Goal: Task Accomplishment & Management: Use online tool/utility

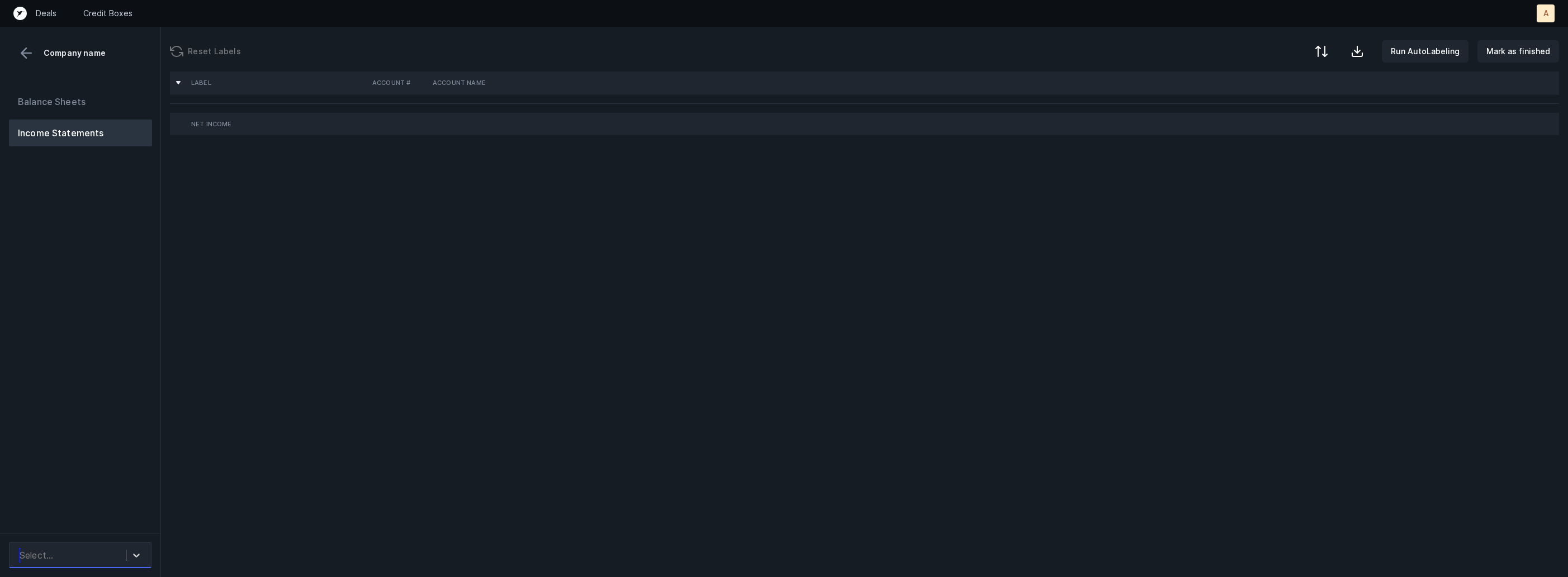
click at [109, 548] on div "Select..." at bounding box center [70, 555] width 112 height 20
click at [113, 522] on div "FullStackModular_P&L([DATE]-[DATE])_Cleaned.csv" at bounding box center [80, 518] width 143 height 36
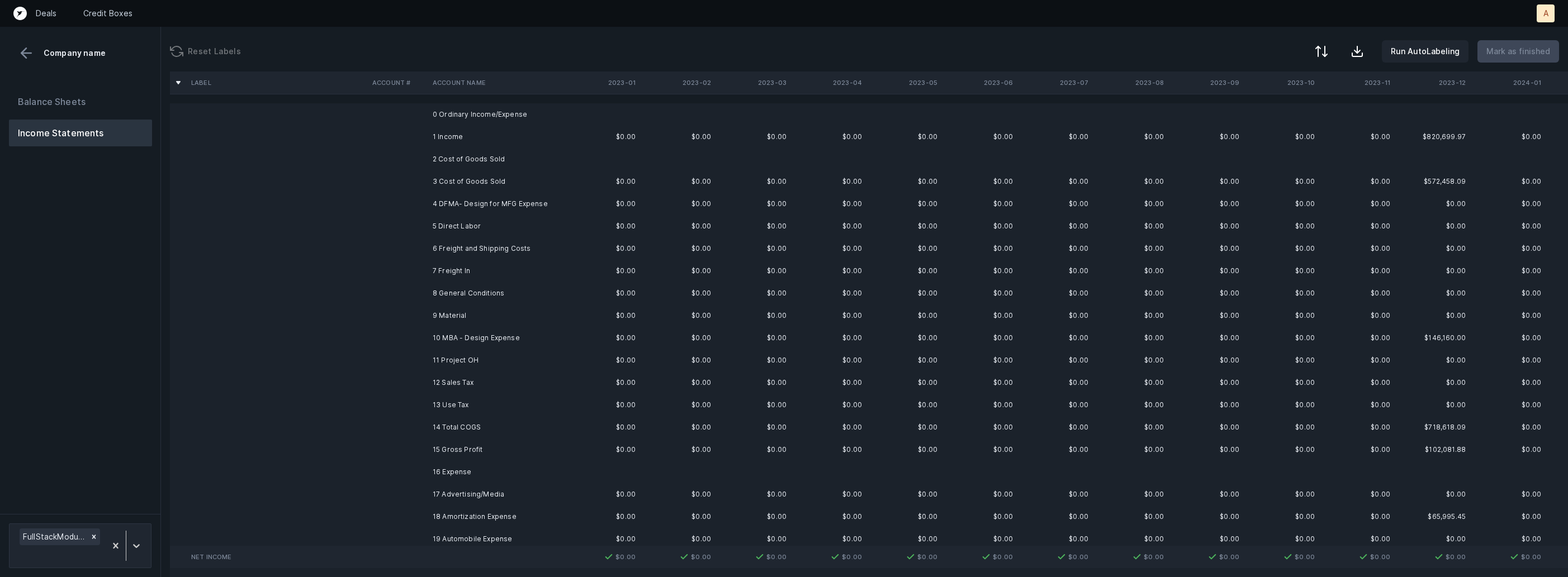
click at [522, 148] on td "2 Cost of Goods Sold" at bounding box center [496, 159] width 137 height 23
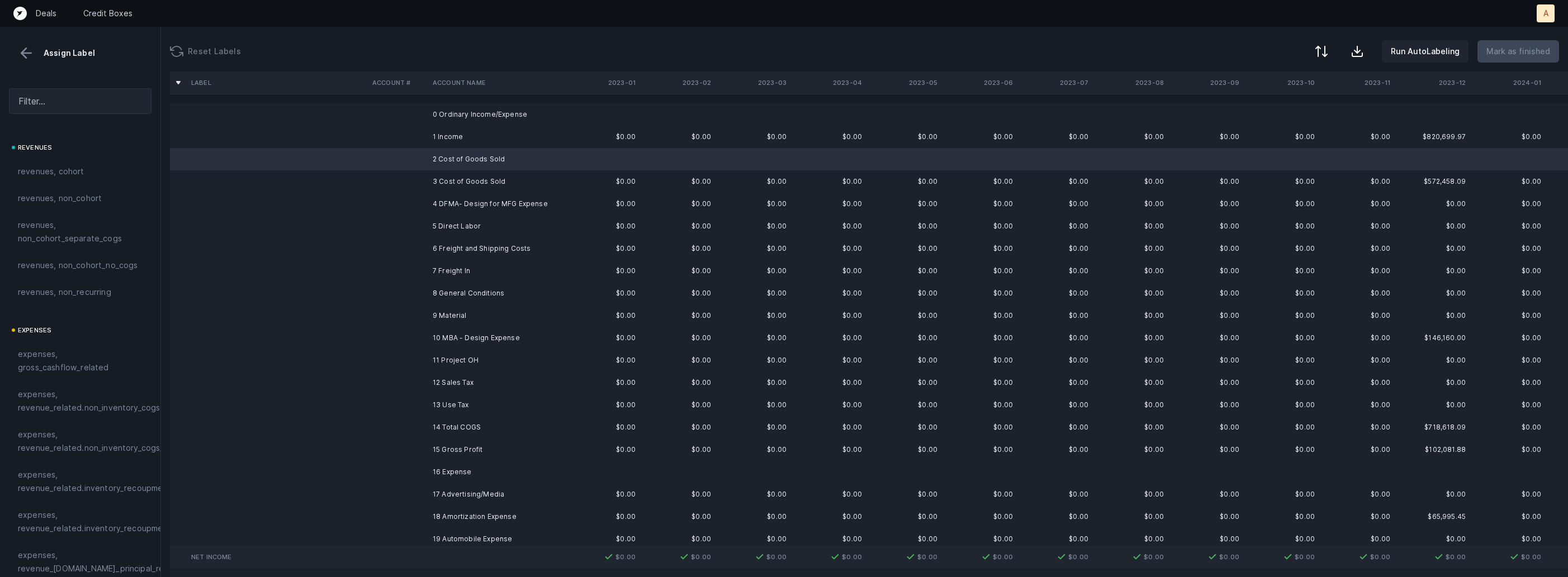
click at [441, 136] on td "1 Income" at bounding box center [496, 137] width 137 height 23
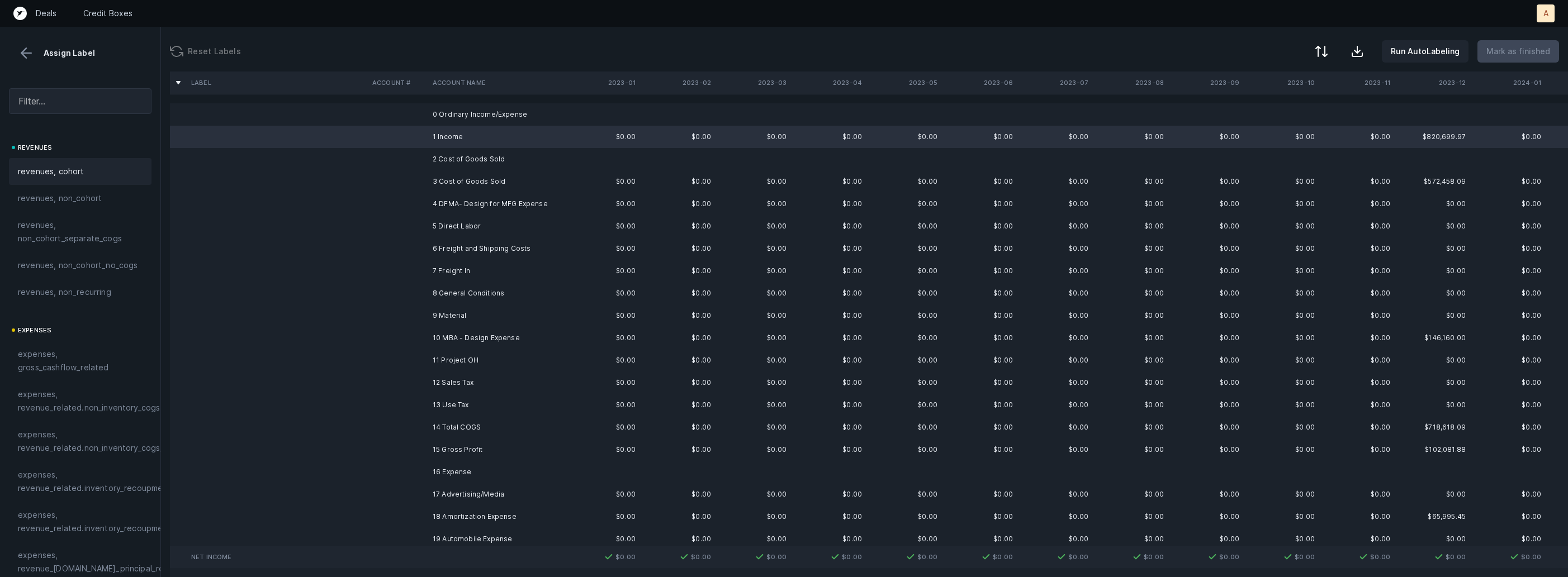
click at [47, 164] on div "revenues, cohort" at bounding box center [80, 171] width 143 height 27
click at [433, 181] on td "3 Cost of Goods Sold" at bounding box center [496, 182] width 137 height 23
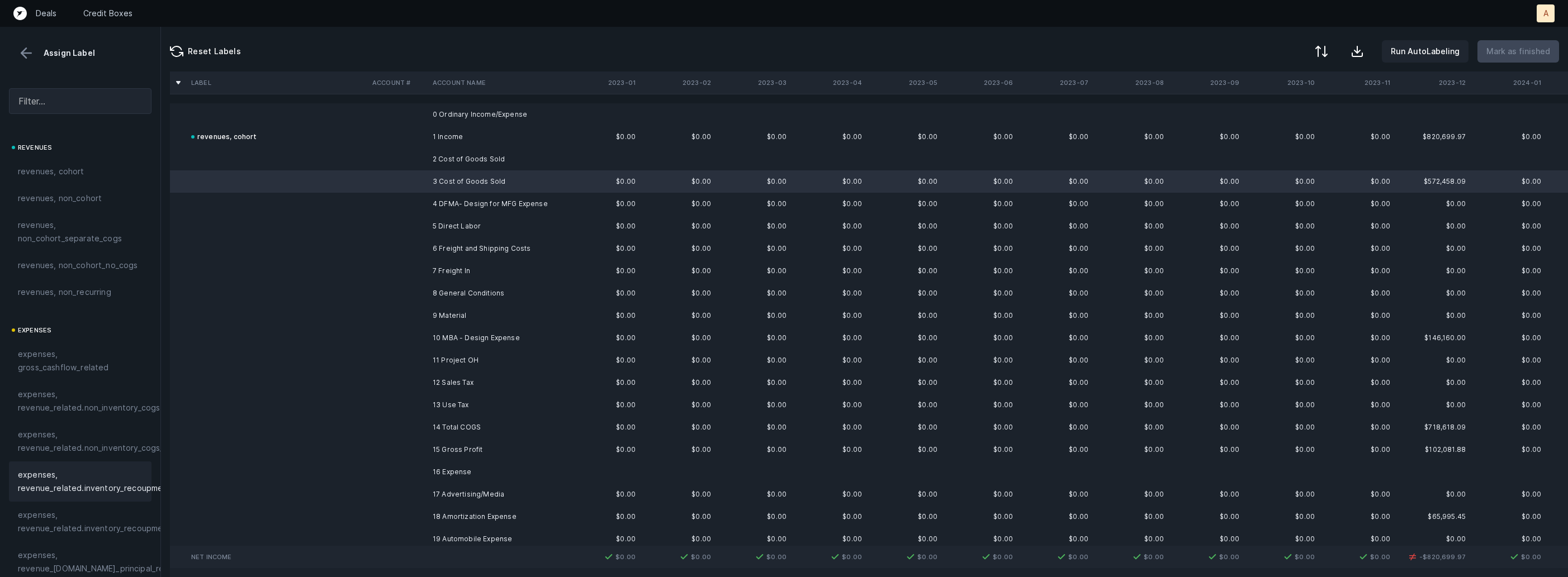
click at [72, 484] on span "expenses, revenue_related.inventory_recoupment" at bounding box center [95, 482] width 153 height 27
click at [453, 207] on td "4 DFMA- Design for MFG Expense" at bounding box center [496, 204] width 137 height 23
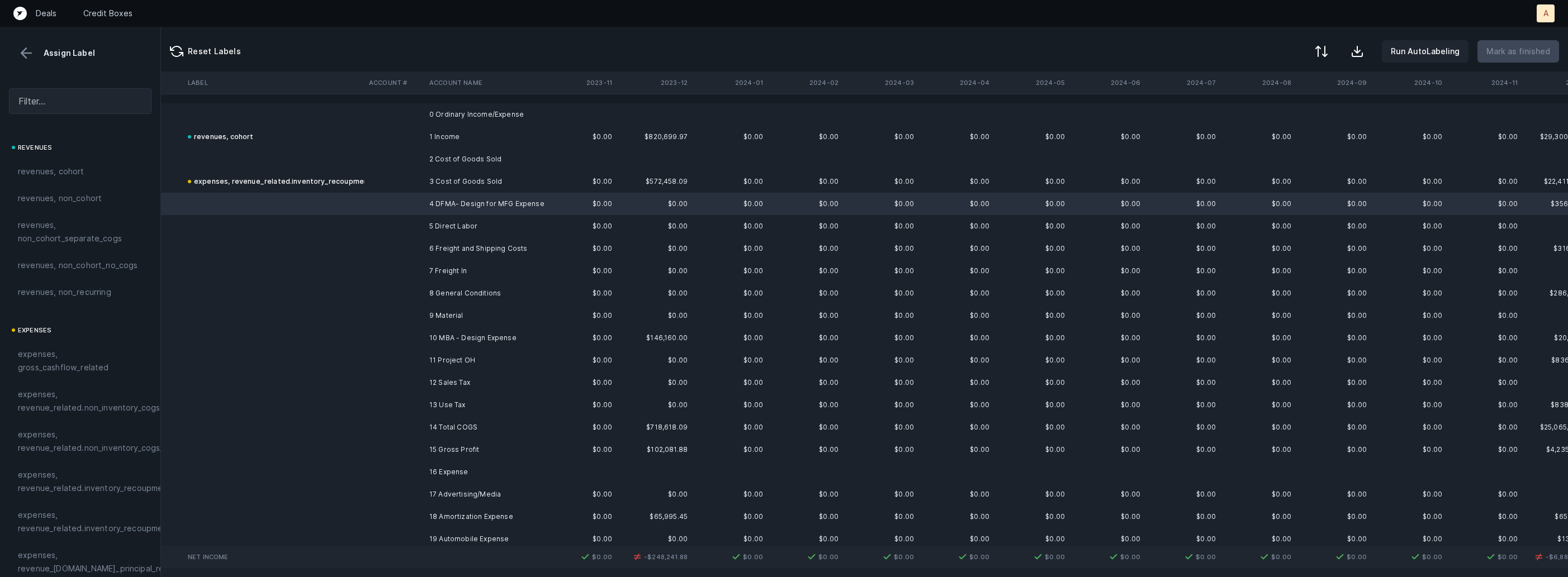
scroll to position [0, 783]
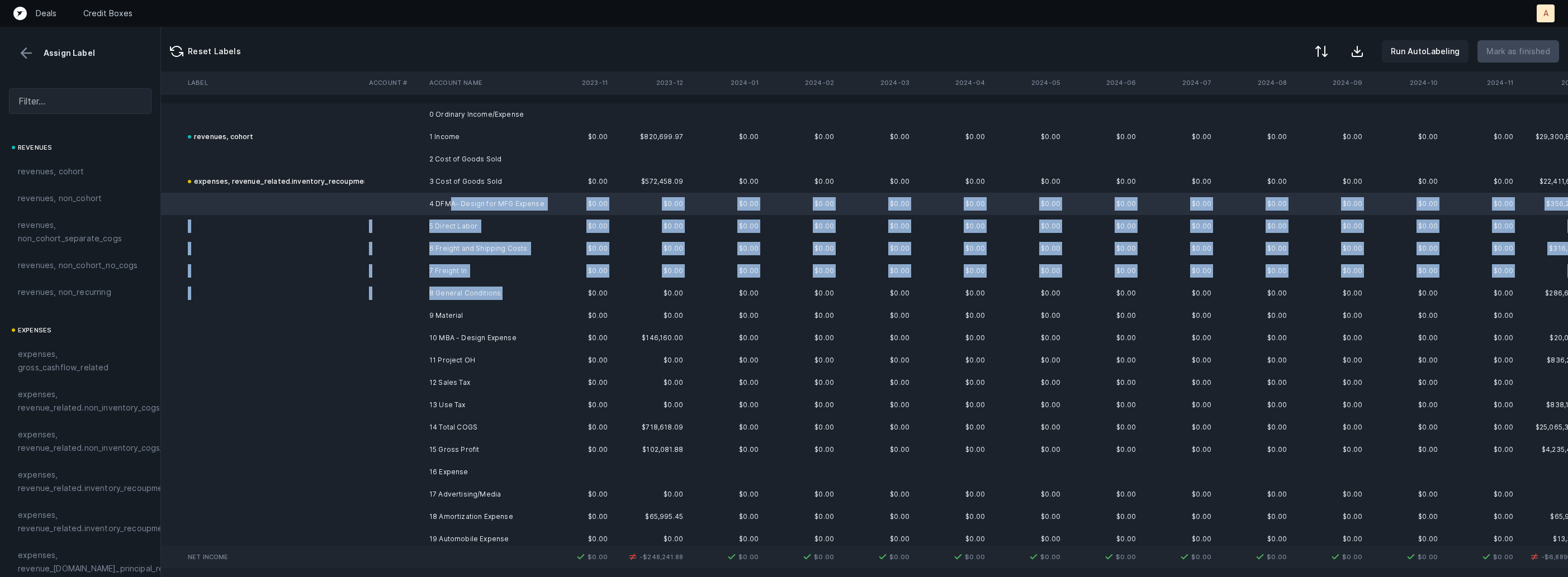
click at [478, 300] on td "8 General Conditions" at bounding box center [493, 293] width 137 height 23
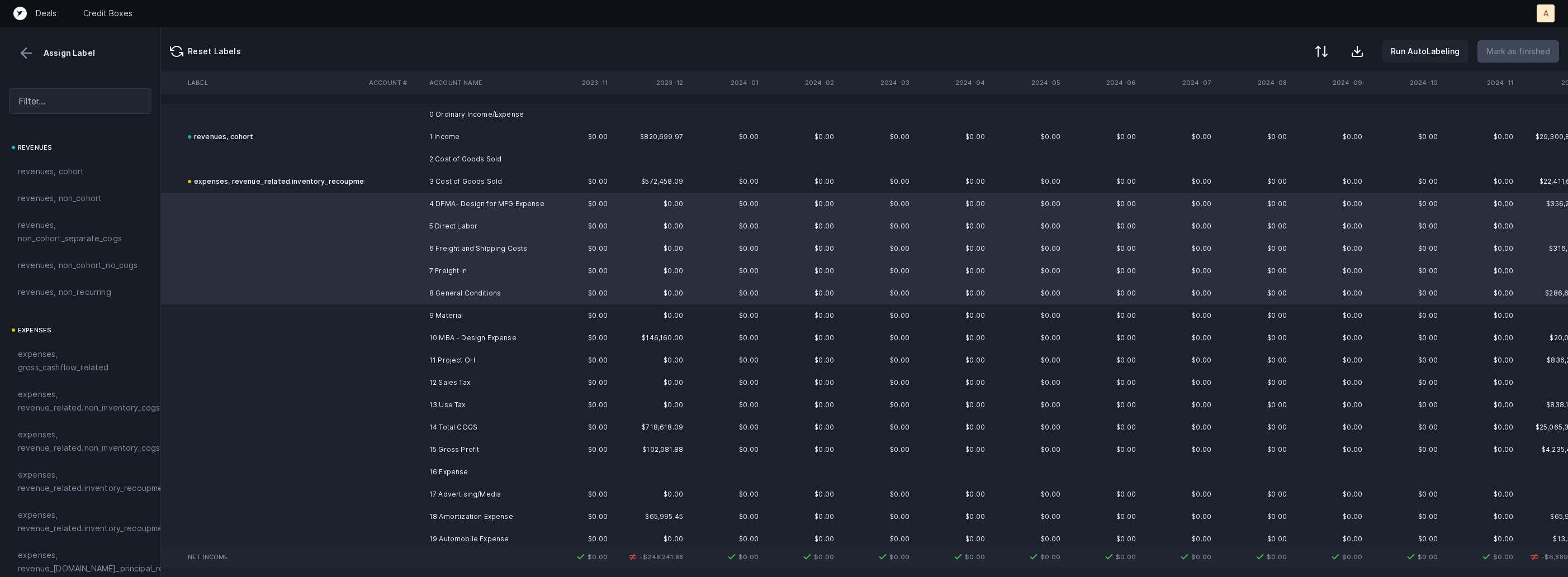
click at [471, 307] on td "9 Material" at bounding box center [493, 316] width 137 height 23
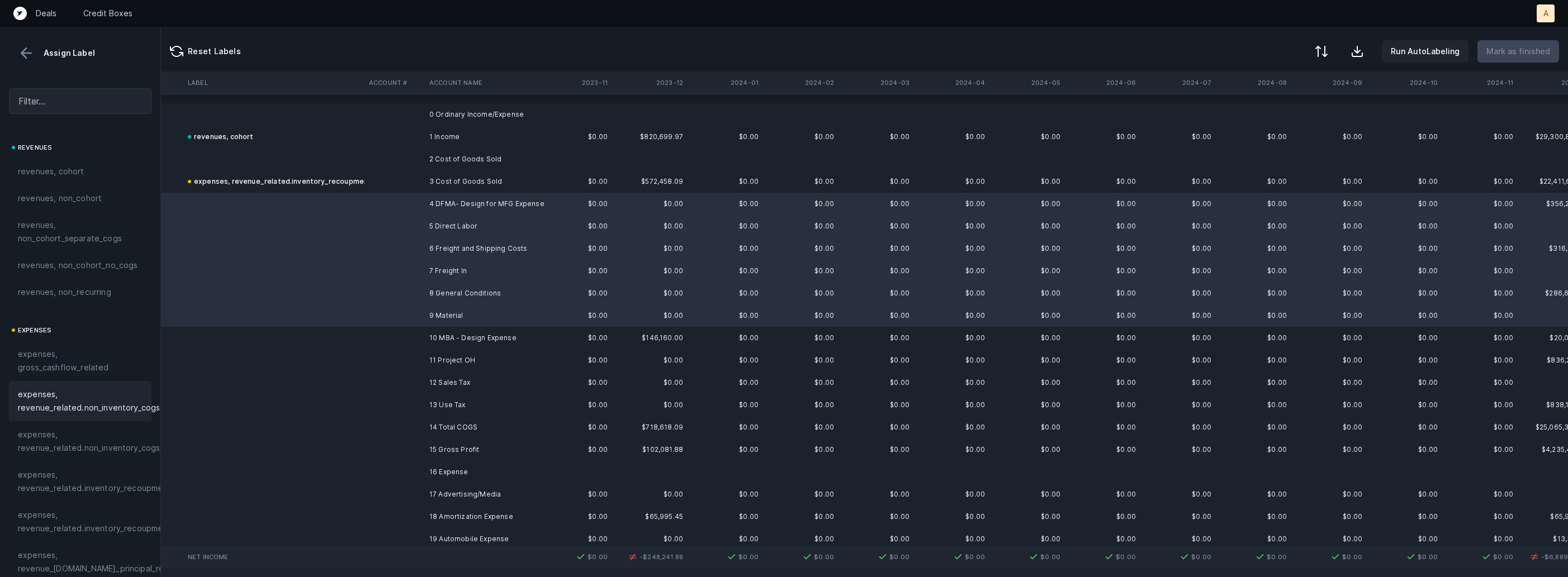
click at [75, 392] on span "expenses, revenue_related.non_inventory_cogs" at bounding box center [89, 401] width 142 height 27
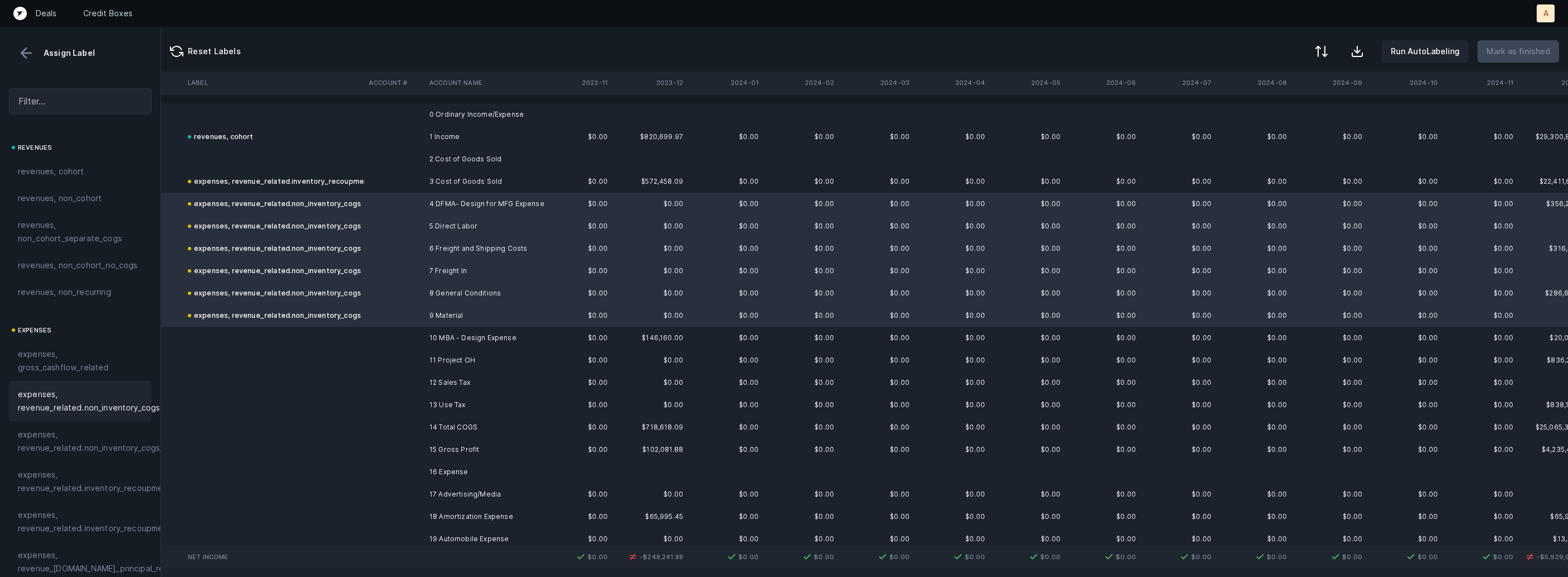
click at [376, 335] on td at bounding box center [395, 338] width 61 height 23
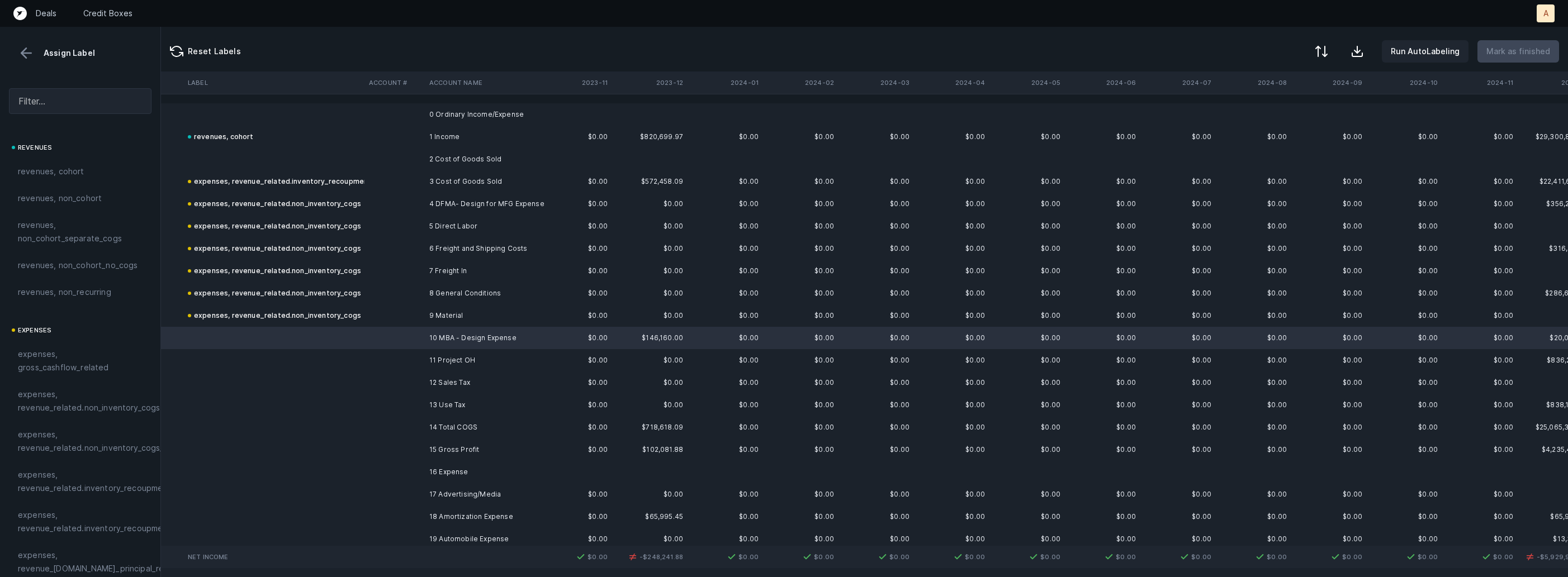
click at [399, 320] on td at bounding box center [395, 316] width 61 height 23
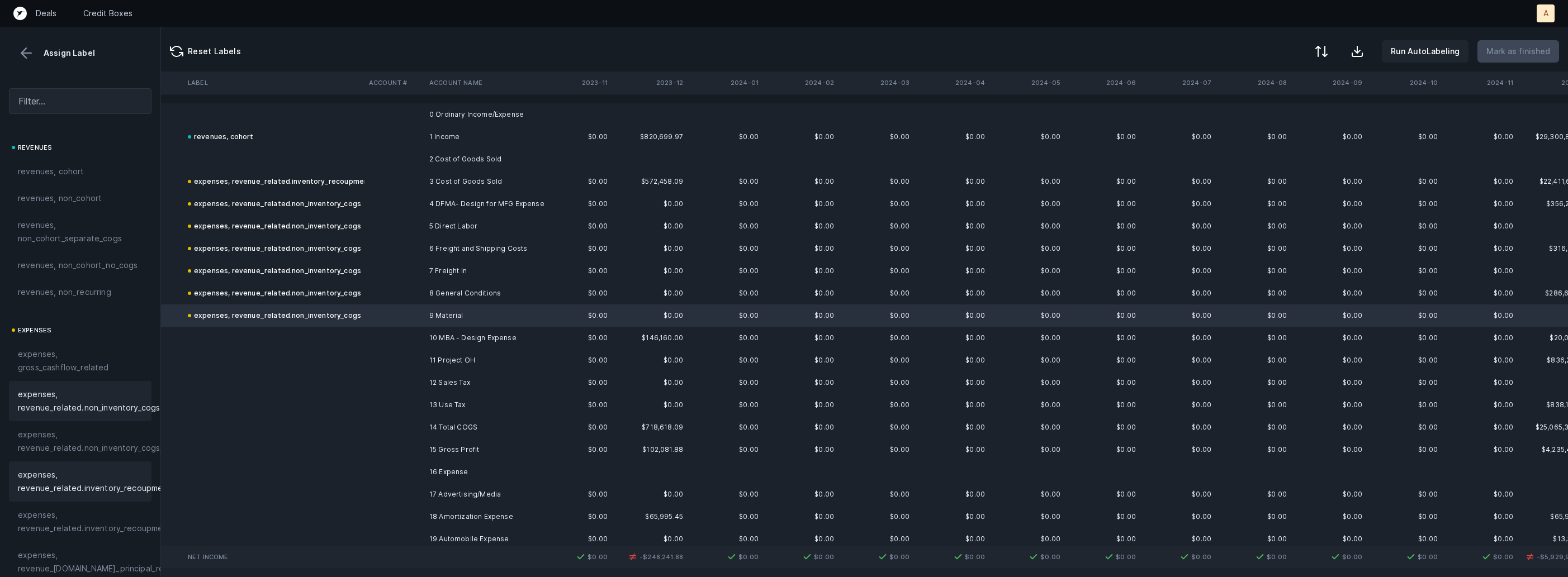
click at [88, 478] on span "expenses, revenue_related.inventory_recoupment" at bounding box center [95, 482] width 153 height 27
click at [457, 337] on td "10 MBA - Design Expense" at bounding box center [493, 338] width 137 height 23
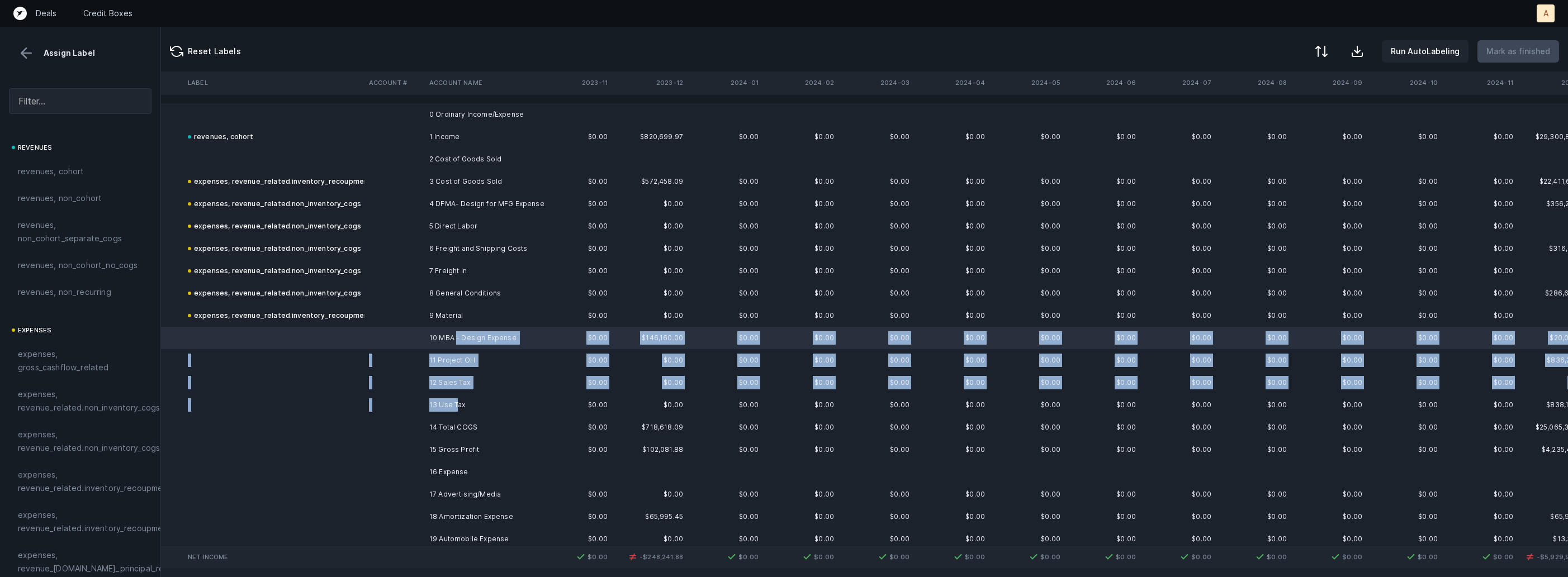
click at [457, 406] on td "13 Use Tax" at bounding box center [493, 405] width 137 height 23
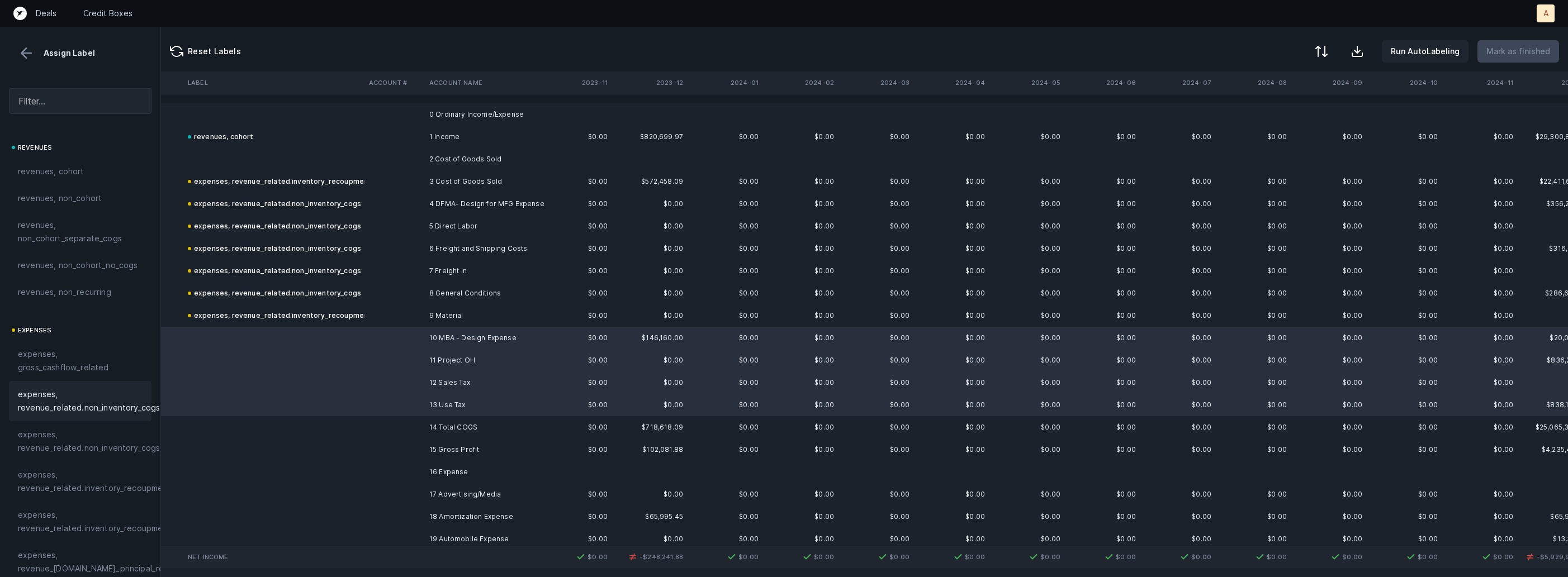
click at [97, 389] on span "expenses, revenue_related.non_inventory_cogs" at bounding box center [89, 401] width 142 height 27
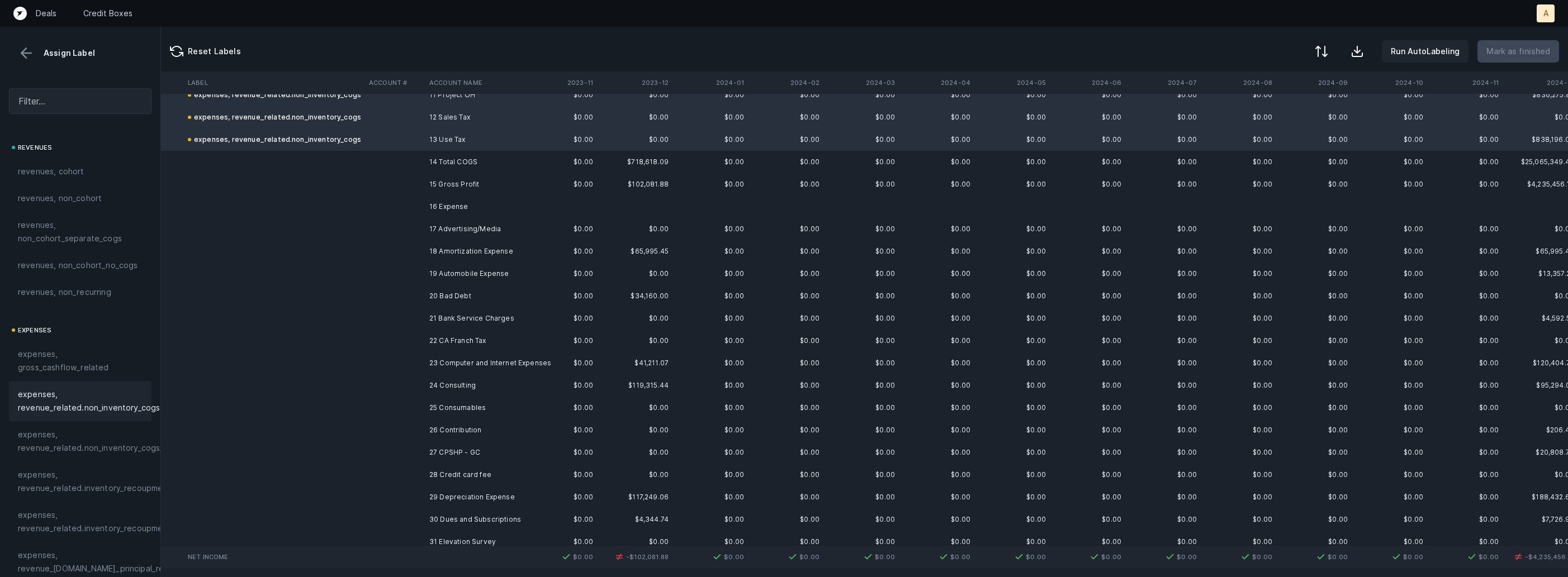
scroll to position [265, 801]
click at [470, 223] on td "17 Advertising/Media" at bounding box center [493, 229] width 137 height 23
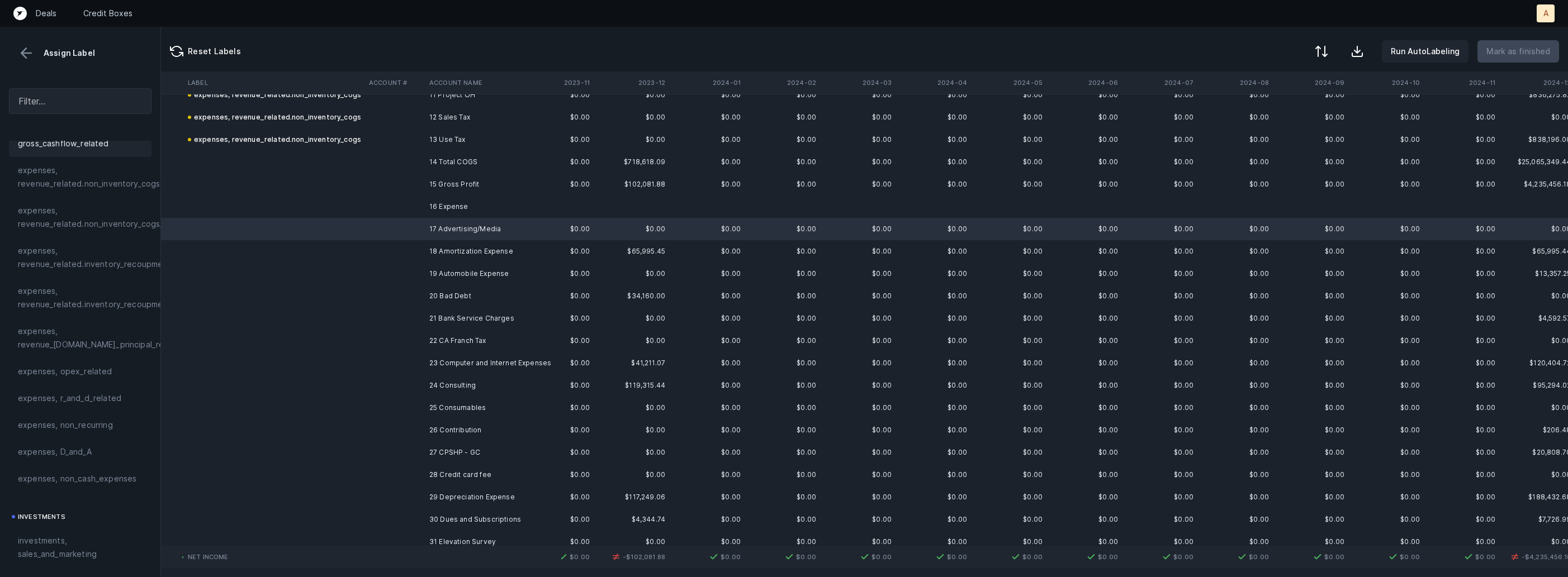
scroll to position [325, 0]
click at [70, 430] on div "investments, sales_and_marketing" at bounding box center [80, 446] width 143 height 40
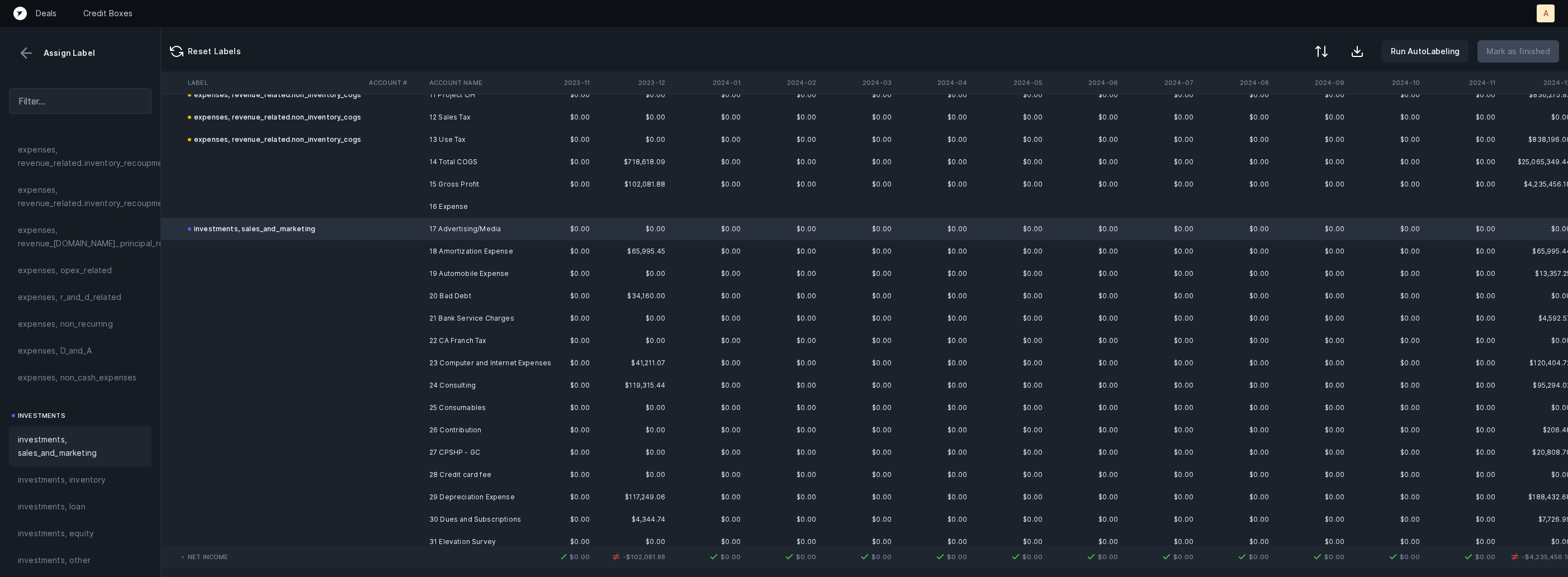
click at [469, 255] on td "18 Amortization Expense" at bounding box center [493, 252] width 137 height 23
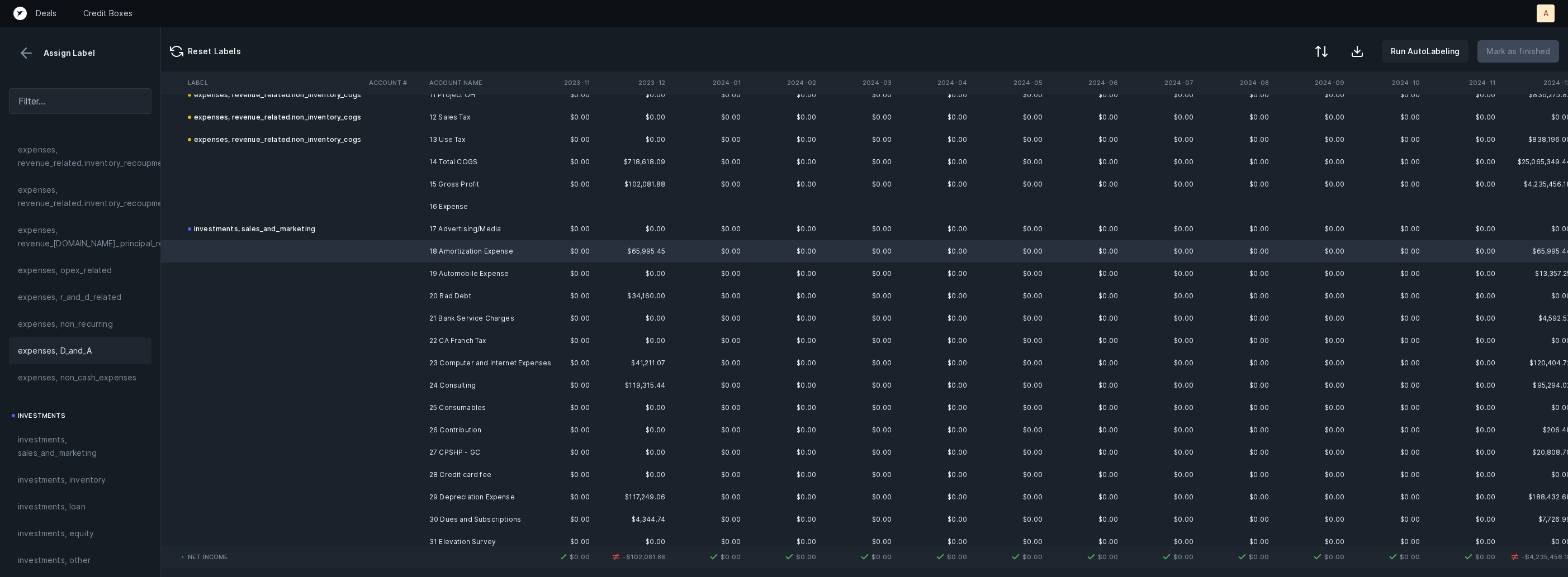
click at [109, 346] on div "expenses, D_and_A" at bounding box center [80, 351] width 125 height 13
click at [455, 269] on td "19 Automobile Expense" at bounding box center [493, 274] width 137 height 23
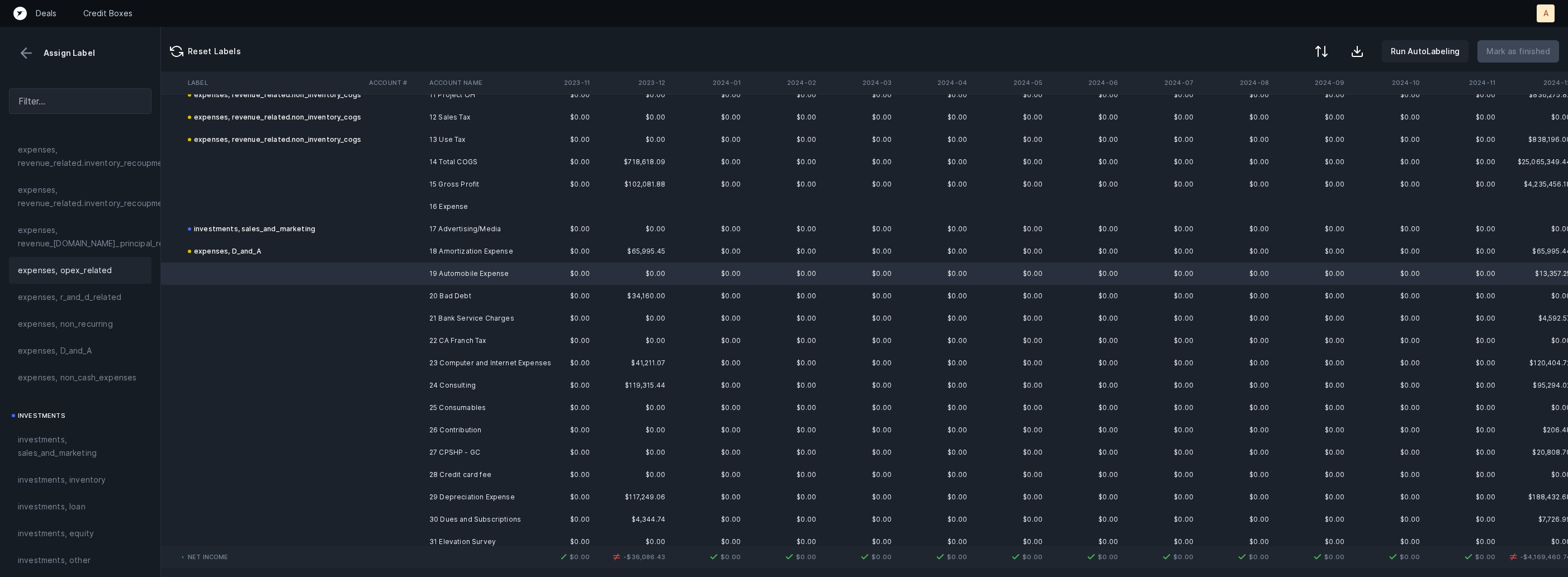
click at [83, 273] on span "expenses, opex_related" at bounding box center [65, 271] width 95 height 13
click at [421, 290] on td at bounding box center [395, 296] width 61 height 23
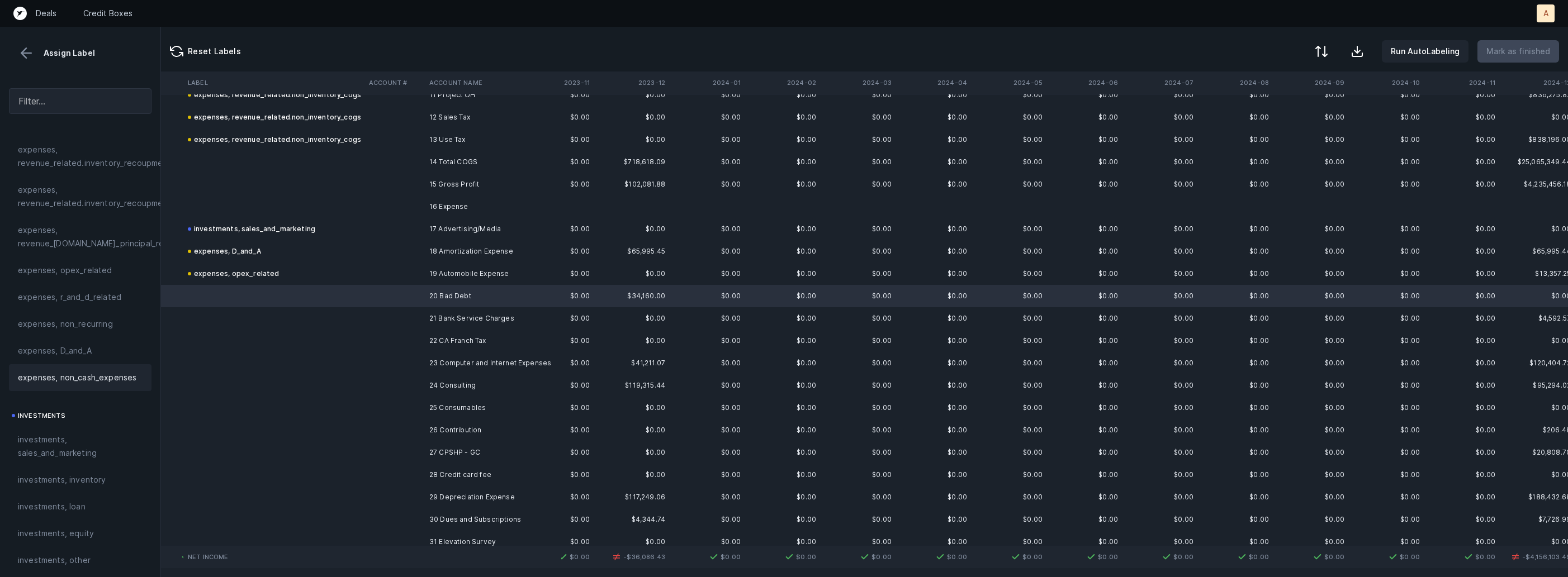
click at [75, 372] on span "expenses, non_cash_expenses" at bounding box center [77, 378] width 119 height 13
click at [359, 320] on td at bounding box center [274, 318] width 181 height 23
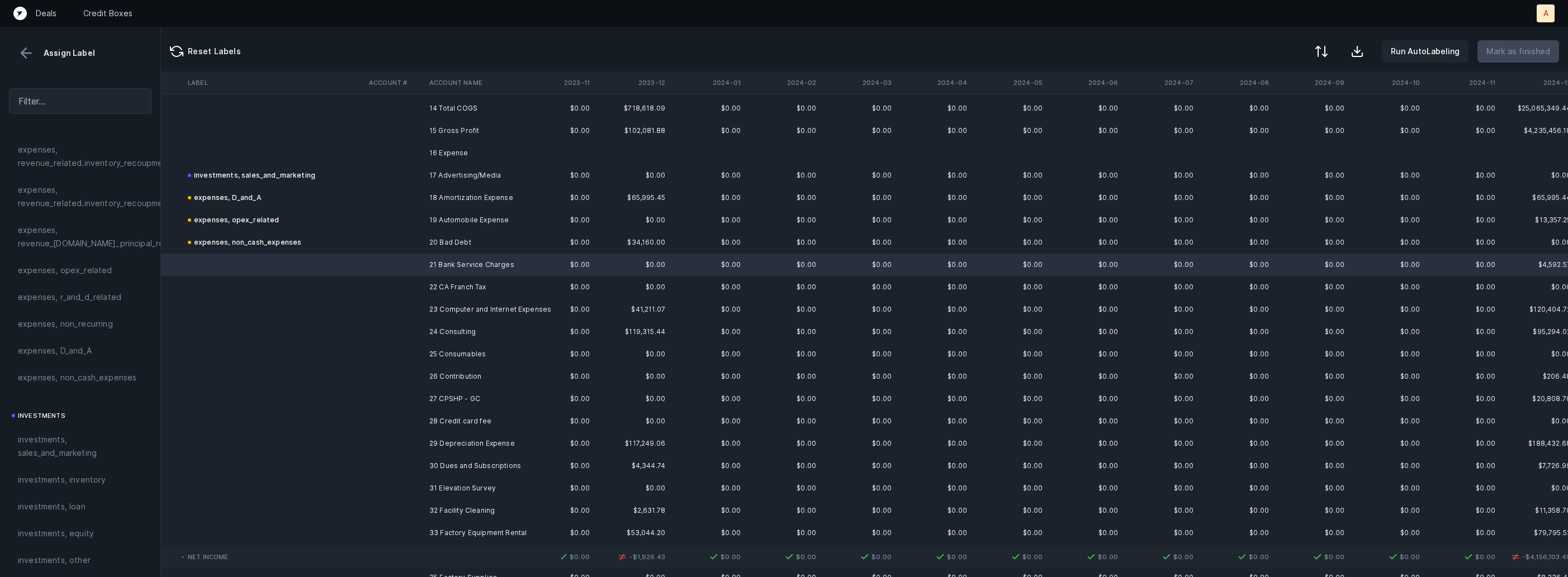
scroll to position [324, 801]
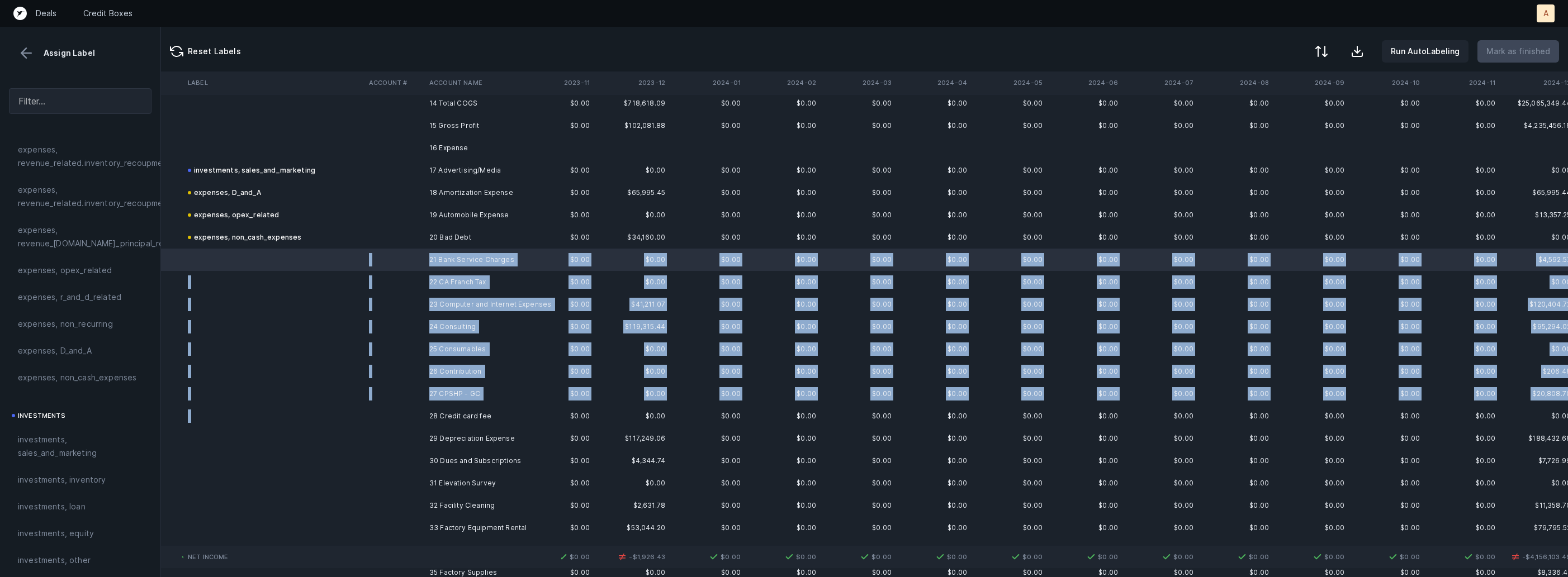
click at [404, 408] on td at bounding box center [395, 416] width 61 height 23
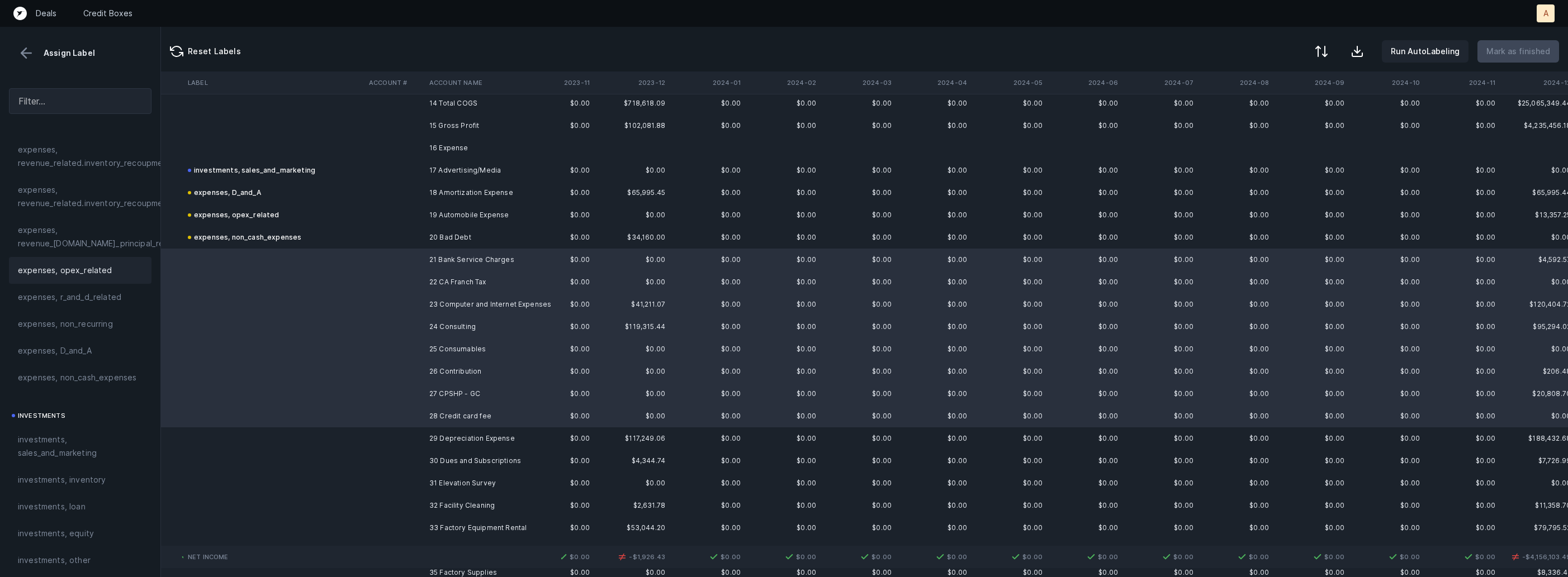
click at [88, 272] on span "expenses, opex_related" at bounding box center [65, 271] width 95 height 13
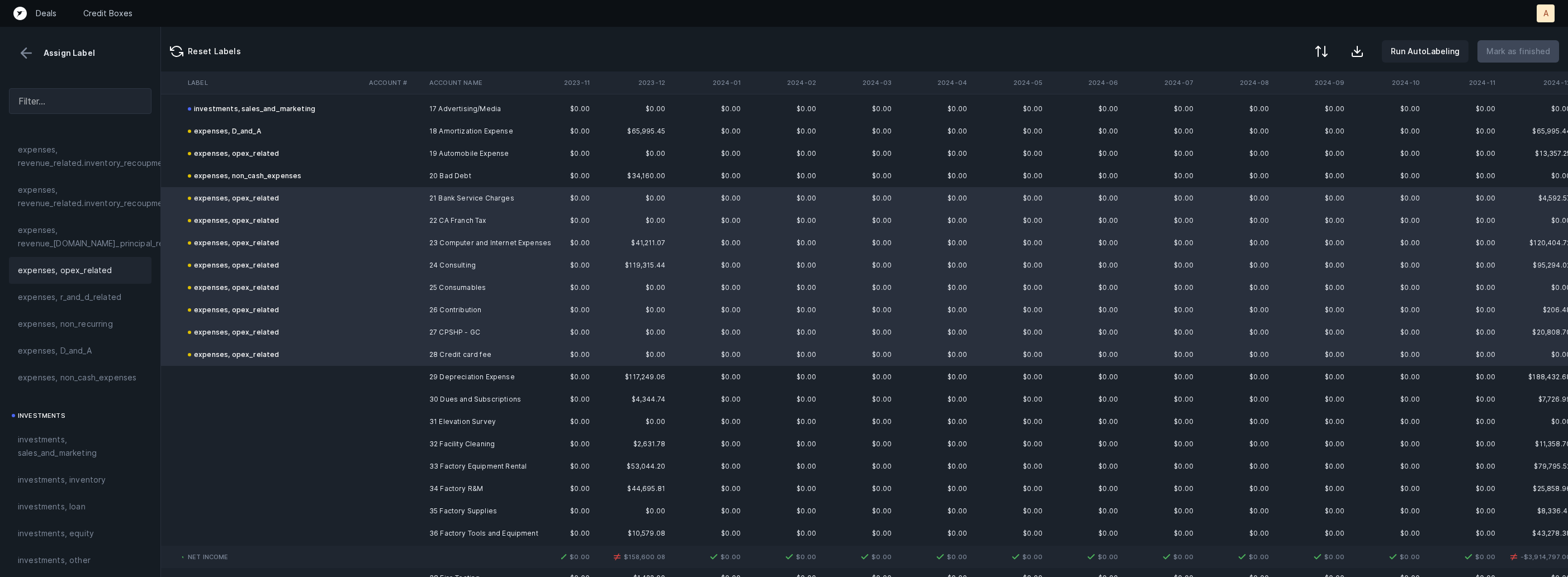
scroll to position [420, 801]
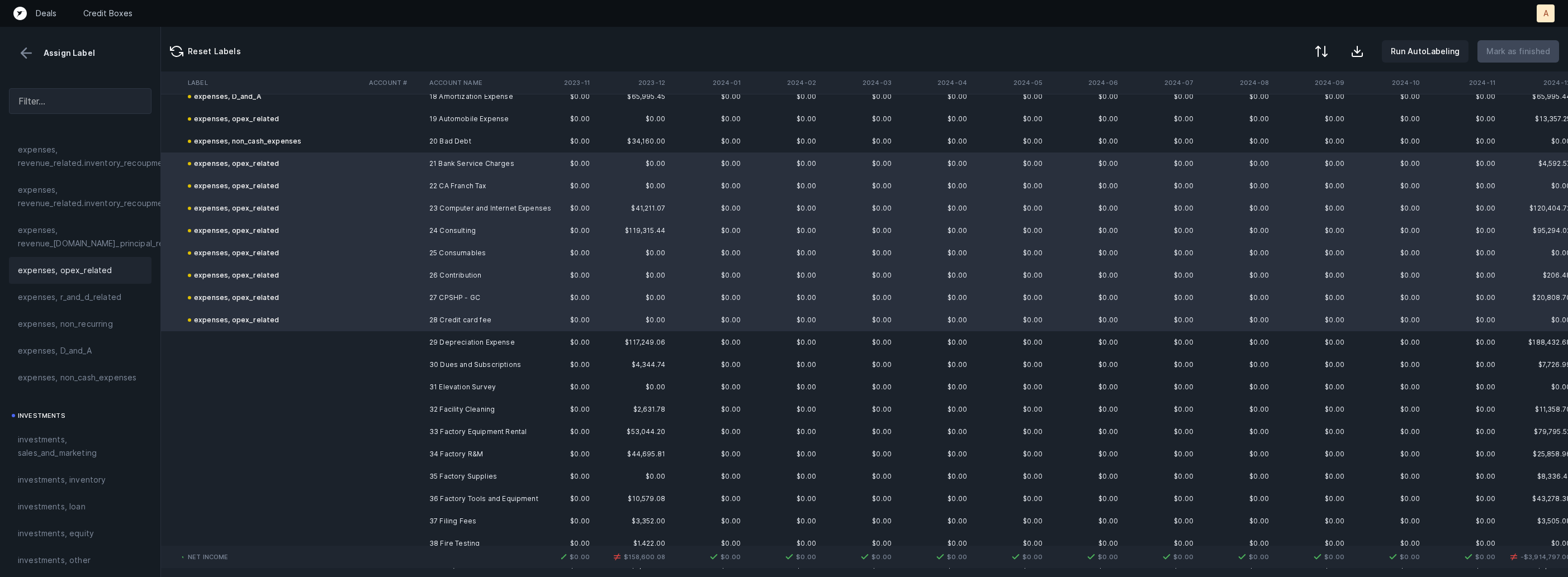
click at [397, 348] on td at bounding box center [395, 342] width 61 height 23
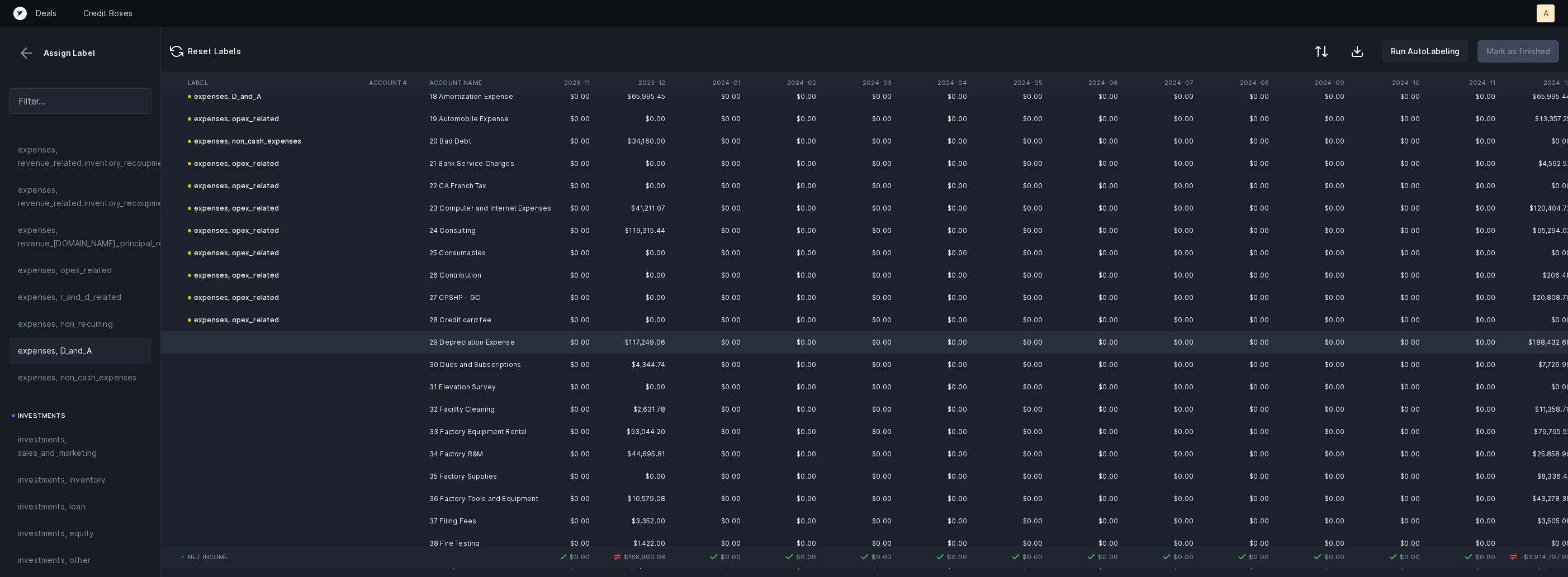
click at [103, 360] on div "expenses, D_and_A" at bounding box center [80, 350] width 143 height 27
click at [421, 365] on td at bounding box center [395, 365] width 61 height 23
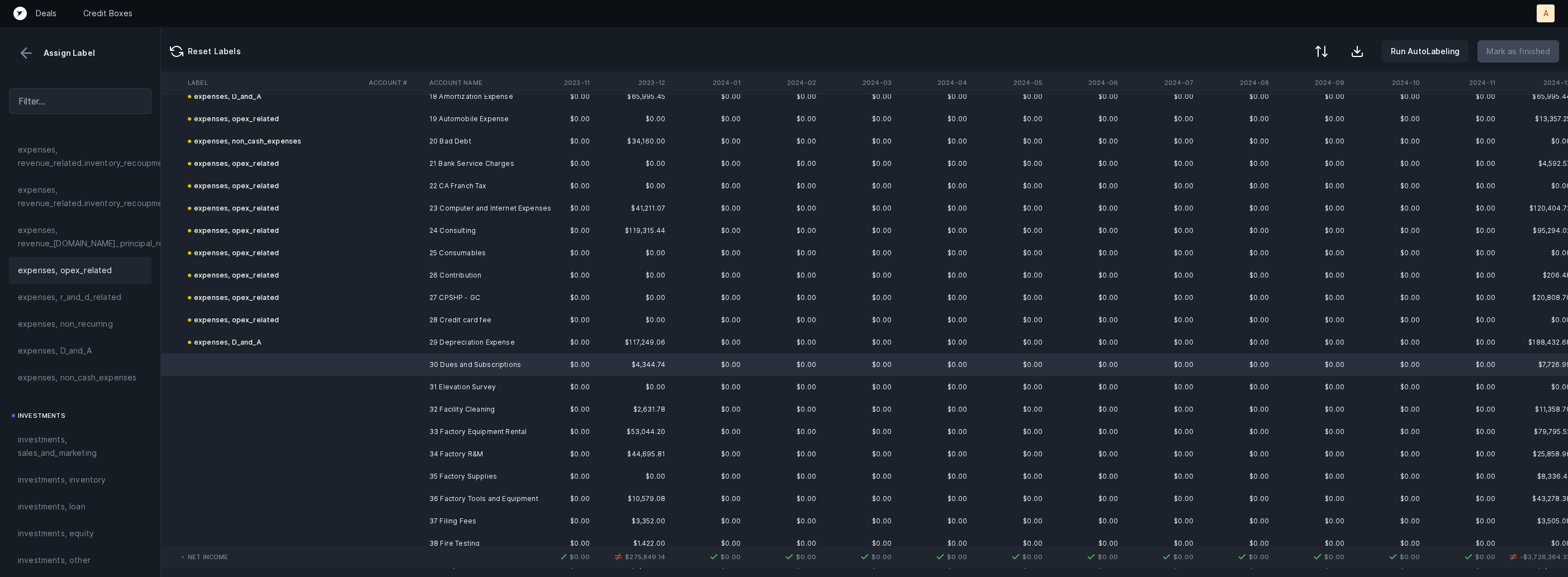
click at [70, 276] on span "expenses, opex_related" at bounding box center [65, 271] width 95 height 13
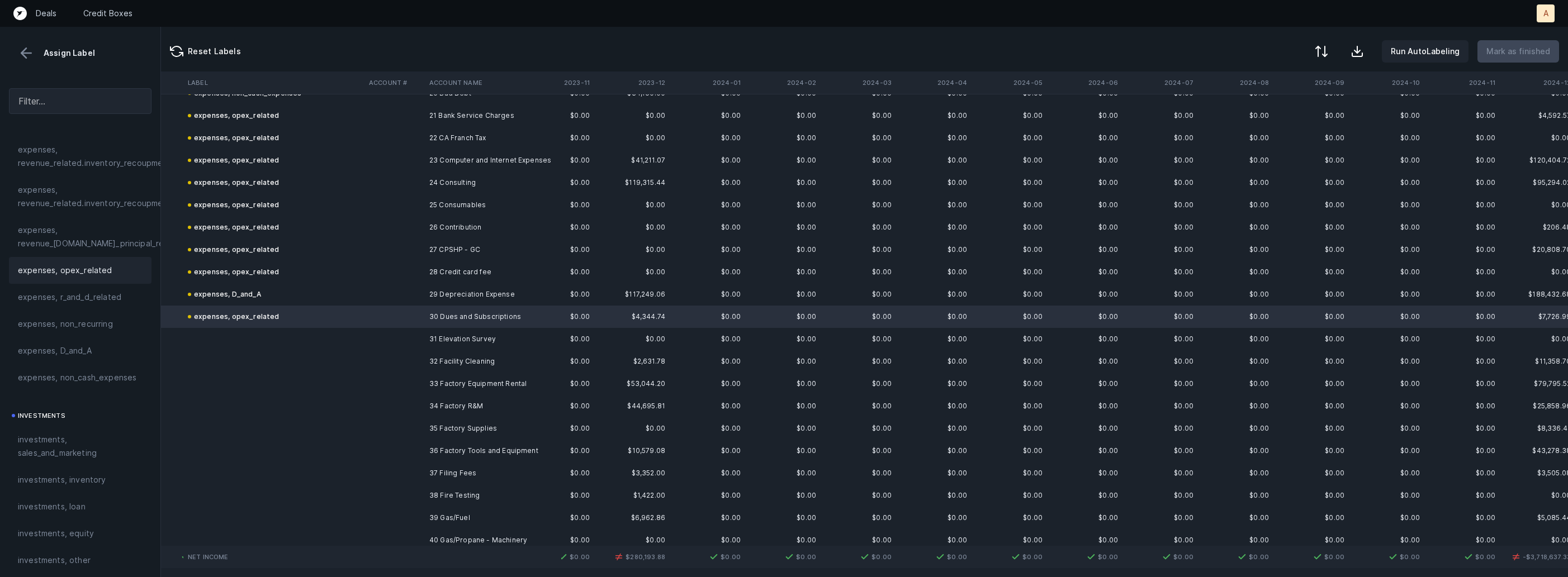
scroll to position [494, 801]
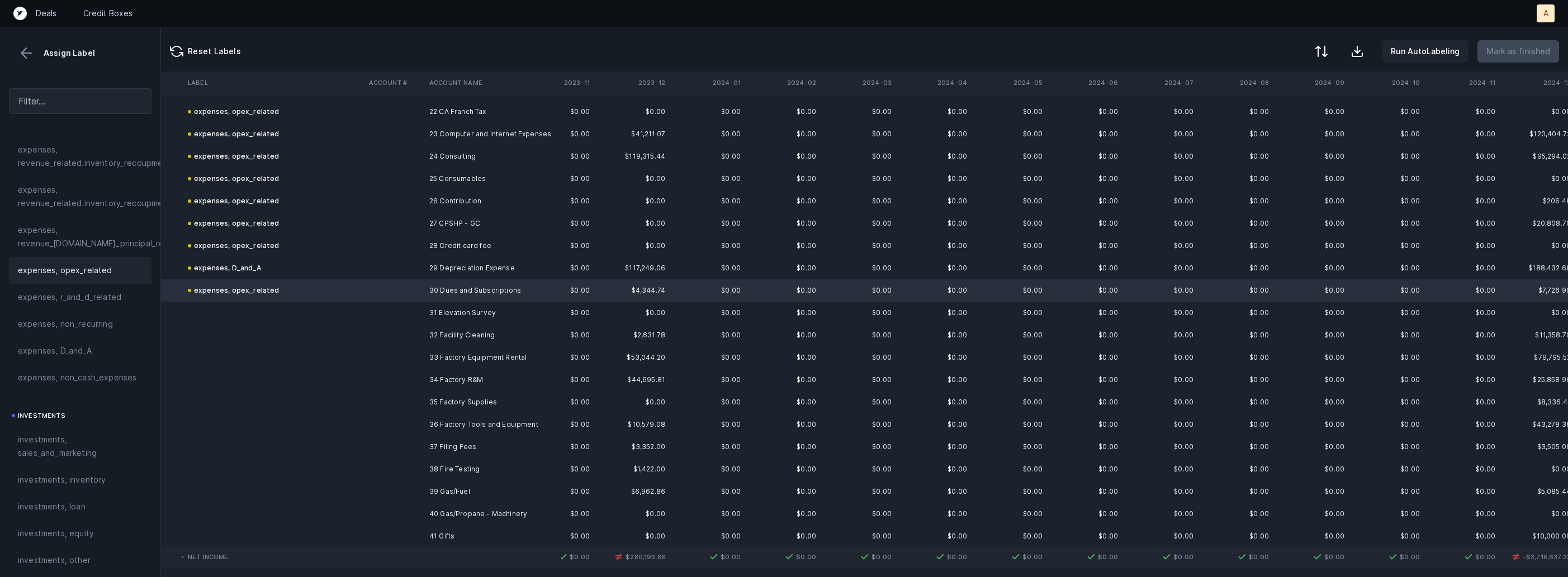
click at [450, 318] on td "31 Elevation Survey" at bounding box center [493, 313] width 137 height 23
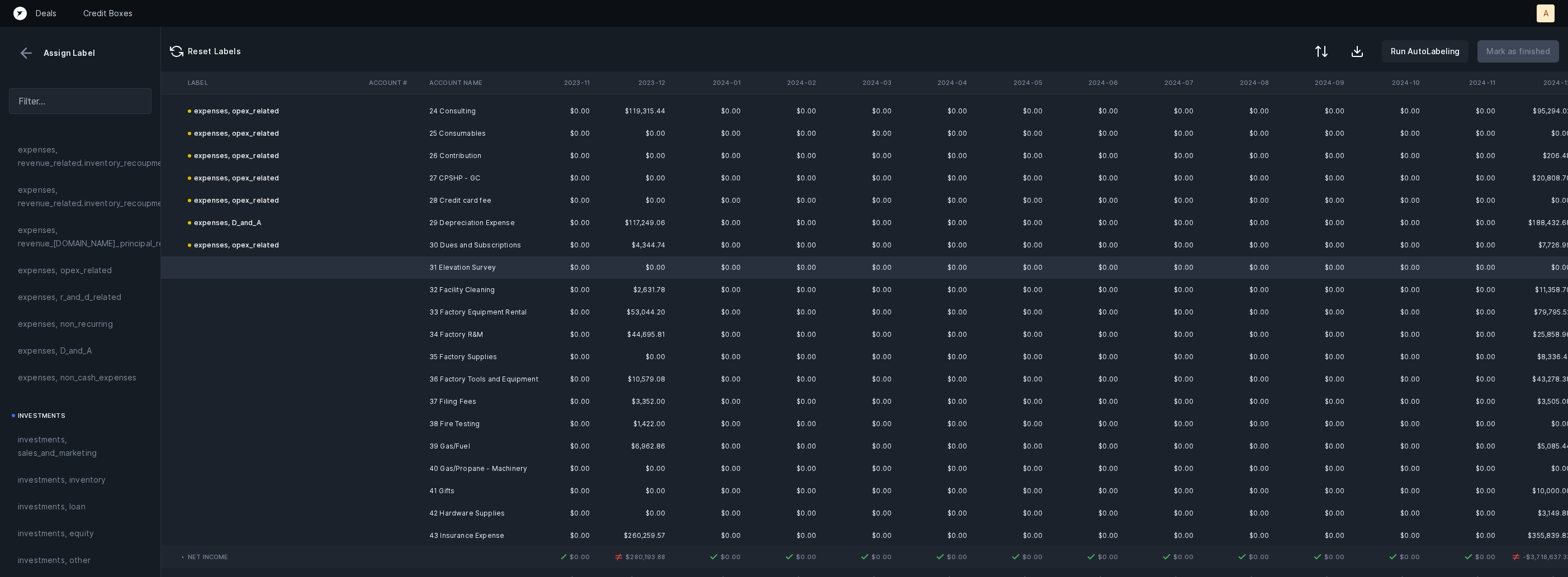
scroll to position [552, 801]
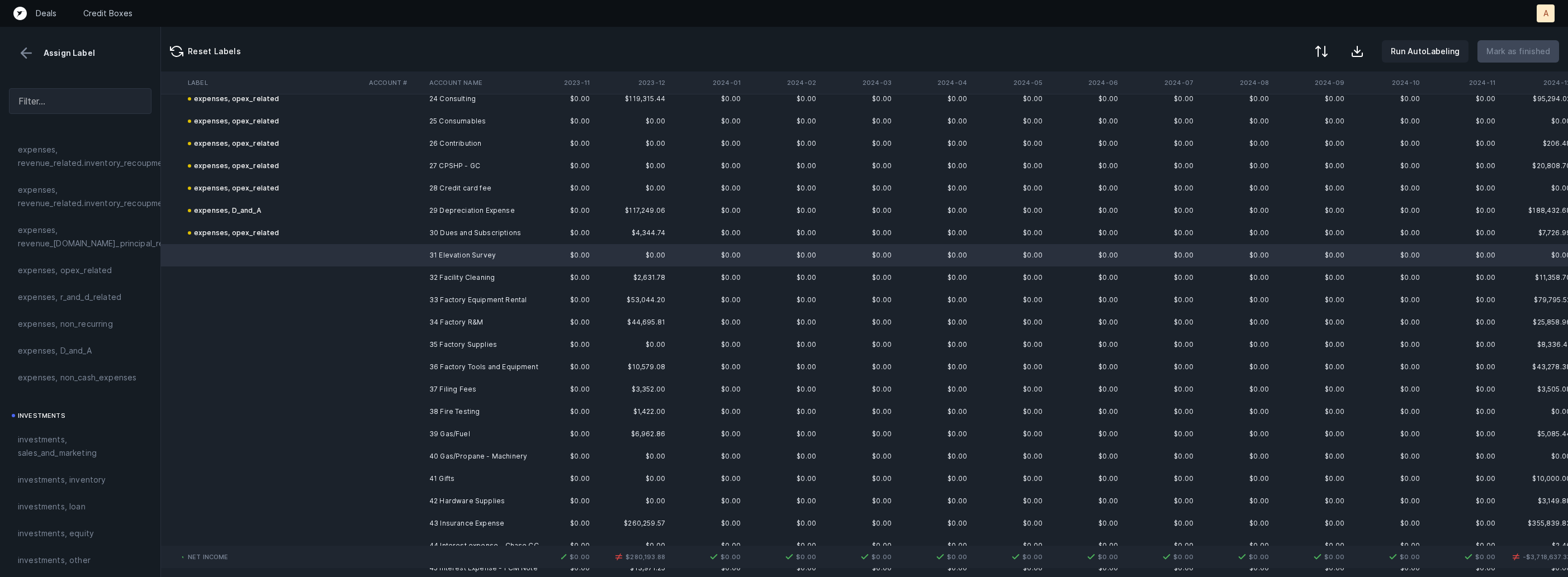
click at [467, 453] on td "40 Gas/Propane - Machinery" at bounding box center [493, 456] width 137 height 23
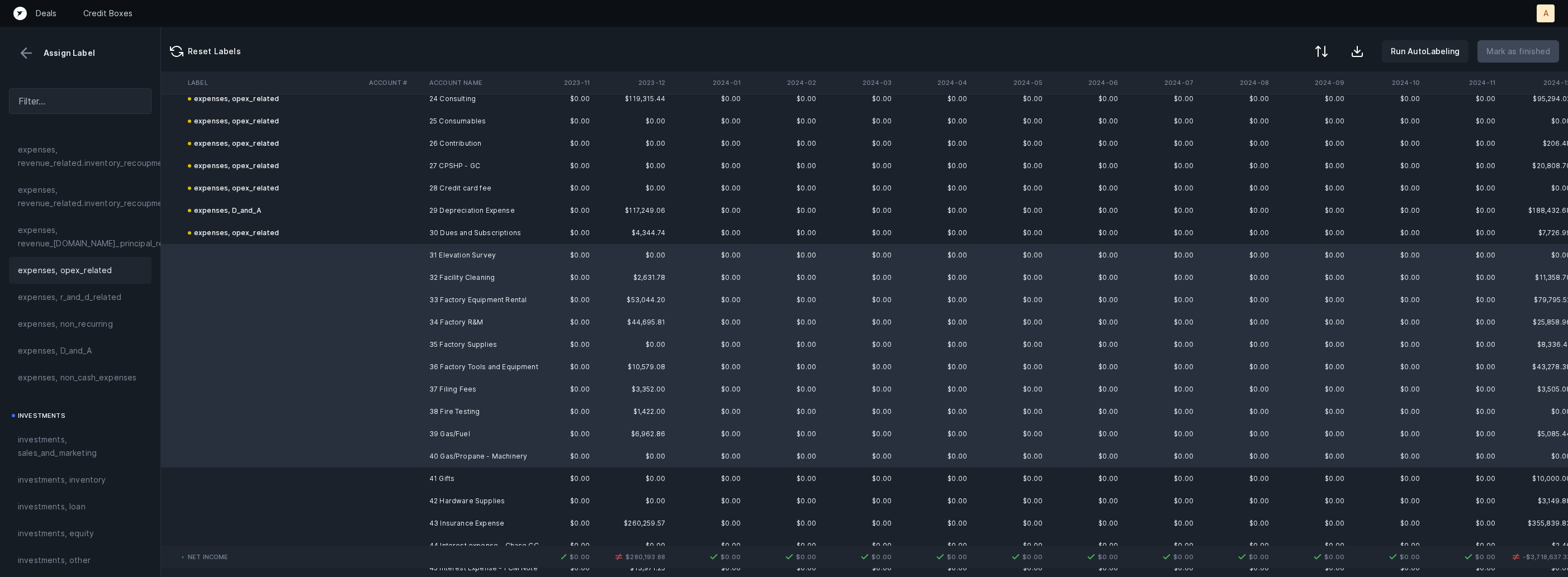
click at [102, 275] on span "expenses, opex_related" at bounding box center [65, 271] width 95 height 13
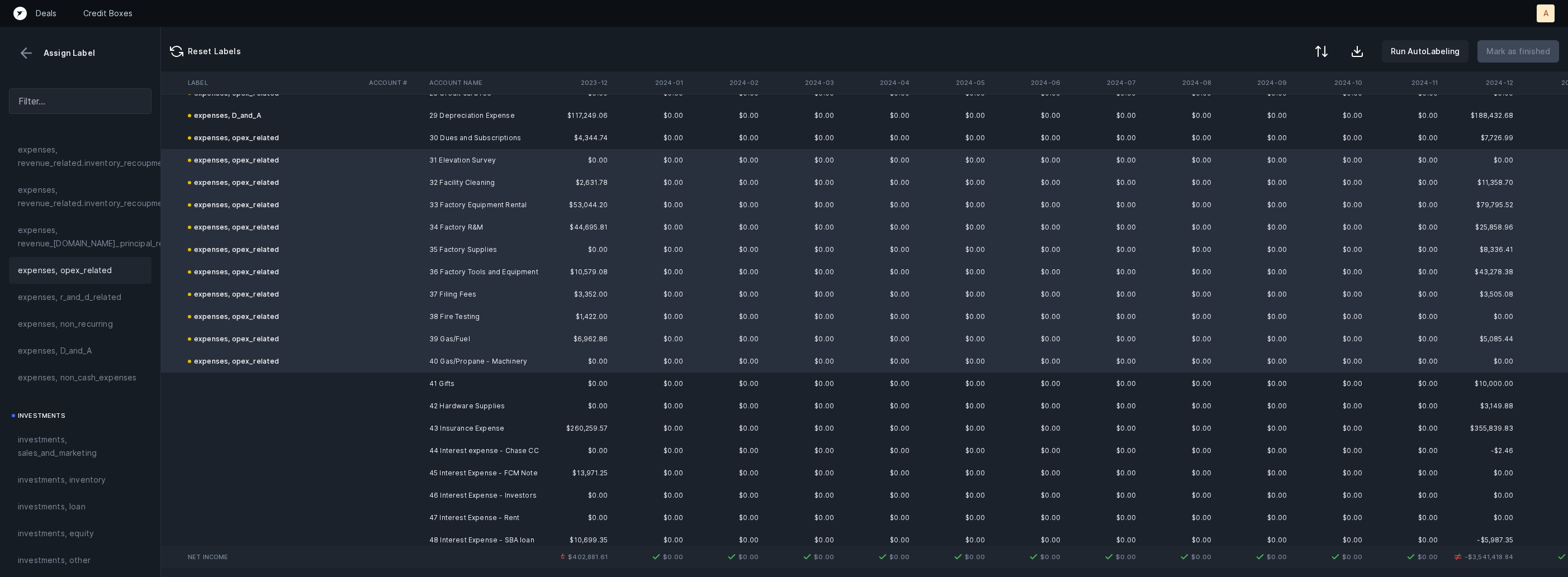
scroll to position [660, 858]
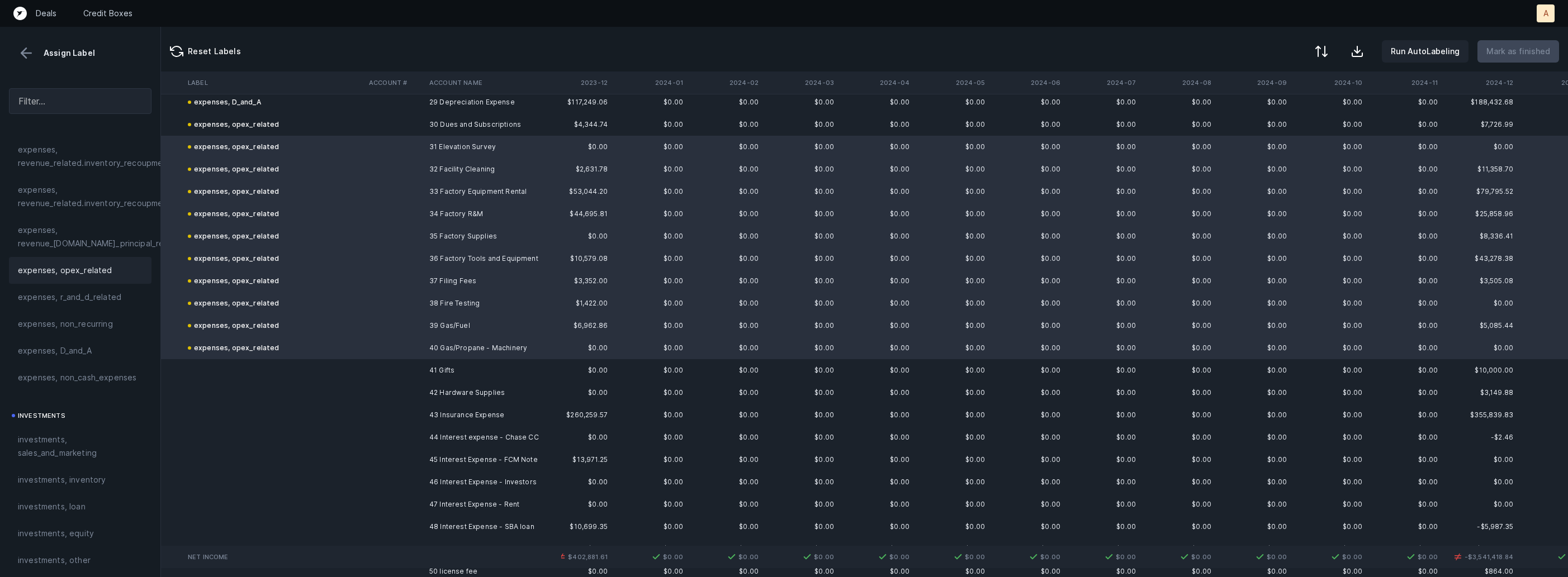
click at [356, 386] on td at bounding box center [274, 393] width 181 height 23
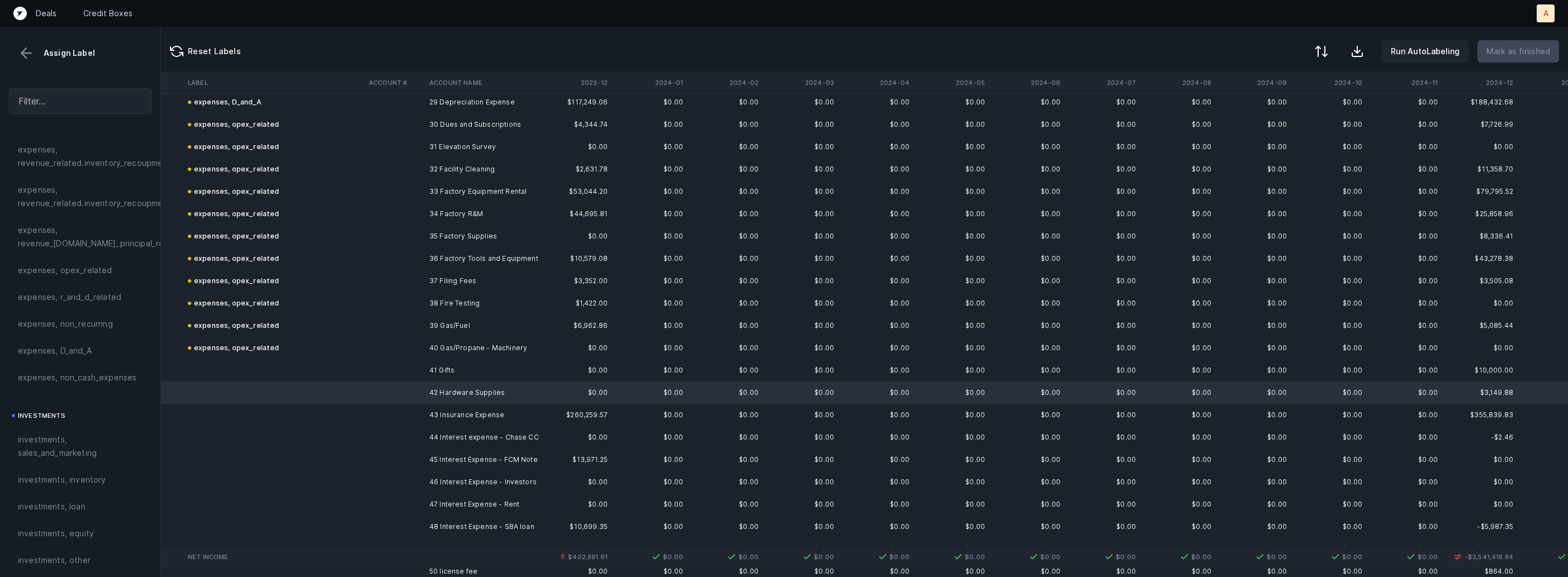
click at [349, 365] on td at bounding box center [274, 370] width 181 height 23
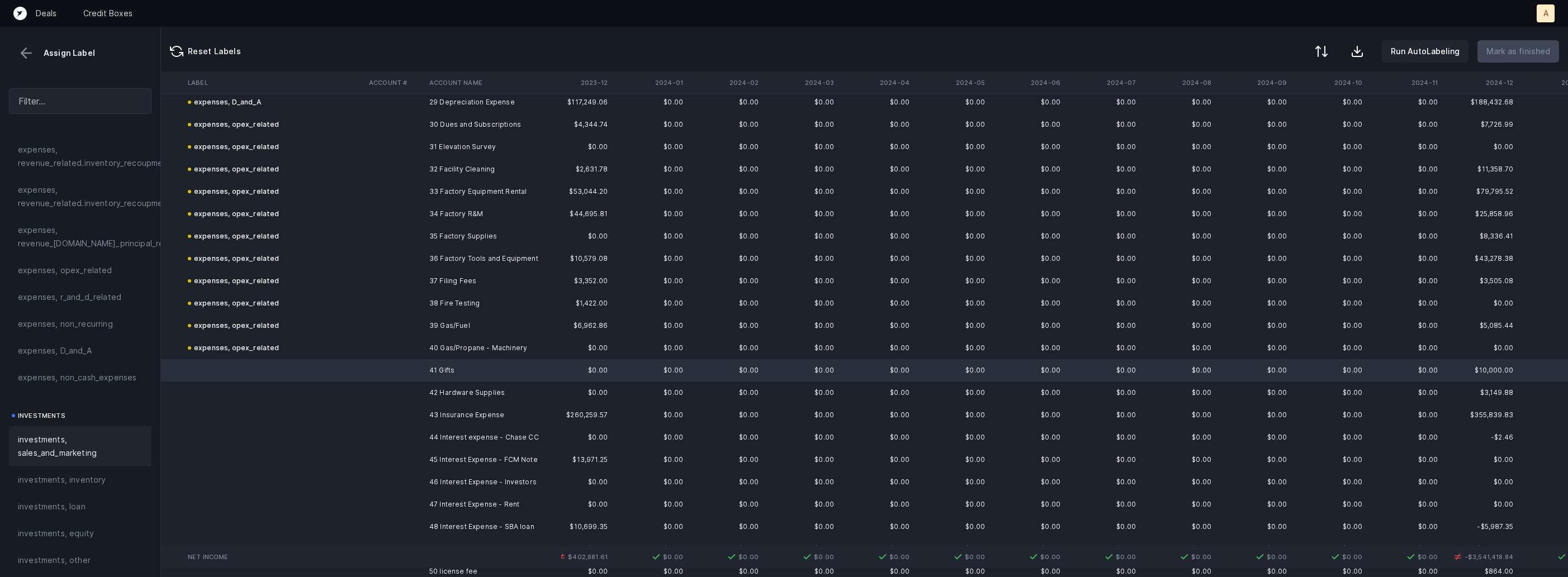
click at [76, 435] on span "investments, sales_and_marketing" at bounding box center [80, 446] width 125 height 27
click at [422, 396] on td at bounding box center [395, 393] width 61 height 23
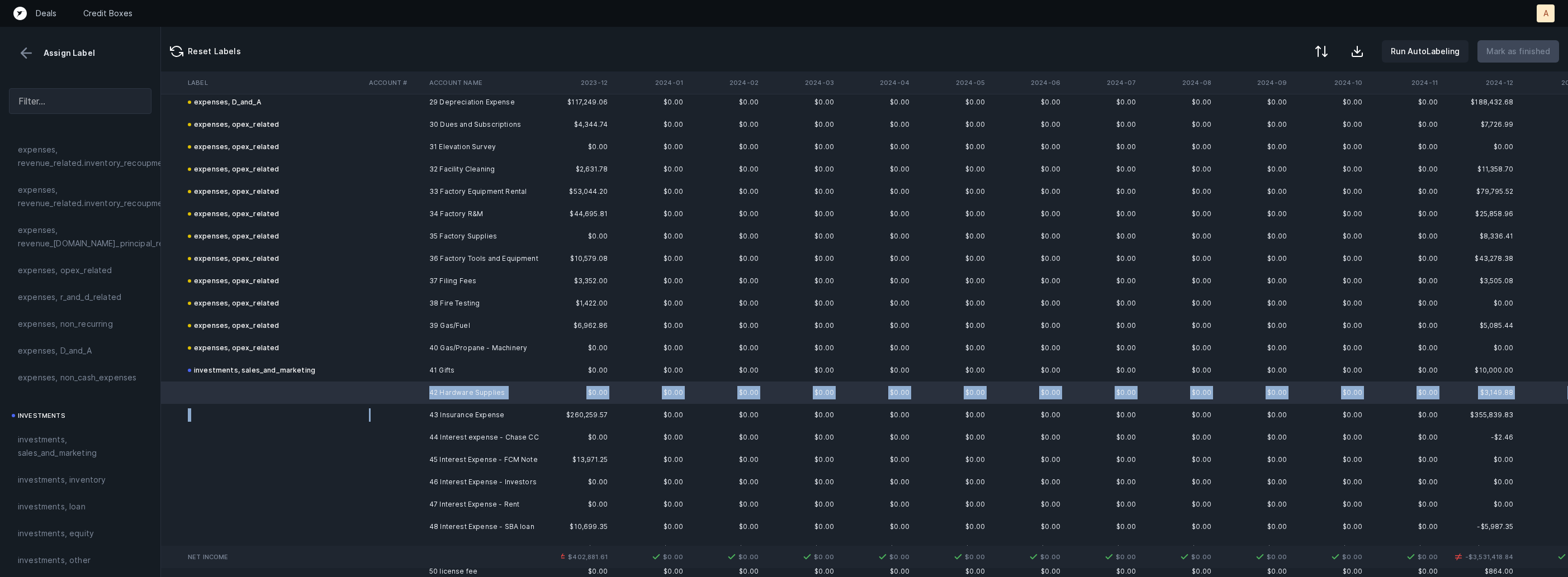
click at [399, 416] on td at bounding box center [395, 415] width 61 height 23
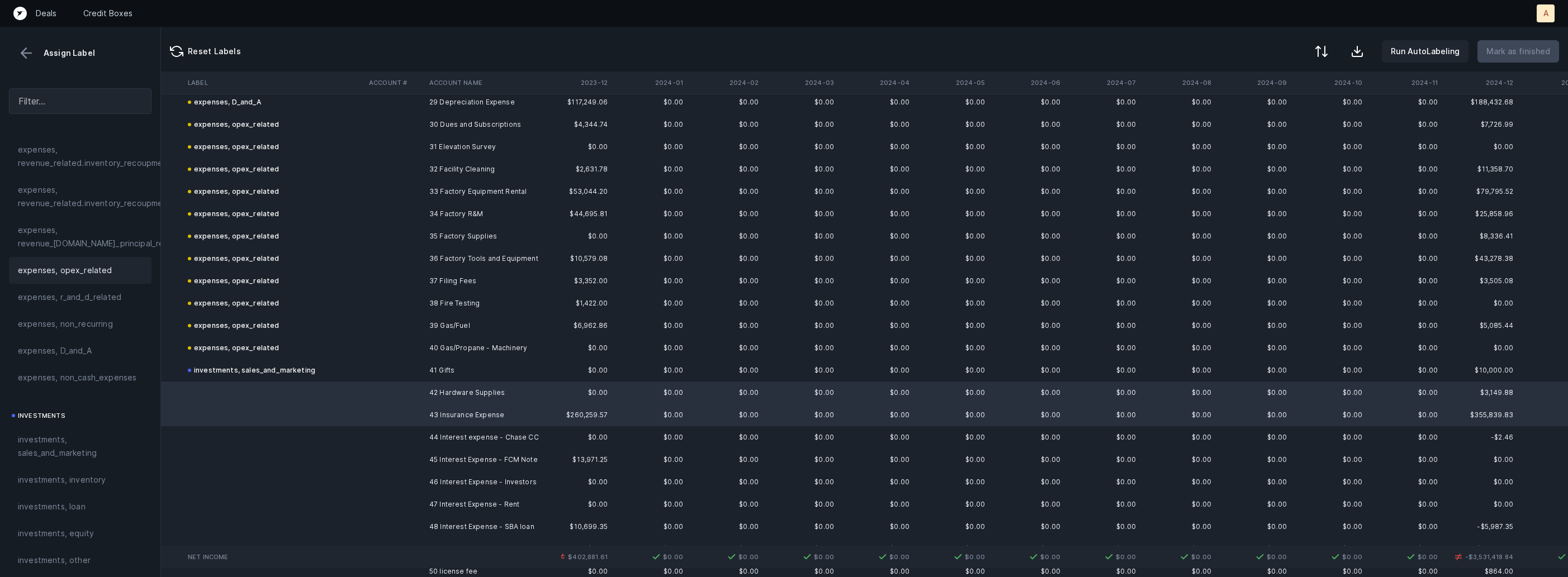
click at [73, 271] on span "expenses, opex_related" at bounding box center [65, 271] width 95 height 13
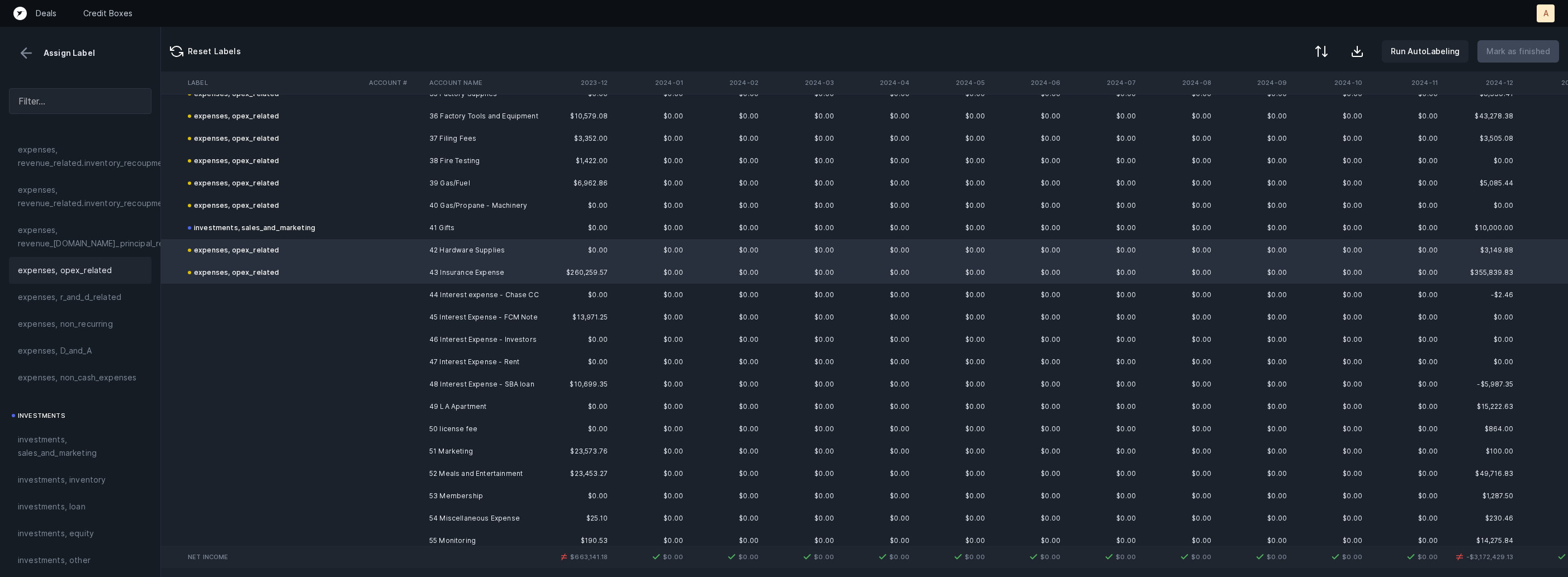
scroll to position [808, 858]
click at [441, 292] on td "44 Interest expense - Chase CC" at bounding box center [493, 290] width 137 height 23
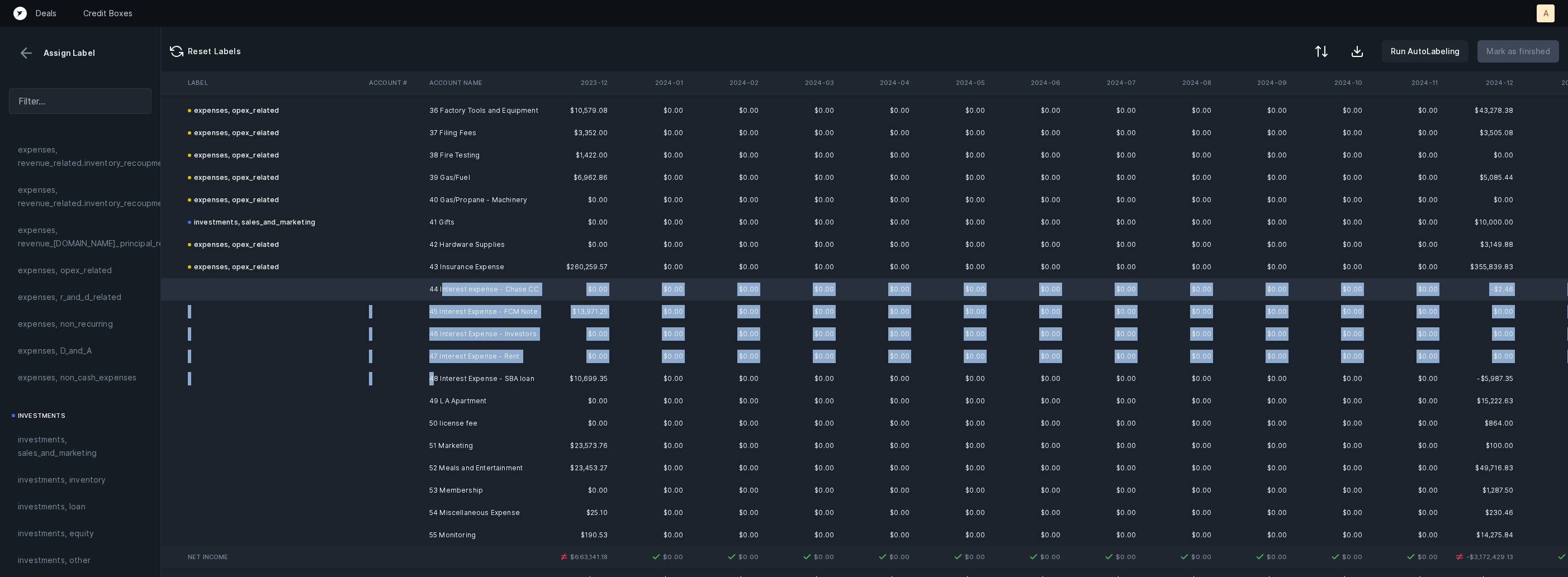
click at [435, 384] on td "48 Interest Expense - SBA loan" at bounding box center [493, 379] width 137 height 23
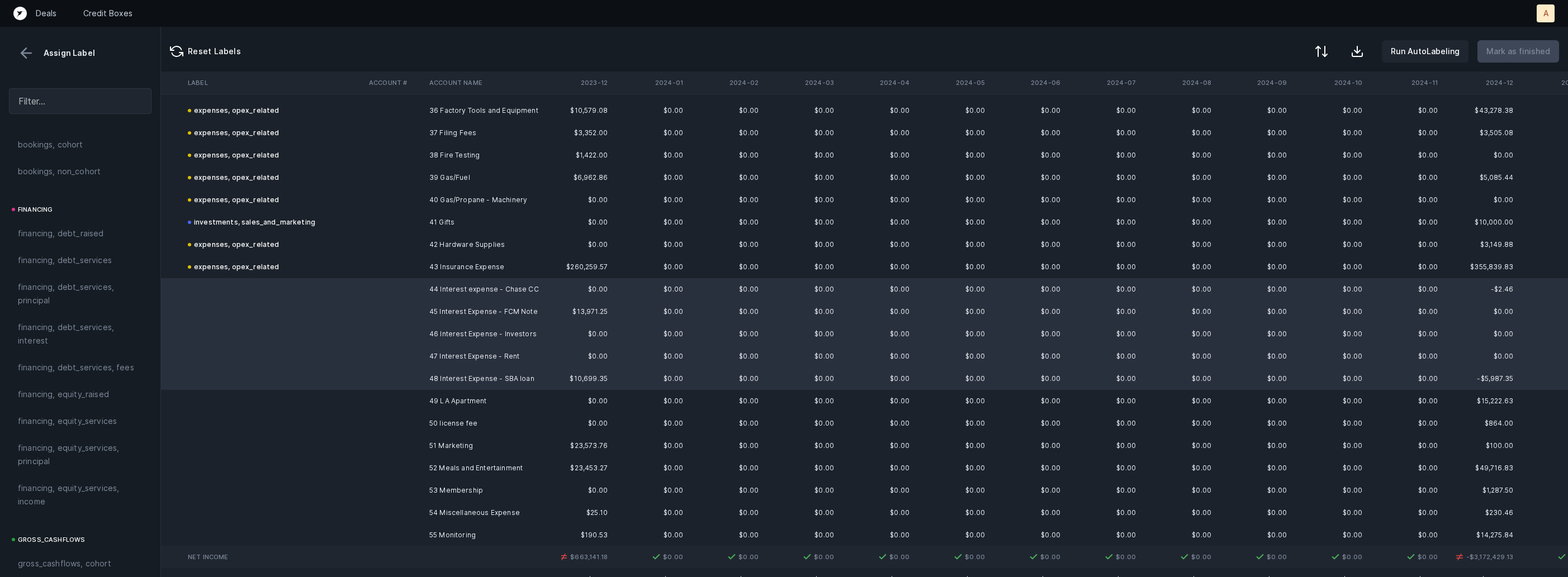
scroll to position [735, 0]
click at [57, 388] on div "financing, debt_services, interest" at bounding box center [80, 402] width 143 height 40
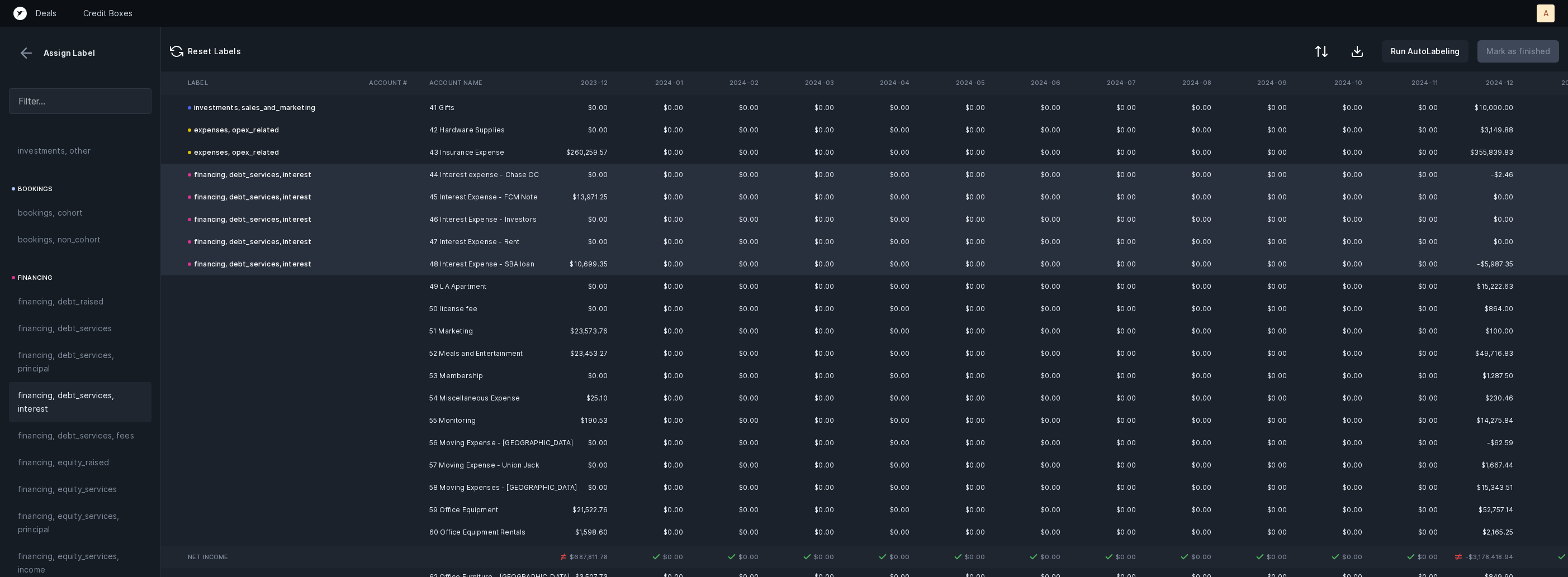
scroll to position [972, 858]
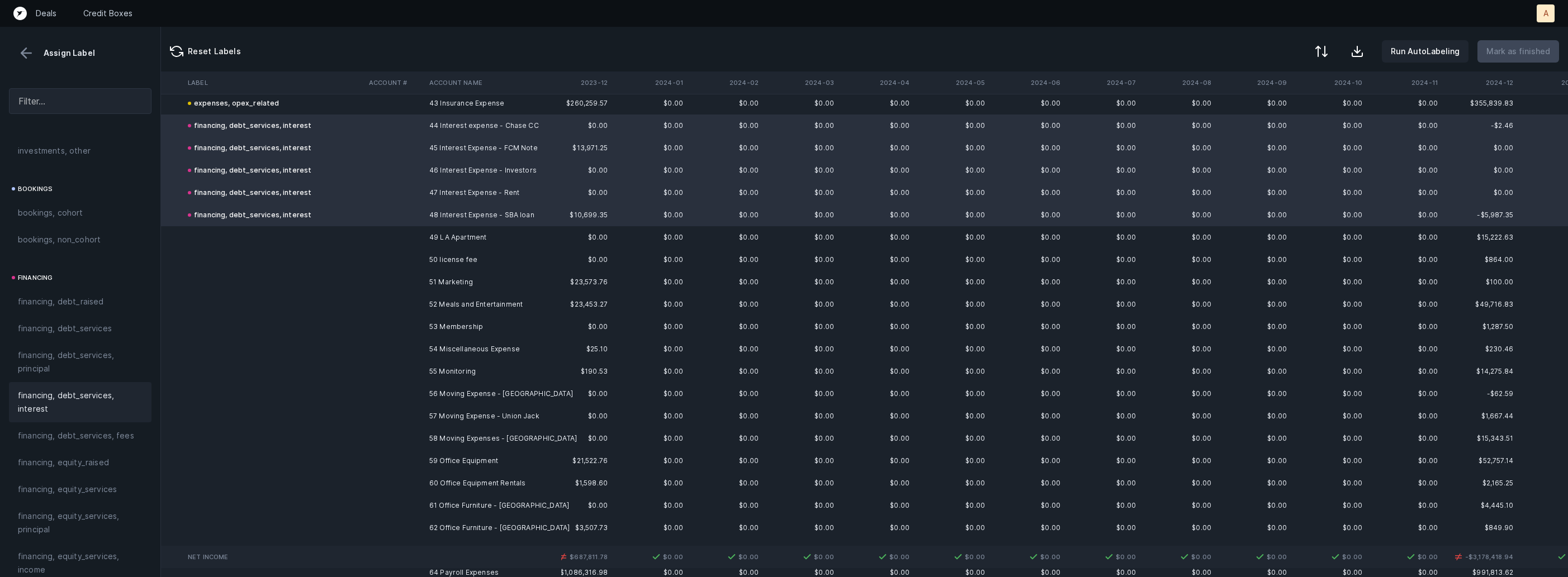
click at [457, 232] on td "49 LA Apartment" at bounding box center [493, 238] width 137 height 23
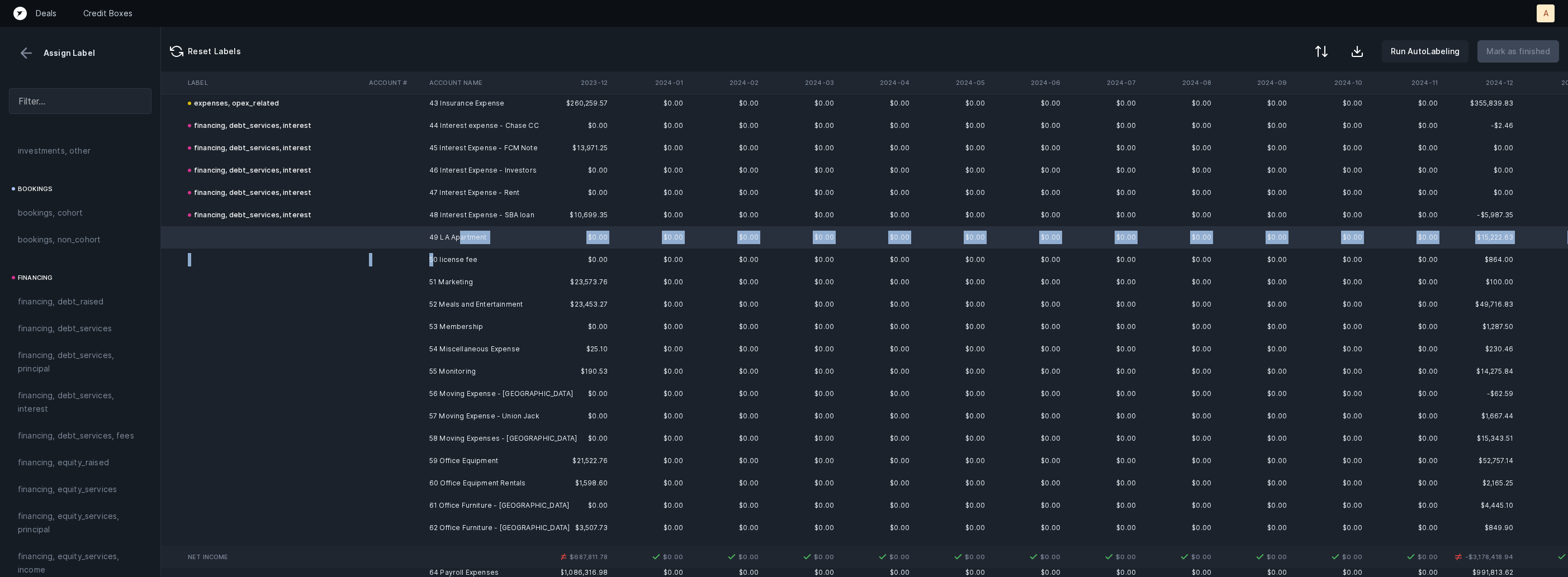
click at [435, 256] on td "50 license fee" at bounding box center [493, 260] width 137 height 23
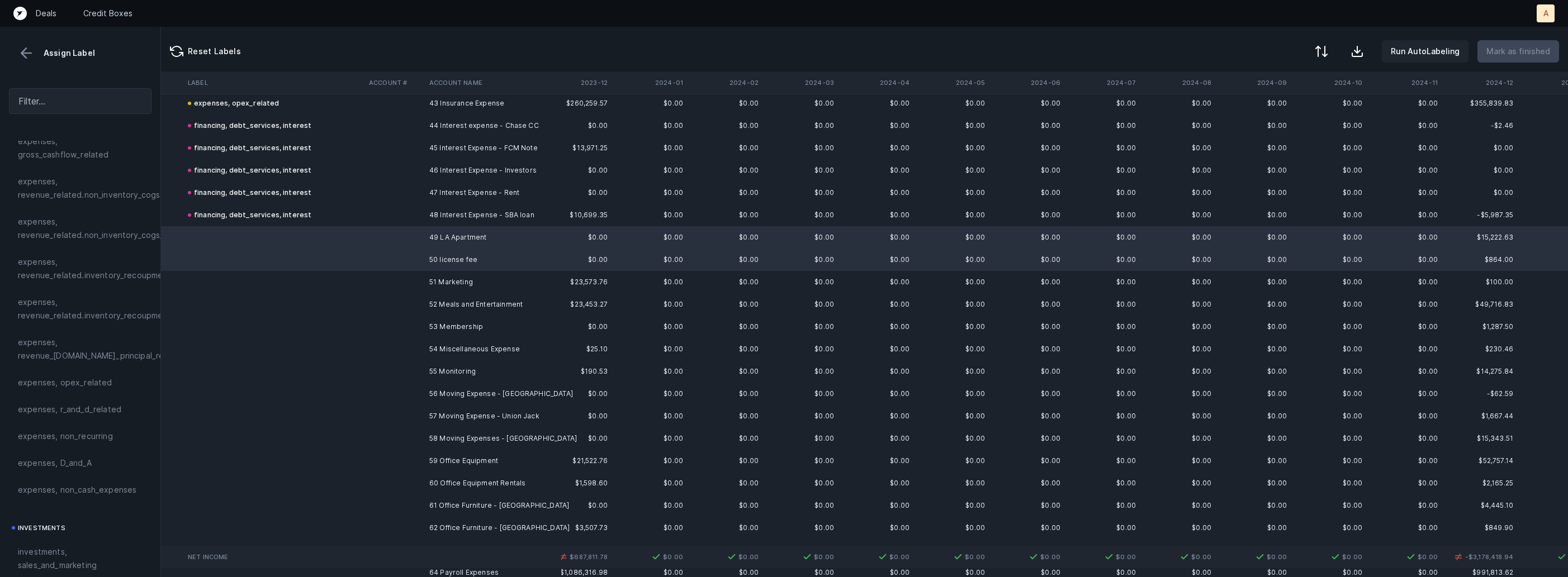
scroll to position [273, 0]
click at [67, 326] on span "expenses, opex_related" at bounding box center [65, 323] width 95 height 13
click at [473, 286] on td "51 Marketing" at bounding box center [493, 283] width 137 height 23
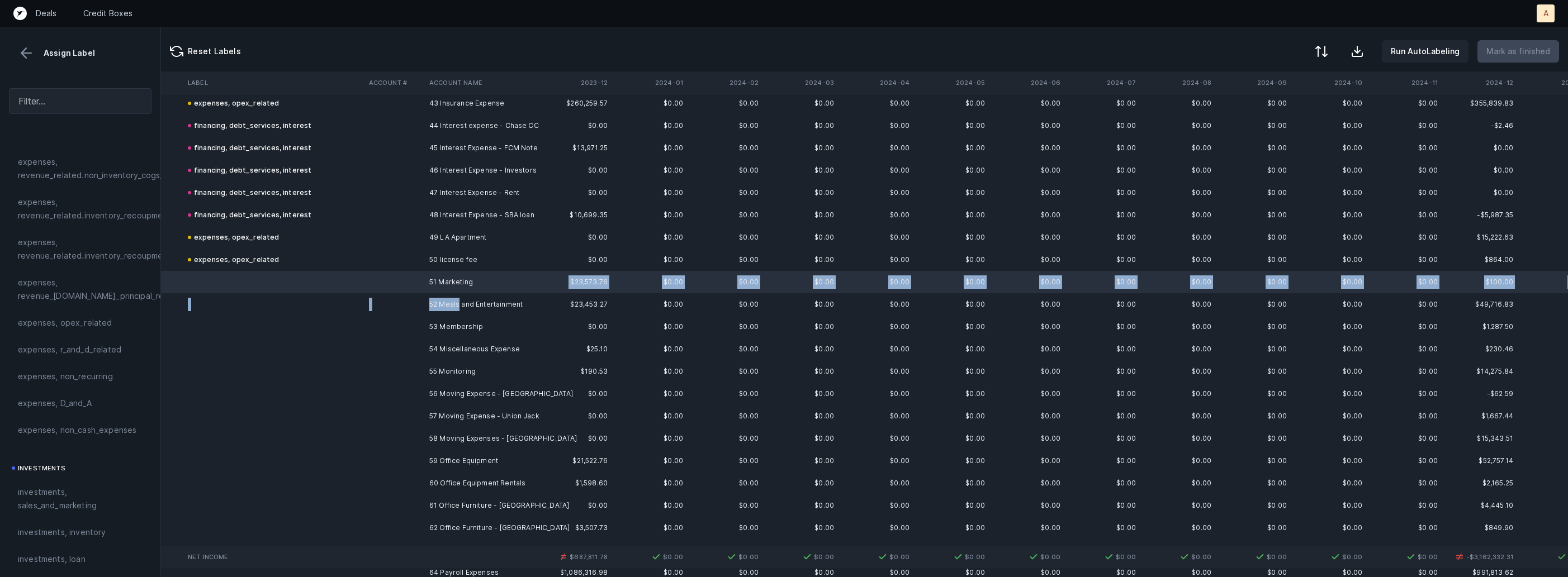
click at [459, 300] on td "52 Meals and Entertainment" at bounding box center [493, 304] width 137 height 23
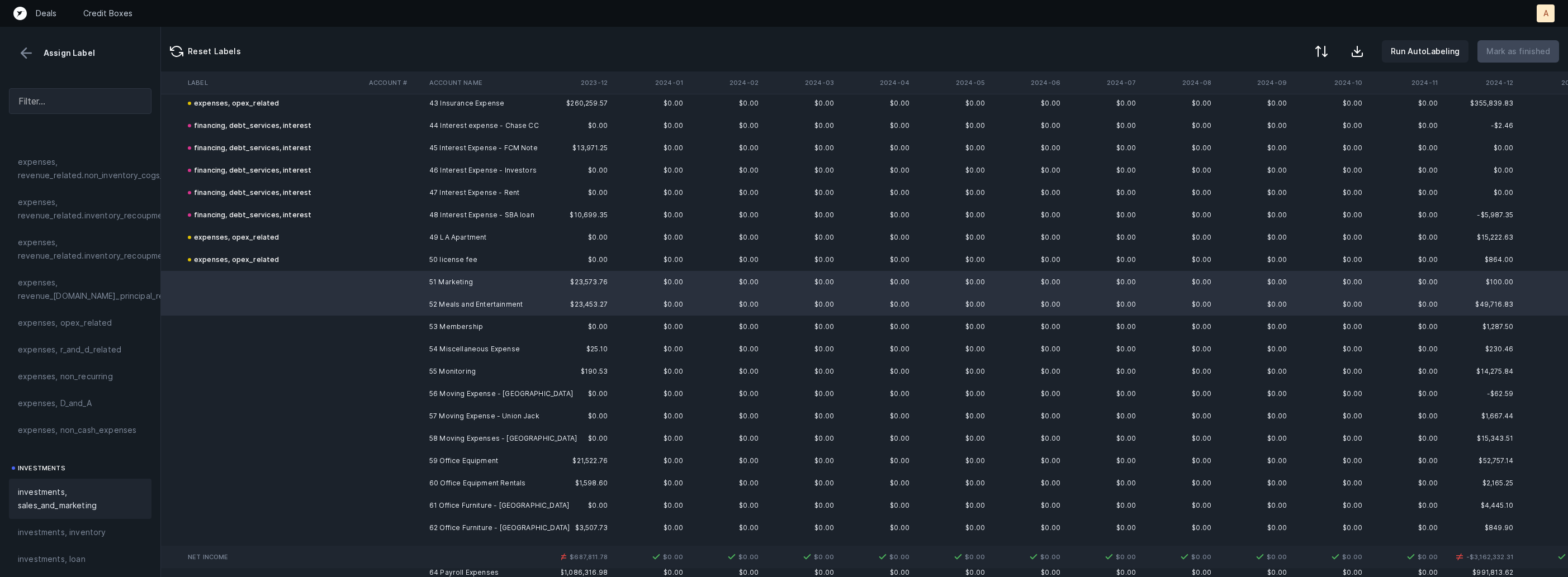
click at [88, 496] on span "investments, sales_and_marketing" at bounding box center [80, 499] width 125 height 27
click at [439, 326] on td "53 Membership" at bounding box center [493, 327] width 137 height 23
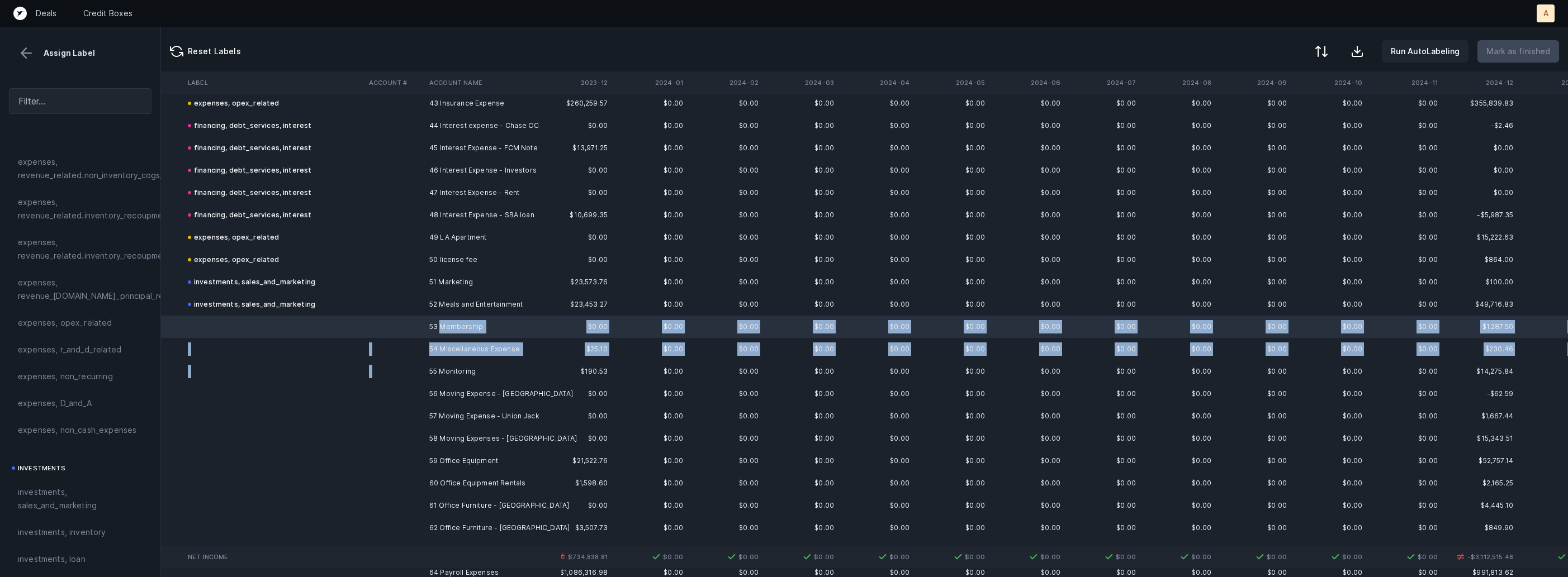
click at [455, 364] on td "55 Monitoring" at bounding box center [493, 372] width 137 height 23
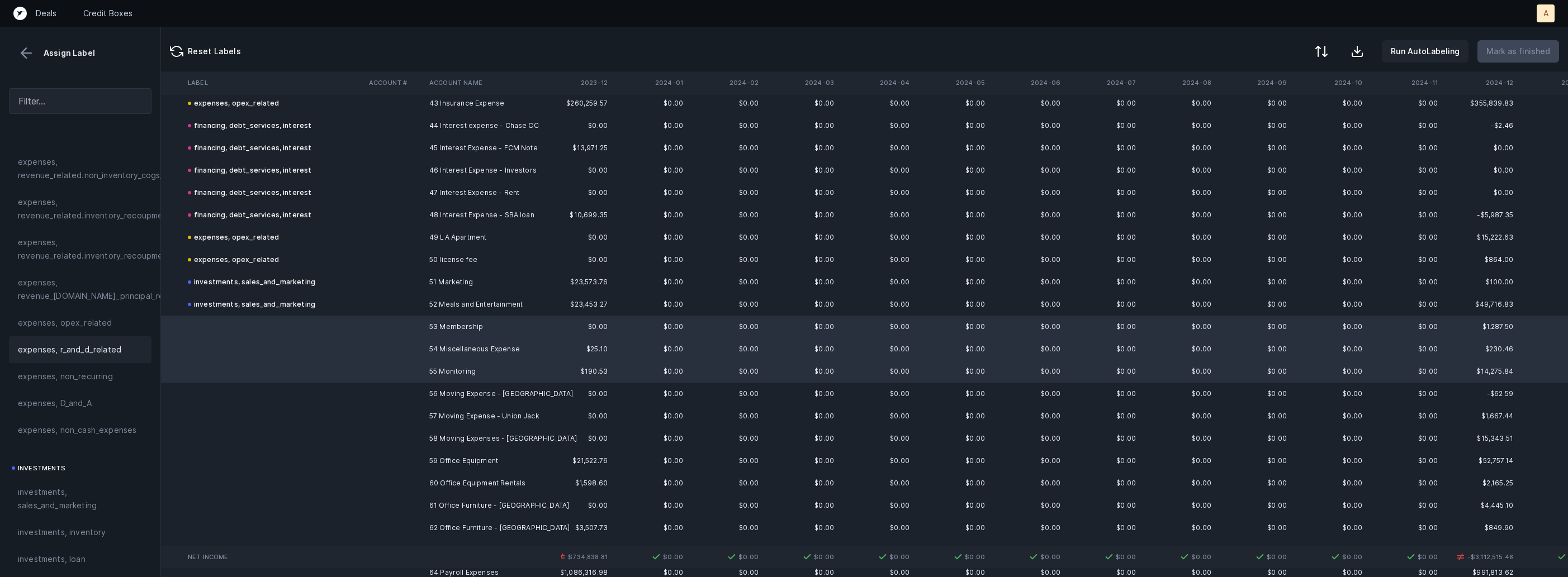
click at [109, 336] on div "expenses, r_and_d_related" at bounding box center [80, 350] width 143 height 27
click at [107, 326] on span "expenses, opex_related" at bounding box center [65, 323] width 95 height 13
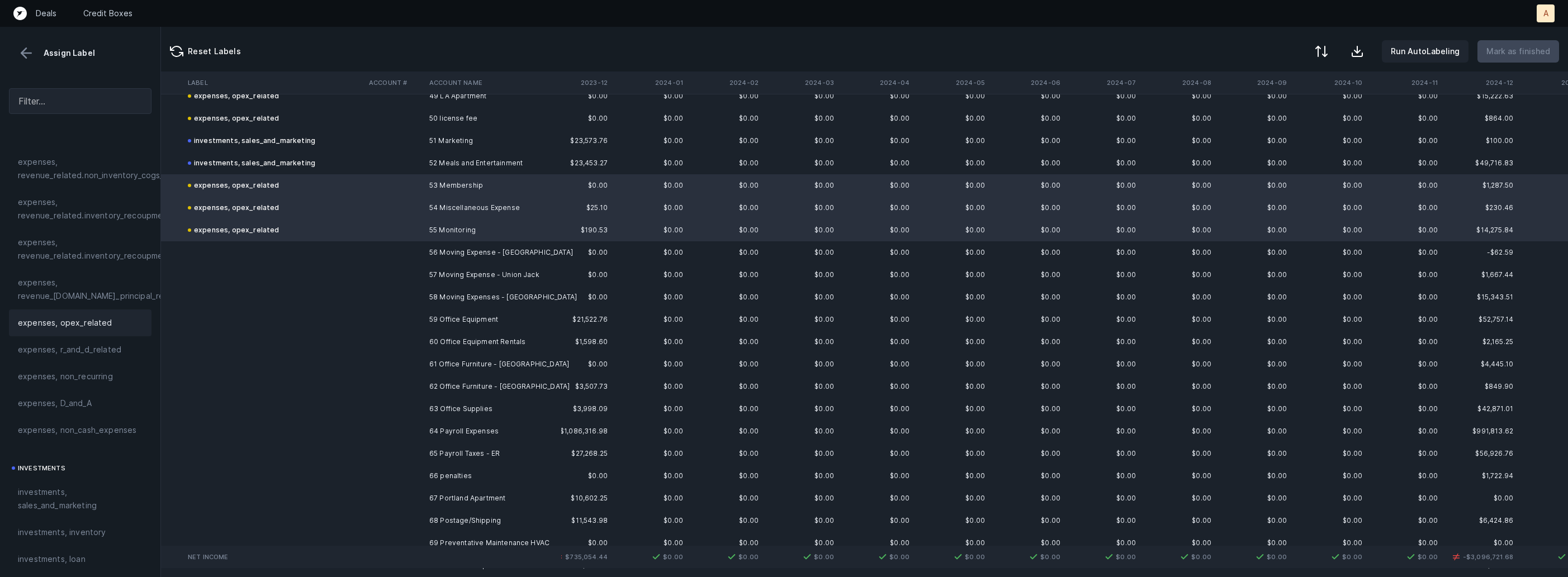
scroll to position [1121, 858]
click at [472, 247] on td "56 Moving Expense - [GEOGRAPHIC_DATA]" at bounding box center [493, 245] width 137 height 23
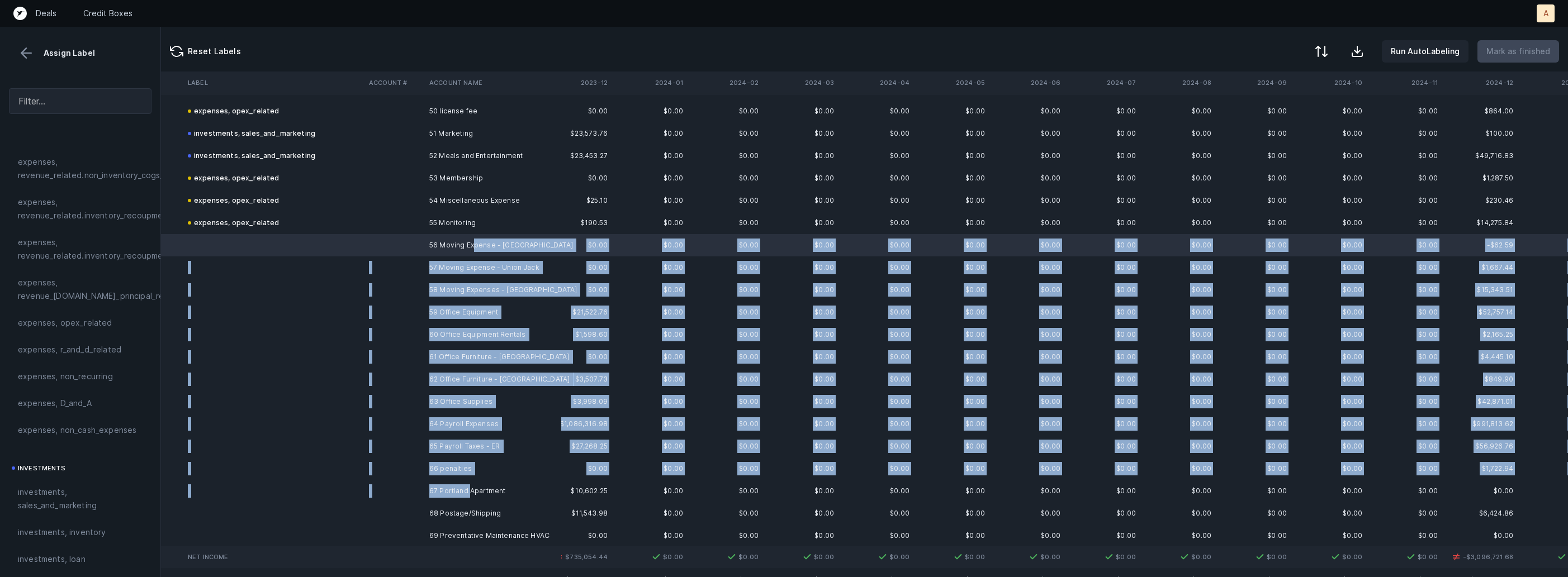
click at [471, 491] on td "67 Portland Apartment" at bounding box center [493, 491] width 137 height 23
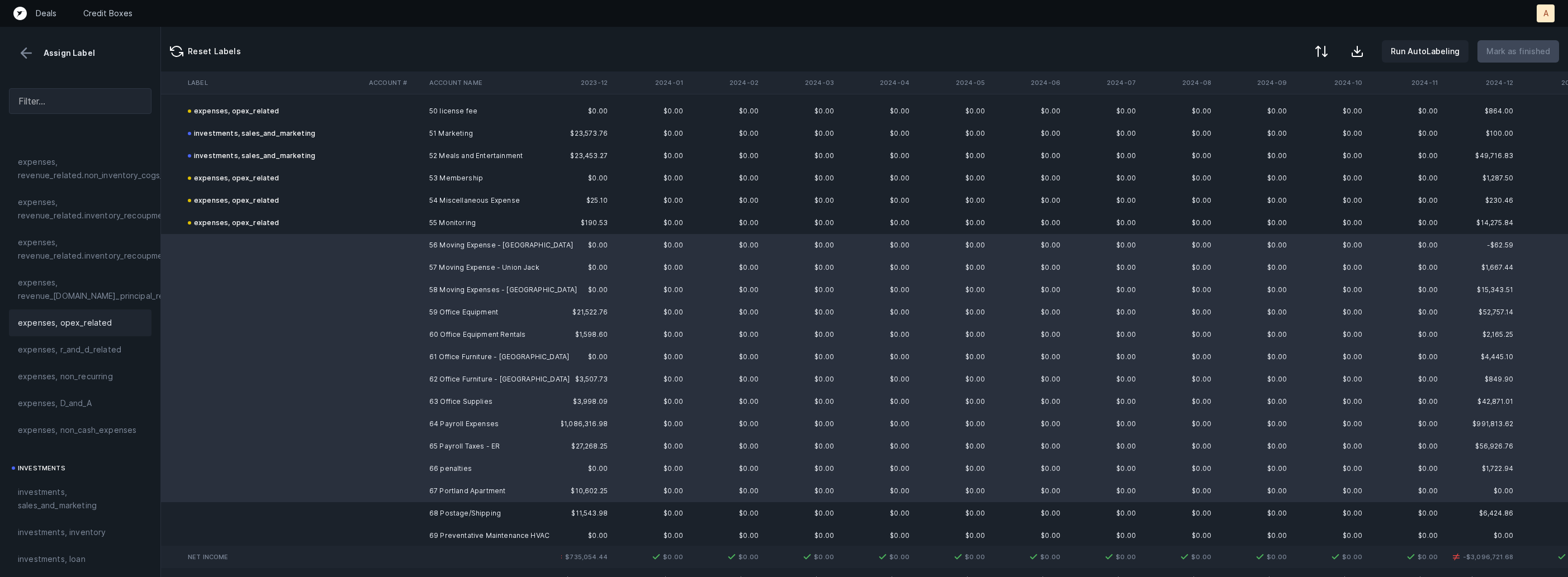
click at [110, 320] on div "expenses, opex_related" at bounding box center [80, 323] width 125 height 13
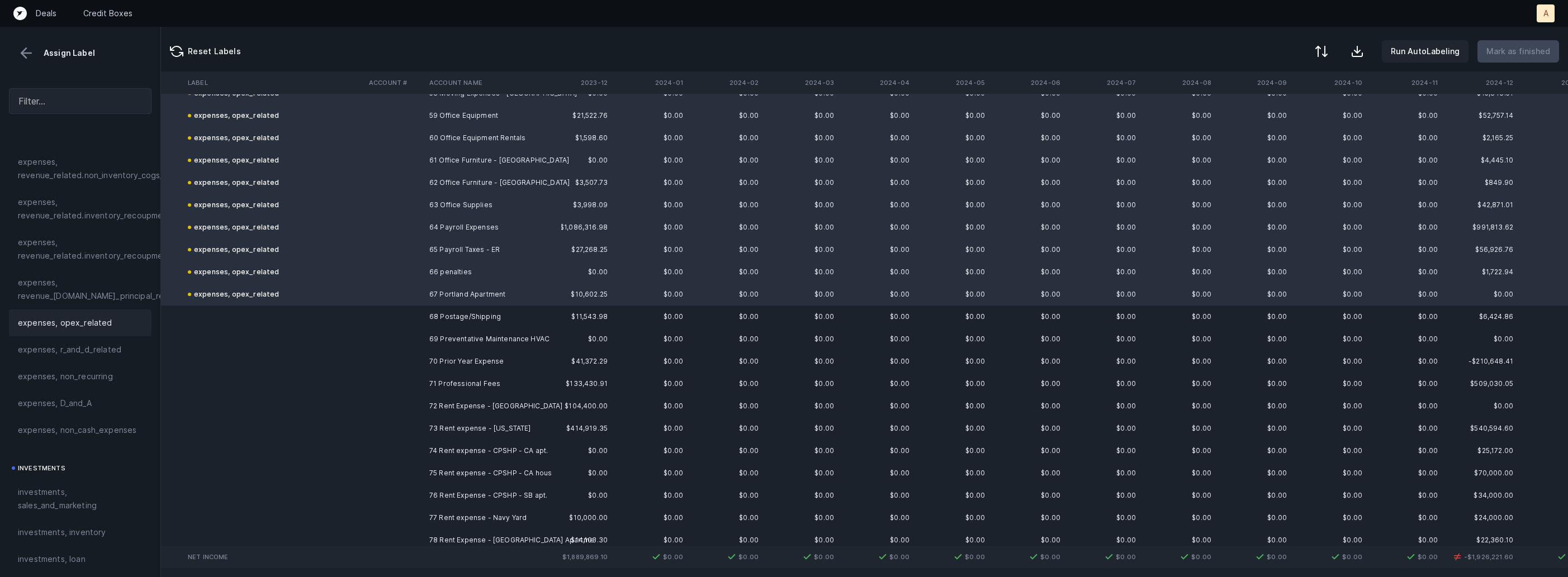
scroll to position [1327, 858]
click at [423, 310] on td at bounding box center [395, 307] width 61 height 23
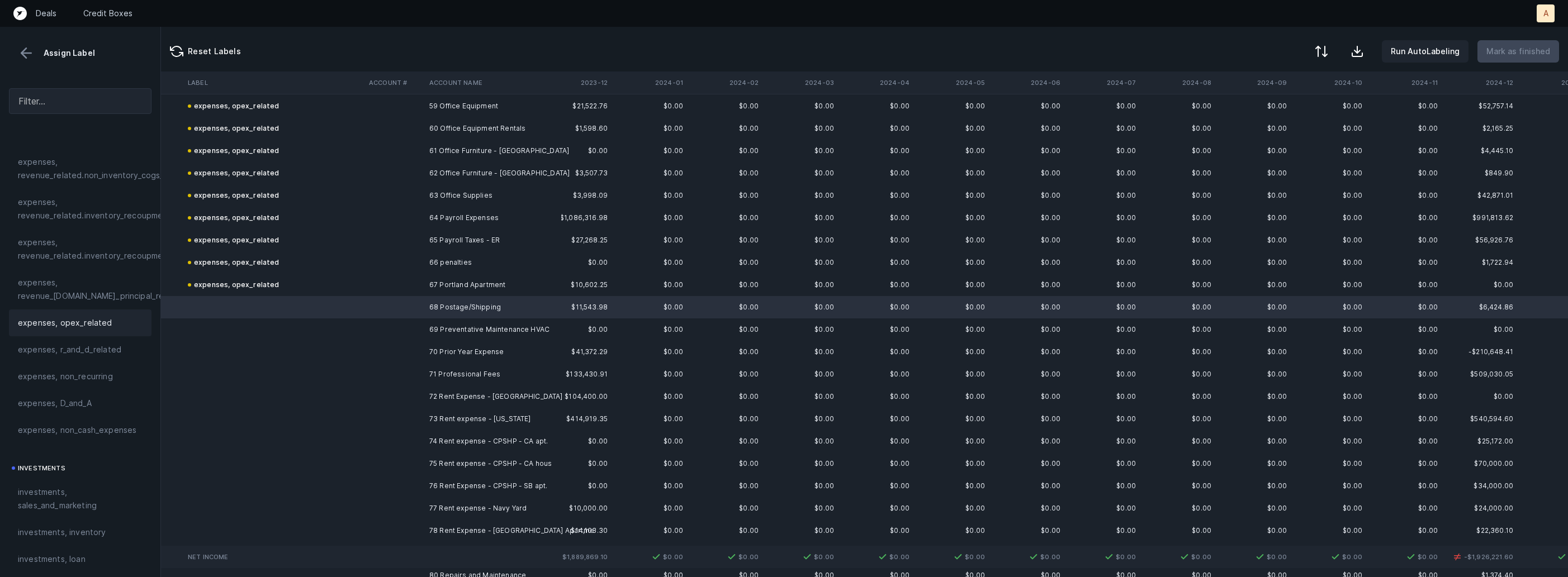
click at [104, 331] on div "expenses, opex_related" at bounding box center [80, 323] width 143 height 27
click at [375, 328] on td at bounding box center [395, 330] width 61 height 23
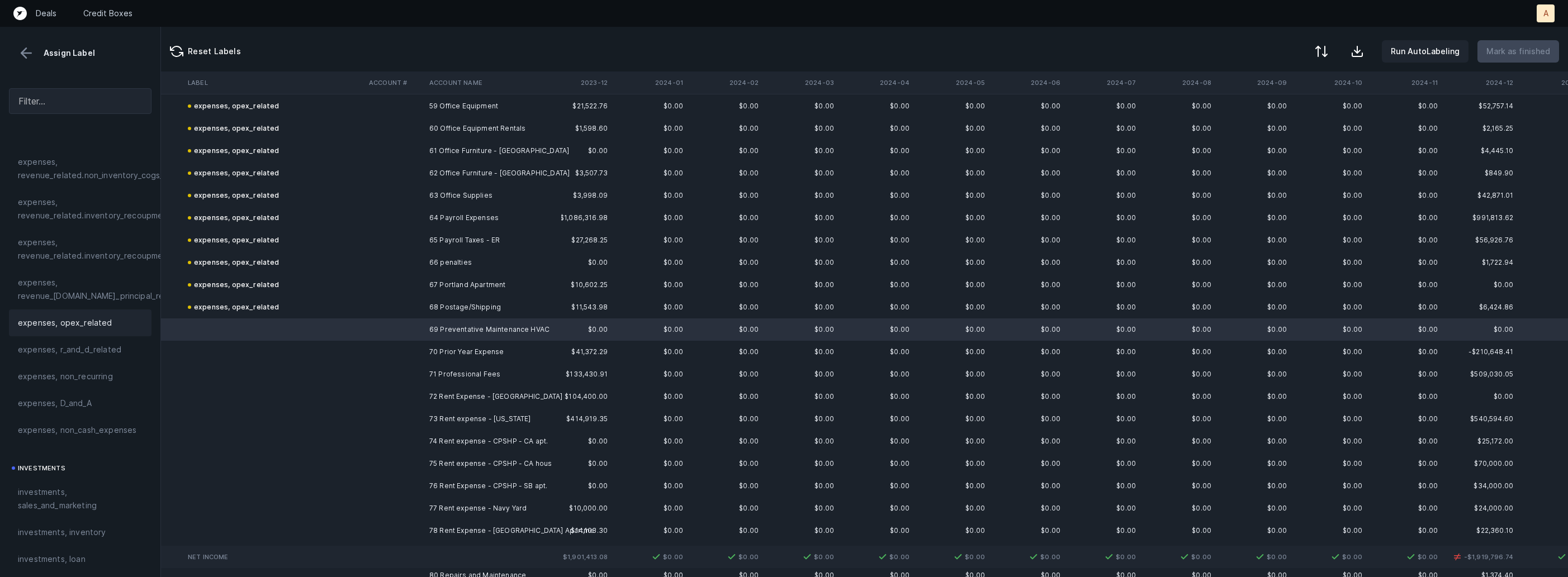
click at [82, 316] on span "expenses, opex_related" at bounding box center [65, 323] width 95 height 13
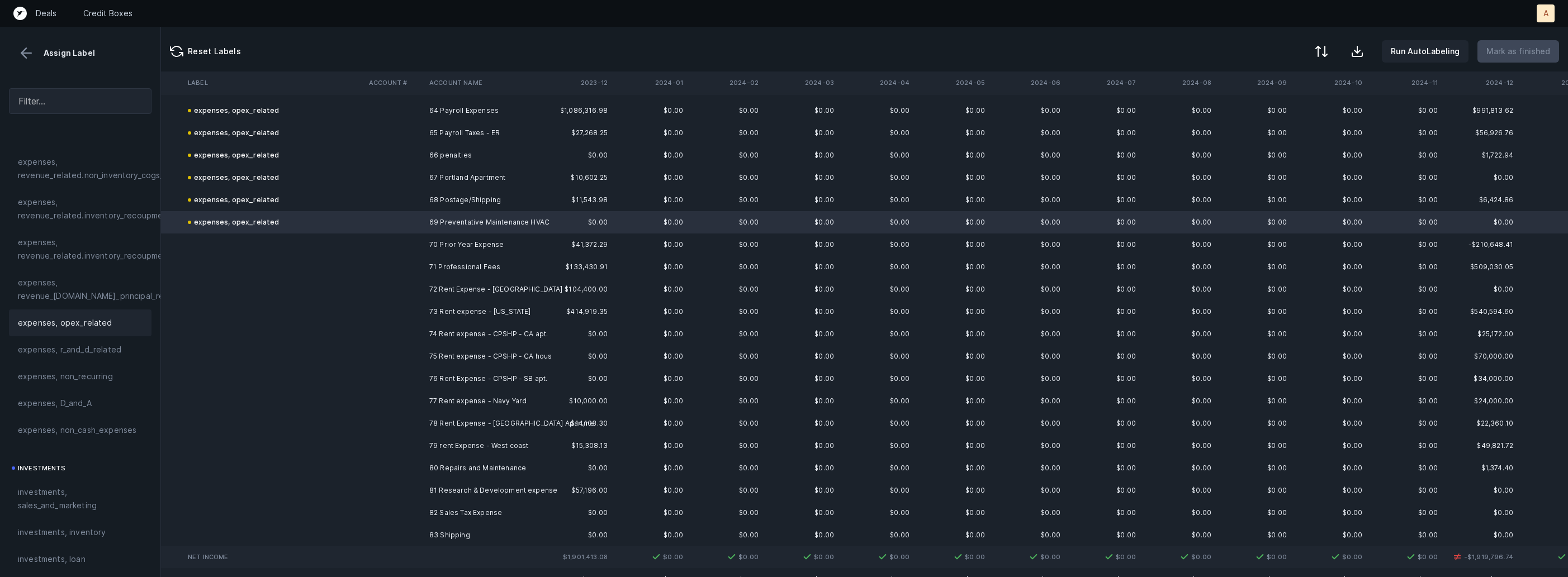
scroll to position [1436, 858]
click at [426, 245] on td "70 Prior Year Expense" at bounding box center [493, 243] width 137 height 23
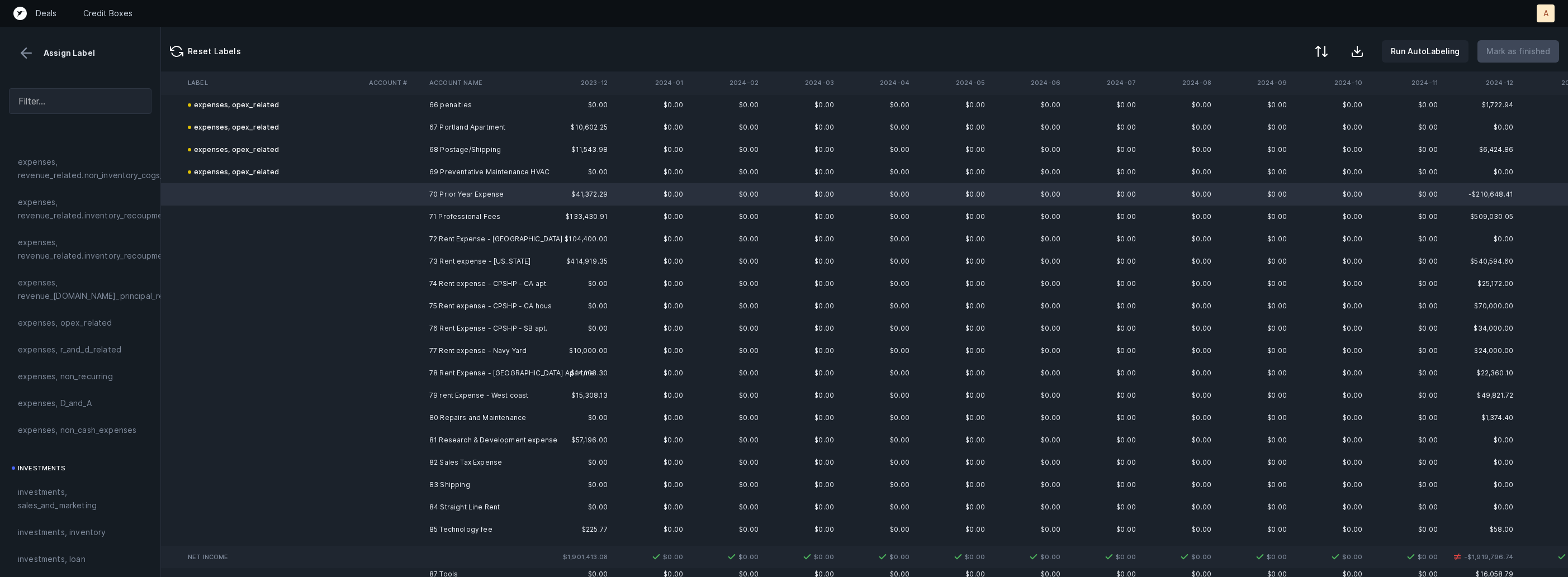
scroll to position [1486, 858]
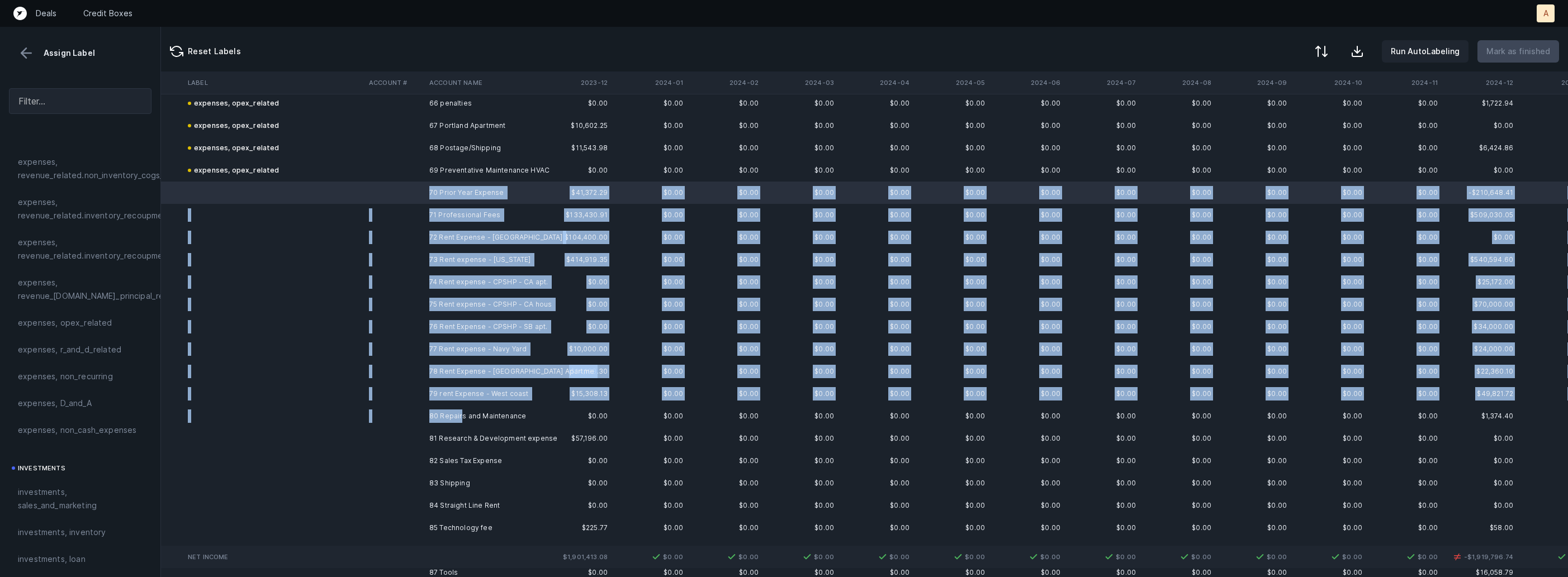
click at [461, 416] on td "80 Repairs and Maintenance" at bounding box center [493, 416] width 137 height 23
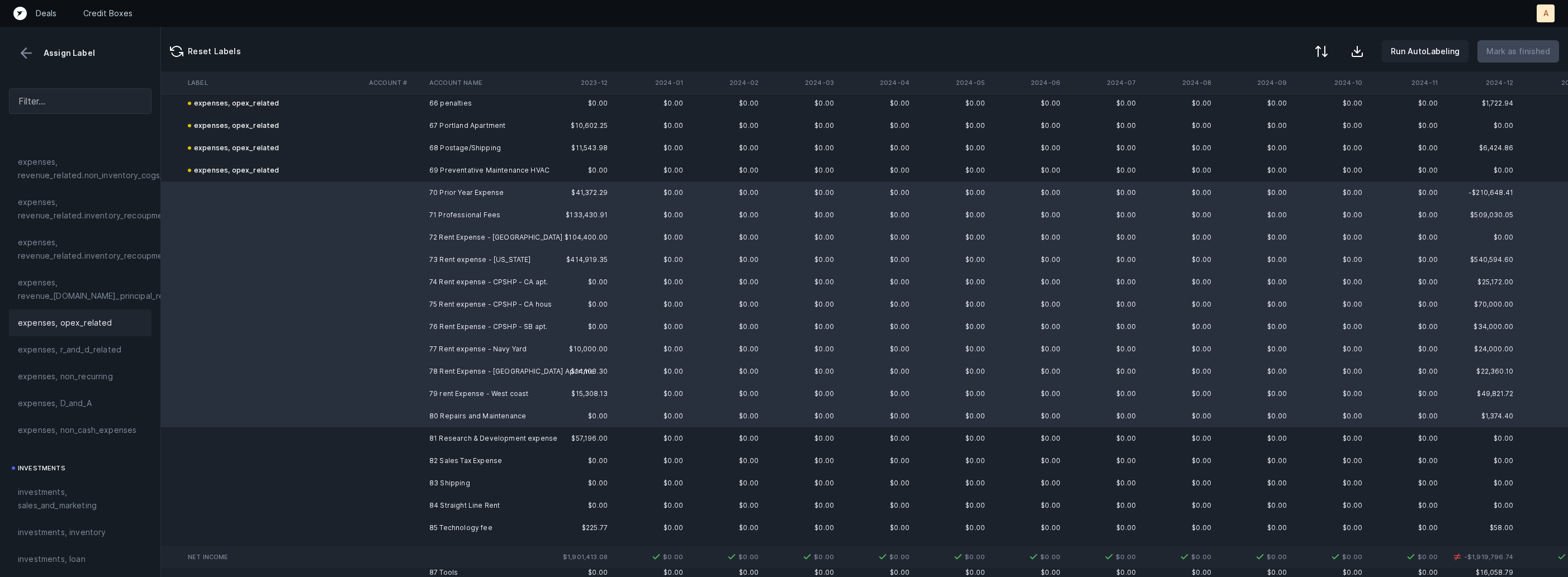
click at [110, 327] on div "expenses, opex_related" at bounding box center [80, 323] width 125 height 13
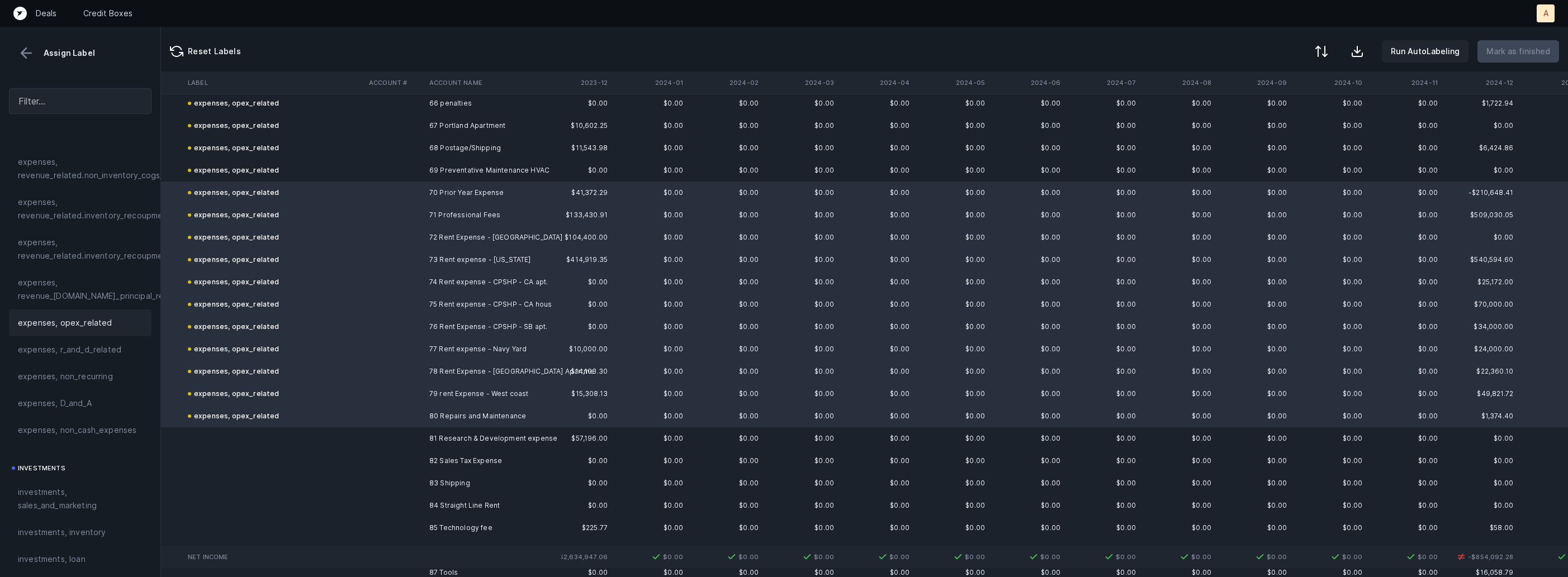
click at [405, 438] on td at bounding box center [395, 438] width 61 height 23
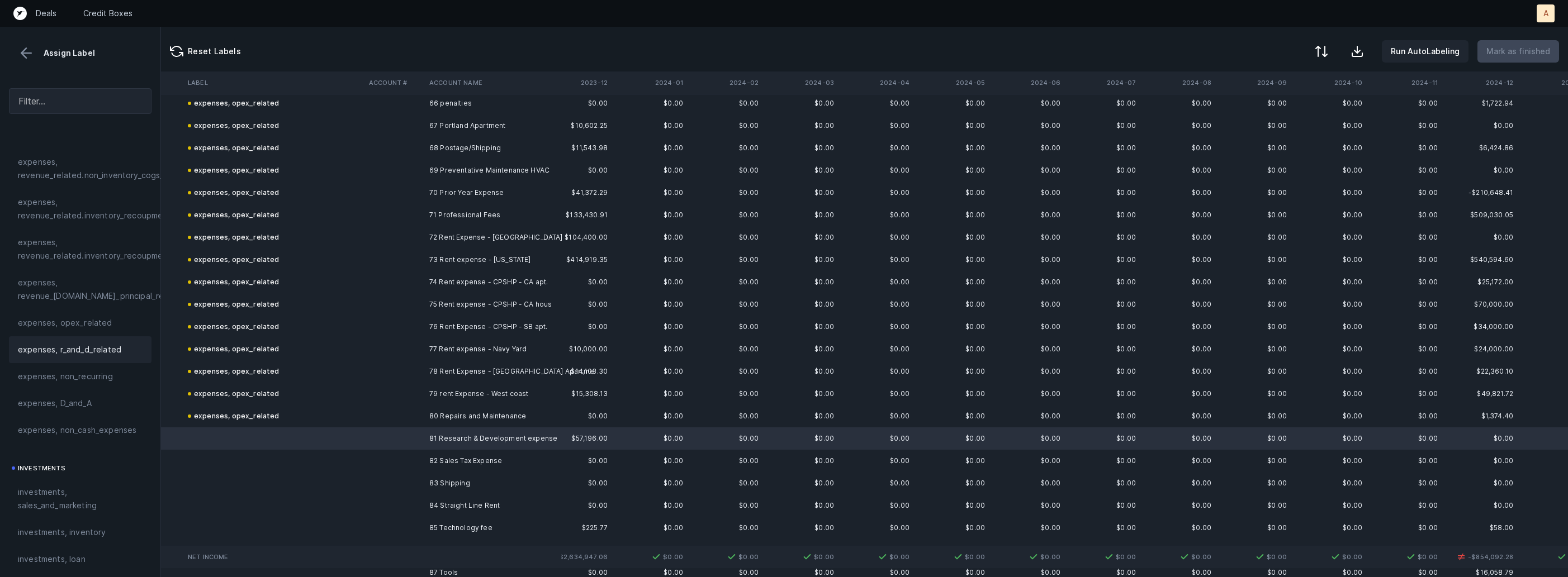
click at [110, 348] on span "expenses, r_and_d_related" at bounding box center [69, 350] width 103 height 13
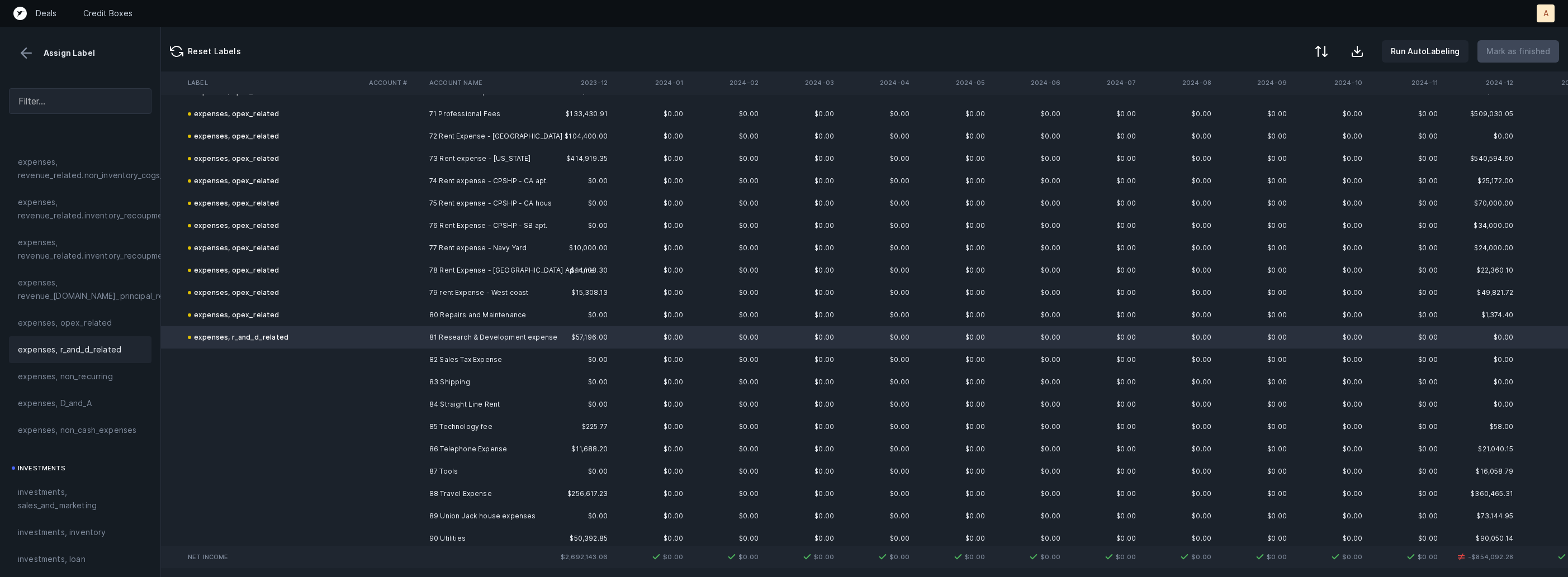
scroll to position [1636, 858]
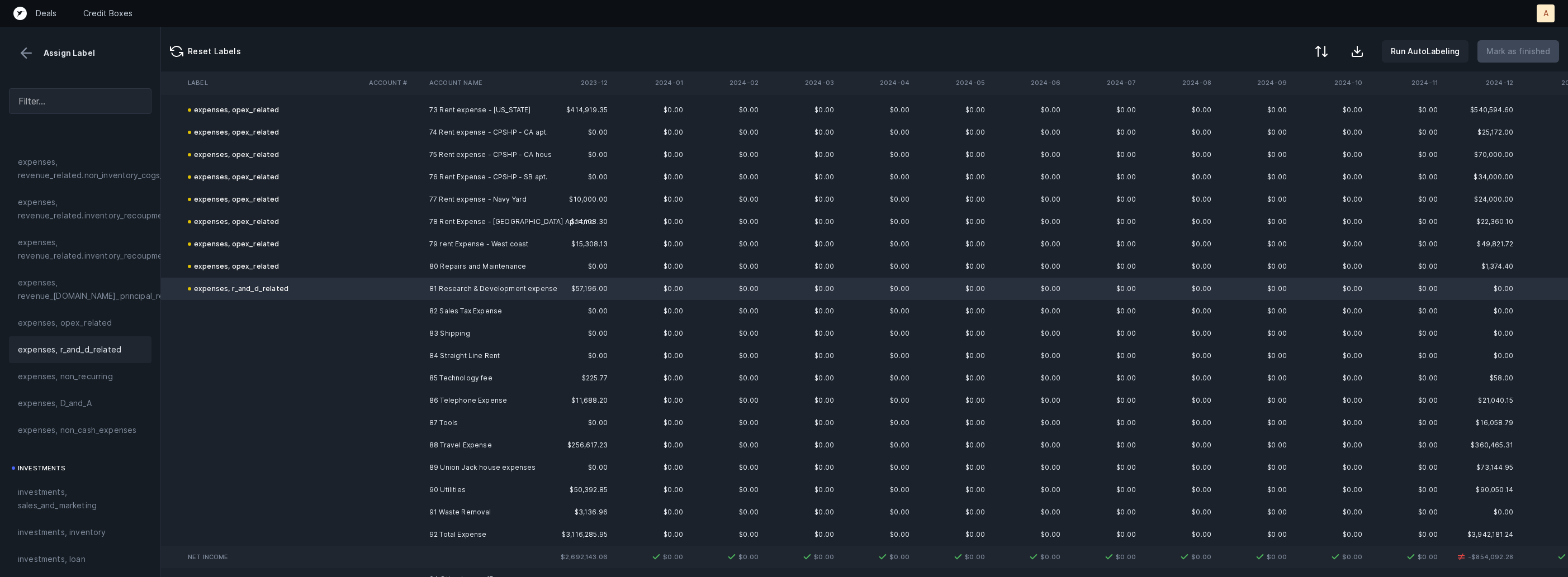
click at [455, 310] on td "82 Sales Tax Expense" at bounding box center [493, 311] width 137 height 23
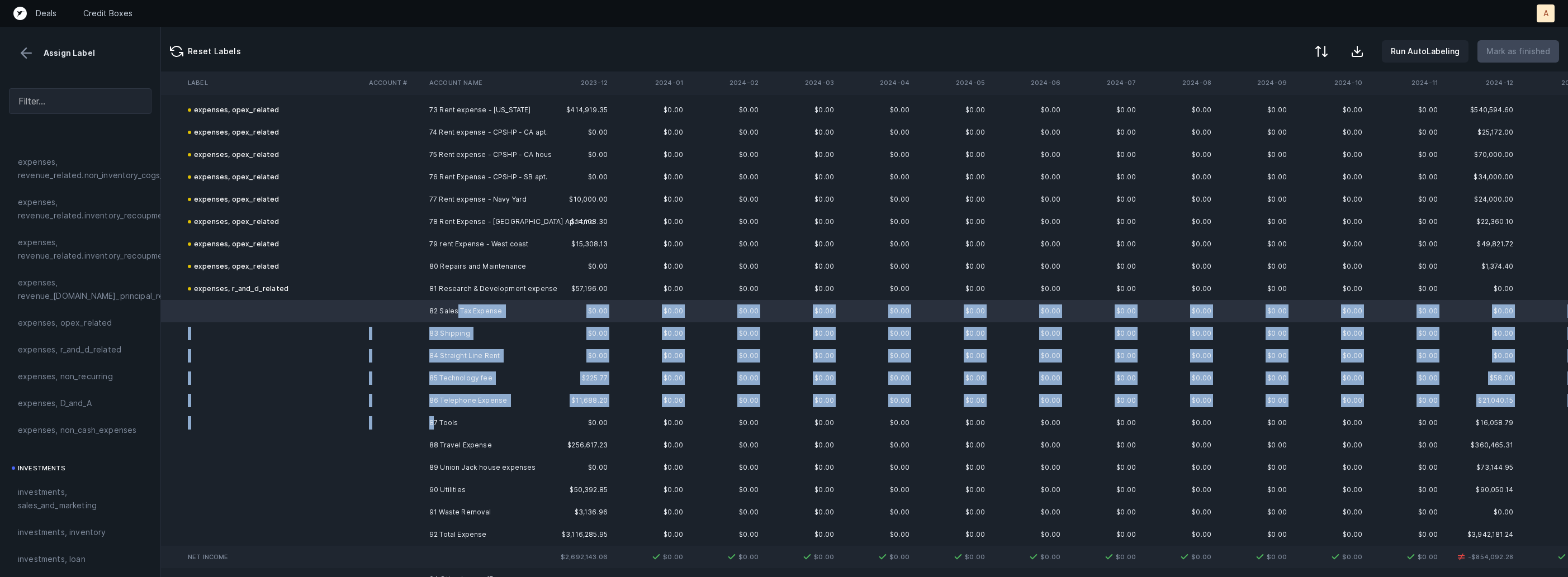
click at [435, 420] on td "87 Tools" at bounding box center [493, 423] width 137 height 23
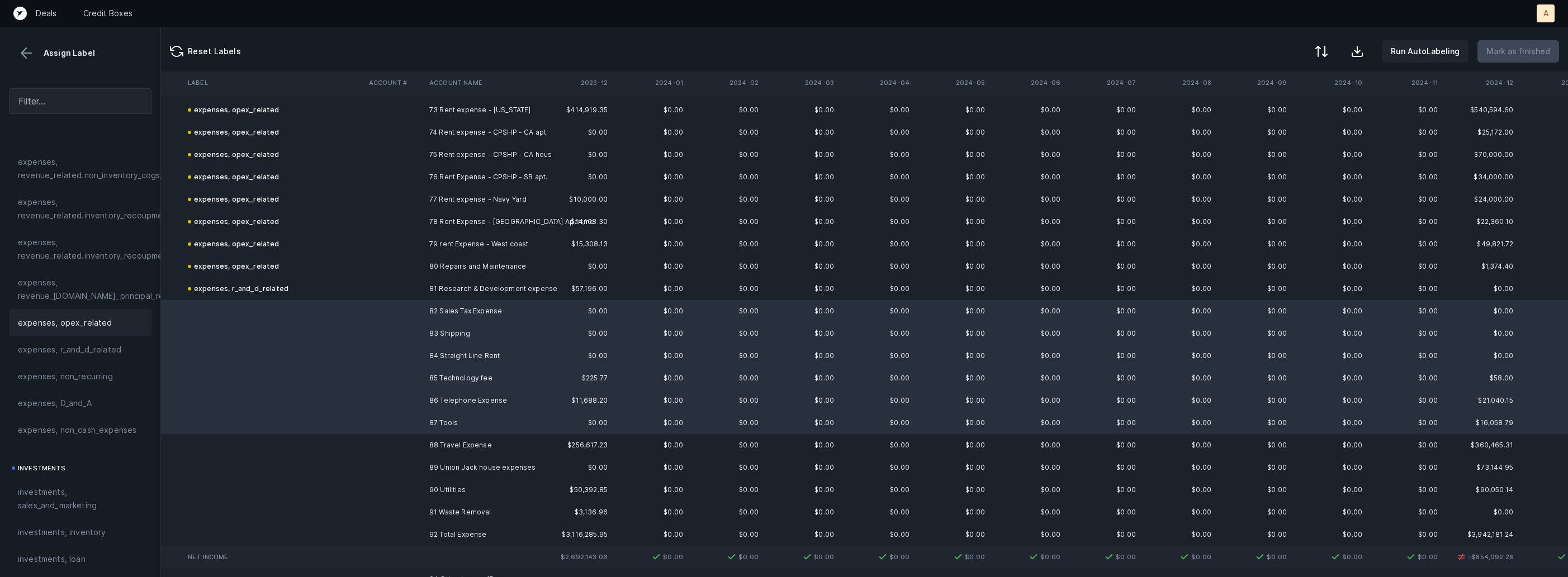
click at [99, 313] on div "expenses, opex_related" at bounding box center [80, 323] width 143 height 27
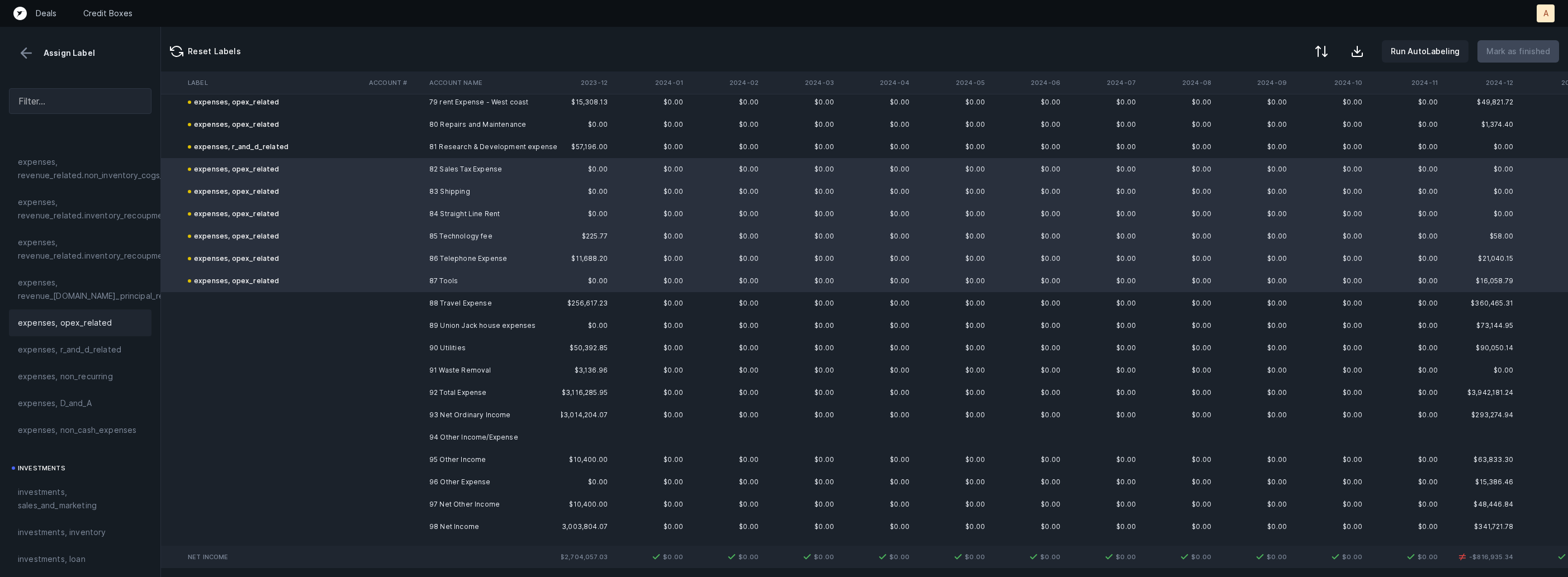
scroll to position [1800, 858]
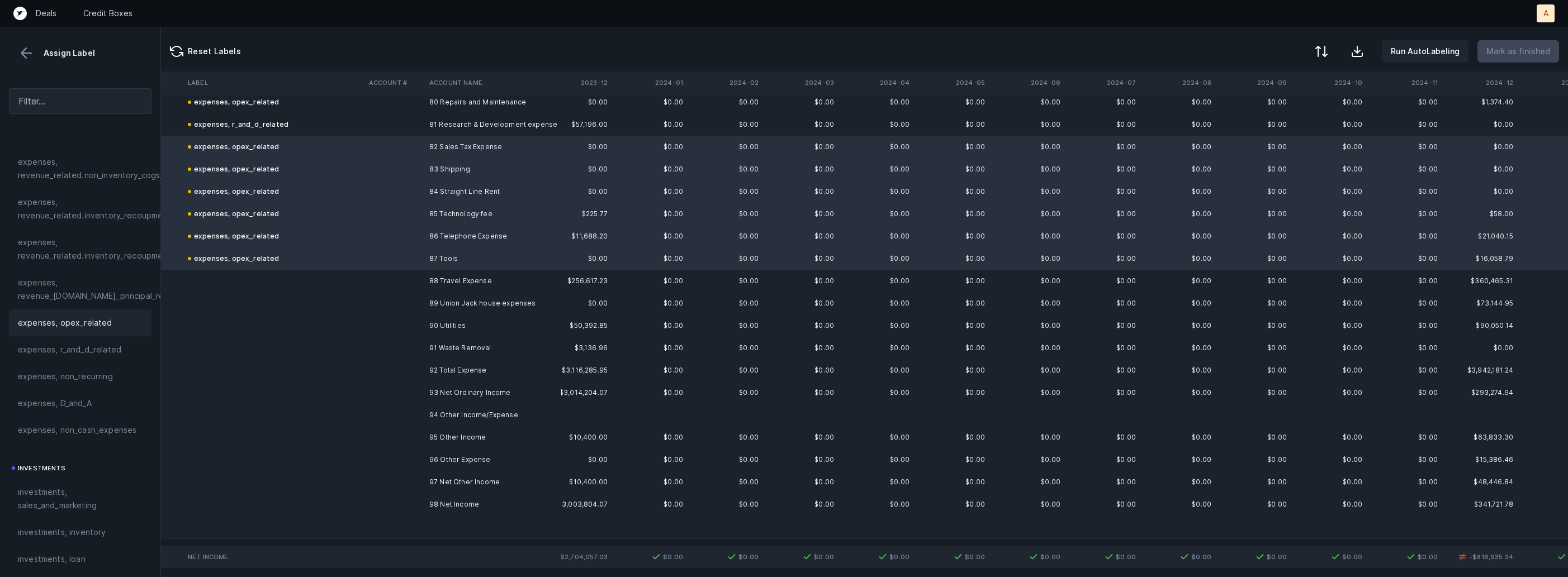
click at [411, 279] on td at bounding box center [395, 281] width 61 height 23
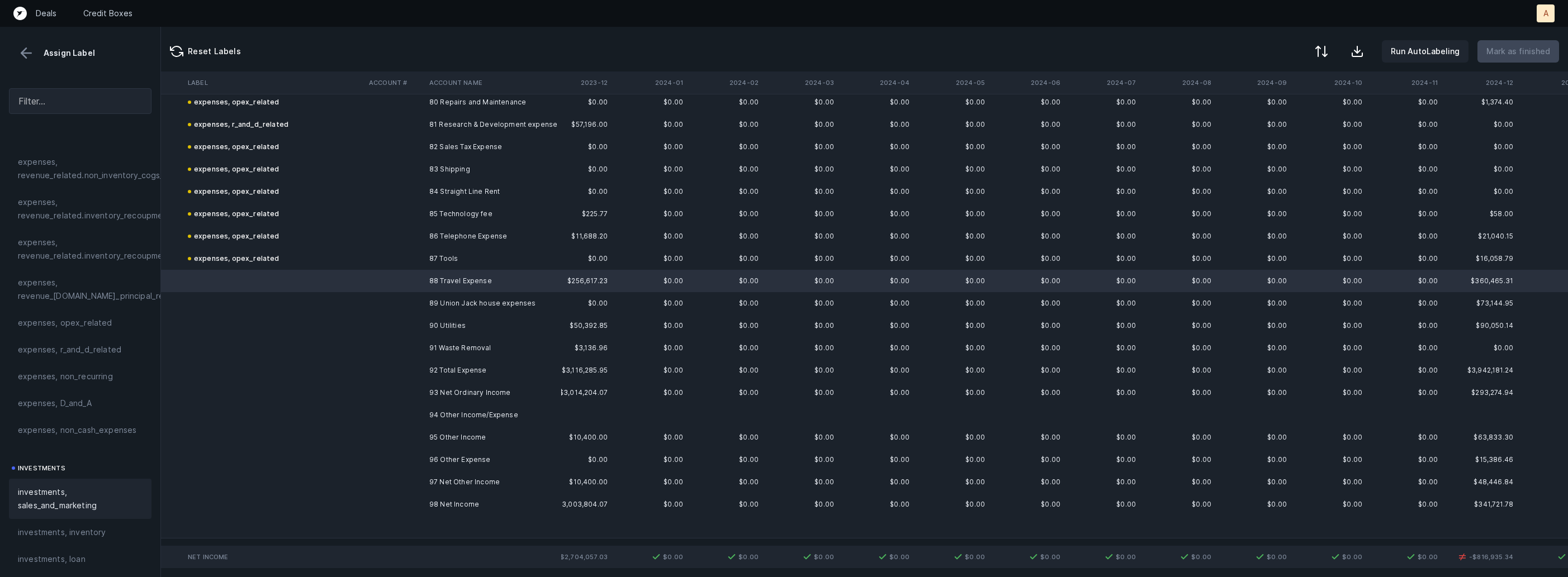
click at [45, 496] on span "investments, sales_and_marketing" at bounding box center [80, 499] width 125 height 27
click at [387, 304] on td at bounding box center [395, 304] width 61 height 23
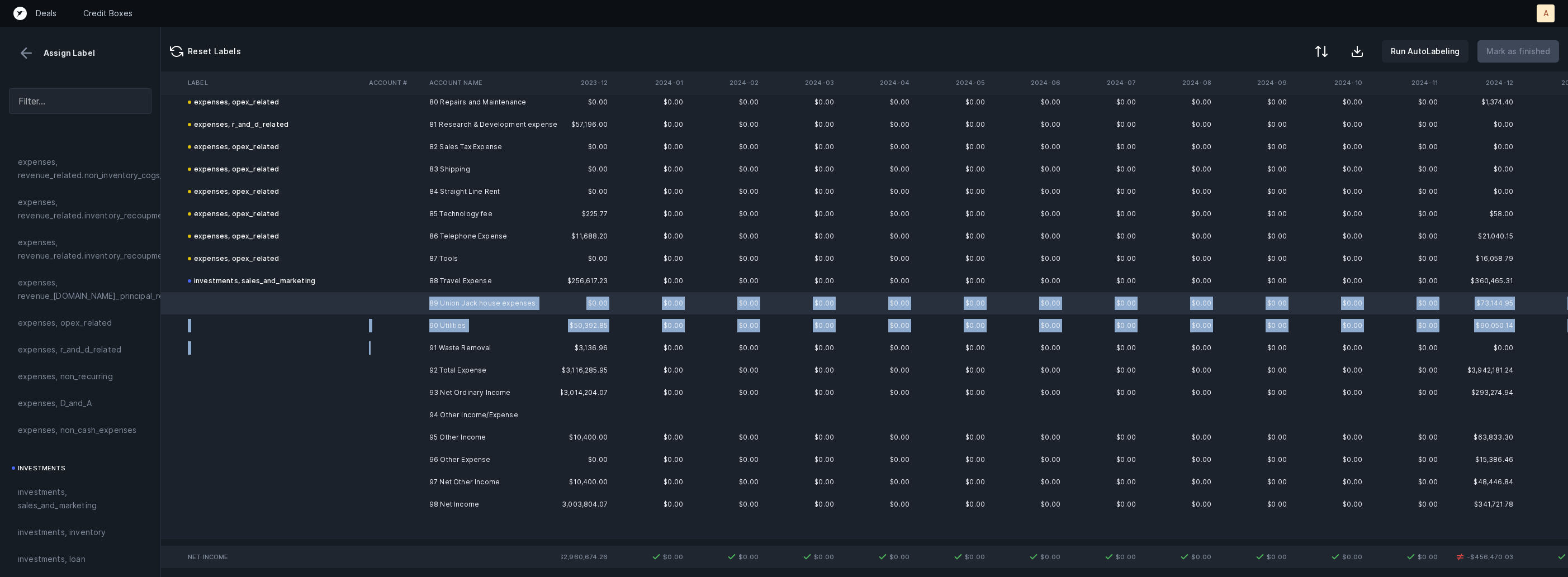
click at [389, 344] on td at bounding box center [395, 348] width 61 height 23
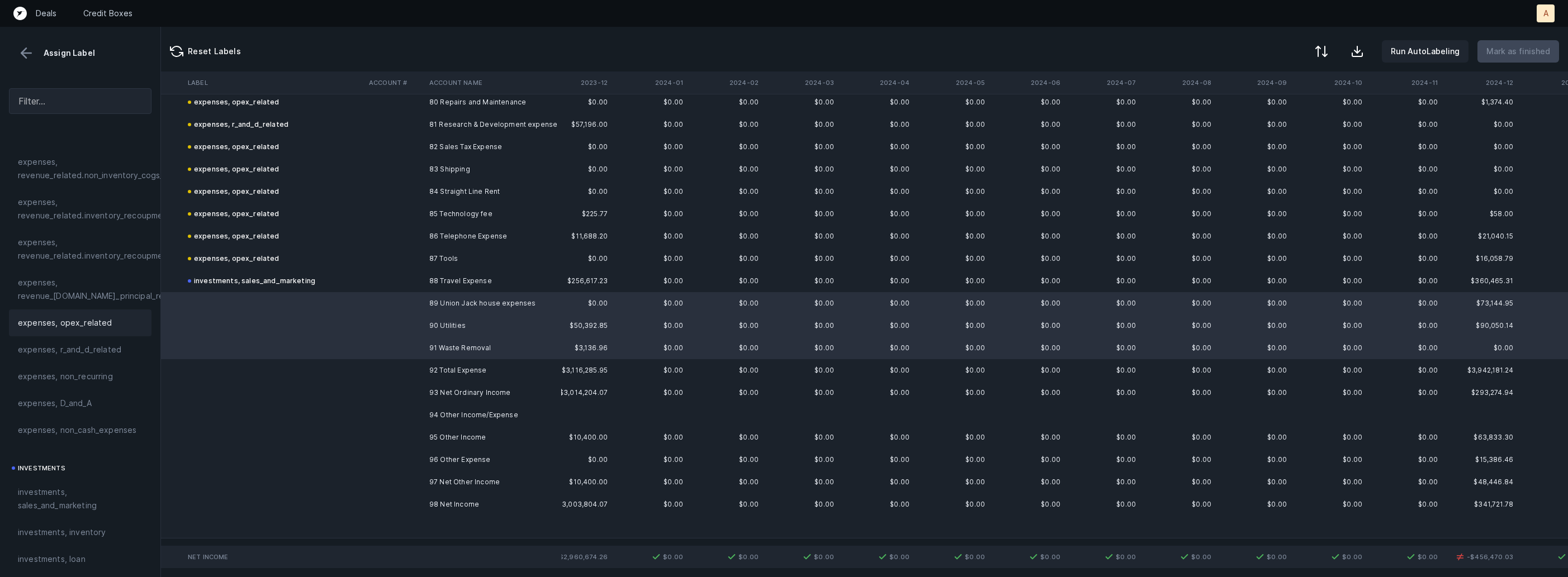
click at [79, 326] on span "expenses, opex_related" at bounding box center [65, 323] width 95 height 13
click at [462, 441] on td "95 Other Income" at bounding box center [493, 438] width 137 height 23
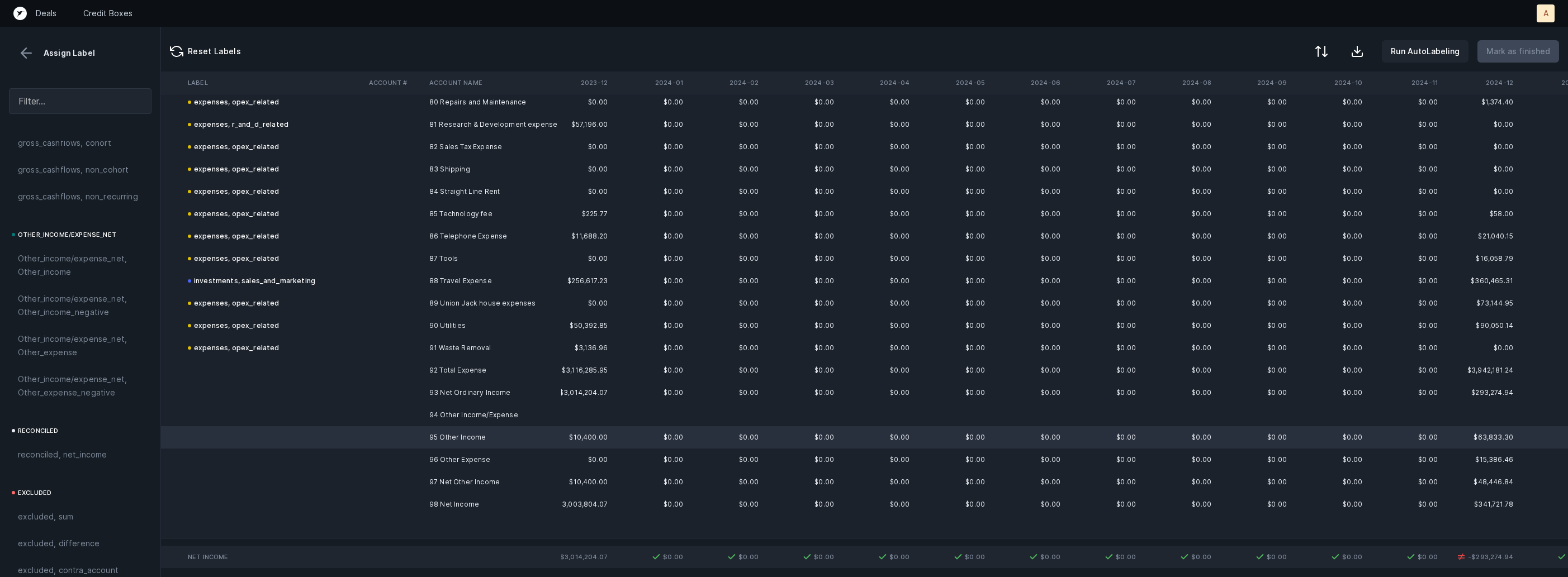
scroll to position [1269, 0]
click at [89, 209] on span "Other_income/expense_net, Other_income" at bounding box center [80, 223] width 125 height 27
click at [387, 496] on td at bounding box center [395, 504] width 61 height 23
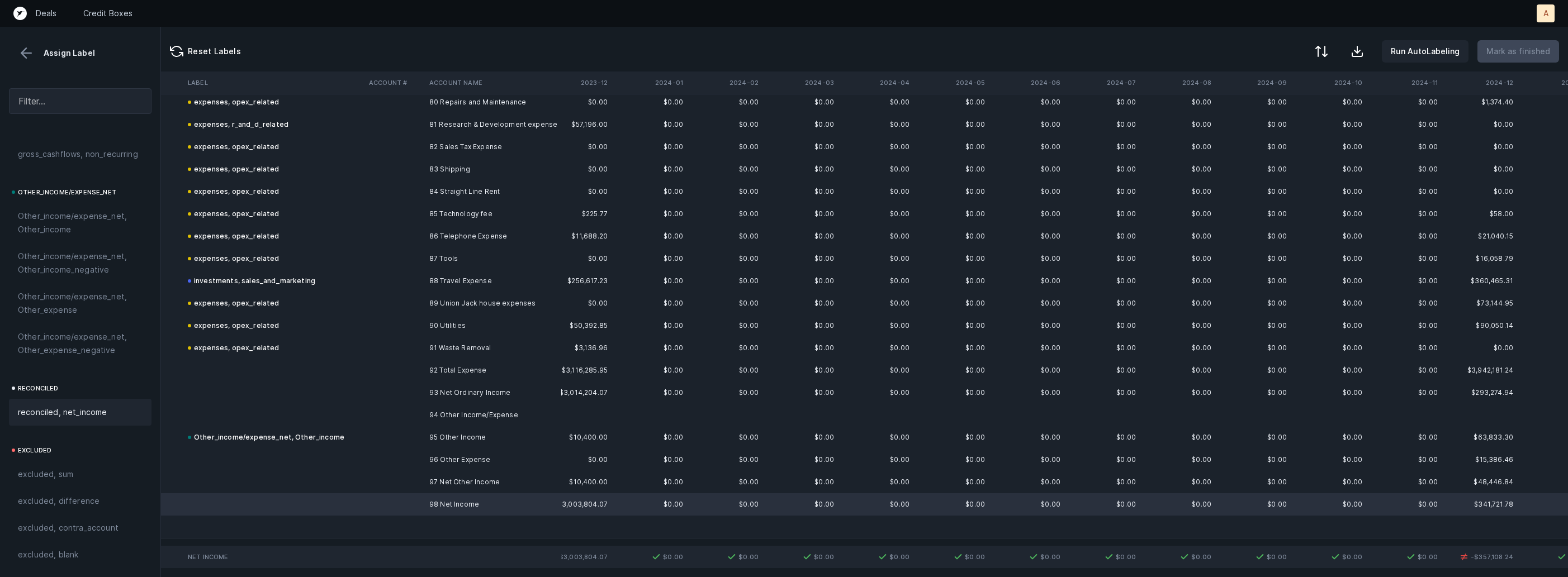
click at [105, 415] on span "reconciled, net_income" at bounding box center [63, 412] width 89 height 13
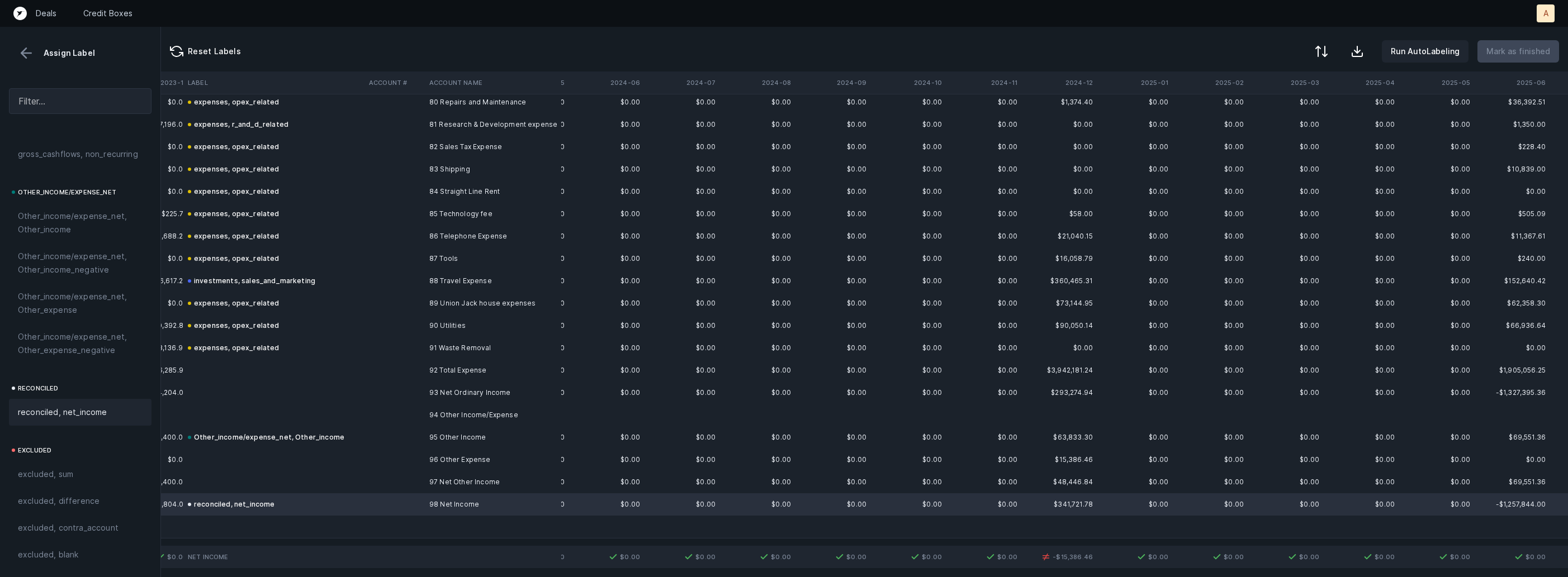
scroll to position [1800, 1287]
click at [539, 457] on td "96 Other Expense" at bounding box center [493, 460] width 137 height 23
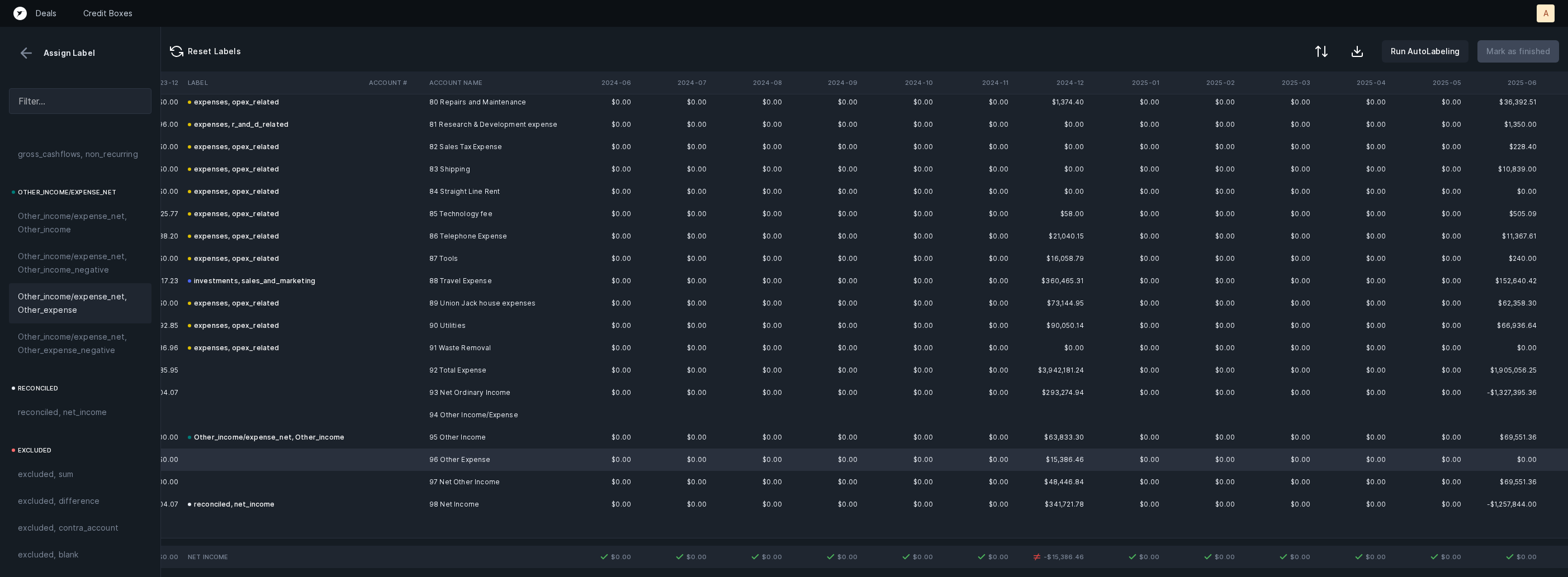
click at [83, 310] on span "Other_income/expense_net, Other_expense" at bounding box center [80, 303] width 125 height 27
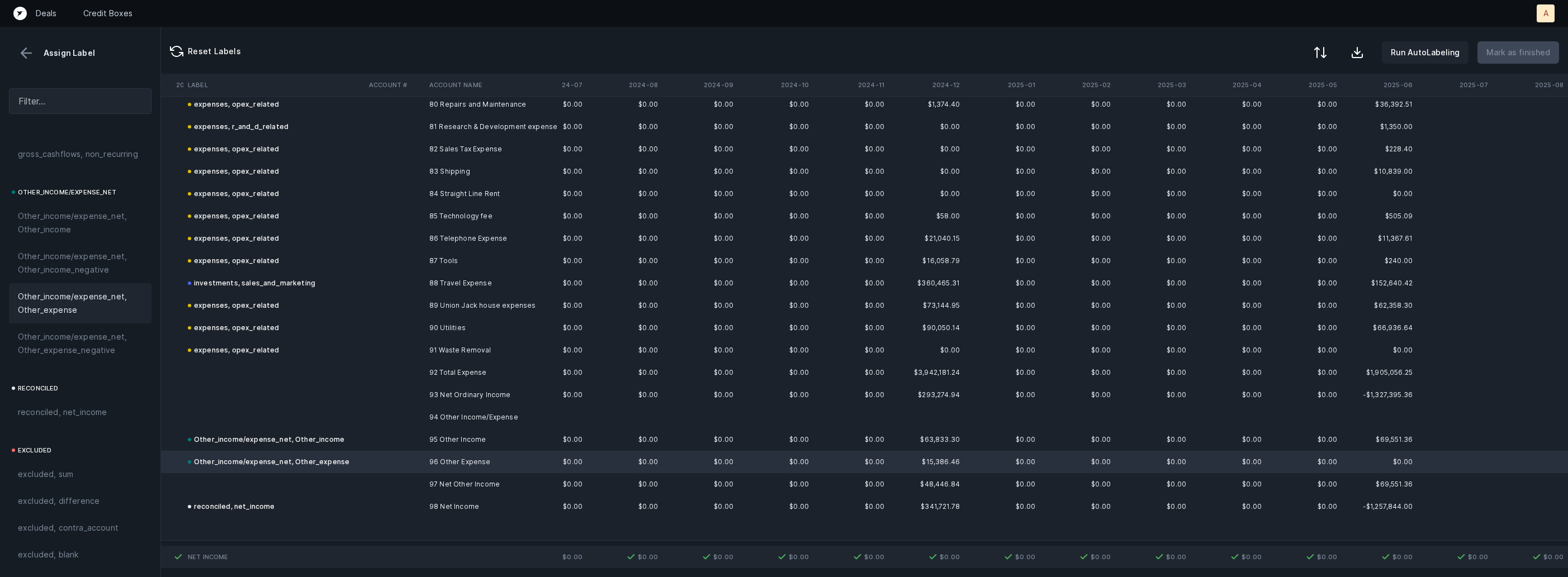
click at [1327, 50] on div at bounding box center [1321, 53] width 13 height 13
click at [1264, 119] on div "By Hum label" at bounding box center [1249, 119] width 49 height 13
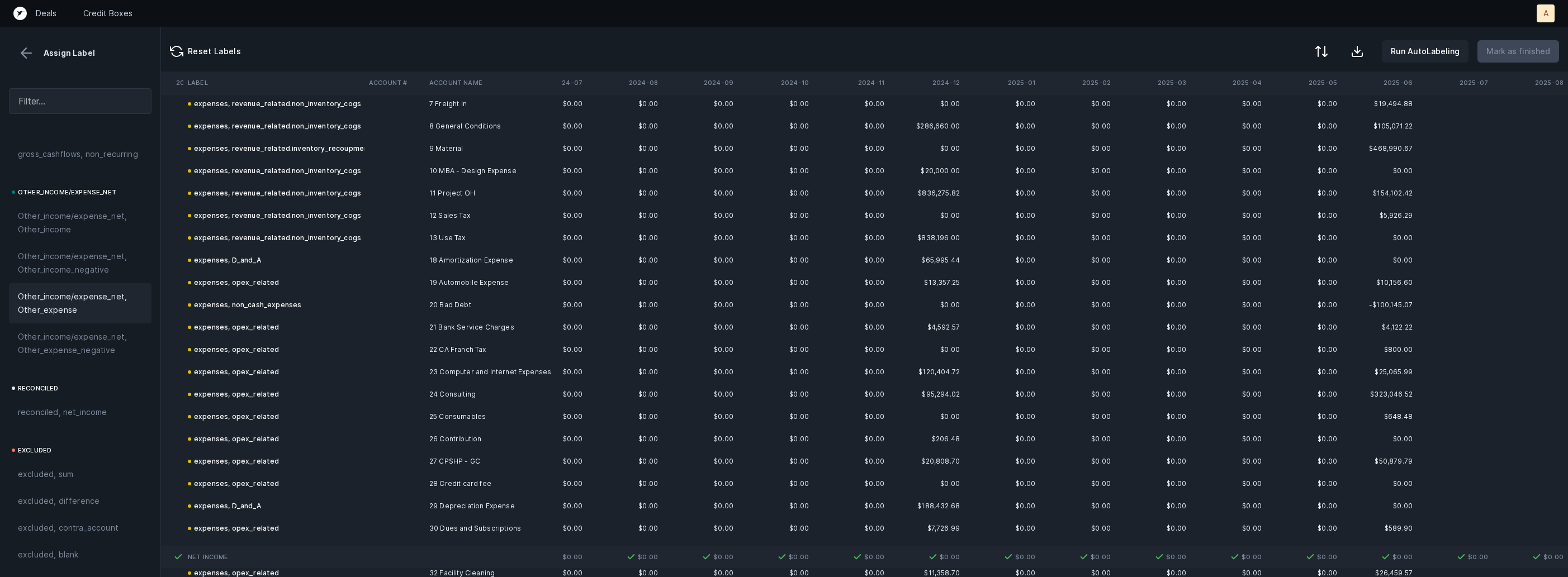
scroll to position [0, 1411]
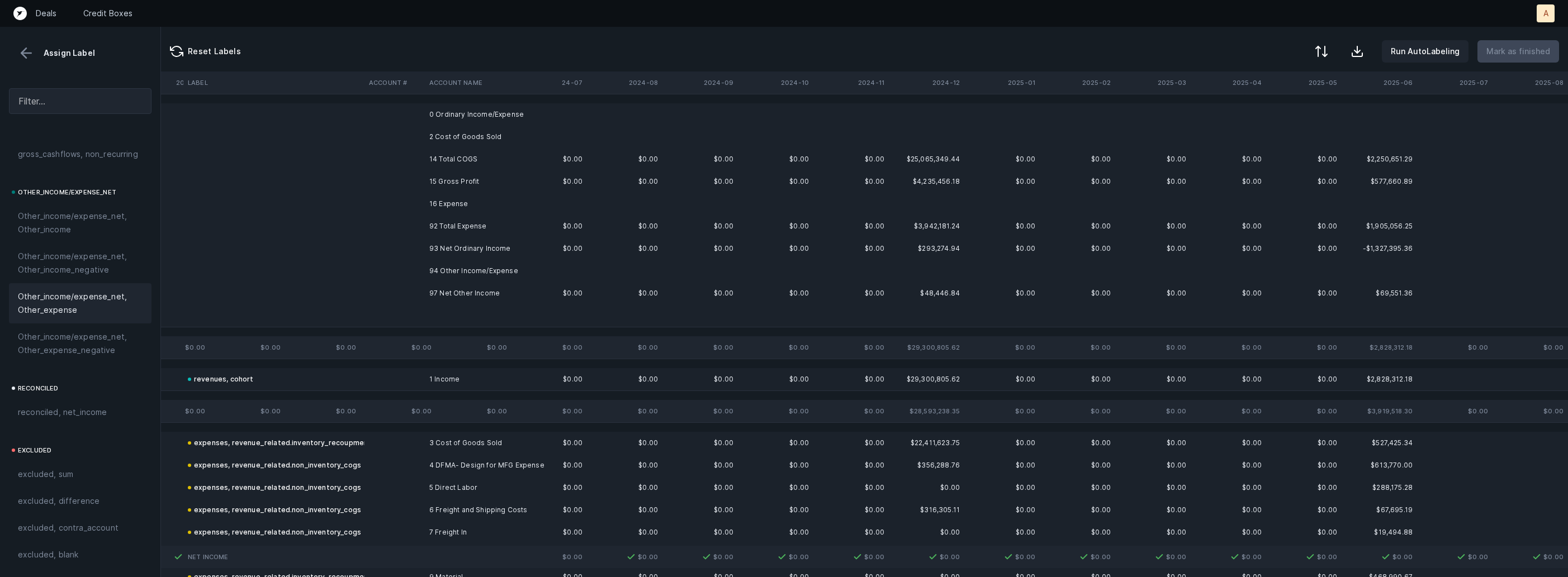
click at [569, 117] on td at bounding box center [549, 115] width 75 height 23
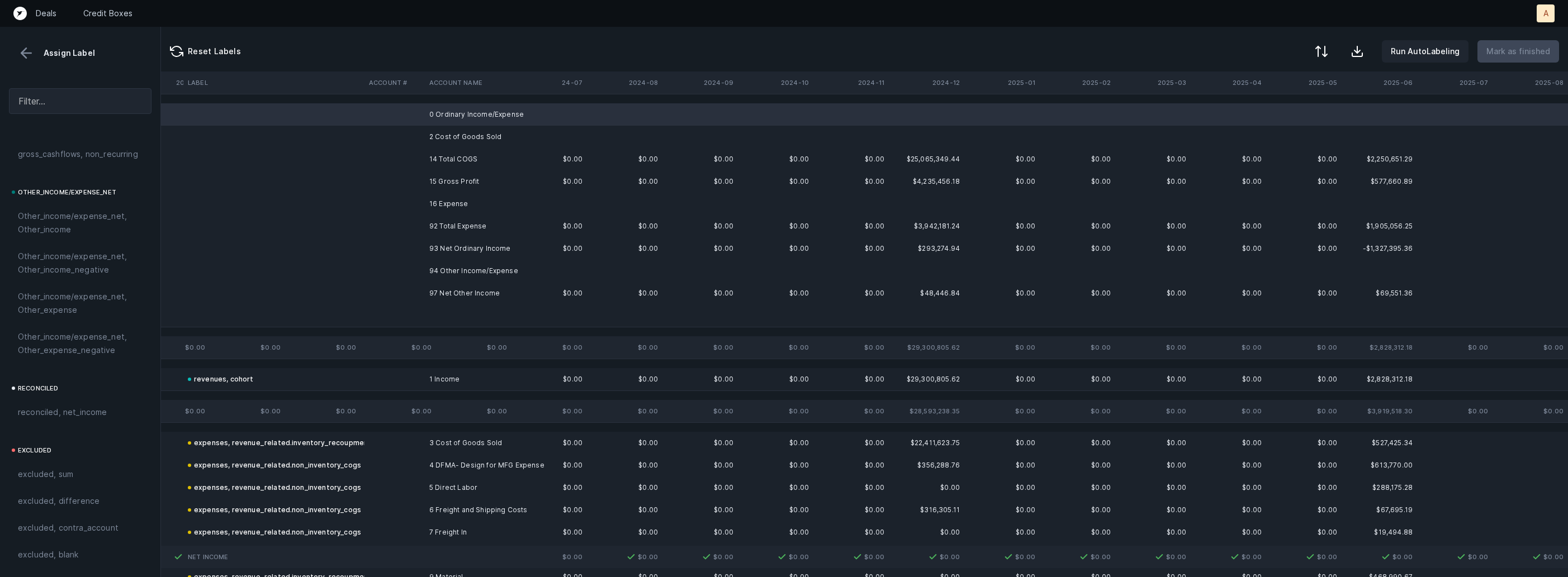
click at [465, 132] on td "2 Cost of Goods Sold" at bounding box center [493, 137] width 137 height 23
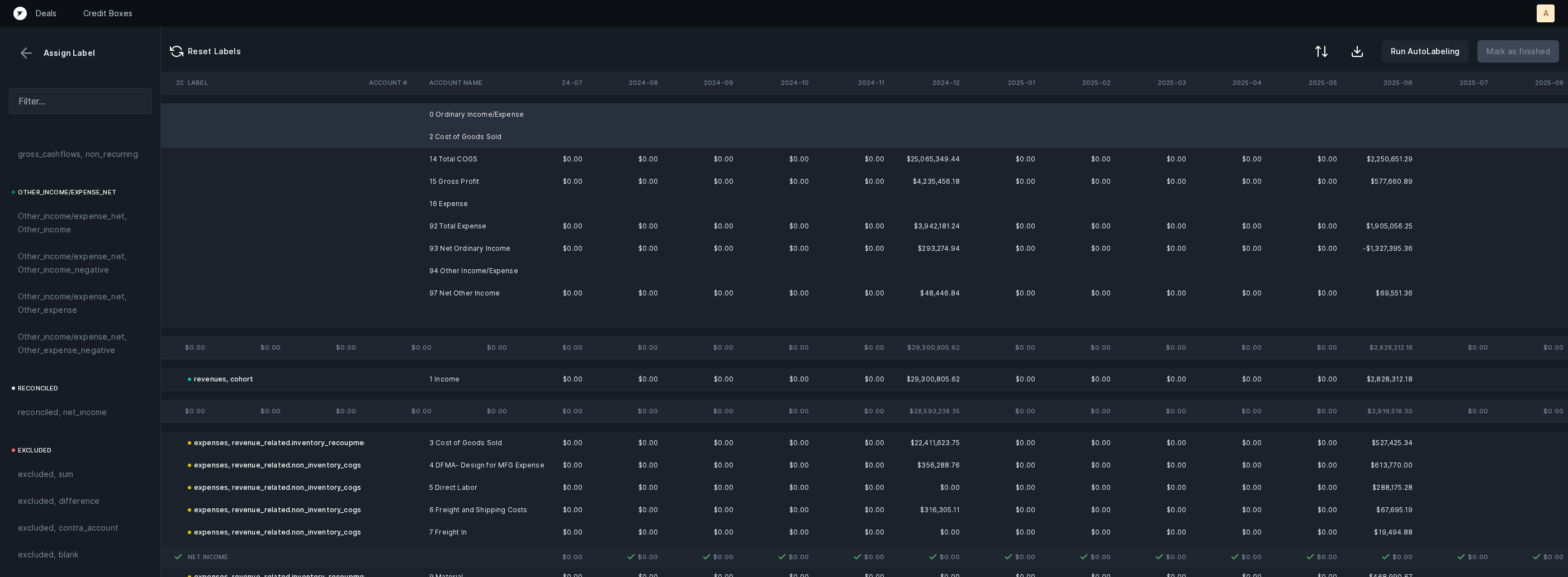
click at [455, 199] on td "16 Expense" at bounding box center [493, 204] width 137 height 23
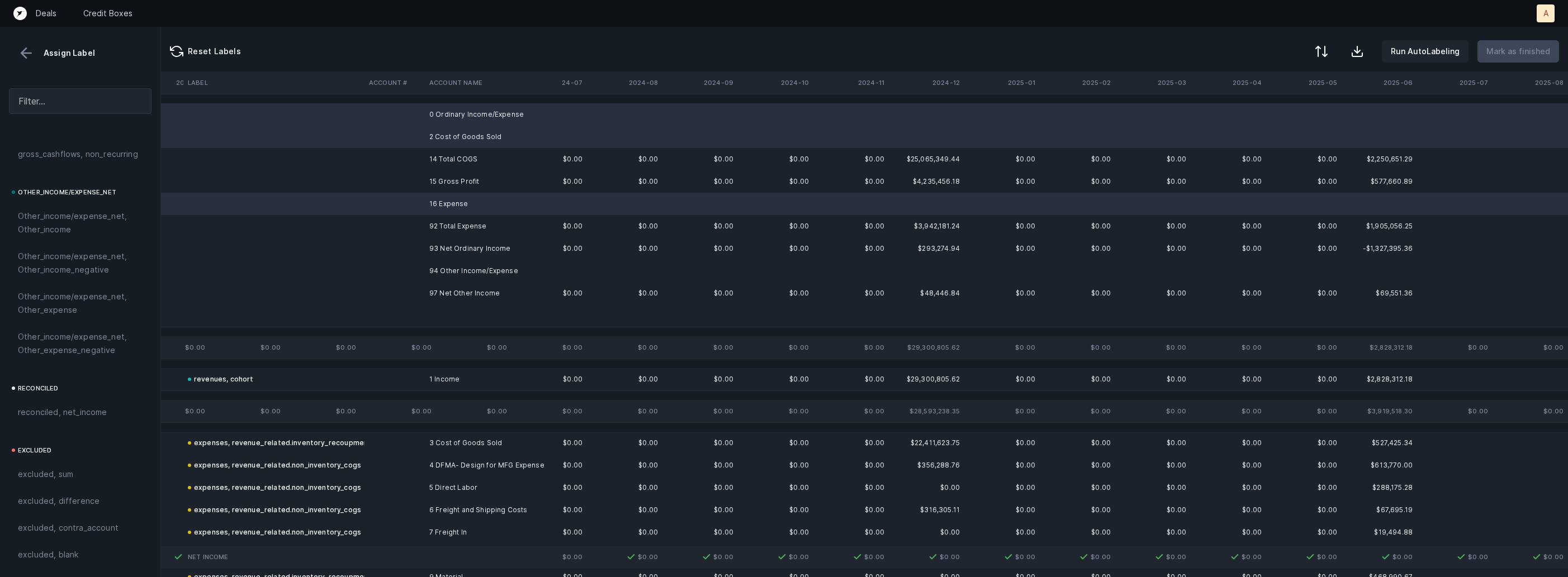
click at [449, 256] on td "93 Net Ordinary Income" at bounding box center [493, 249] width 137 height 23
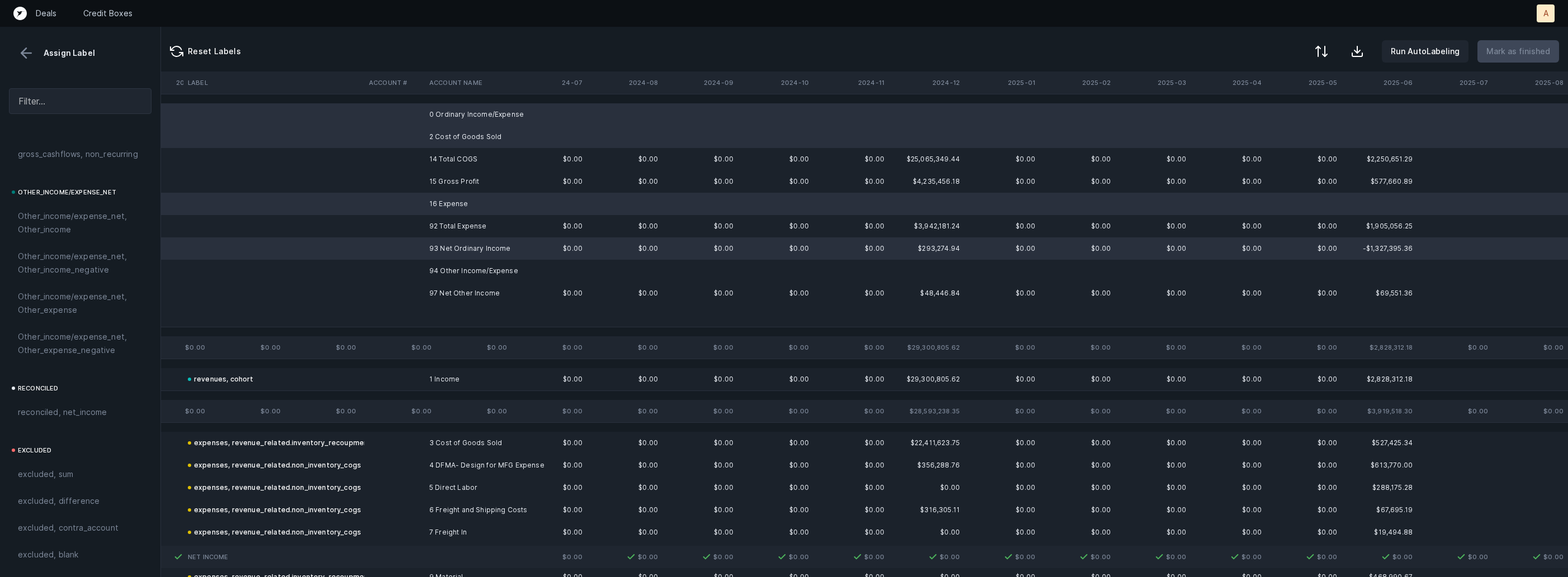
click at [445, 265] on td "94 Other Income/Expense" at bounding box center [493, 271] width 137 height 23
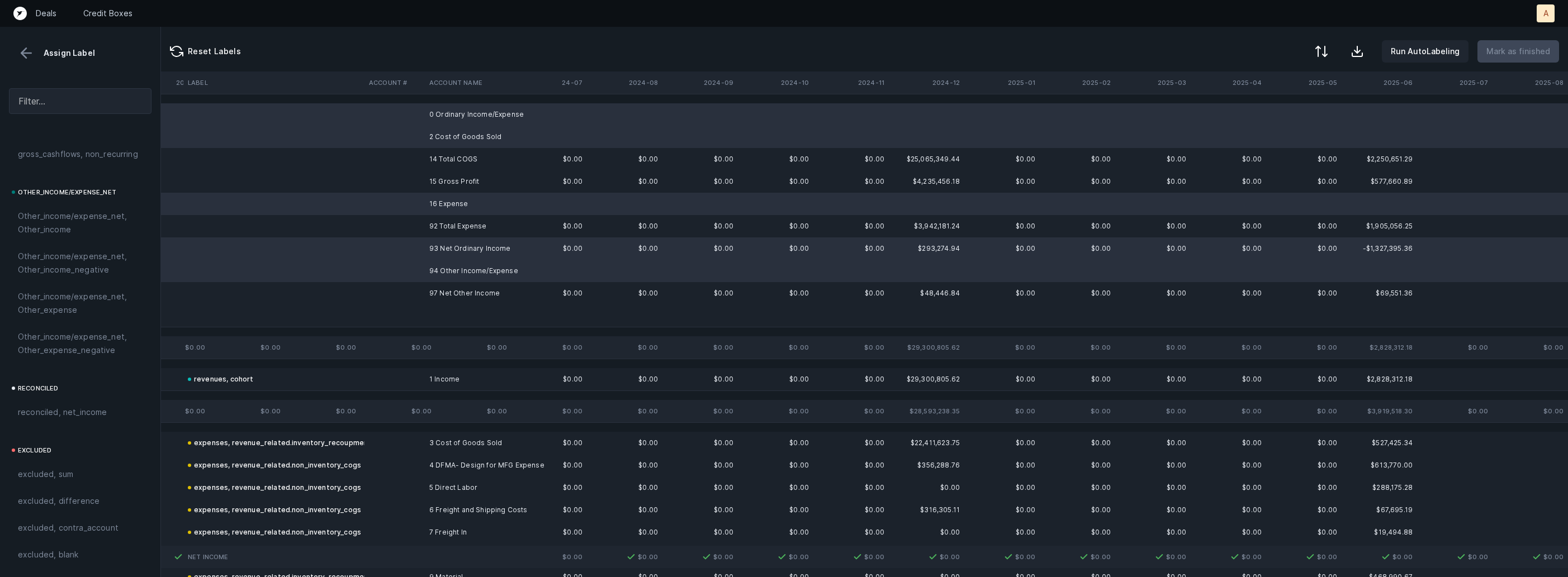
click at [449, 252] on td "93 Net Ordinary Income" at bounding box center [493, 249] width 137 height 23
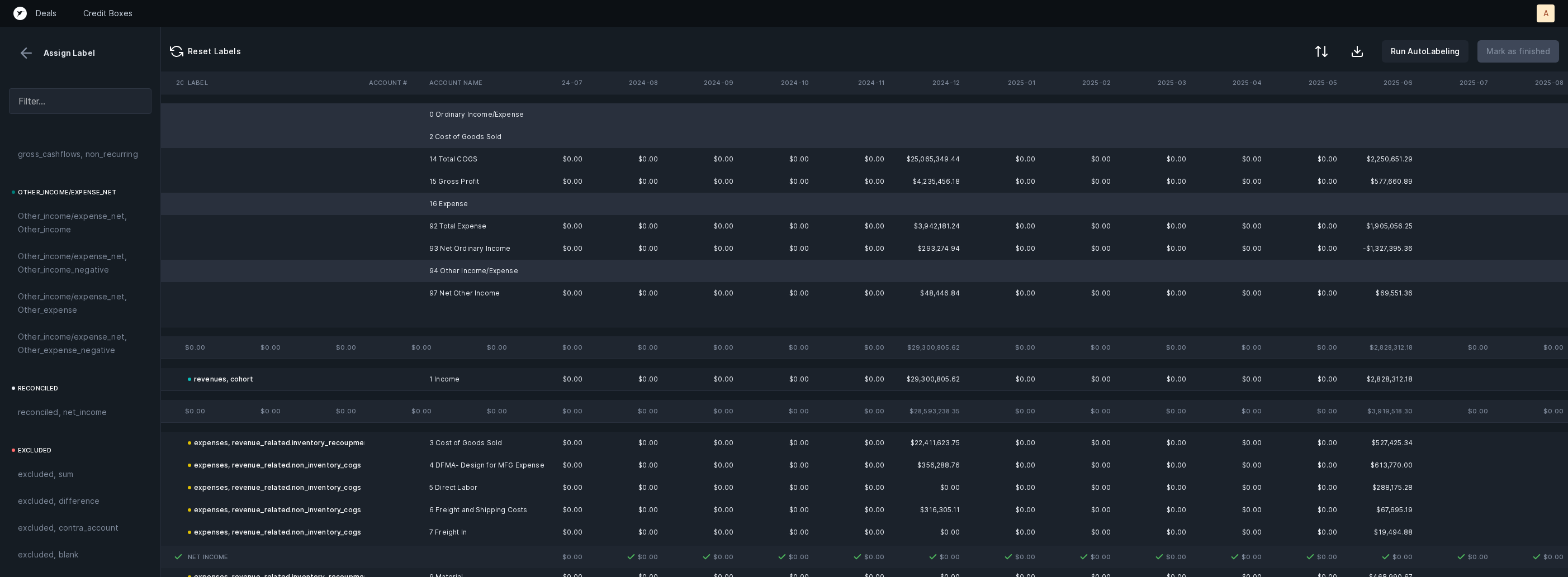
click at [428, 307] on td at bounding box center [493, 316] width 137 height 23
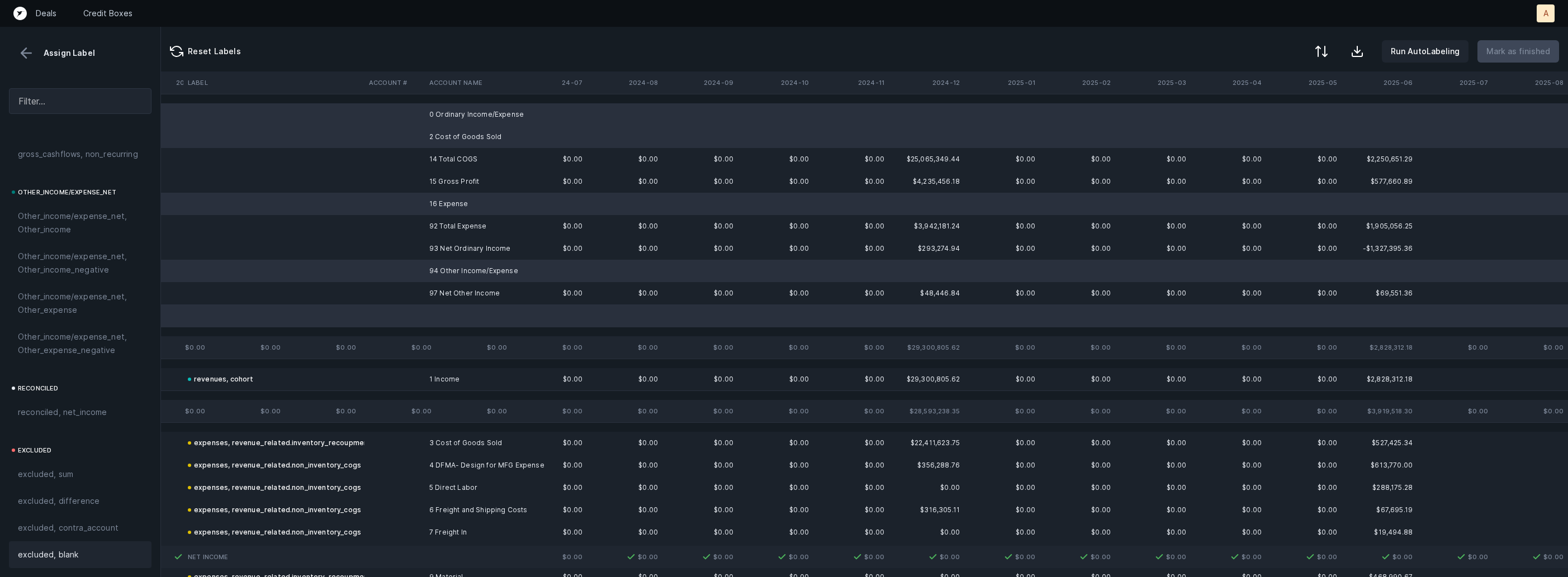
click at [41, 562] on div "excluded, blank" at bounding box center [80, 555] width 143 height 27
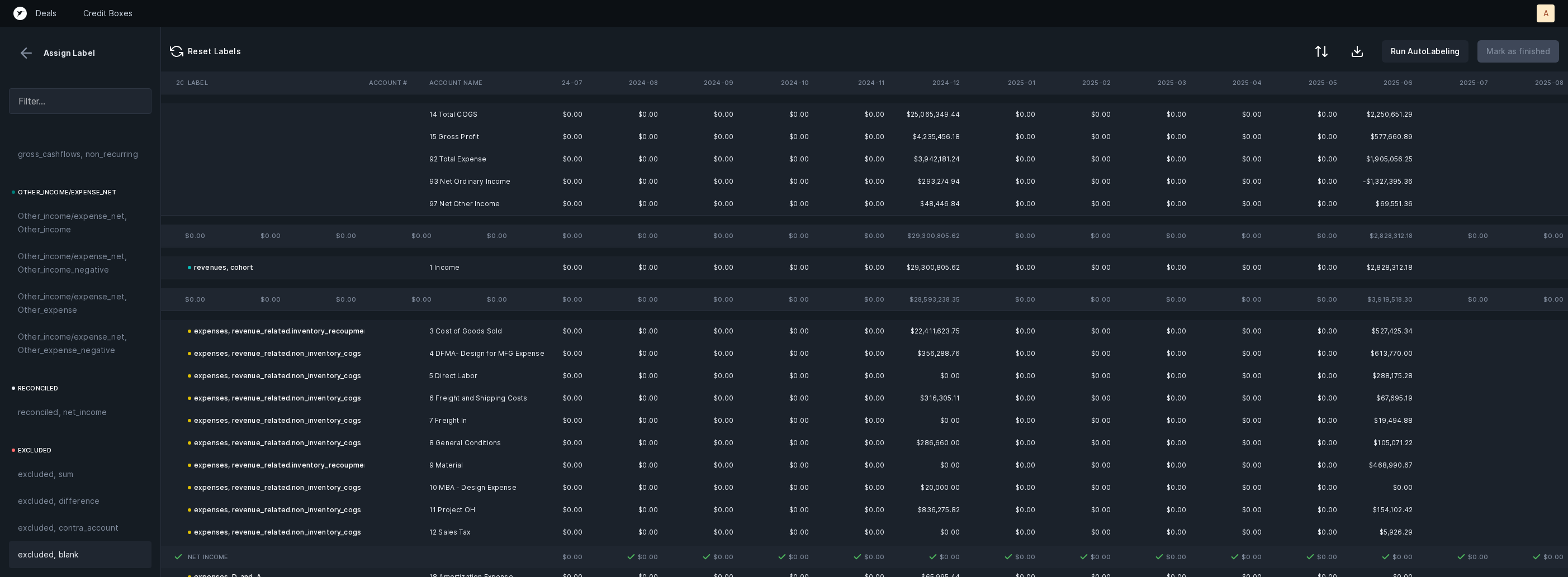
click at [437, 124] on td "14 Total COGS" at bounding box center [493, 115] width 137 height 23
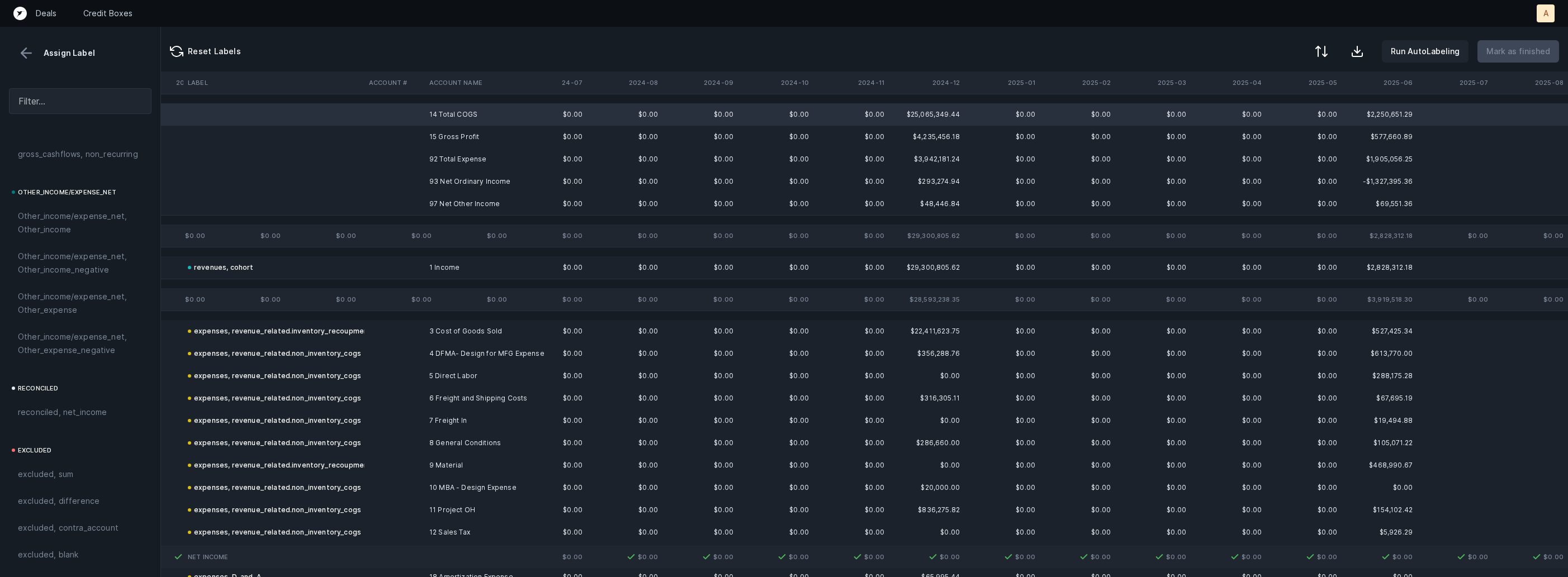
click at [436, 141] on td "15 Gross Profit" at bounding box center [493, 137] width 137 height 23
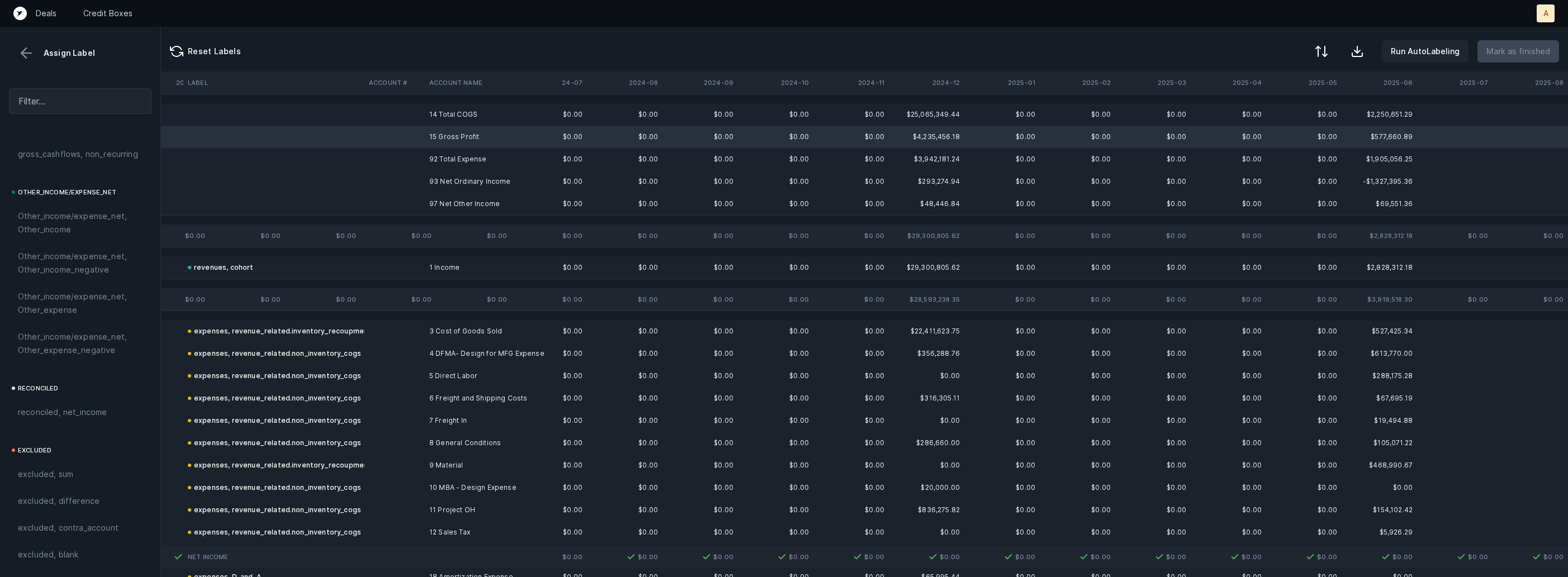
click at [441, 179] on td "93 Net Ordinary Income" at bounding box center [493, 182] width 137 height 23
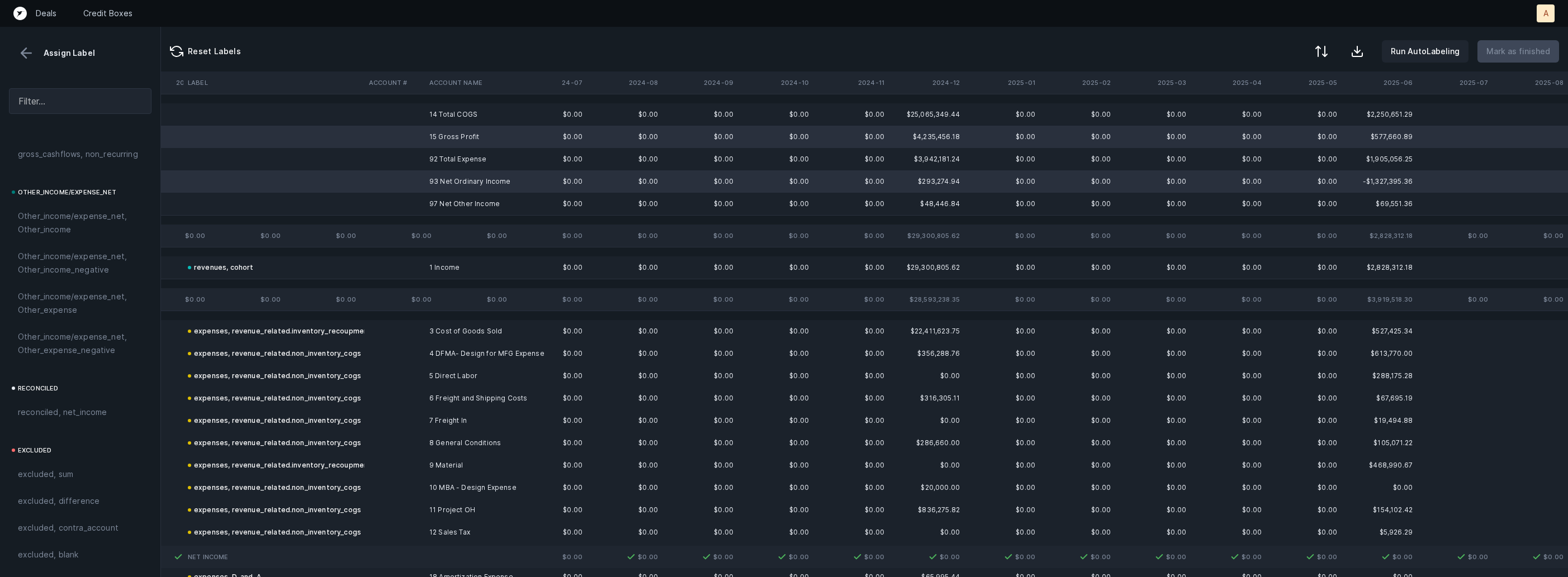
click at [431, 201] on td "97 Net Other Income" at bounding box center [493, 204] width 137 height 23
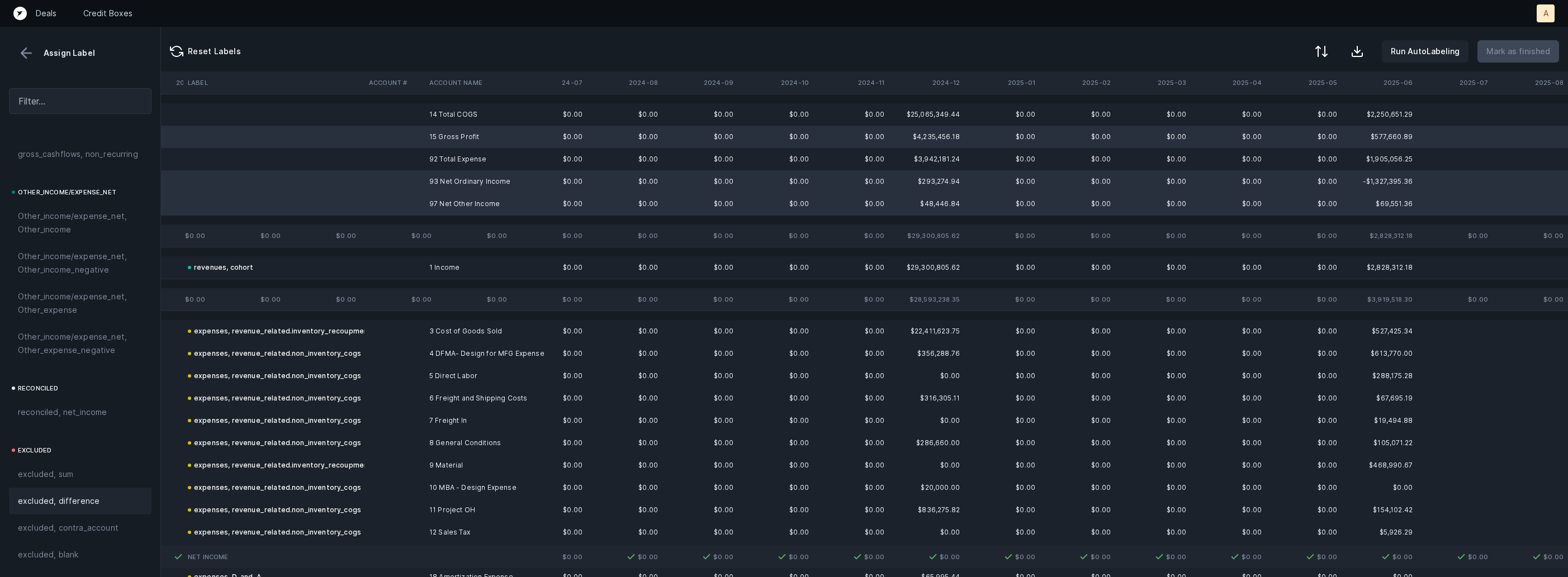
click at [85, 500] on span "excluded, difference" at bounding box center [59, 501] width 81 height 13
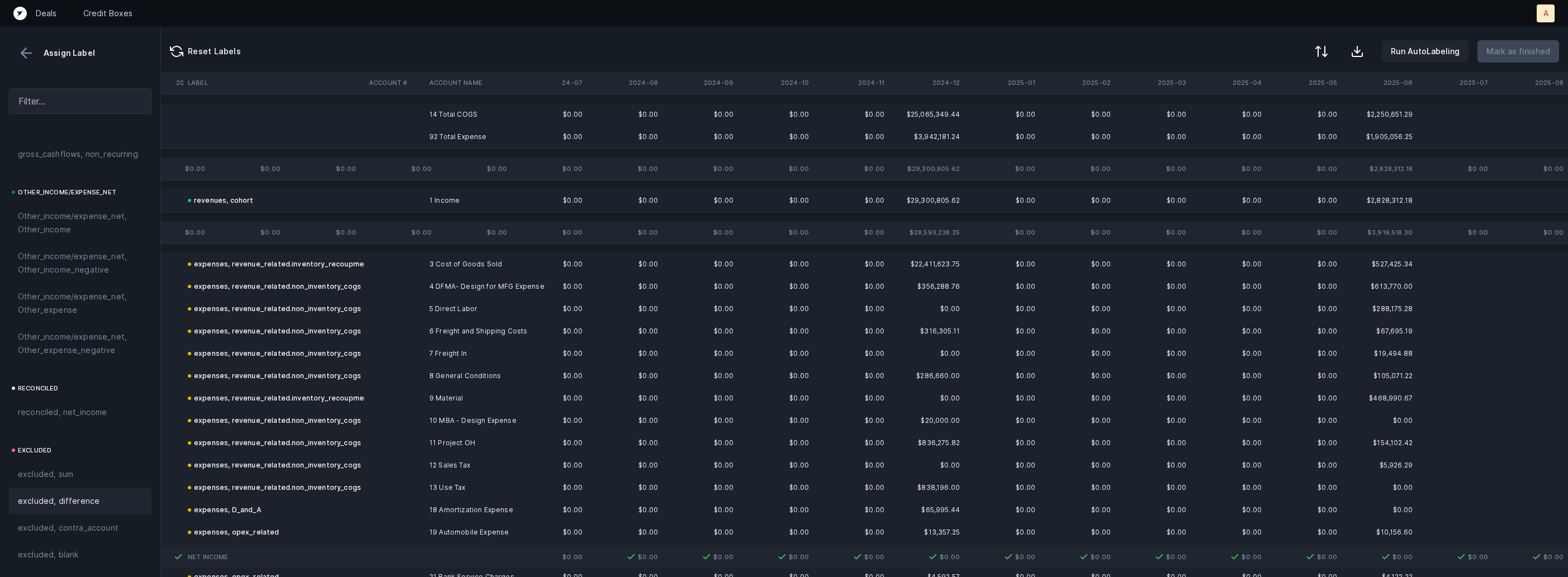
click at [445, 116] on td "14 Total COGS" at bounding box center [493, 115] width 137 height 23
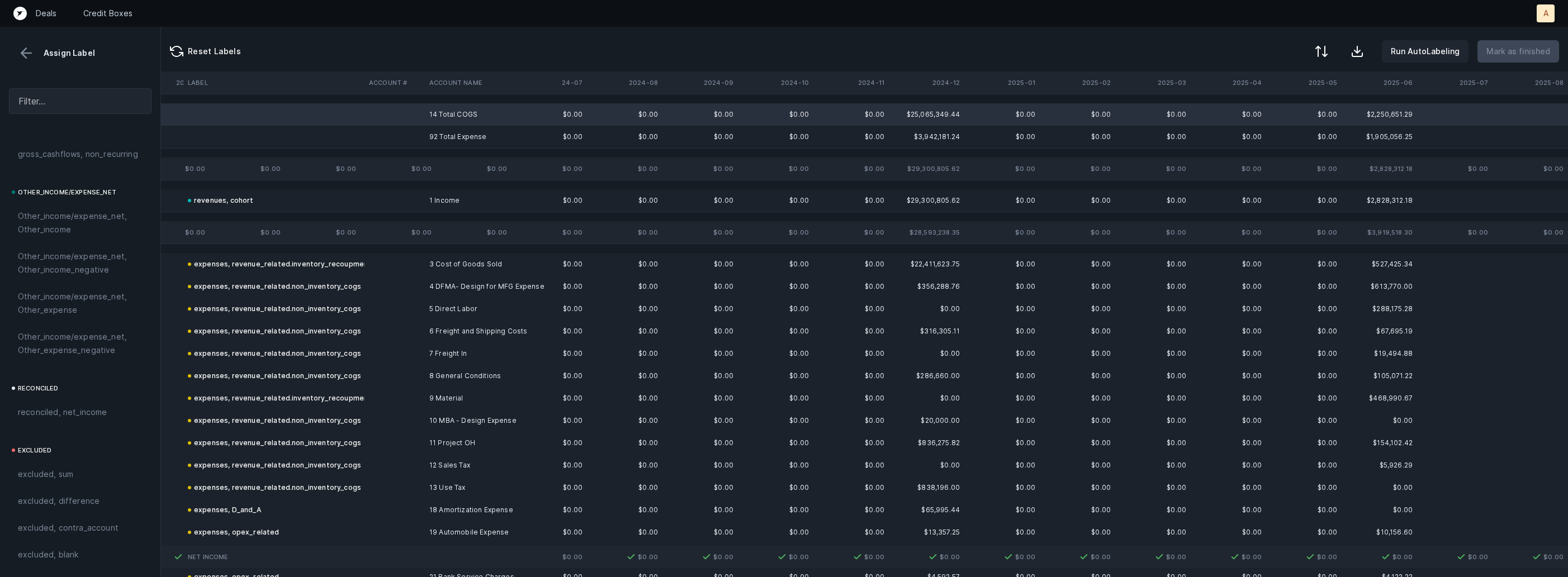
click at [433, 136] on td "92 Total Expense" at bounding box center [493, 137] width 137 height 23
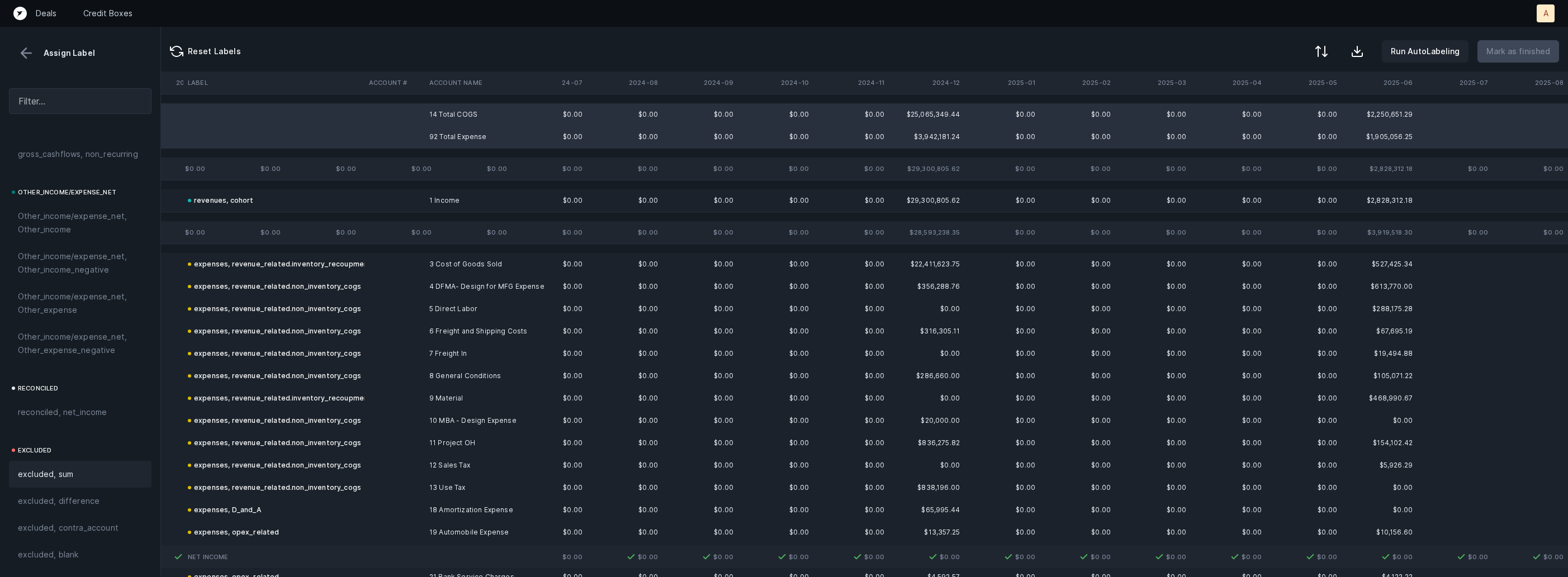
click at [51, 468] on span "excluded, sum" at bounding box center [45, 474] width 55 height 13
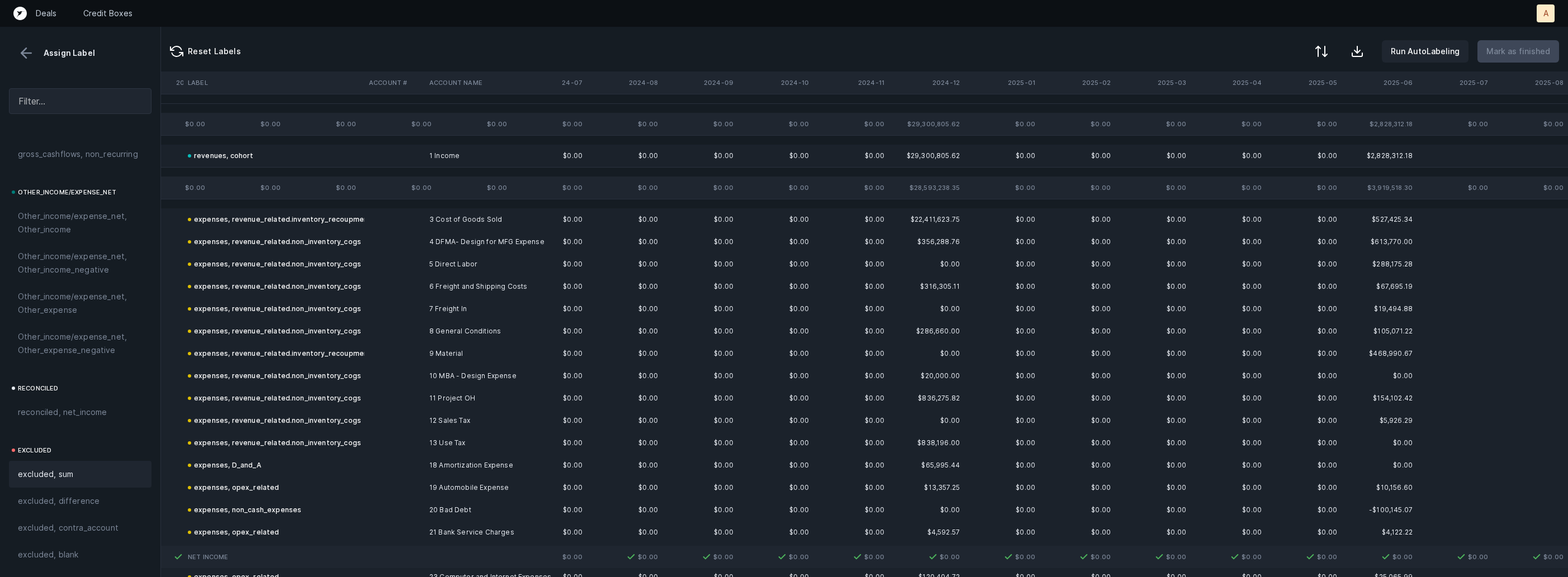
click at [26, 48] on button at bounding box center [26, 53] width 17 height 17
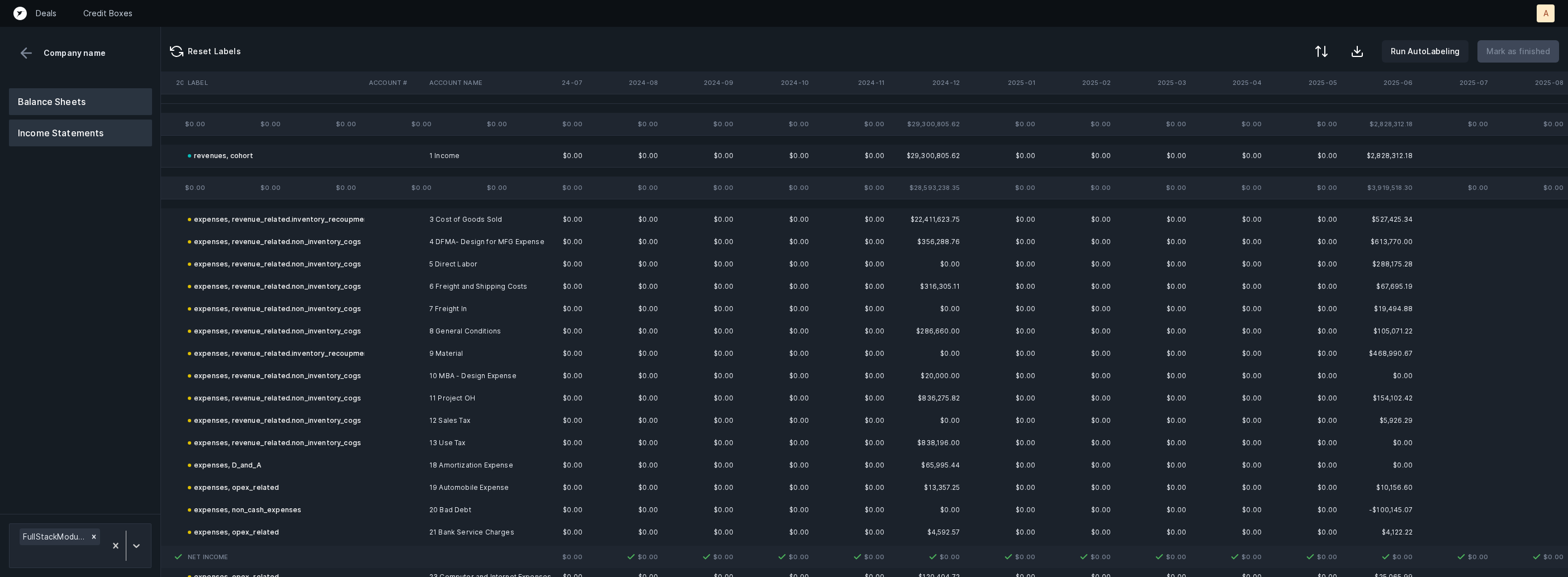
click at [67, 102] on button "Balance Sheets" at bounding box center [80, 101] width 143 height 27
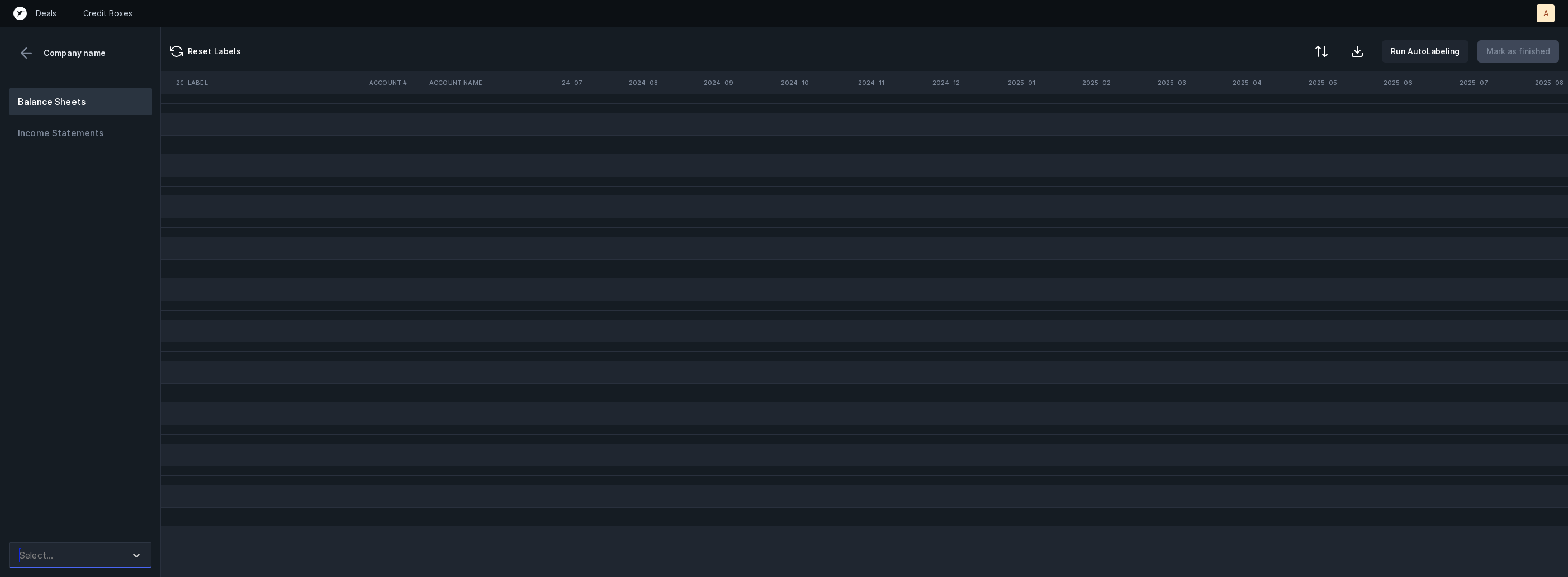
click at [75, 562] on div "Select..." at bounding box center [70, 555] width 112 height 20
click at [87, 517] on div "FullStackModular_BS([DATE]-[DATE])_Cleaned.csv" at bounding box center [80, 518] width 143 height 36
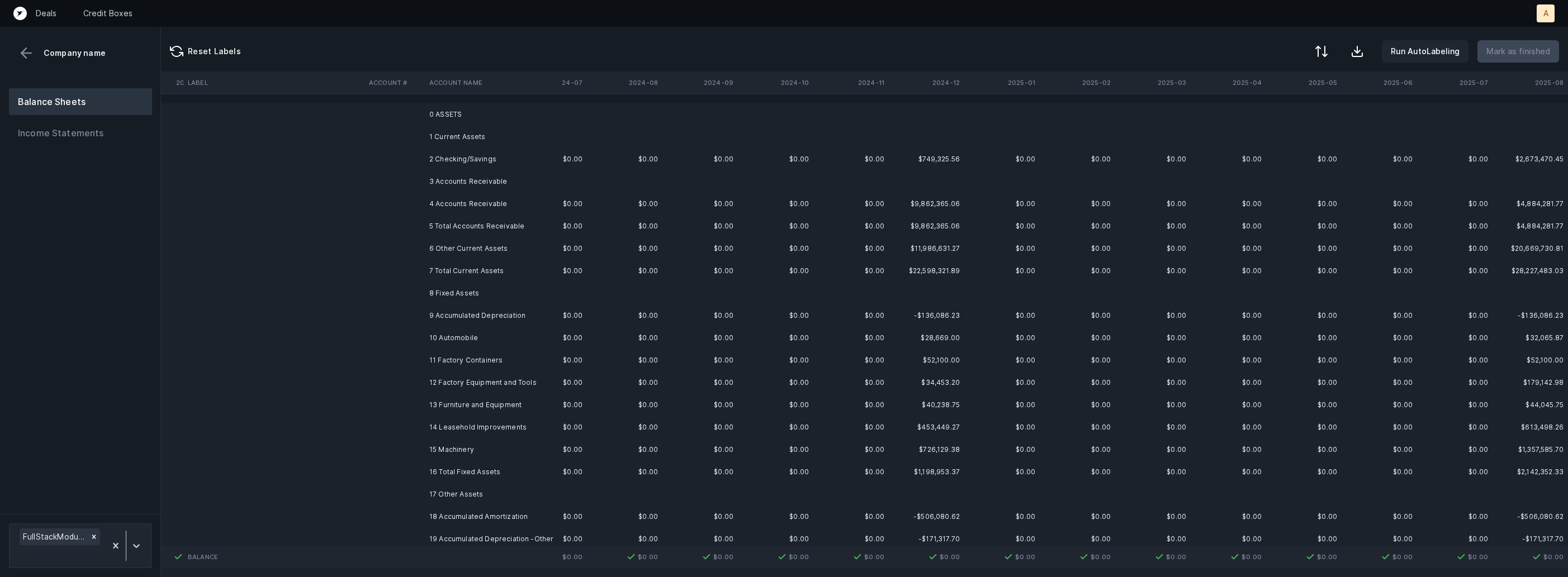
click at [563, 159] on td "$0.00" at bounding box center [549, 159] width 75 height 23
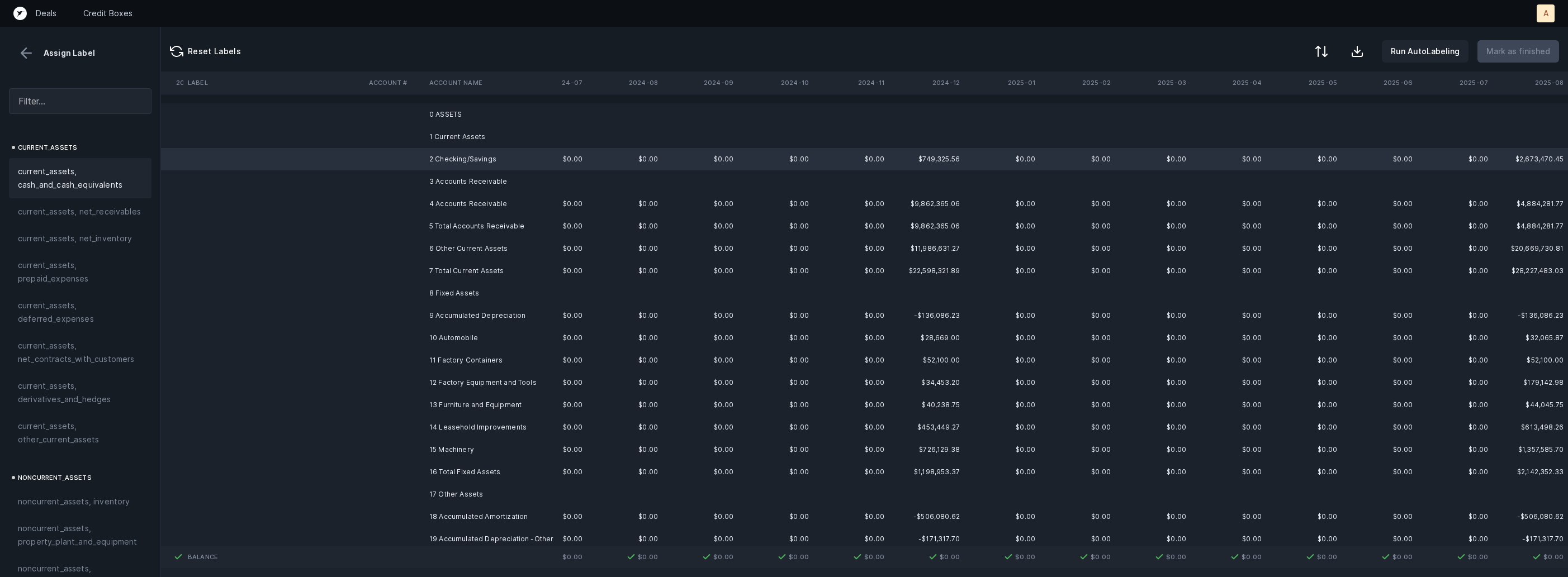
click at [119, 165] on span "current_assets, cash_and_cash_equivalents" at bounding box center [80, 178] width 125 height 27
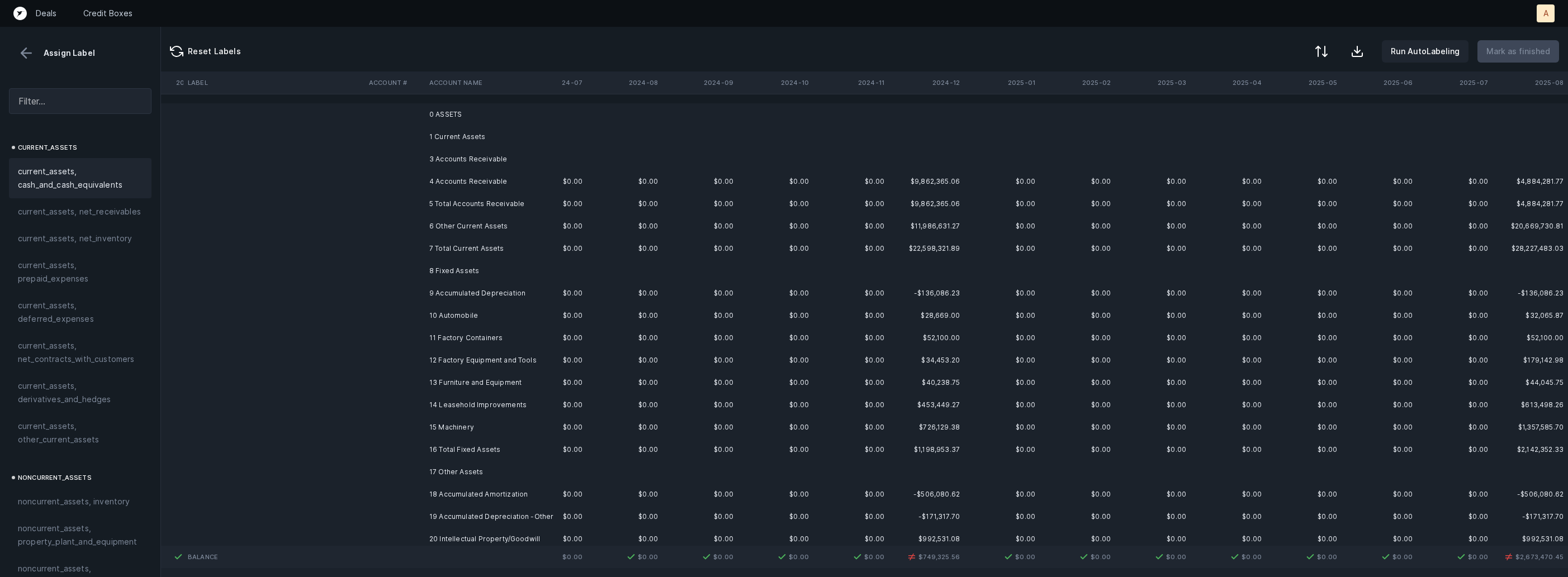
click at [485, 180] on td "4 Accounts Receivable" at bounding box center [493, 182] width 137 height 23
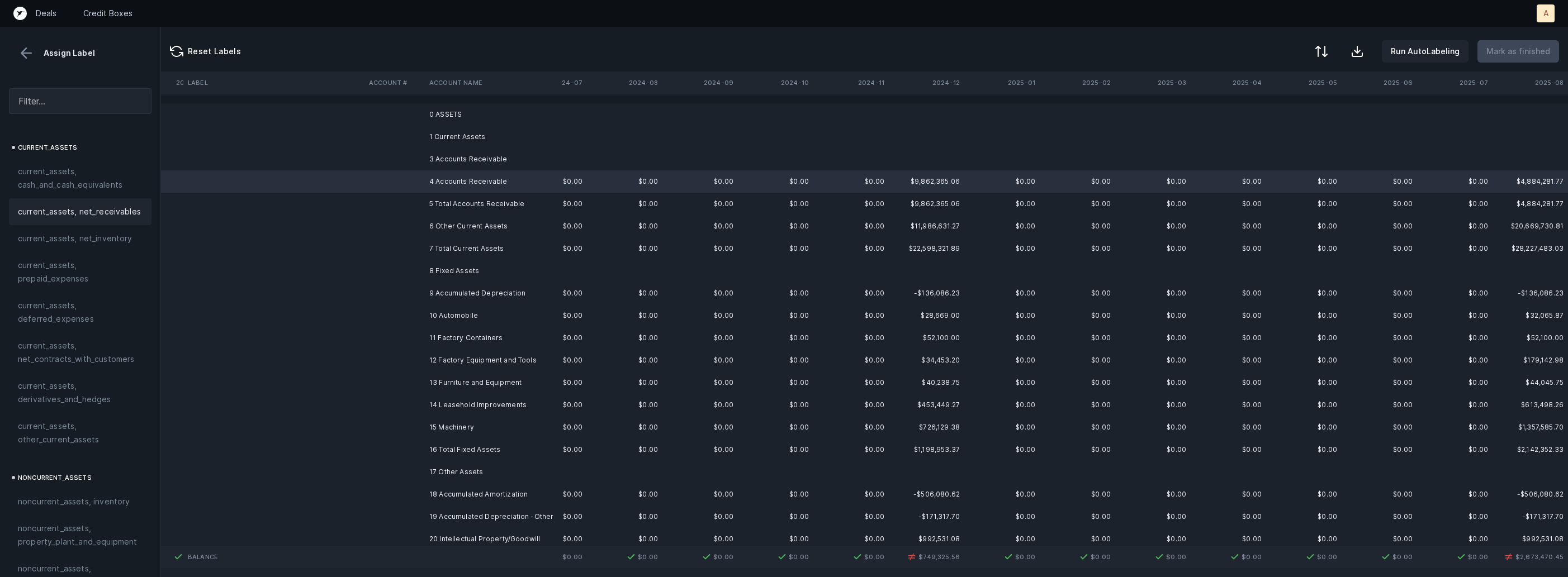
click at [80, 209] on span "current_assets, net_receivables" at bounding box center [79, 212] width 123 height 13
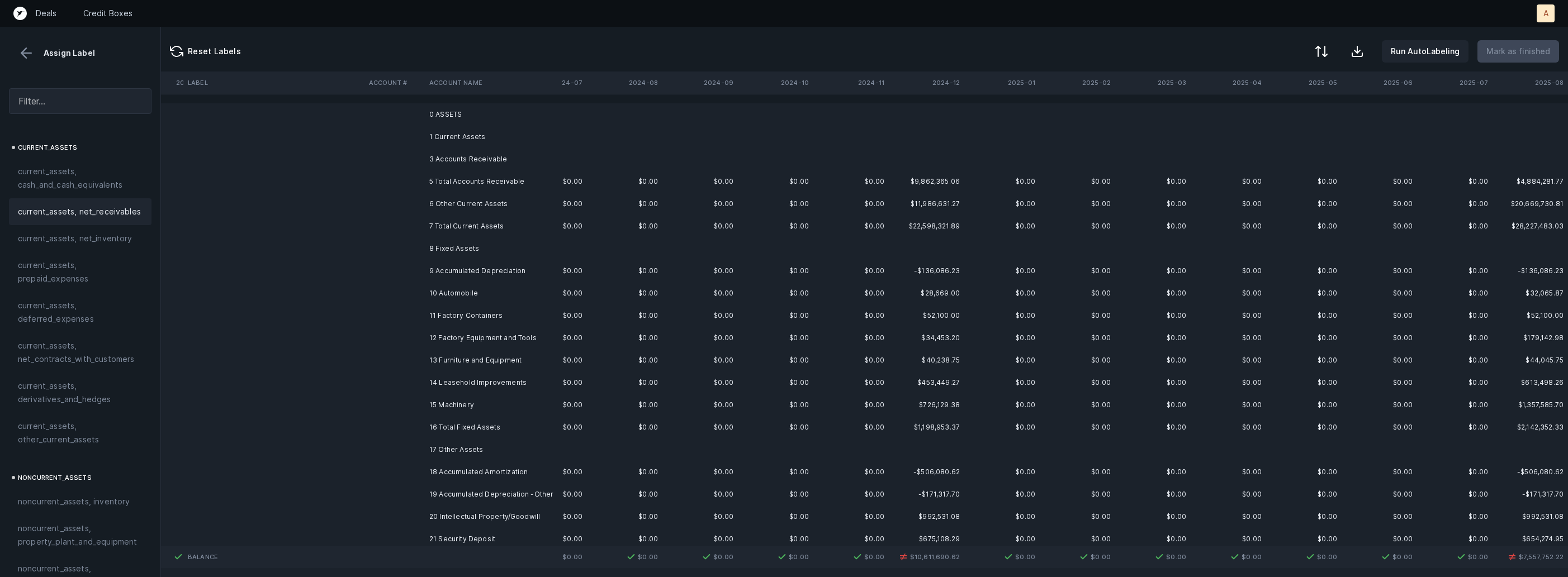
click at [407, 203] on td at bounding box center [395, 204] width 61 height 23
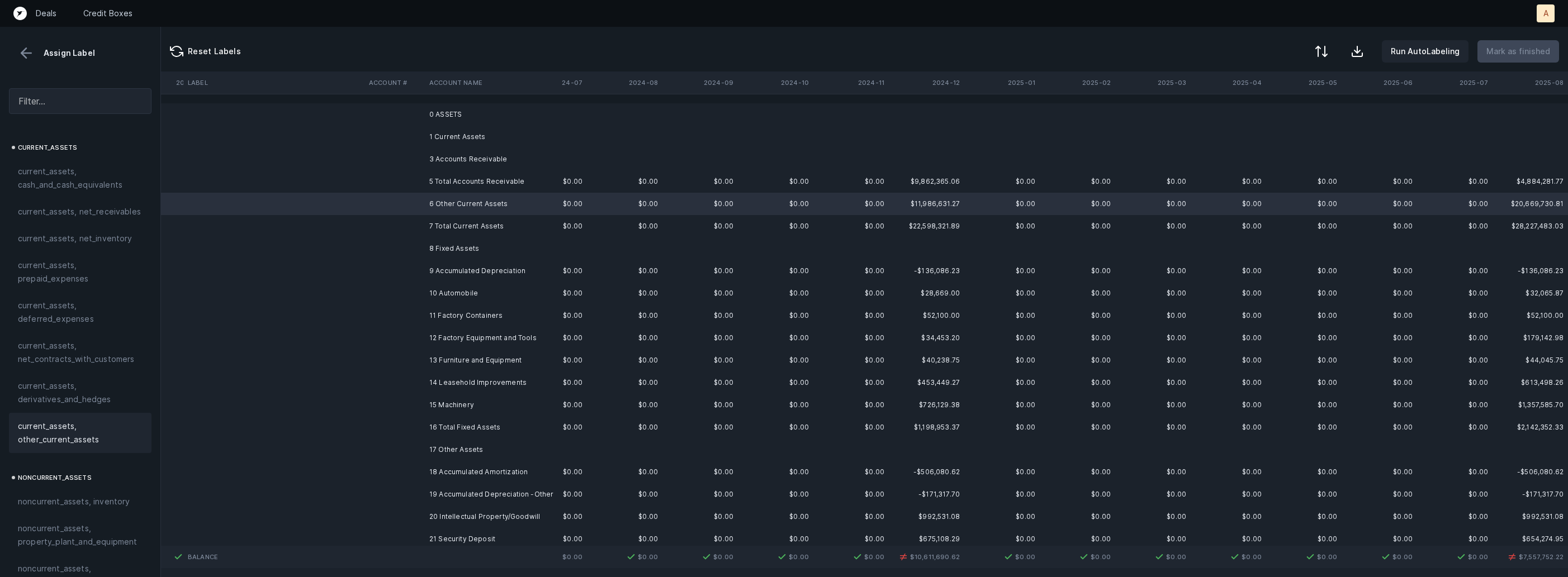
click at [50, 426] on span "current_assets, other_current_assets" at bounding box center [80, 433] width 125 height 27
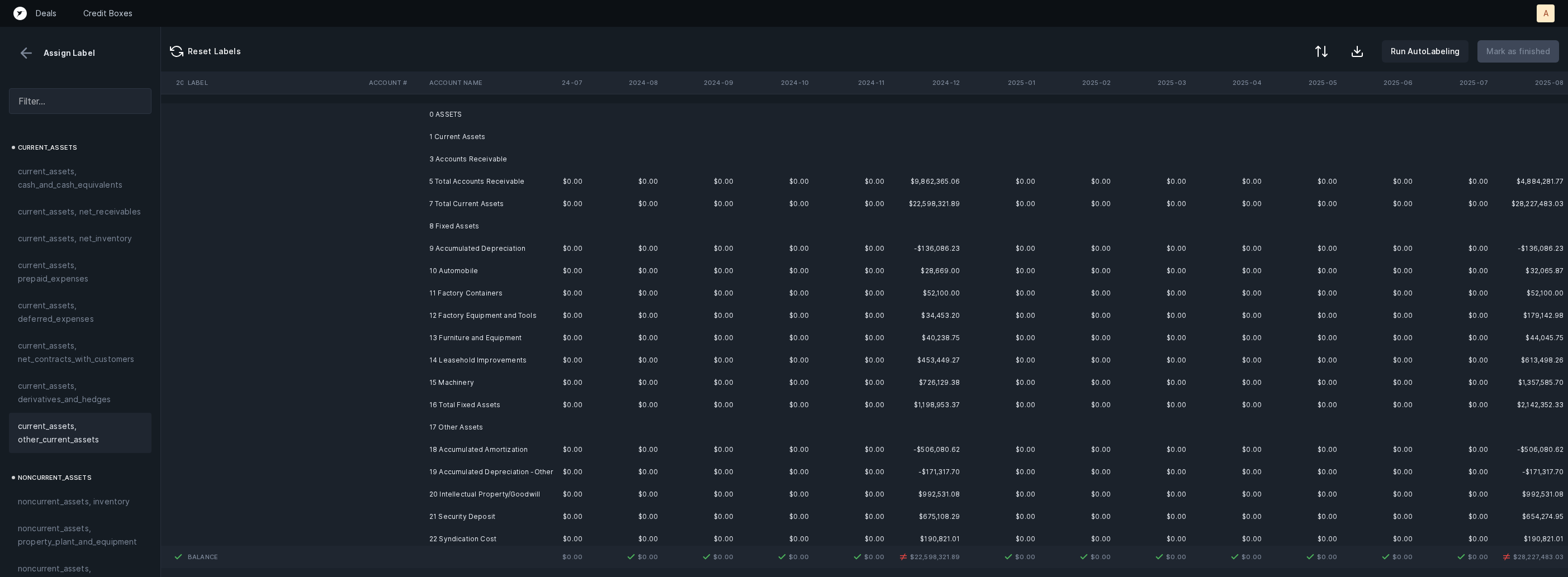
click at [441, 252] on td "9 Accumulated Depreciation" at bounding box center [493, 249] width 137 height 23
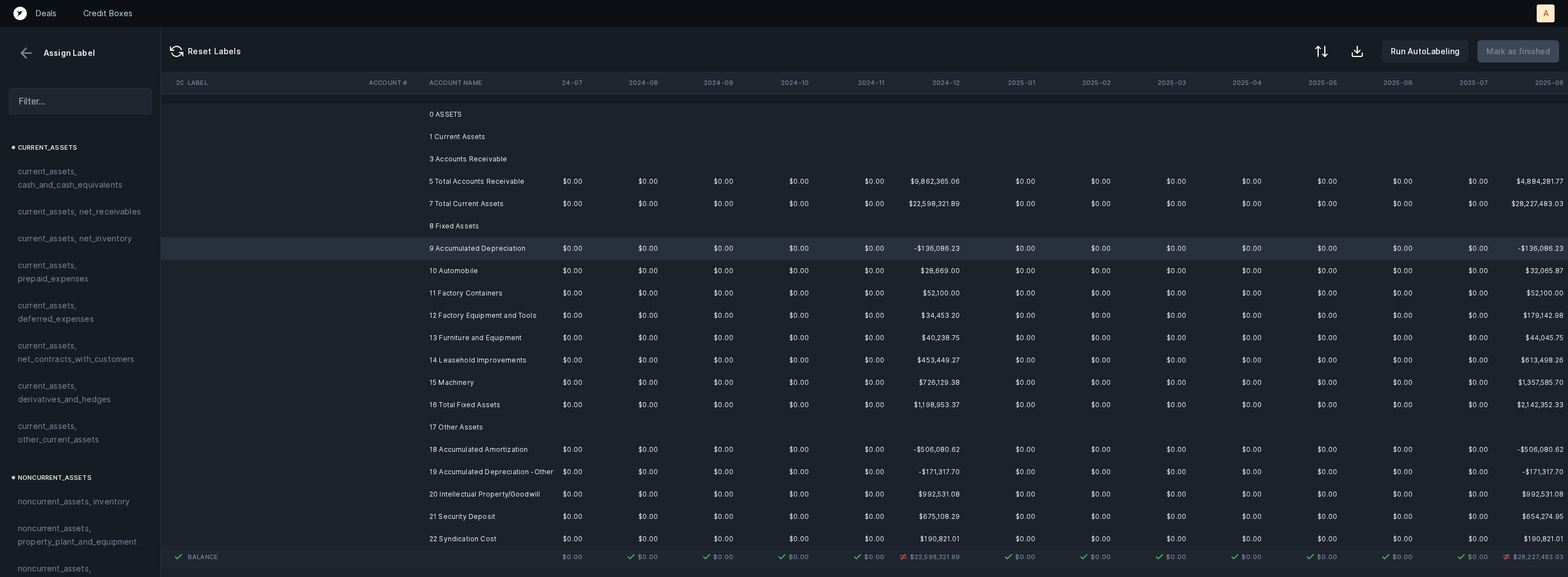
click at [473, 275] on td "10 Automobile" at bounding box center [493, 271] width 137 height 23
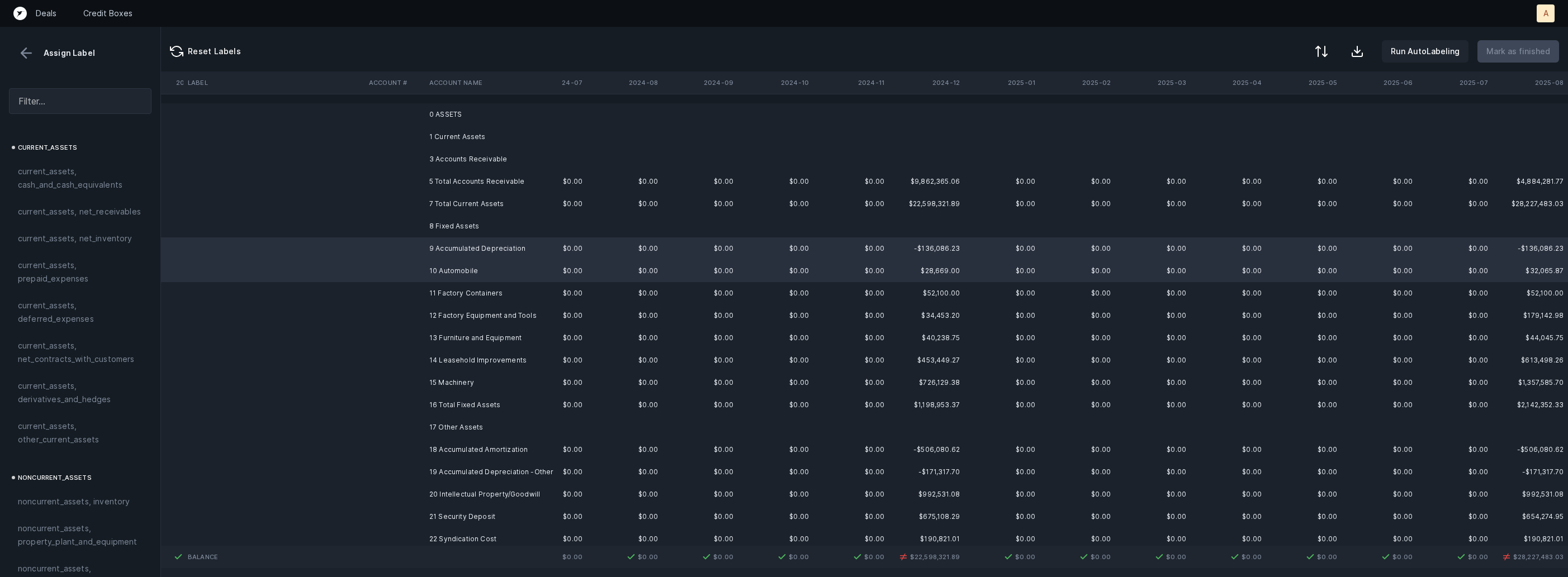
click at [473, 288] on td "11 Factory Containers" at bounding box center [493, 293] width 137 height 23
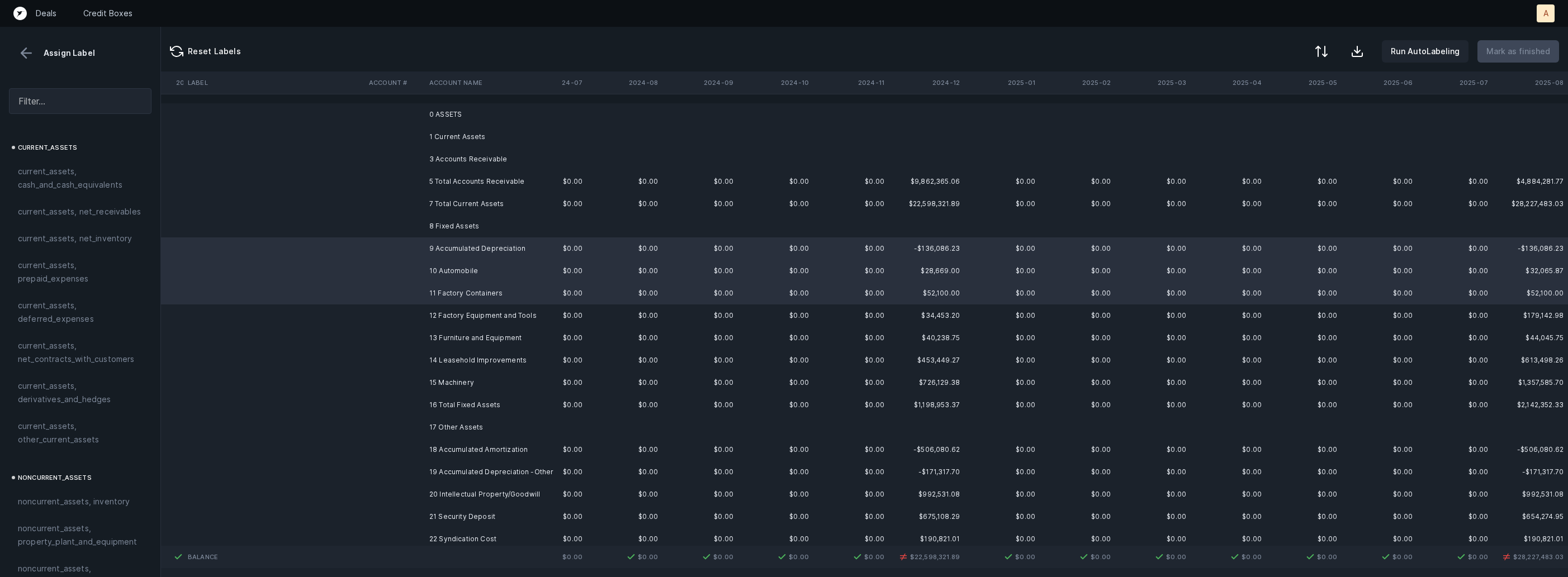
click at [473, 308] on td "12 Factory Equipment and Tools" at bounding box center [493, 316] width 137 height 23
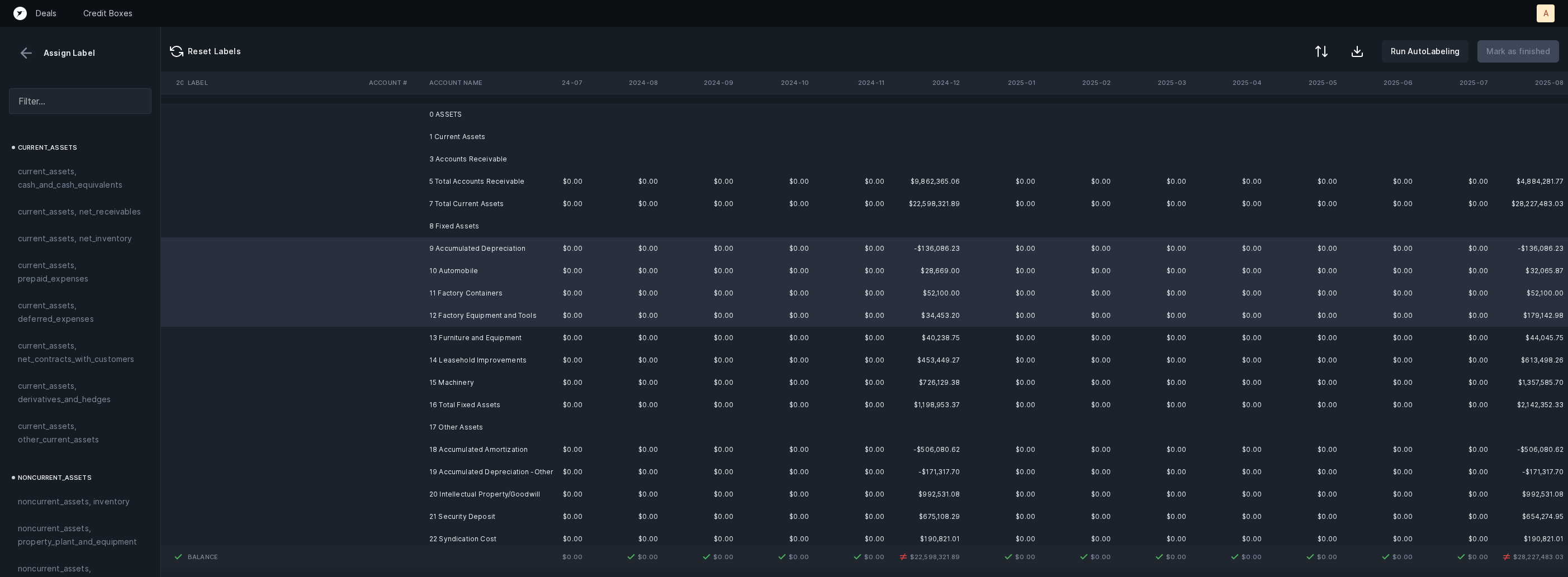
click at [460, 334] on td "13 Furniture and Equipment" at bounding box center [493, 338] width 137 height 23
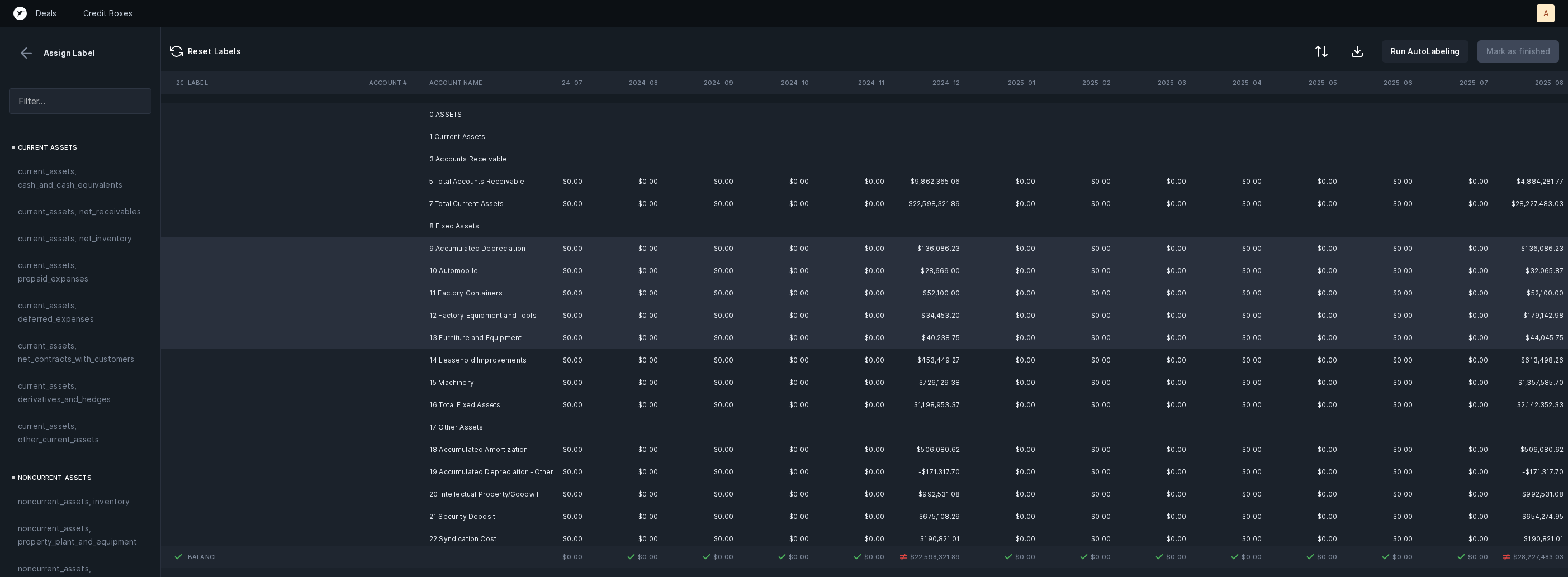
click at [459, 355] on td "14 Leasehold Improvements" at bounding box center [493, 360] width 137 height 23
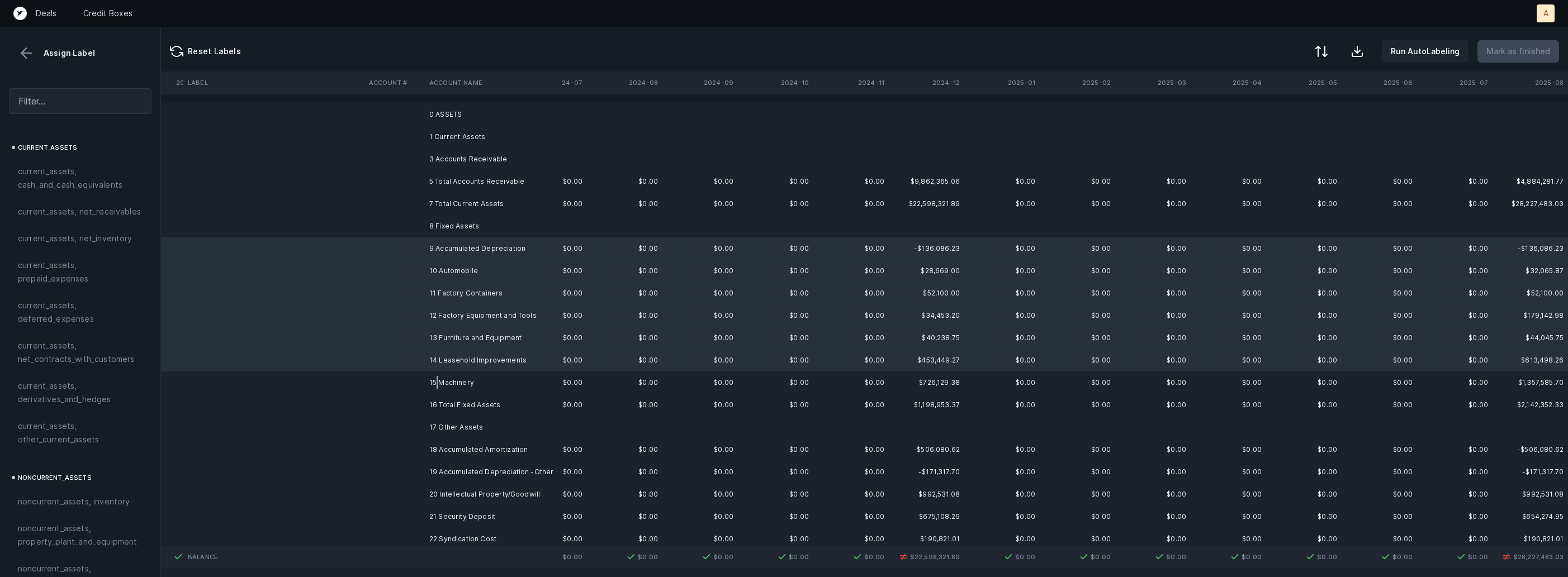
click at [437, 380] on td "15 Machinery" at bounding box center [493, 383] width 137 height 23
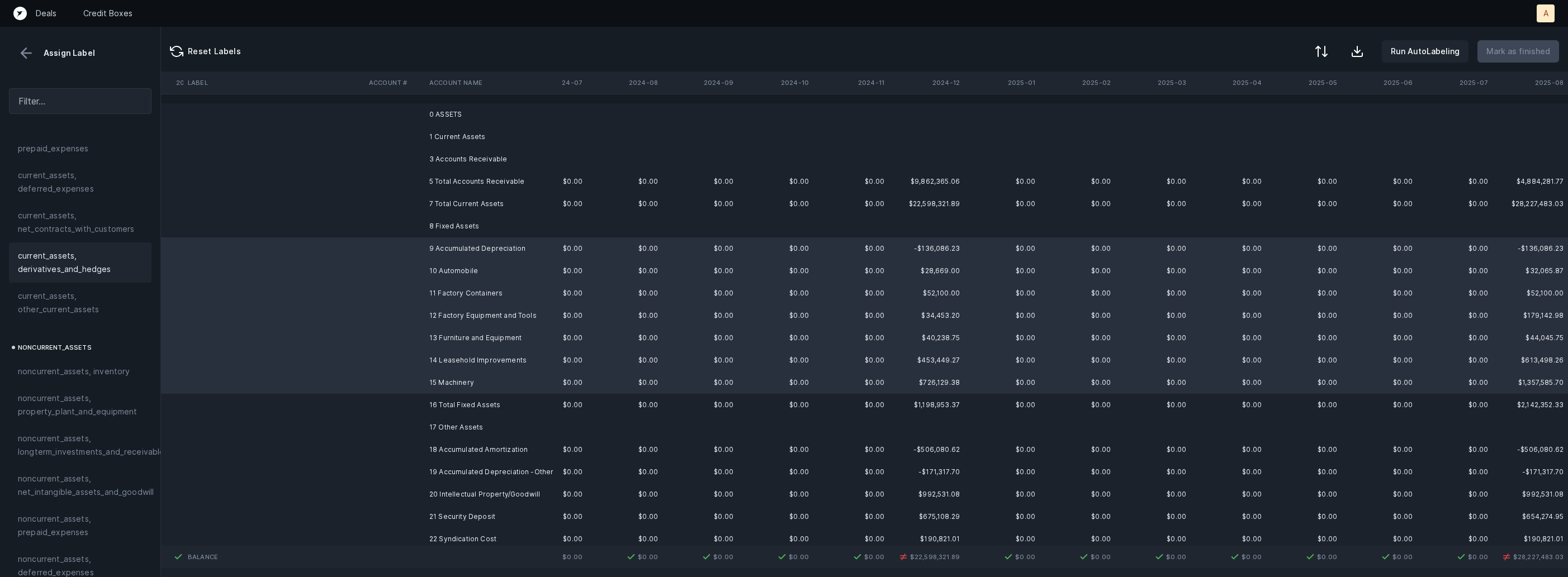
scroll to position [169, 0]
click at [68, 368] on span "noncurrent_assets, property_plant_and_equipment" at bounding box center [80, 366] width 125 height 27
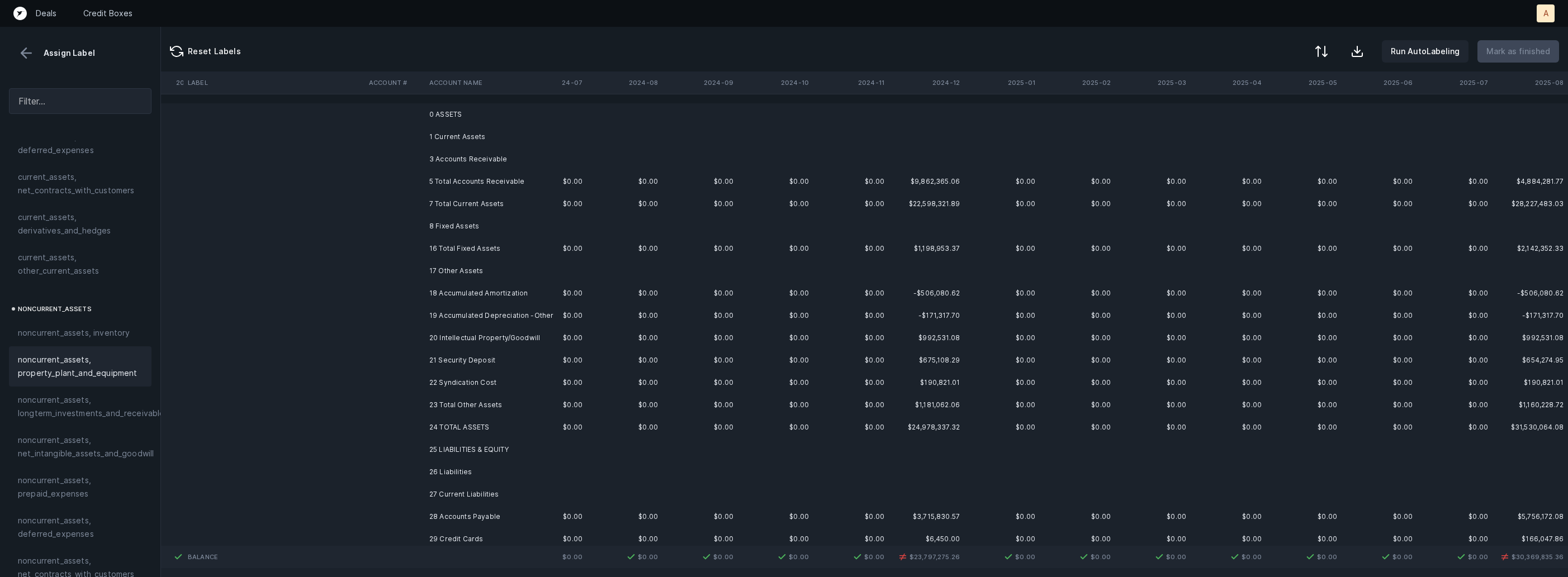
click at [469, 290] on td "18 Accumulated Amortization" at bounding box center [493, 293] width 137 height 23
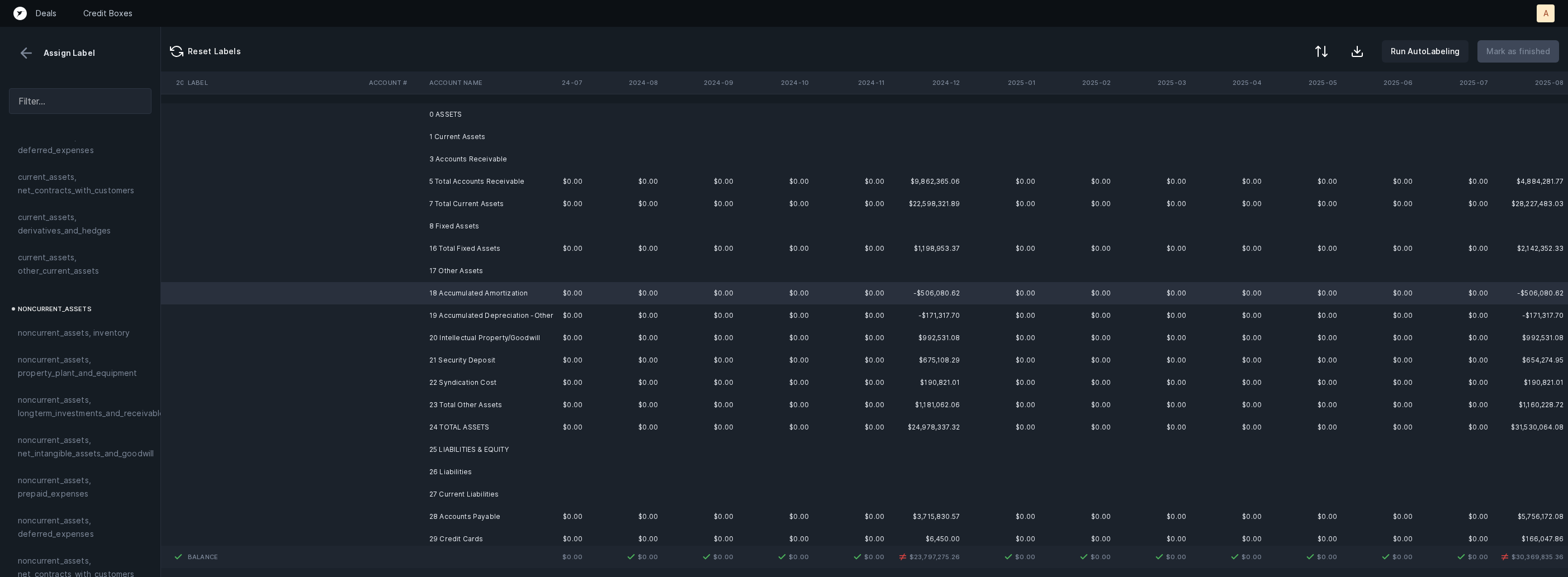
click at [463, 311] on td "19 Accumulated Depreciation -Other" at bounding box center [493, 316] width 137 height 23
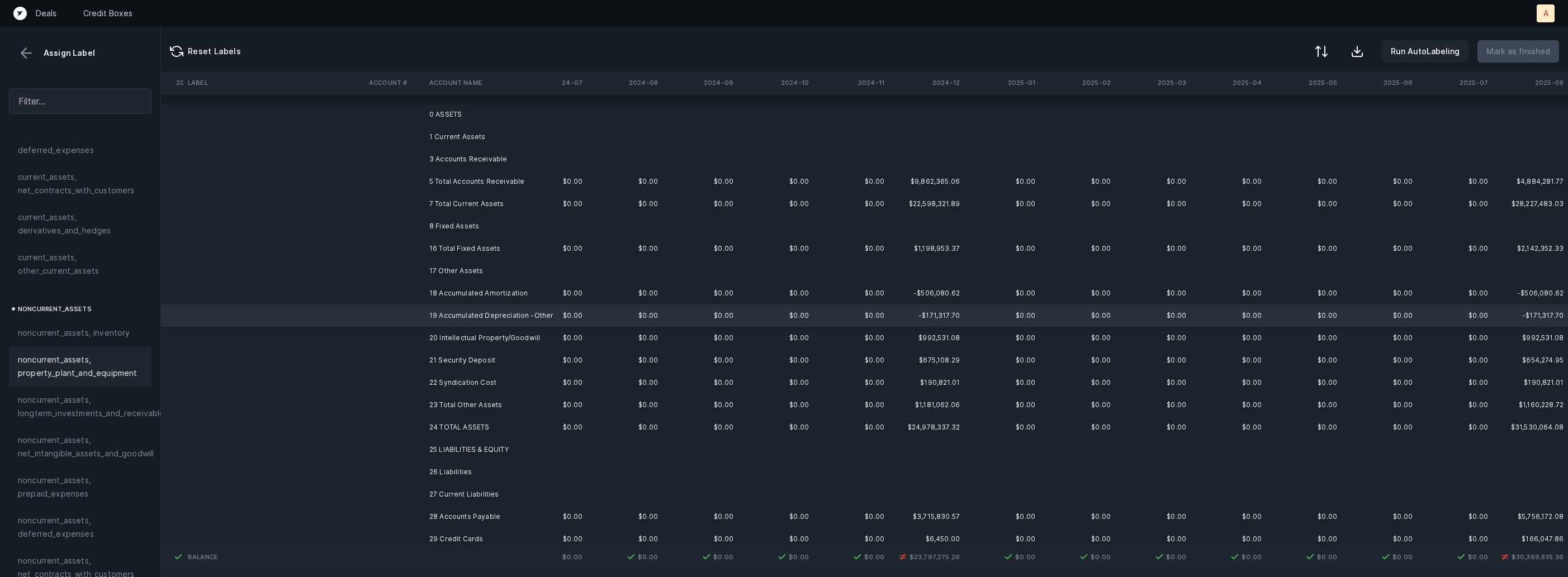
click at [90, 367] on span "noncurrent_assets, property_plant_and_equipment" at bounding box center [80, 366] width 125 height 27
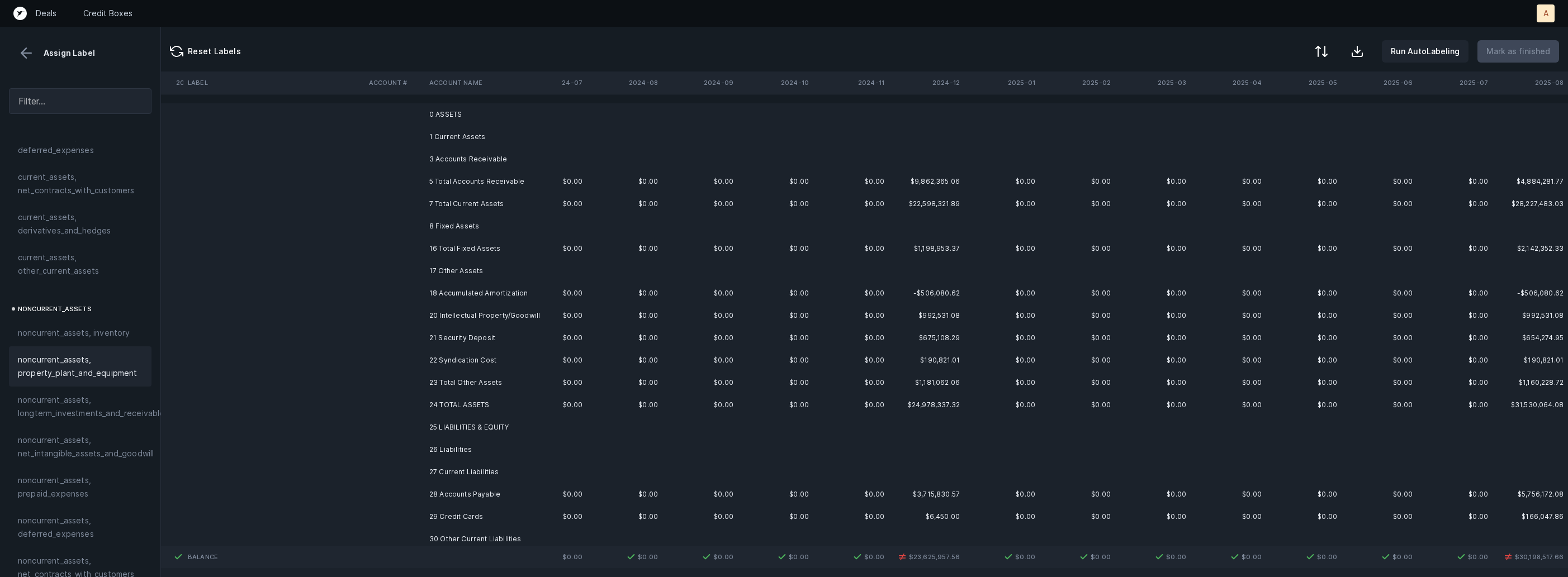
click at [410, 314] on td at bounding box center [395, 316] width 61 height 23
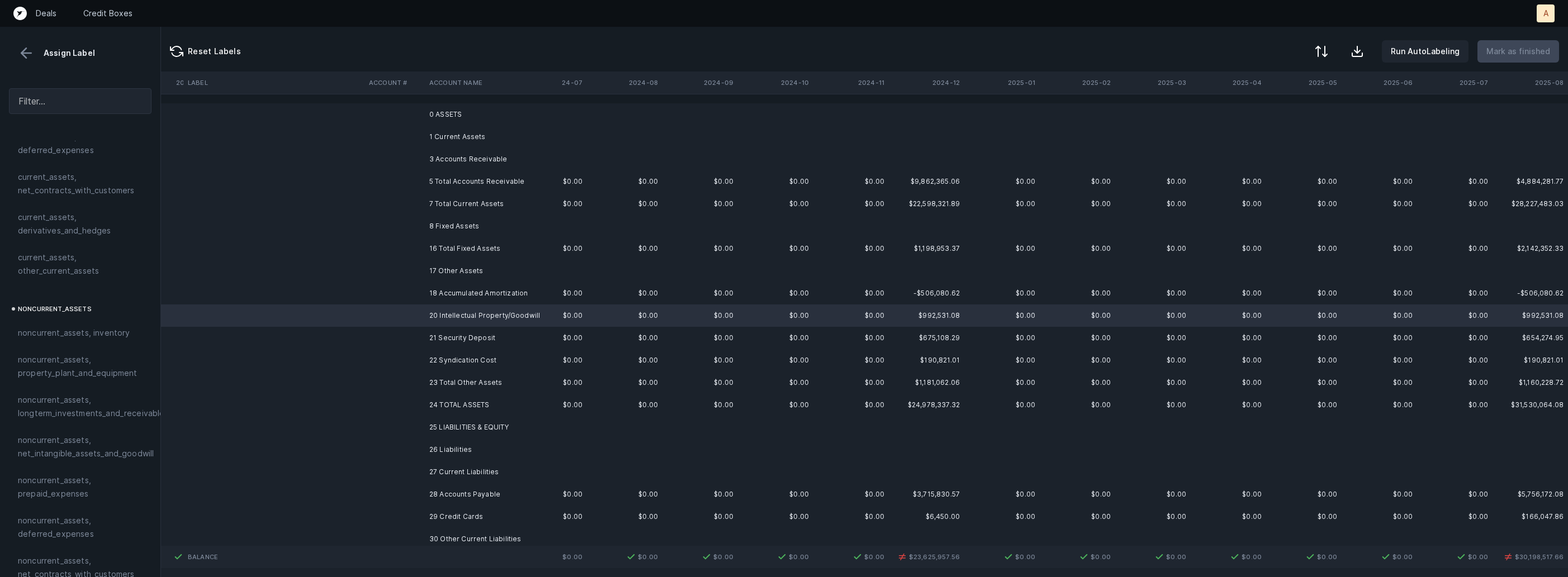
click at [445, 299] on td "18 Accumulated Amortization" at bounding box center [493, 293] width 137 height 23
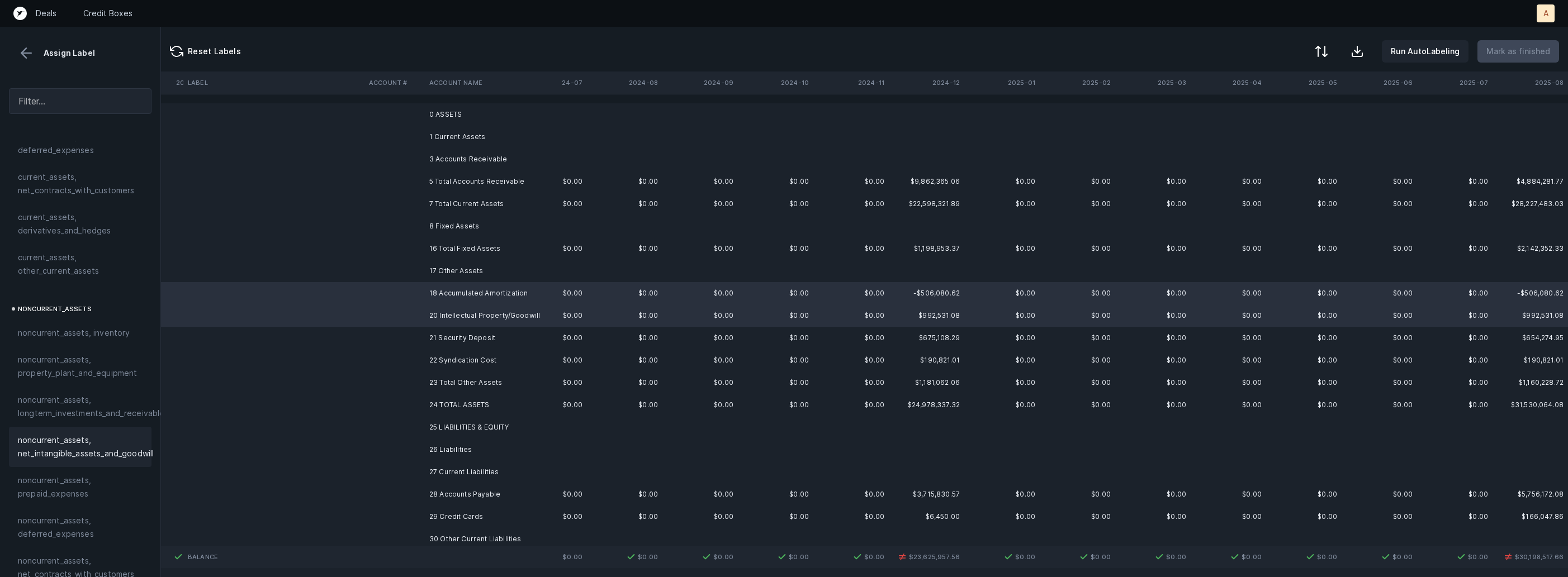
click at [95, 445] on span "noncurrent_assets, net_intangible_assets_and_goodwill" at bounding box center [86, 447] width 136 height 27
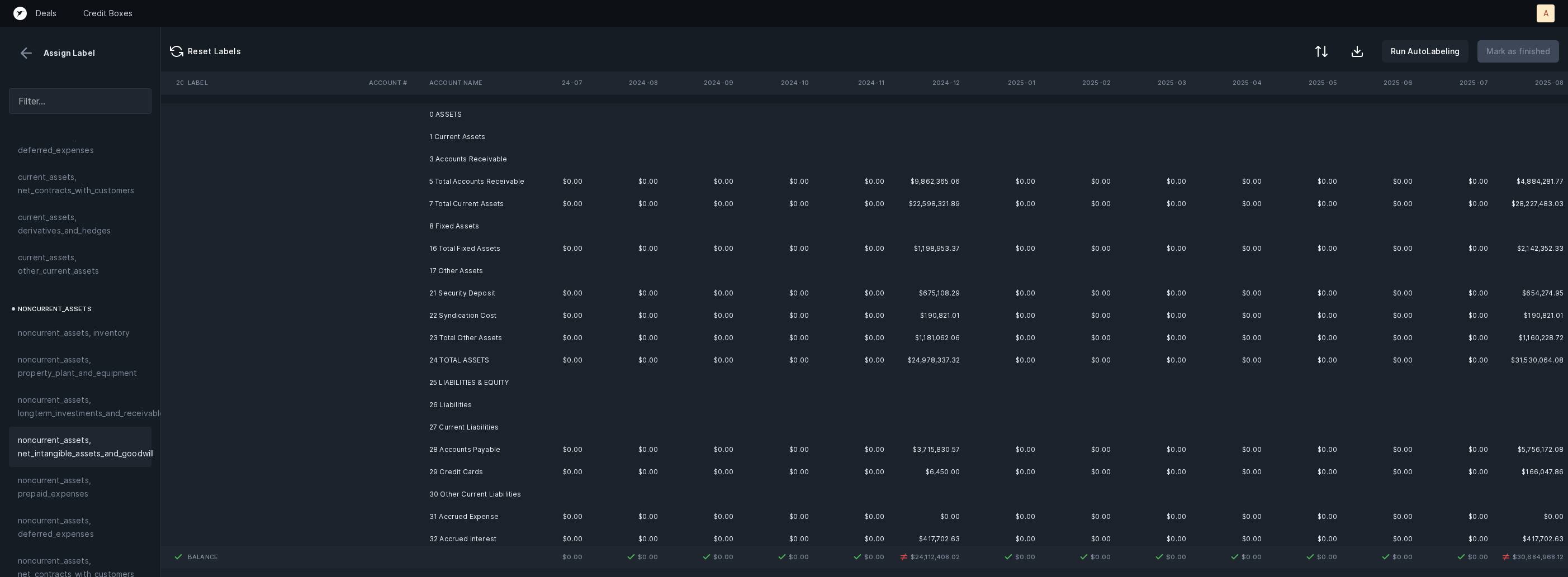
click at [465, 288] on td "21 Security Deposit" at bounding box center [493, 293] width 137 height 23
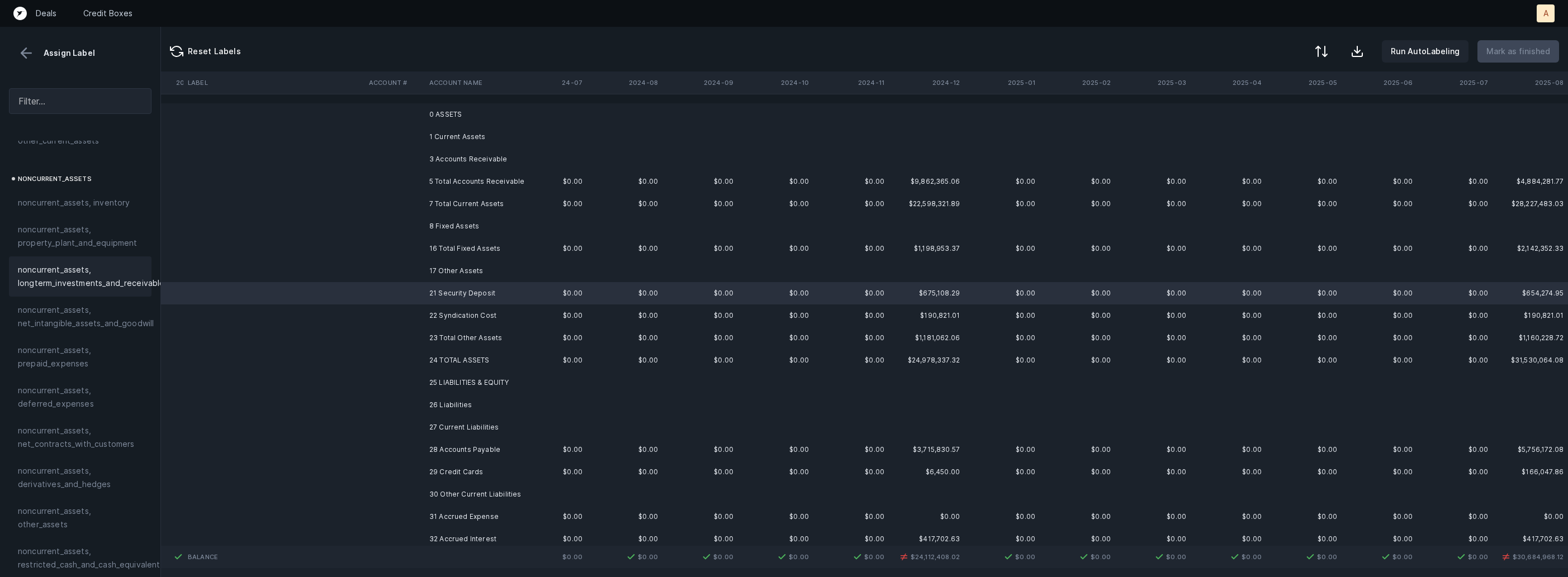
scroll to position [354, 0]
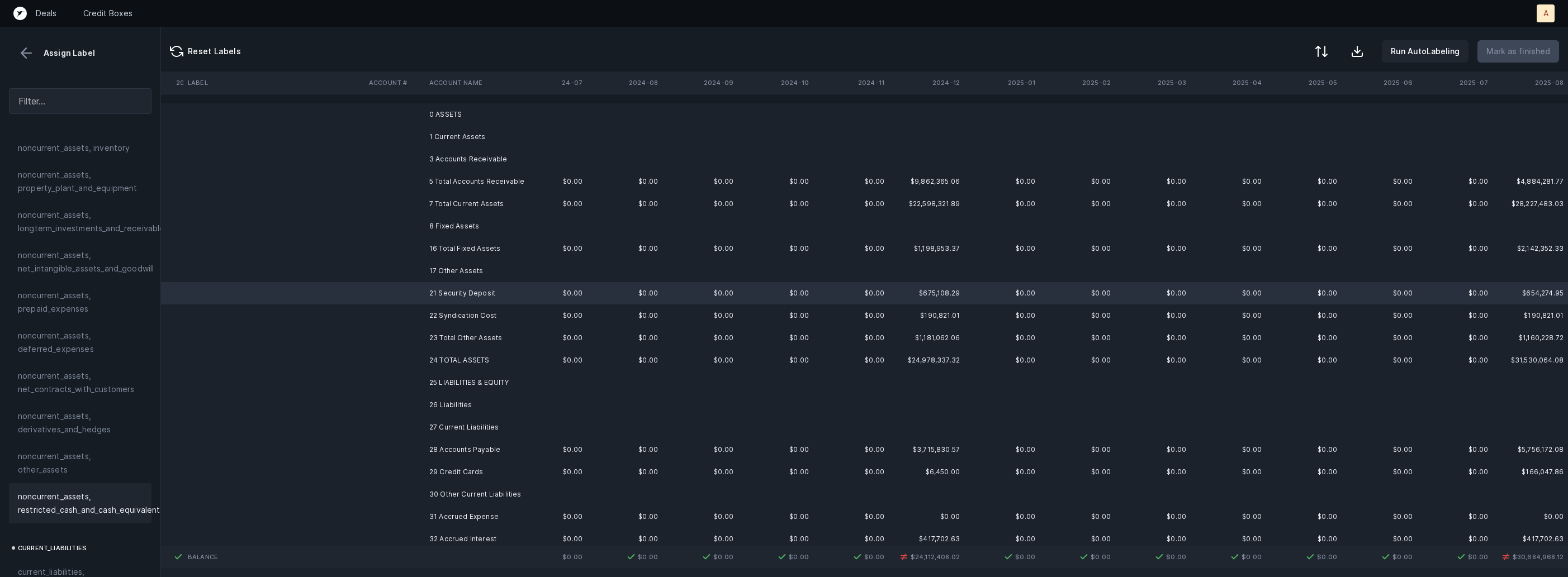
click at [75, 490] on span "noncurrent_assets, restricted_cash_and_cash_equivalents" at bounding box center [91, 503] width 147 height 27
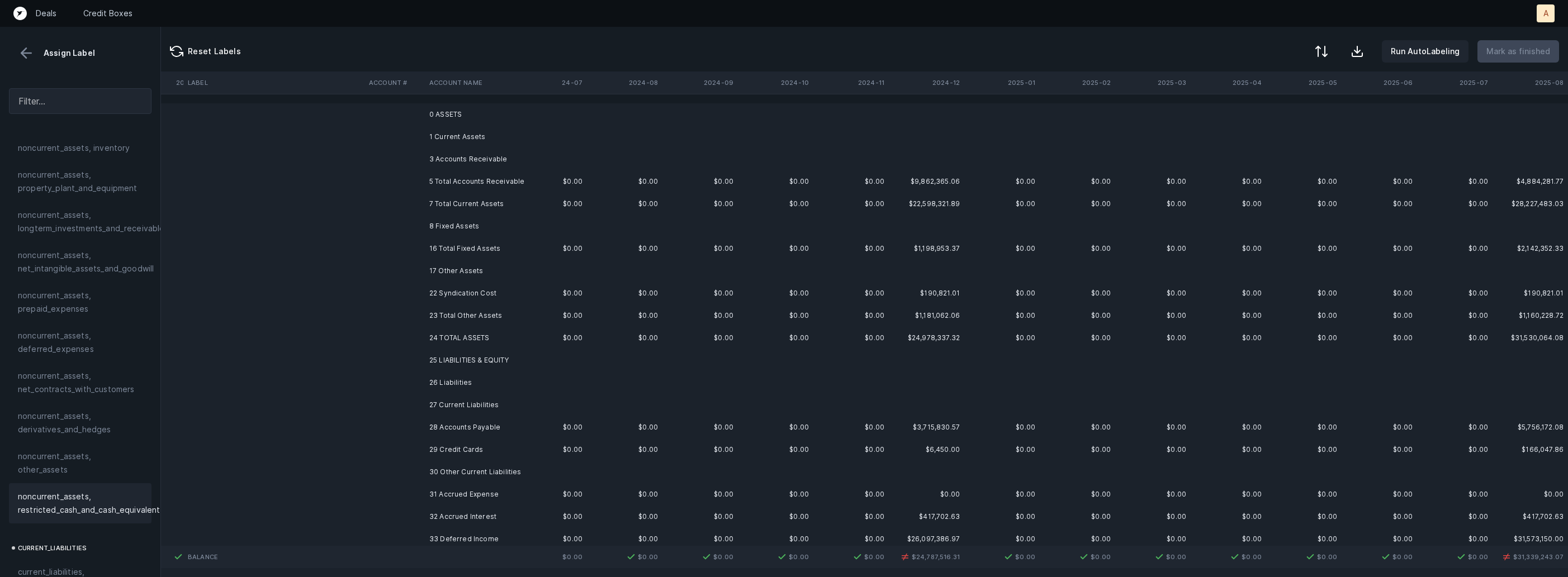
click at [422, 288] on td at bounding box center [395, 293] width 61 height 23
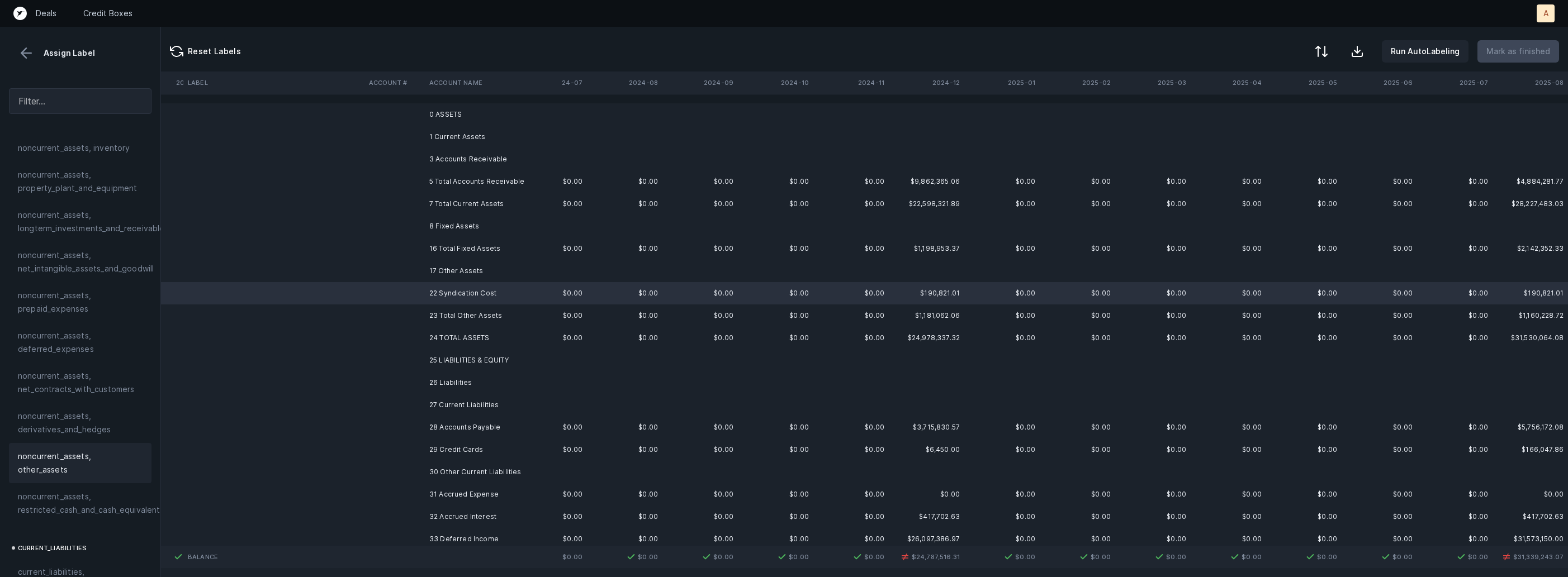
click at [53, 452] on span "noncurrent_assets, other_assets" at bounding box center [80, 463] width 125 height 27
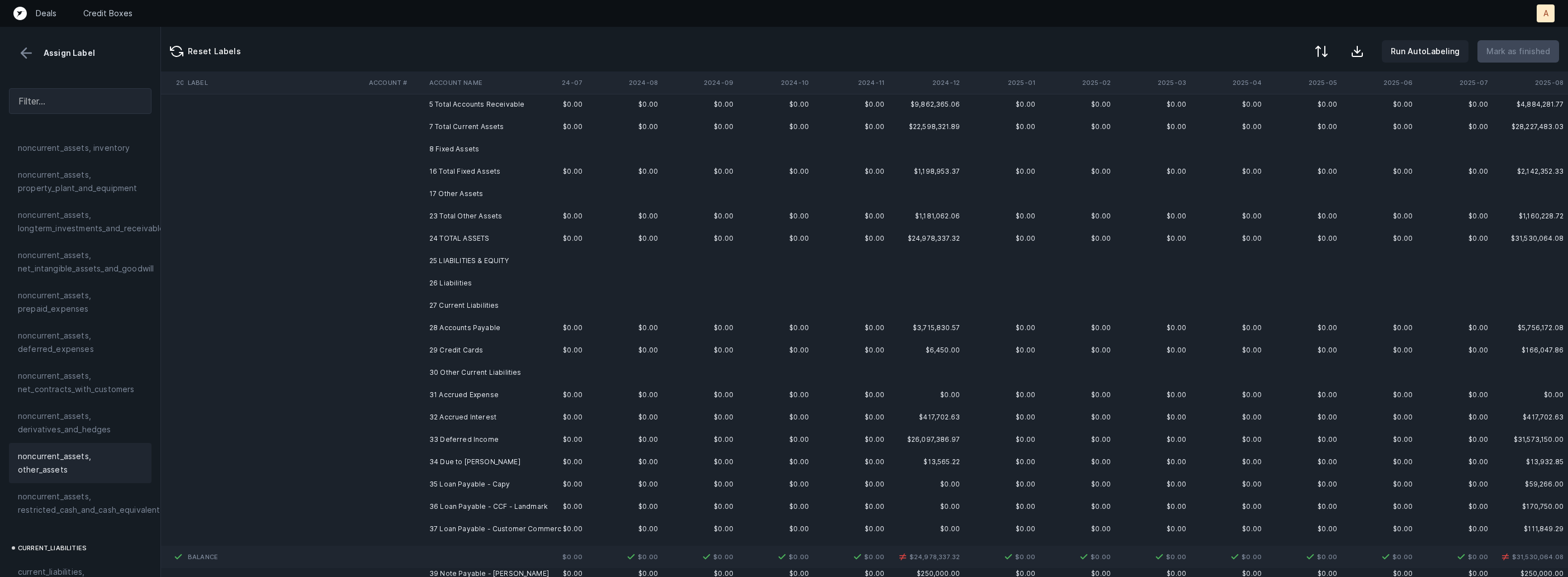
scroll to position [87, 1411]
click at [421, 321] on td at bounding box center [395, 318] width 61 height 23
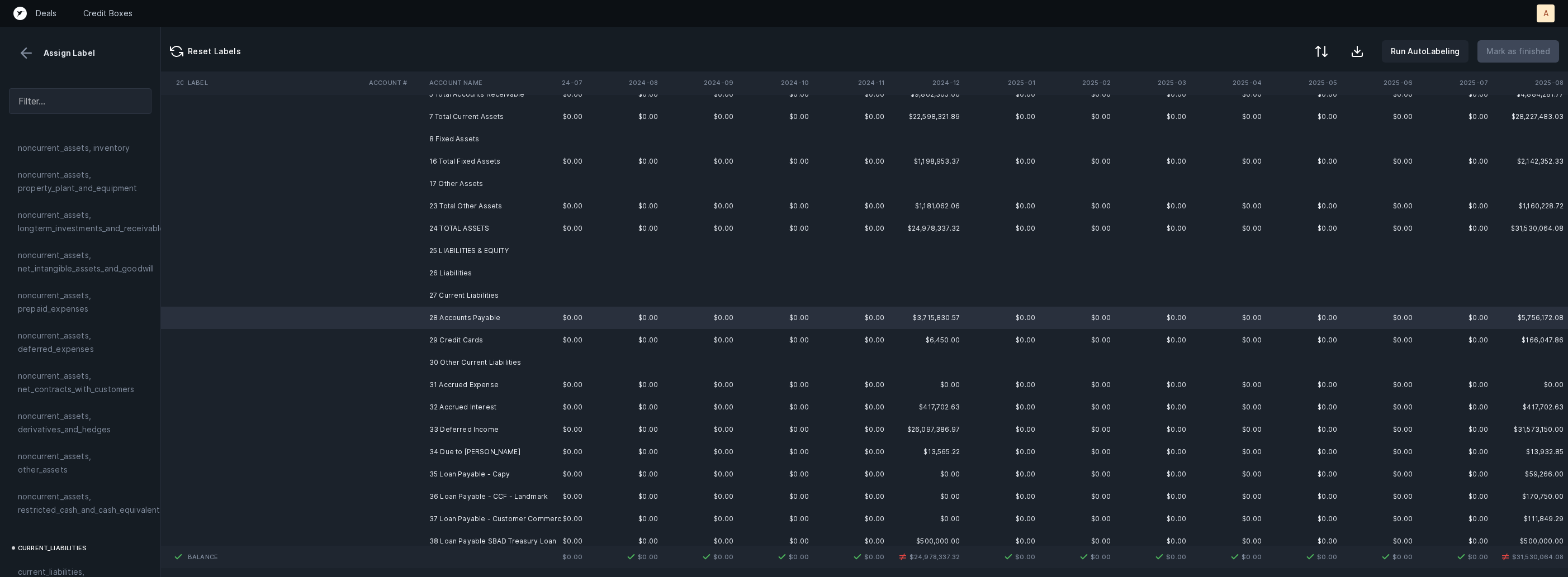
click at [437, 335] on td "29 Credit Cards" at bounding box center [493, 340] width 137 height 23
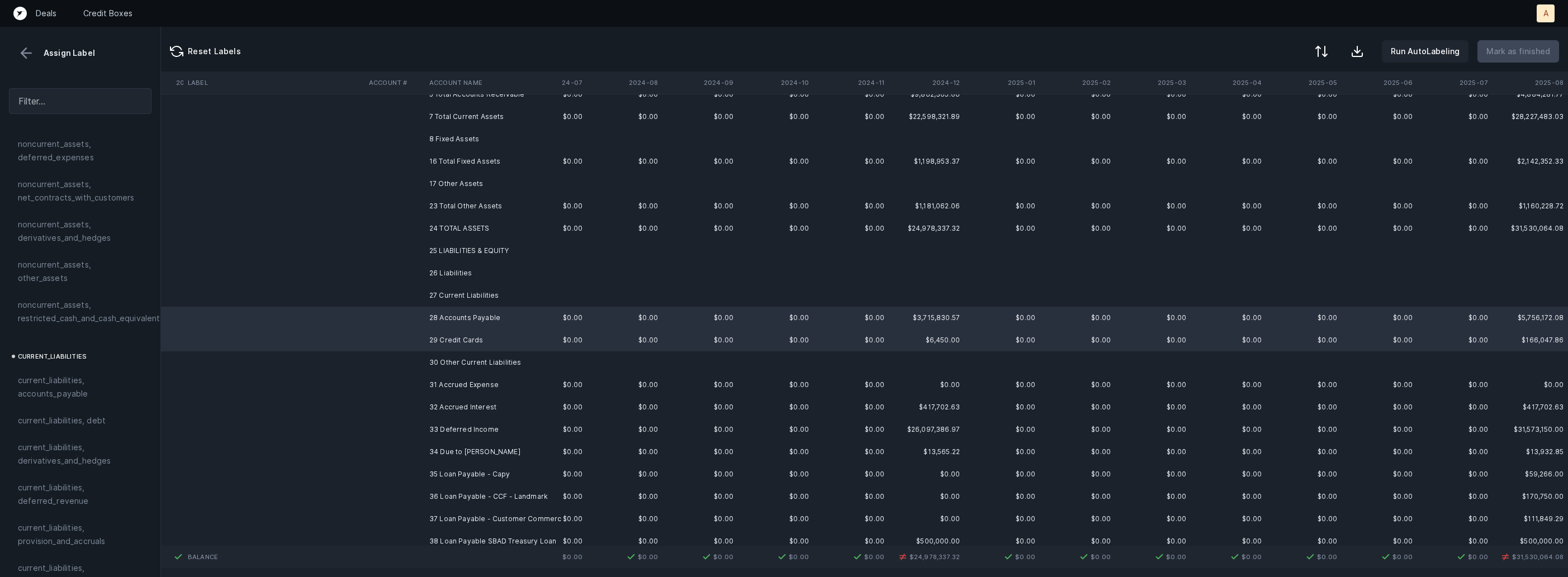
scroll to position [649, 0]
click at [88, 278] on span "current_liabilities, accounts_payable" at bounding box center [80, 284] width 125 height 27
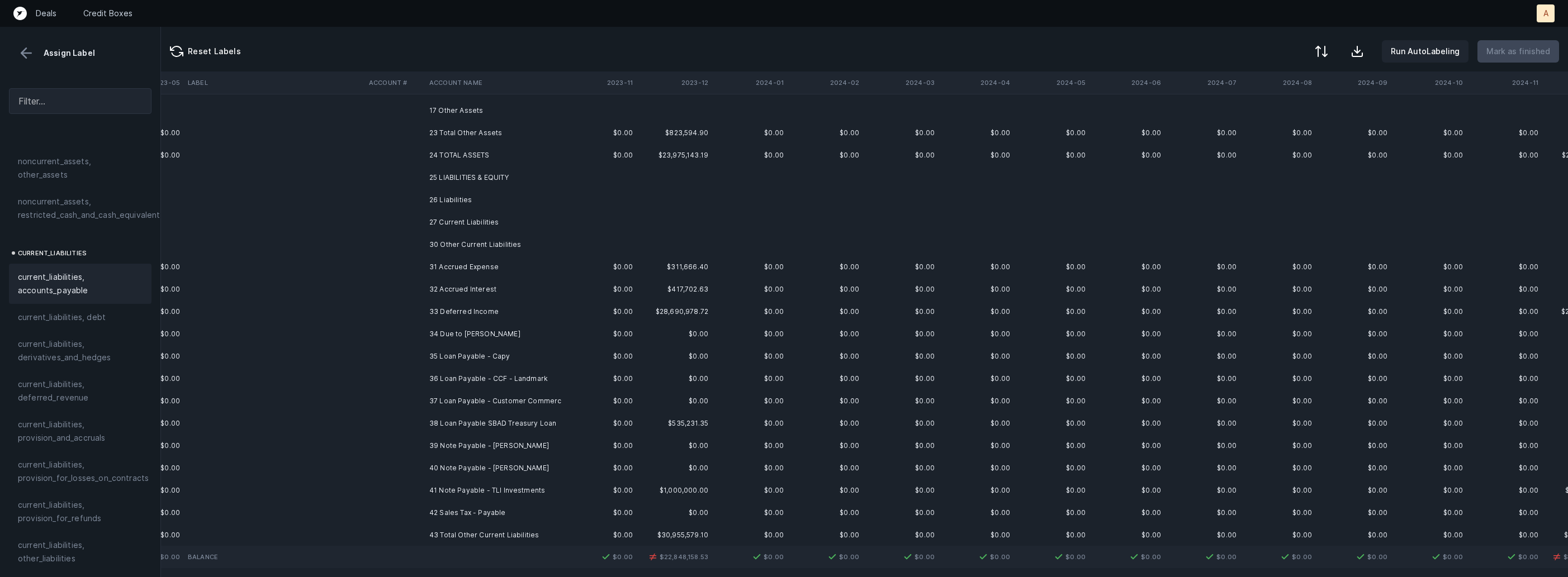
scroll to position [193, 757]
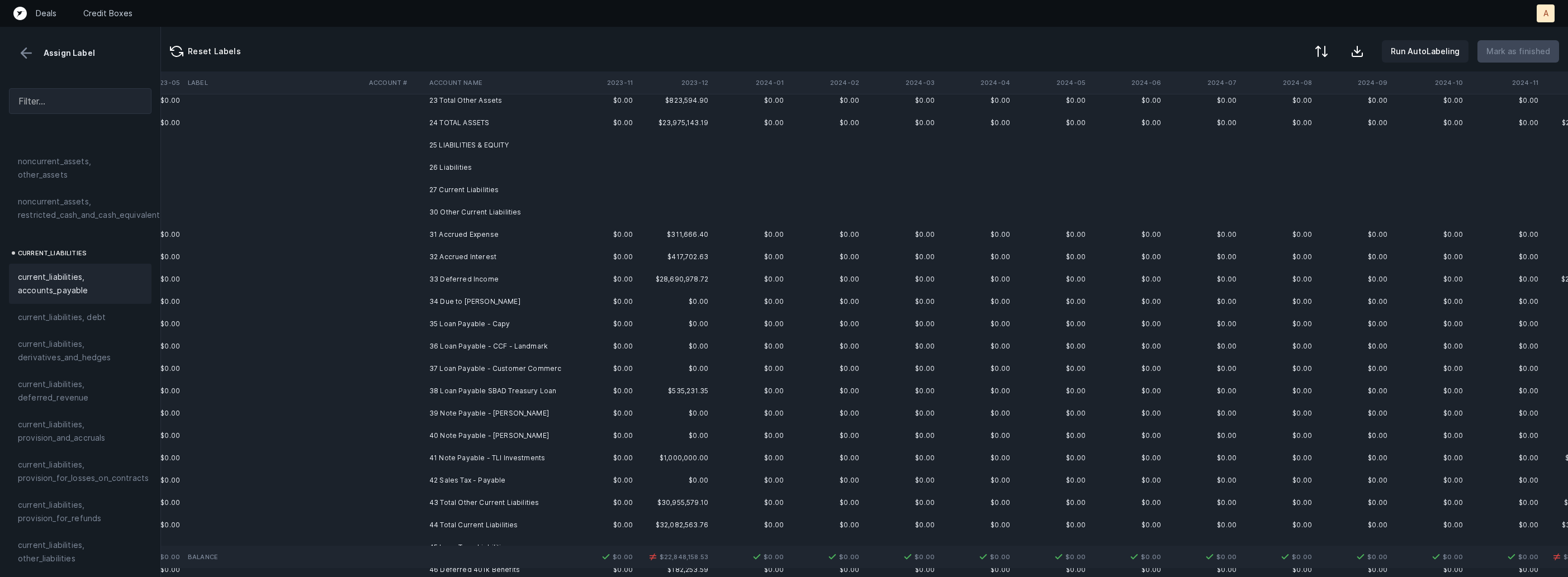
click at [417, 234] on td at bounding box center [395, 235] width 61 height 23
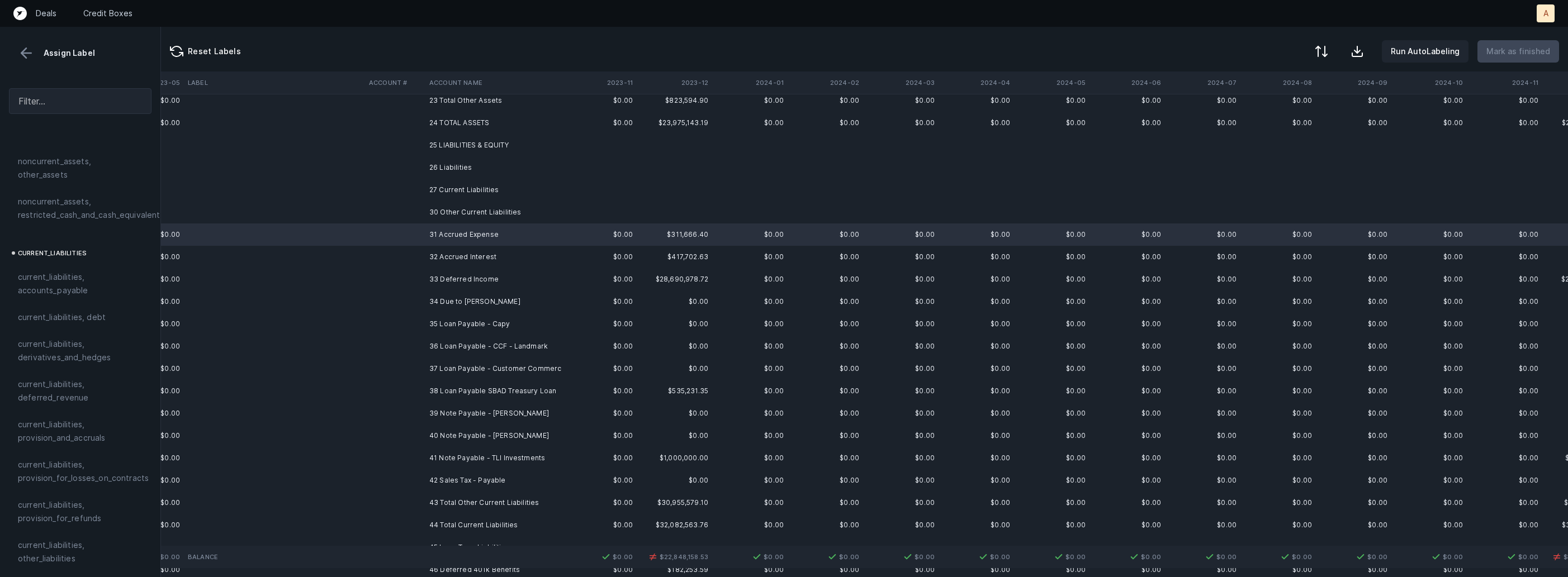
click at [422, 258] on td at bounding box center [395, 257] width 61 height 23
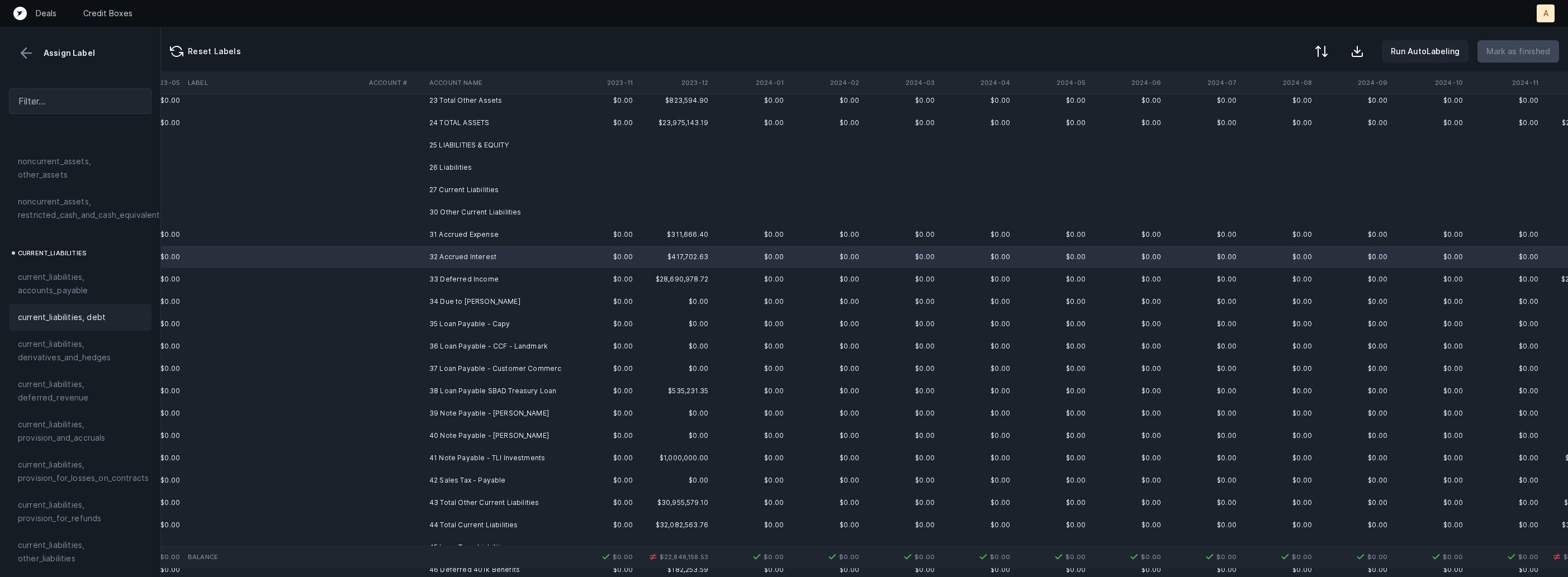
click at [107, 313] on div "current_liabilities, debt" at bounding box center [80, 317] width 143 height 27
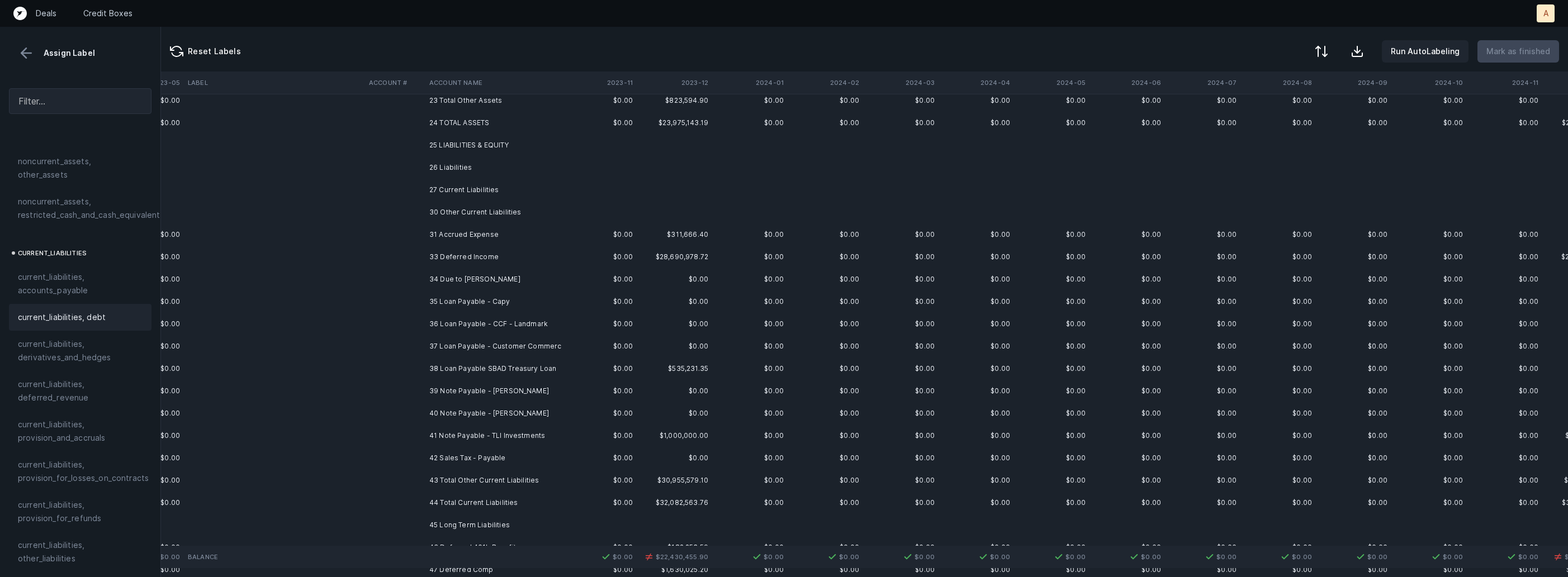
click at [443, 238] on td "31 Accrued Expense" at bounding box center [493, 235] width 137 height 23
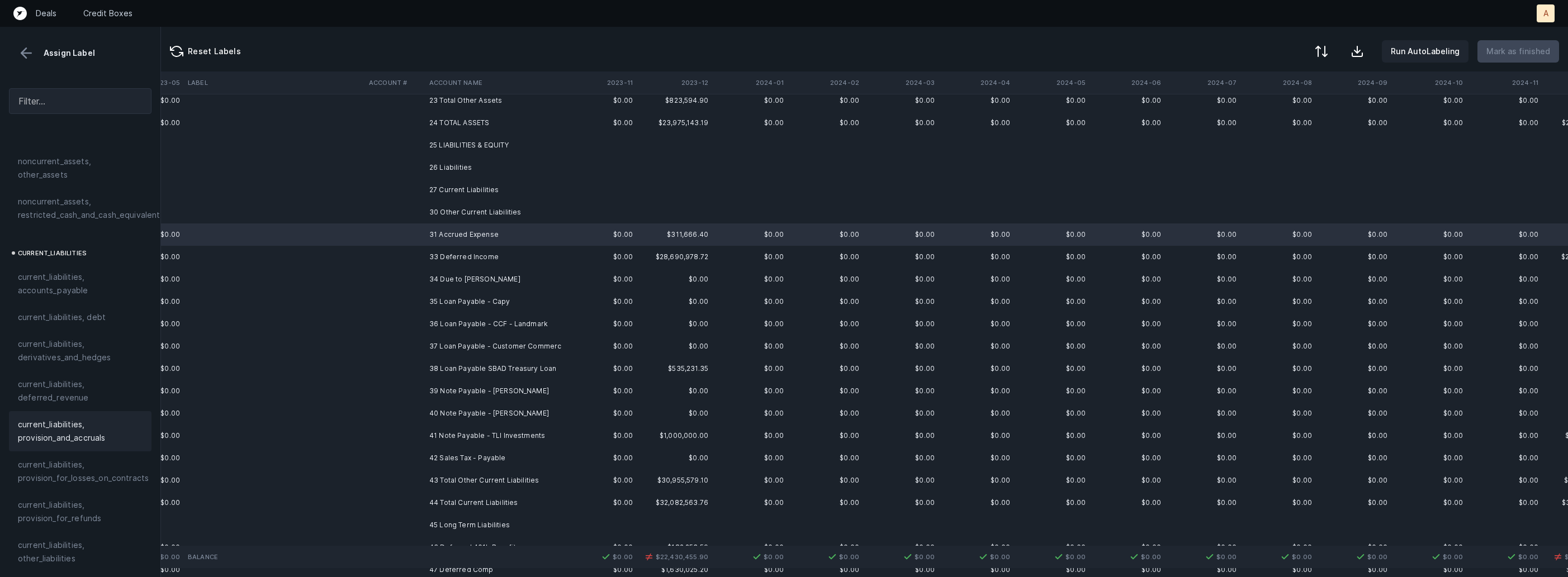
click at [54, 418] on span "current_liabilities, provision_and_accruals" at bounding box center [80, 431] width 125 height 27
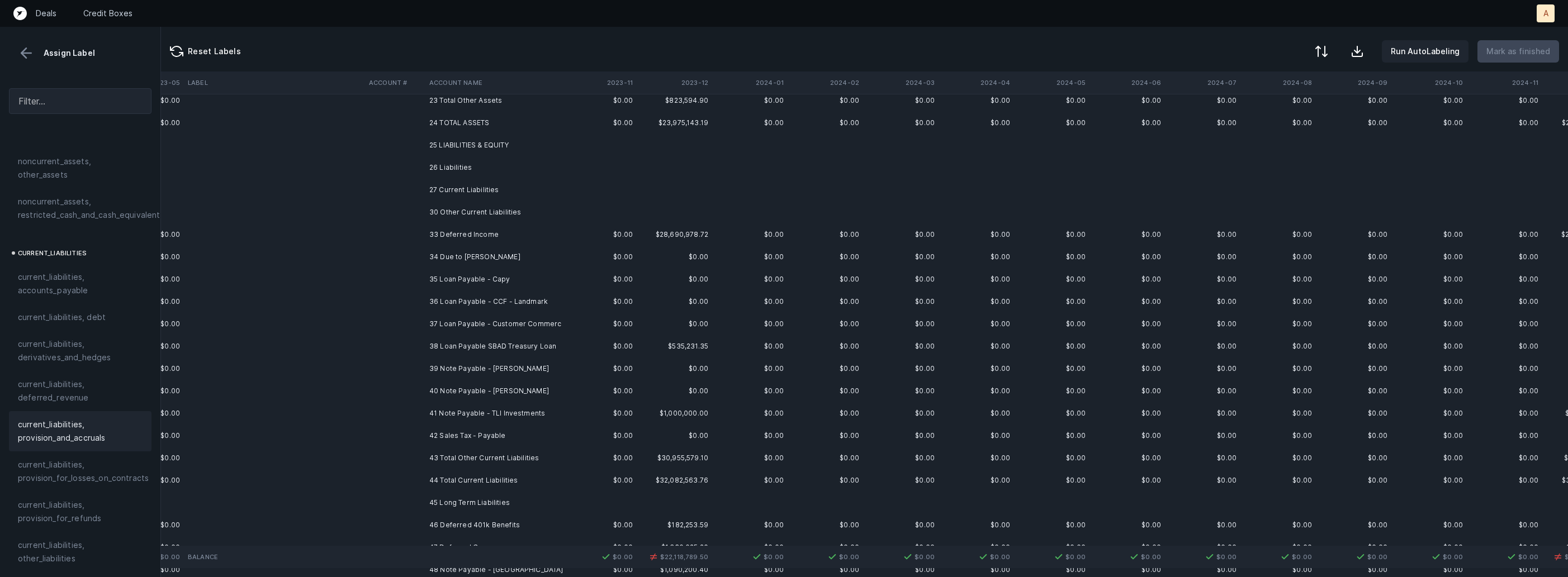
click at [433, 239] on td "33 Deferred Income" at bounding box center [493, 235] width 137 height 23
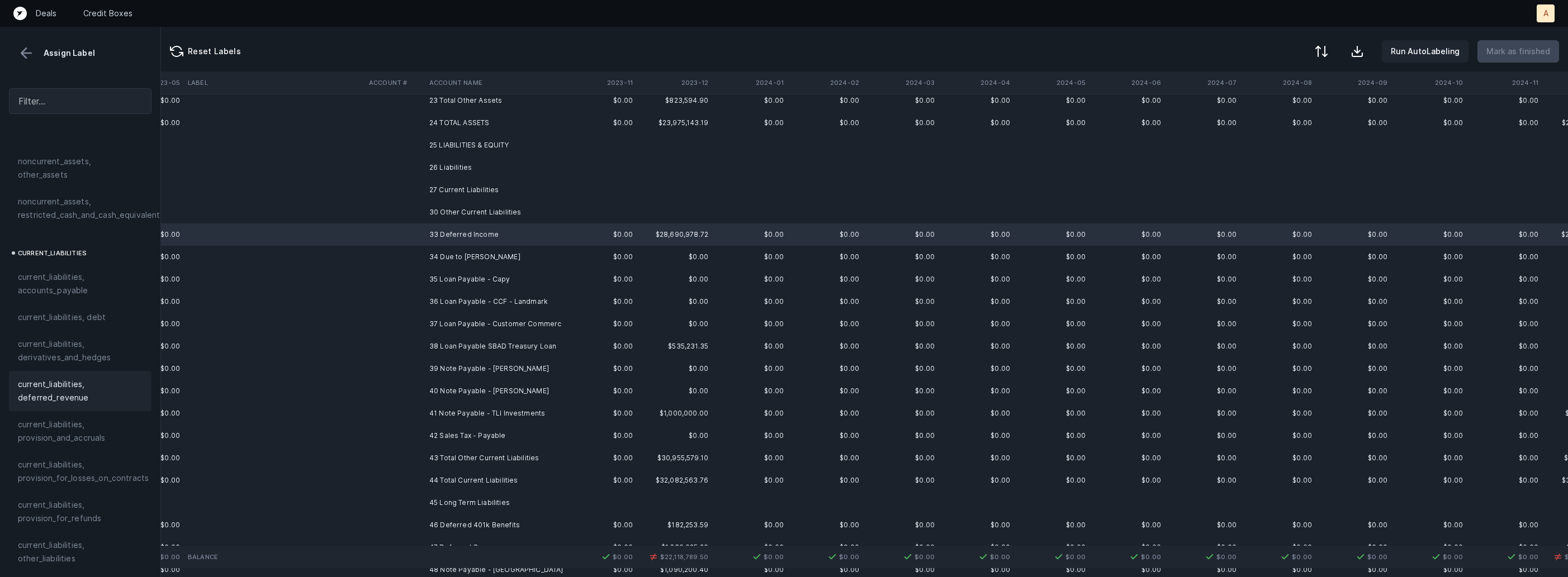
click at [125, 378] on span "current_liabilities, deferred_revenue" at bounding box center [80, 391] width 125 height 27
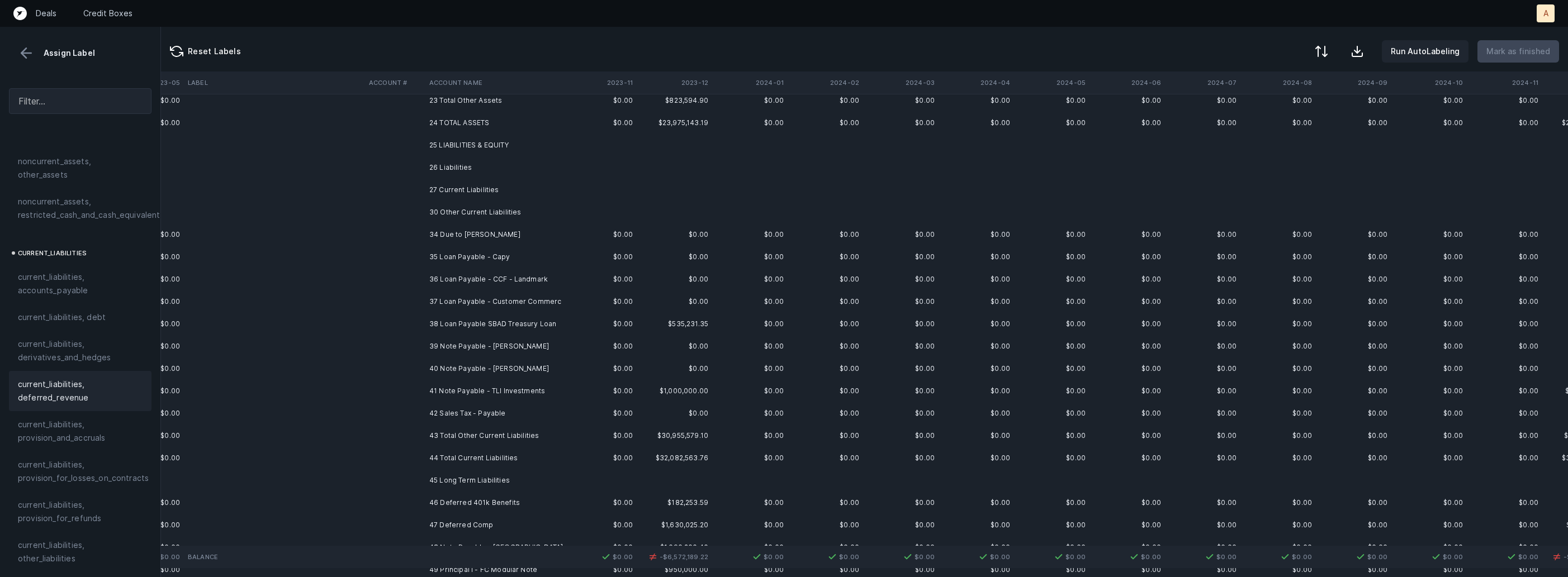
click at [488, 237] on td "34 Due to [PERSON_NAME]" at bounding box center [493, 235] width 137 height 23
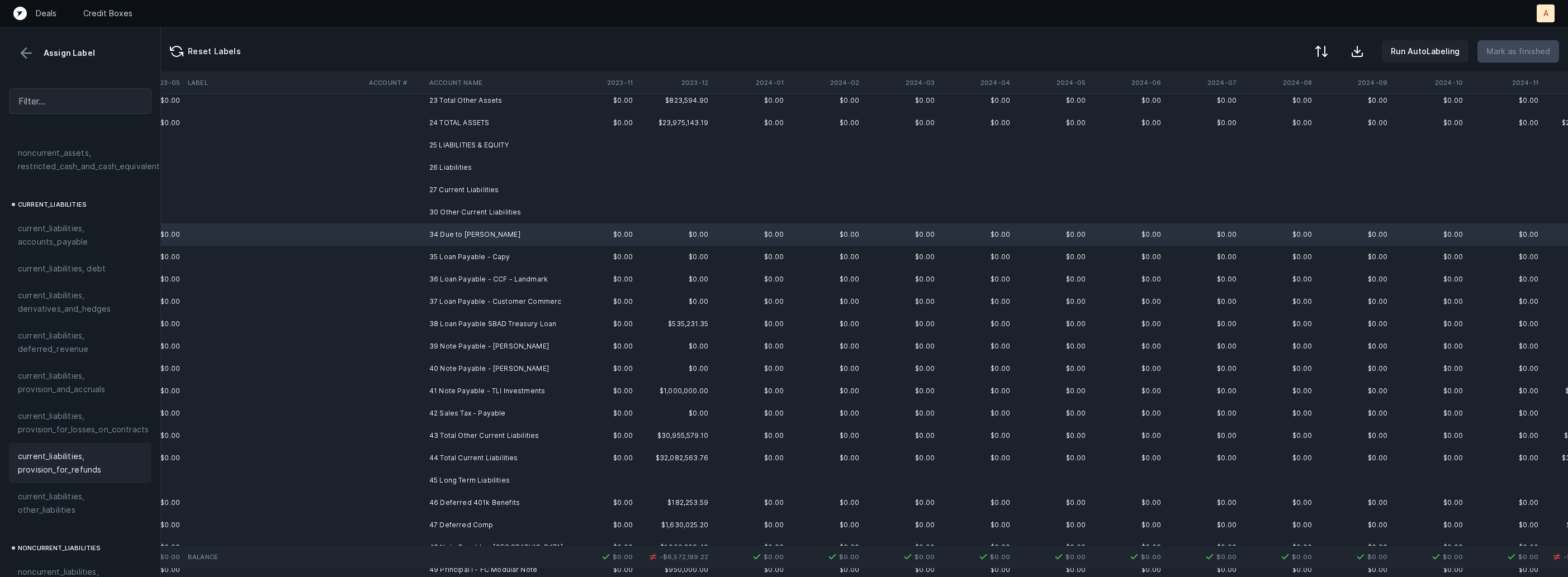
scroll to position [711, 0]
click at [65, 490] on span "current_liabilities, other_liabilities" at bounding box center [80, 490] width 125 height 27
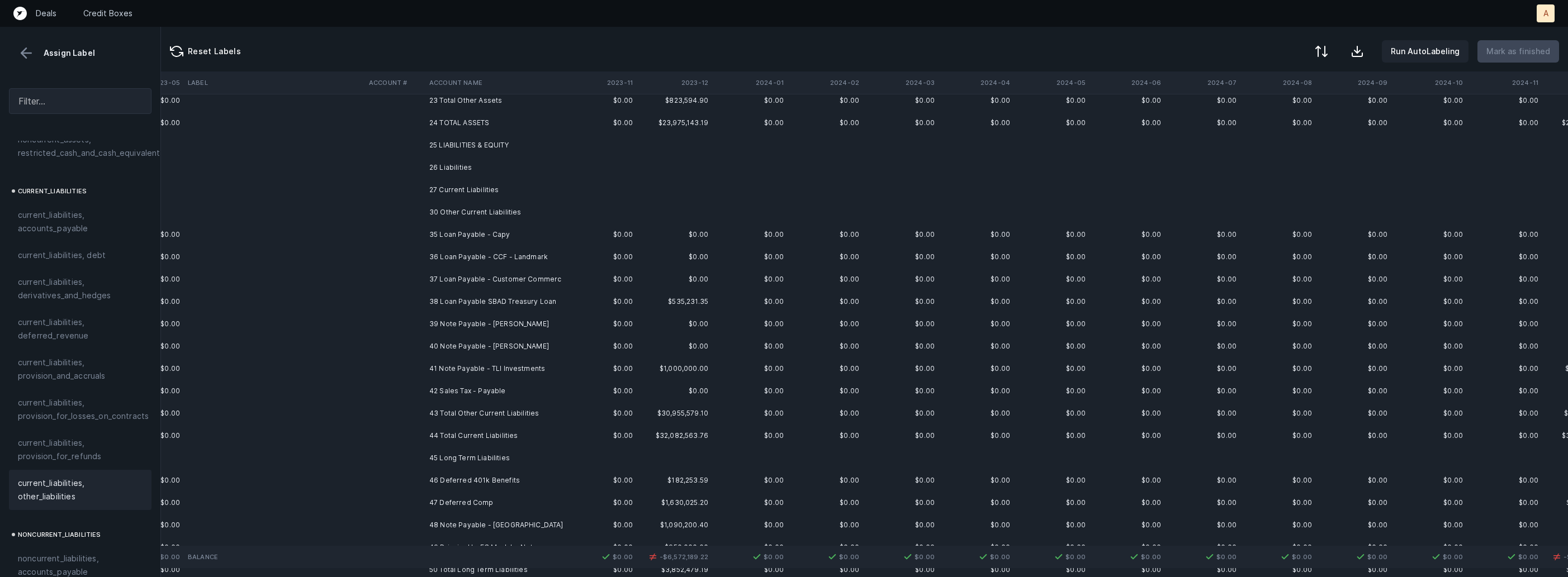
click at [482, 227] on td "35 Loan Payable - Capy" at bounding box center [493, 235] width 137 height 23
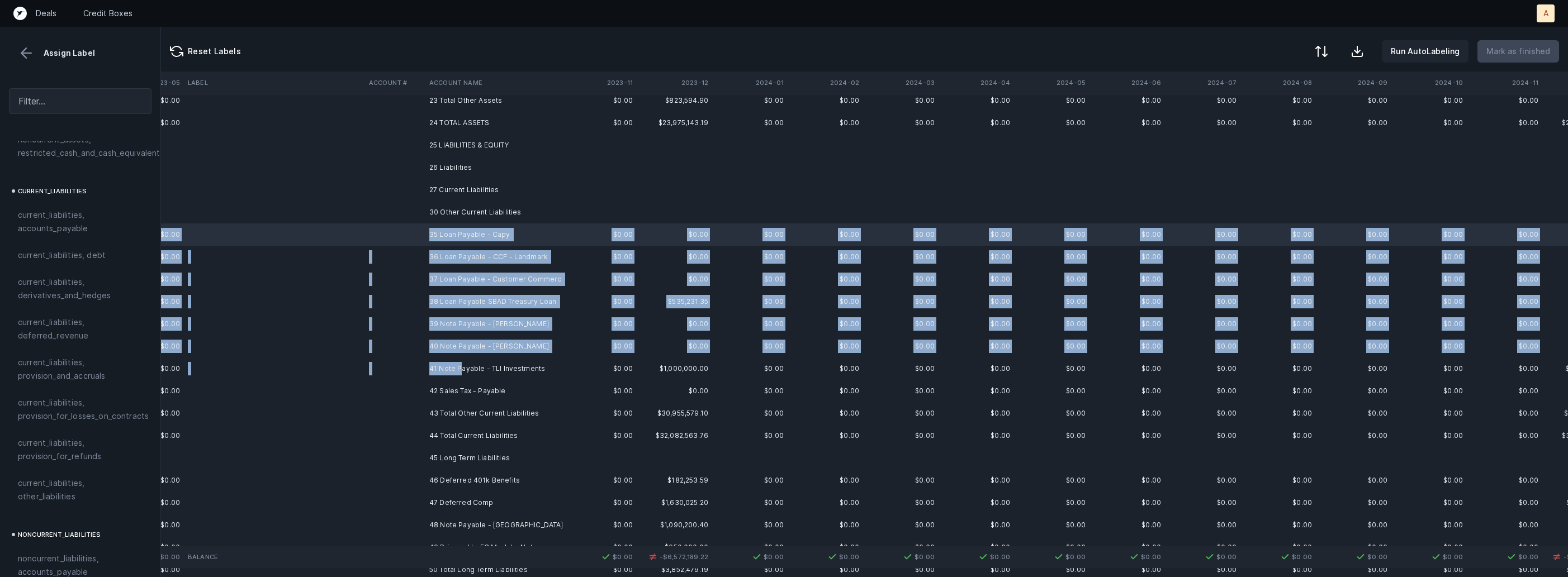
click at [461, 368] on td "41 Note Payable - TLI Investments" at bounding box center [493, 369] width 137 height 23
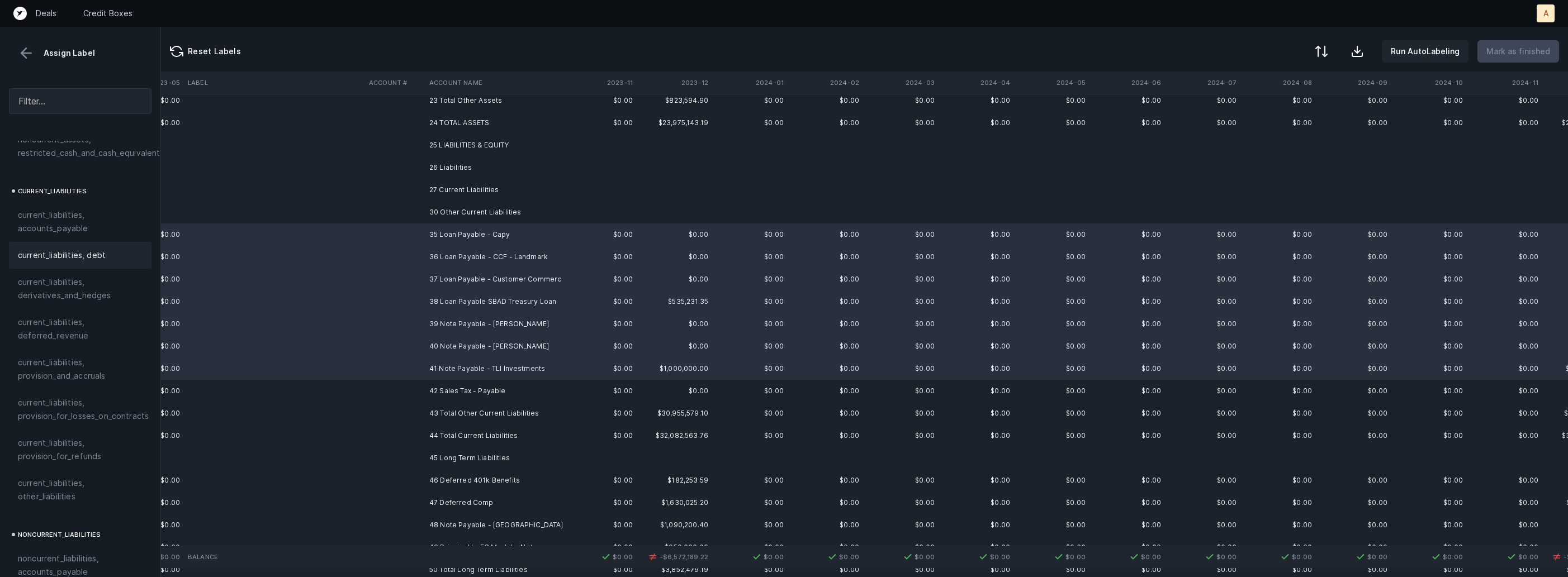
click at [102, 249] on span "current_liabilities, debt" at bounding box center [62, 255] width 88 height 13
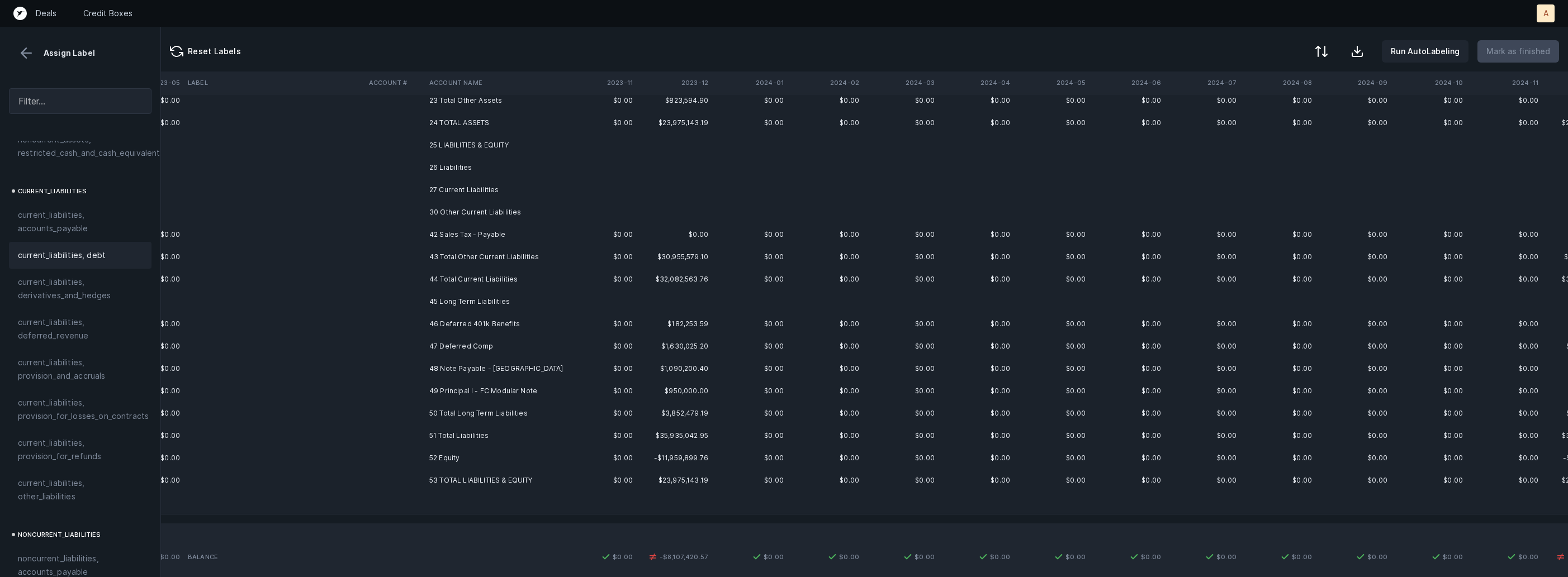
click at [471, 225] on td "42 Sales Tax - Payable" at bounding box center [493, 235] width 137 height 23
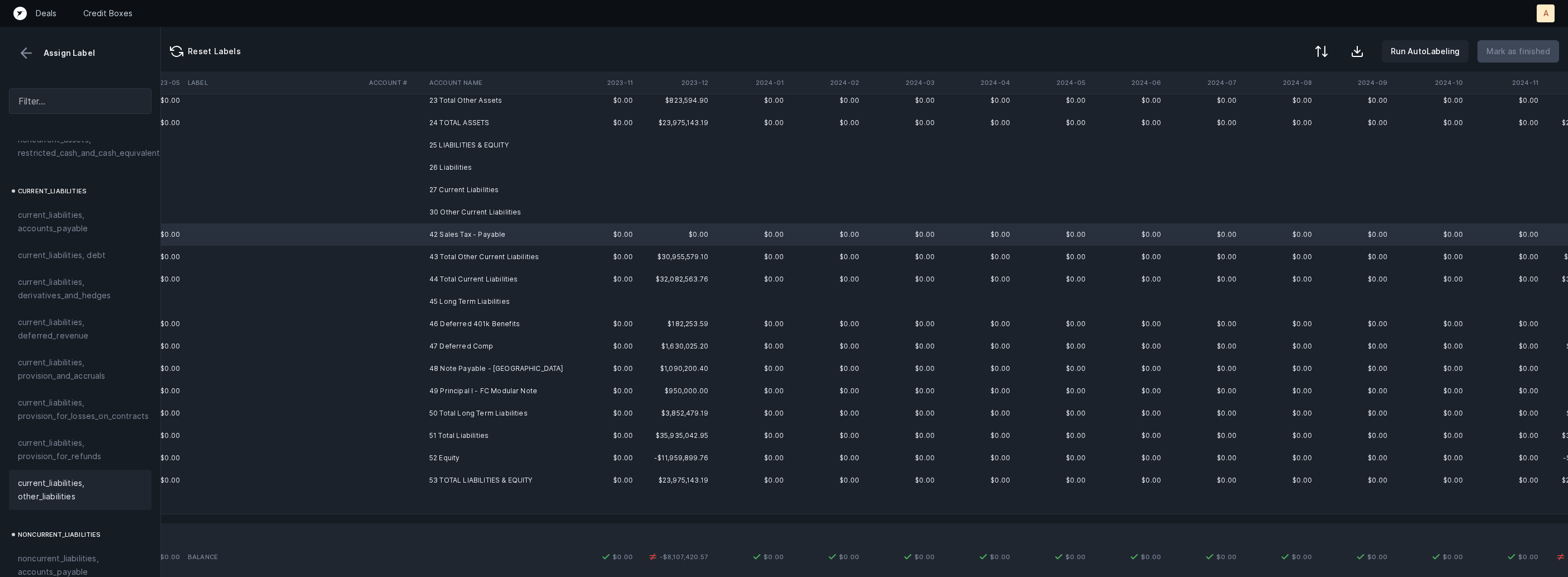
click at [57, 476] on span "current_liabilities, other_liabilities" at bounding box center [80, 490] width 125 height 27
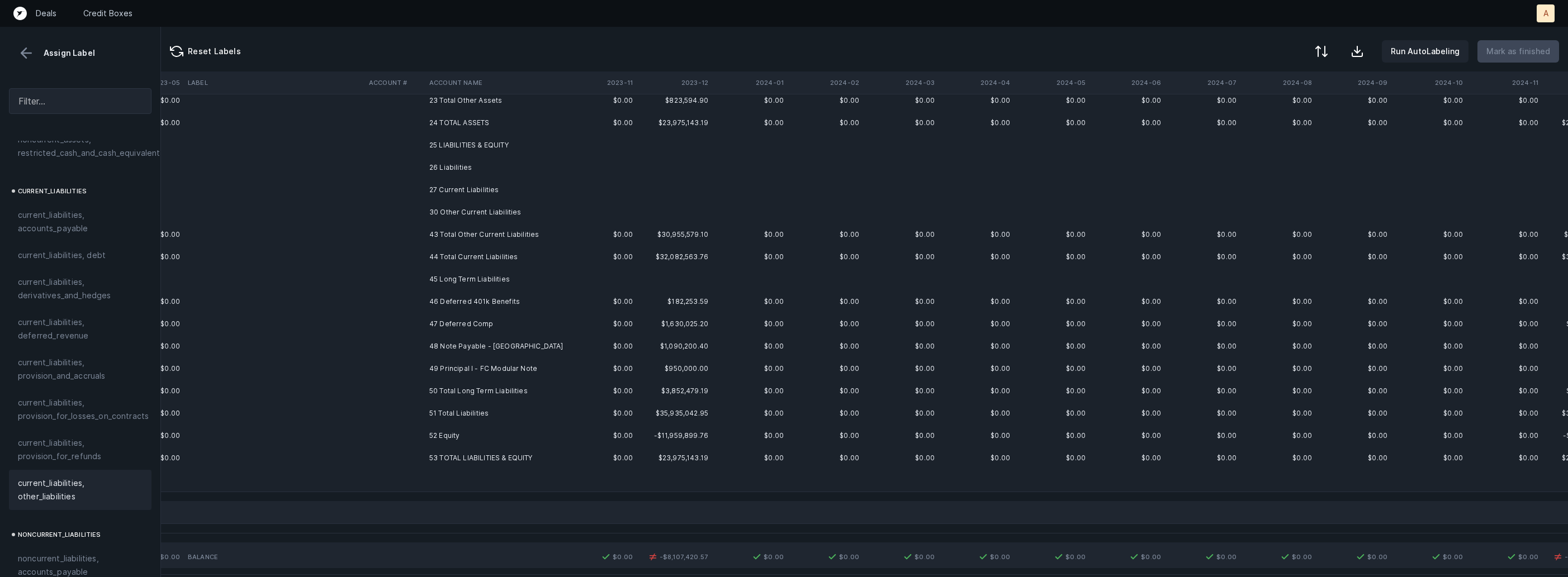
click at [492, 303] on td "46 Deferred 401k Benefits" at bounding box center [493, 302] width 137 height 23
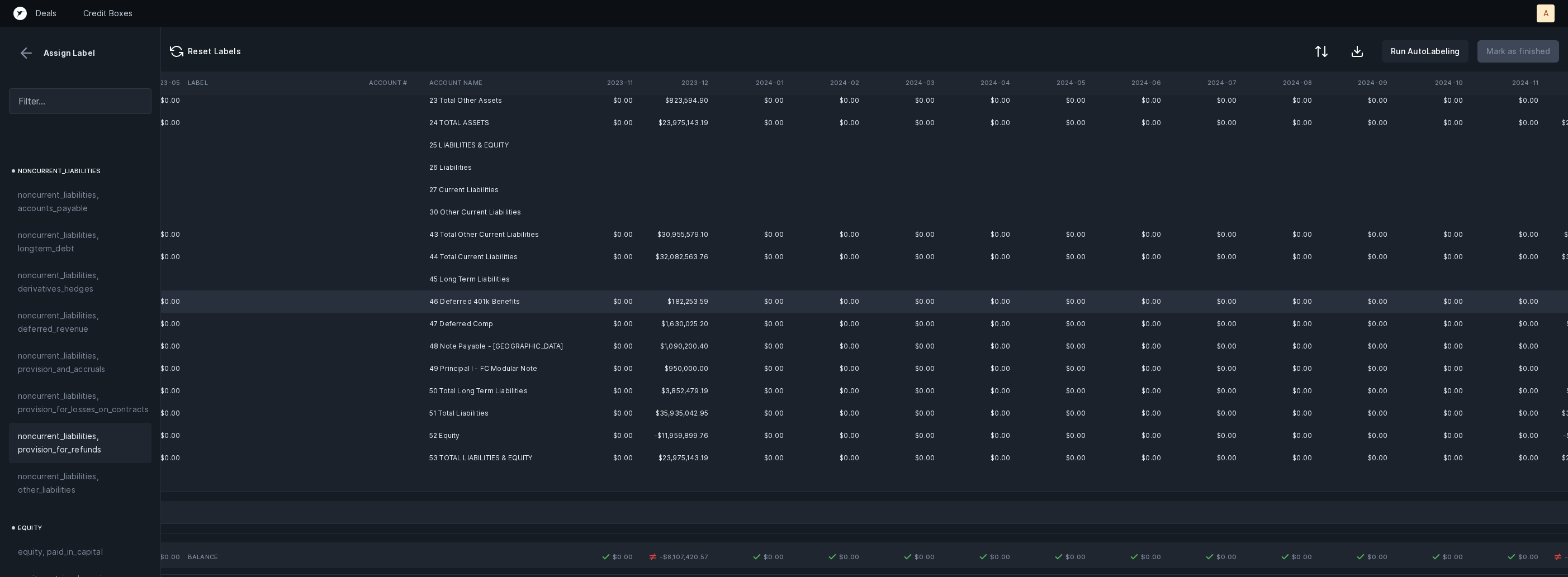
scroll to position [1081, 0]
click at [71, 463] on span "noncurrent_liabilities, other_liabilities" at bounding box center [80, 476] width 125 height 27
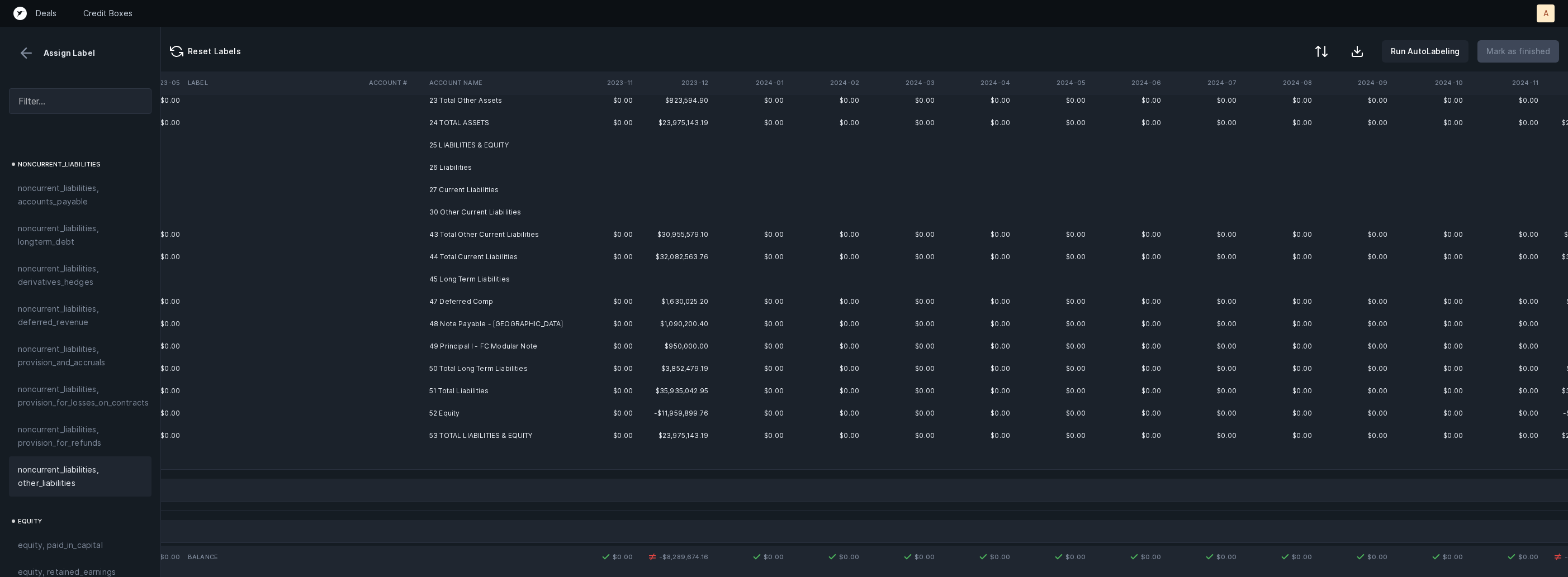
click at [471, 303] on td "47 Deferred Comp" at bounding box center [493, 302] width 137 height 23
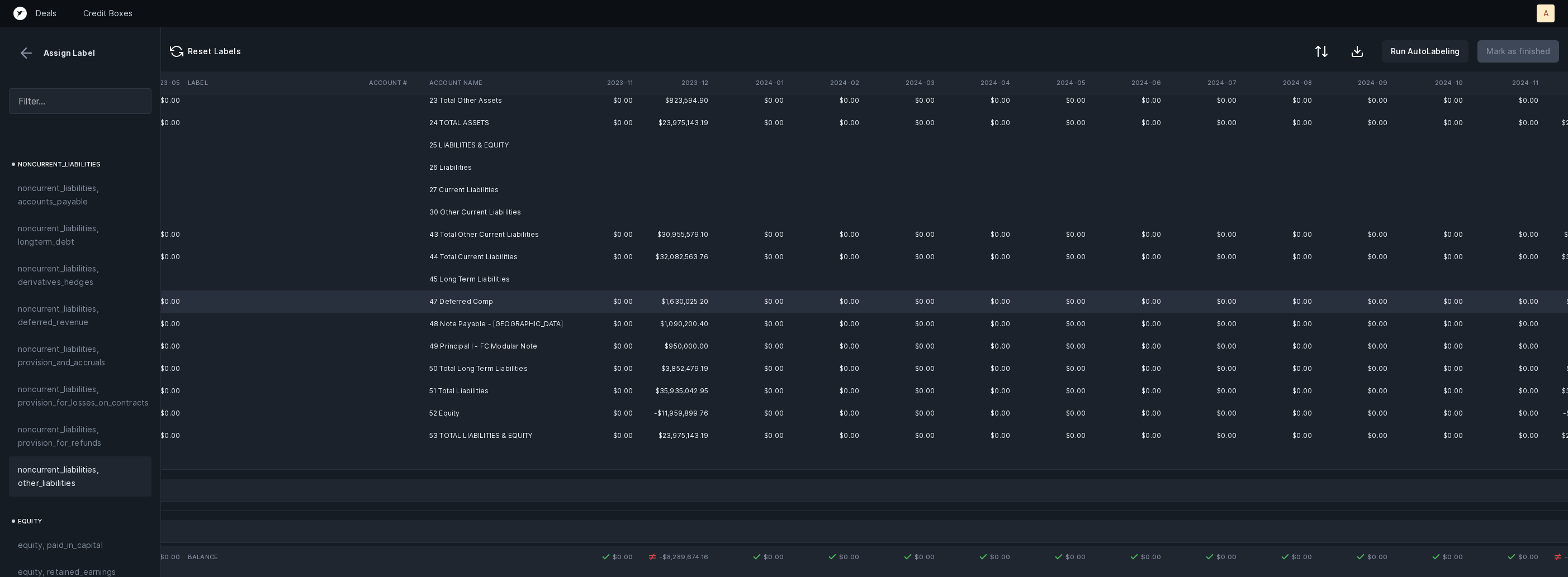
click at [31, 463] on span "noncurrent_liabilities, other_liabilities" at bounding box center [80, 476] width 125 height 27
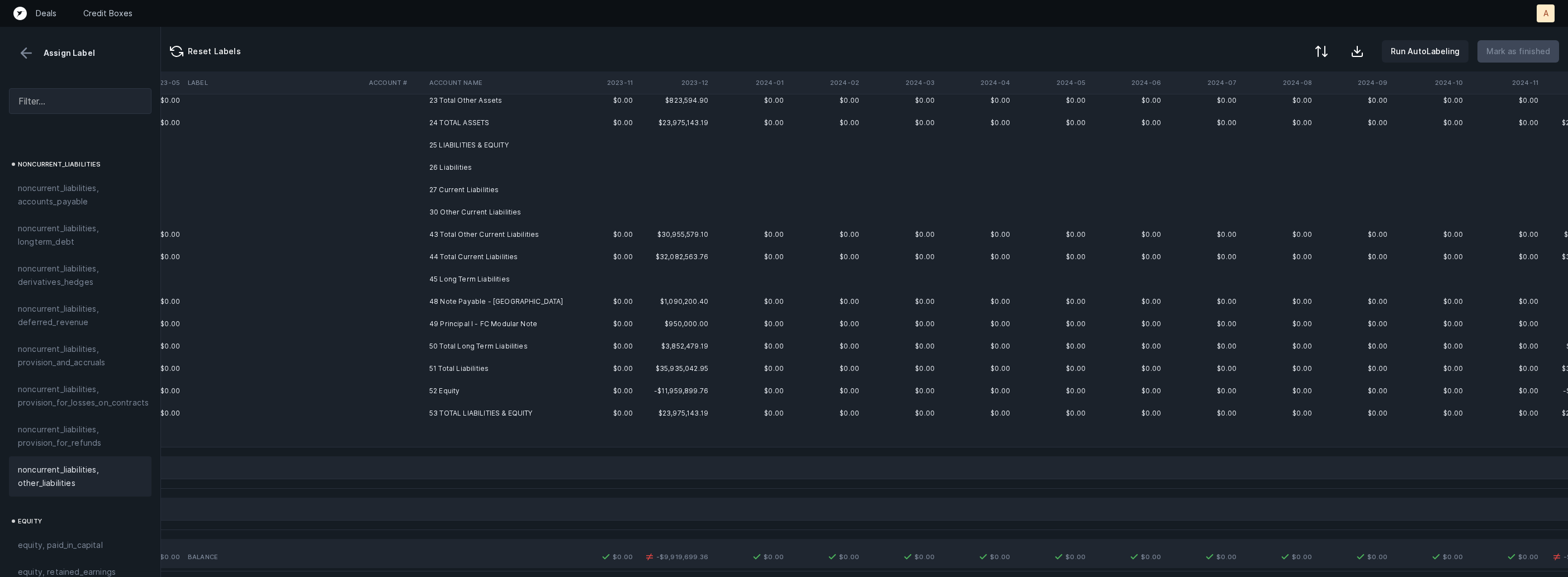
click at [423, 308] on td at bounding box center [395, 302] width 61 height 23
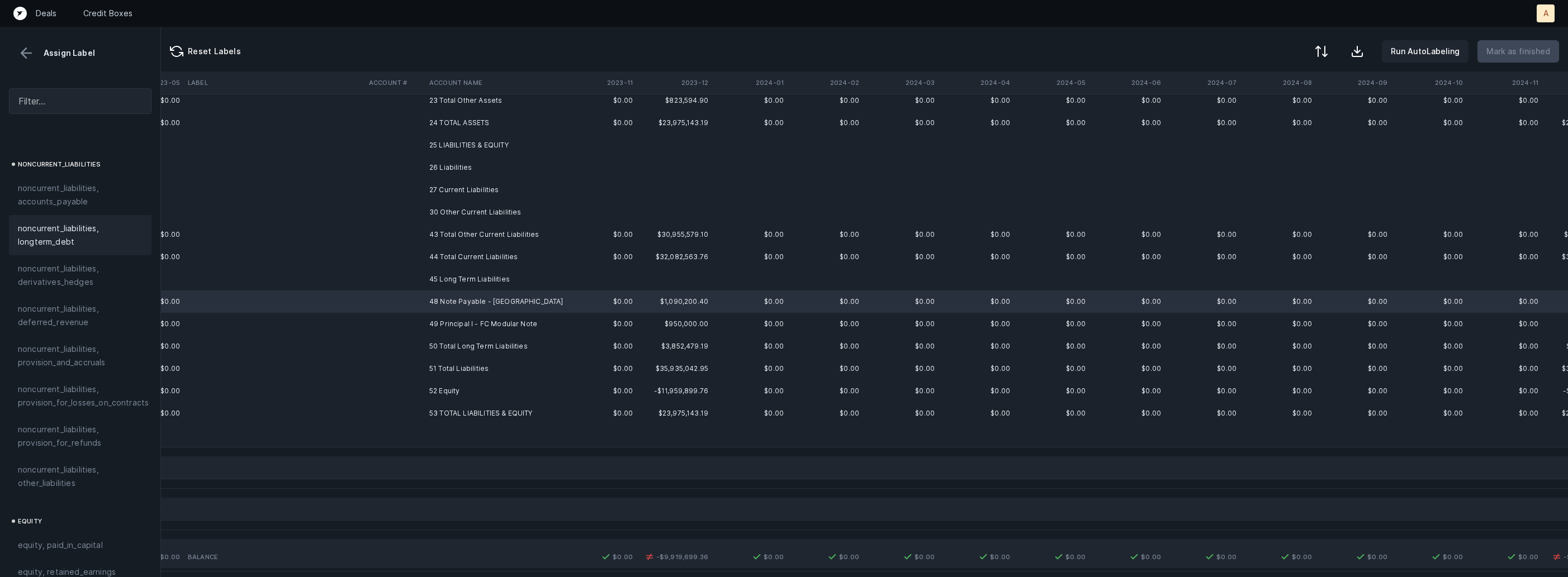
click at [105, 229] on span "noncurrent_liabilities, longterm_debt" at bounding box center [80, 235] width 125 height 27
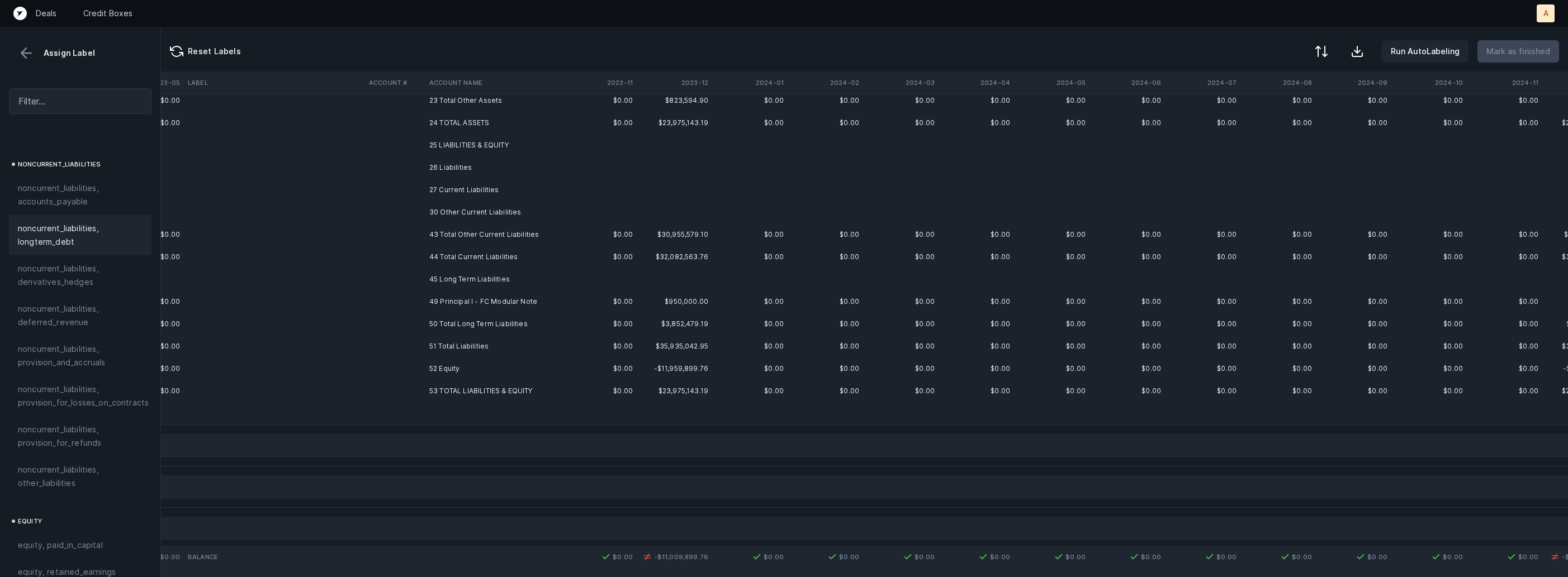
click at [496, 306] on td "49 Principal I - FC Modular Note" at bounding box center [493, 302] width 137 height 23
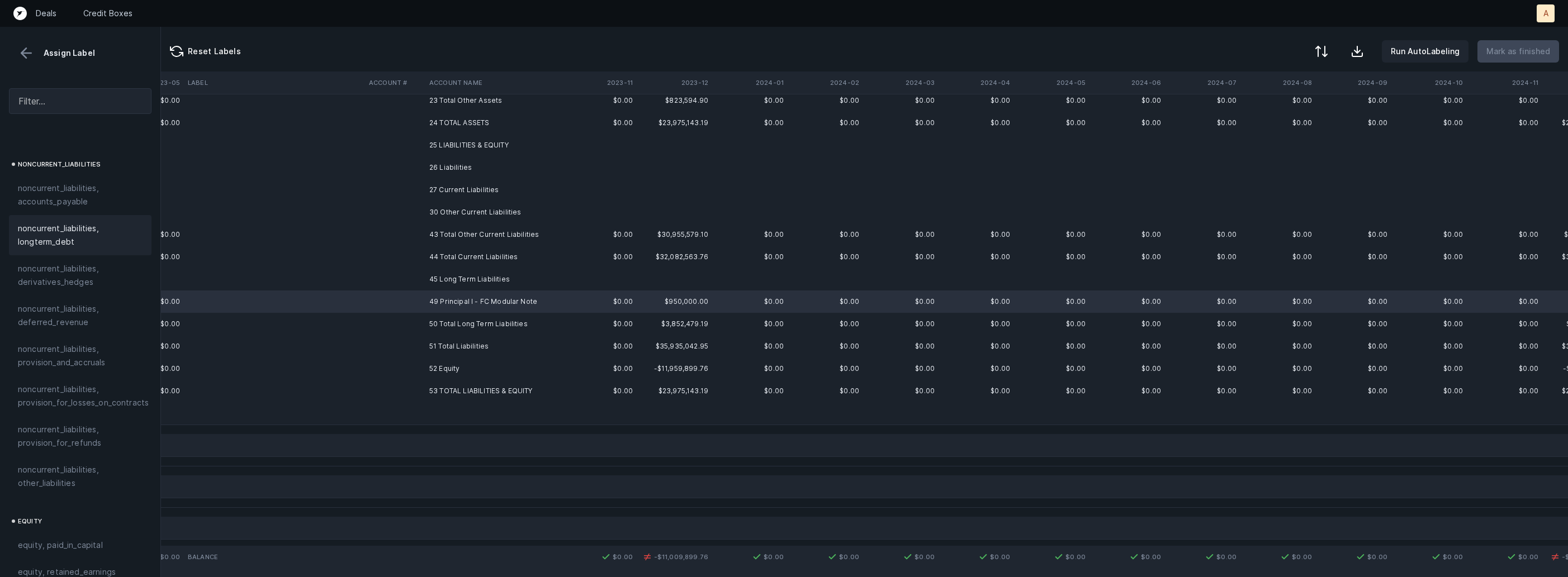
click at [75, 227] on span "noncurrent_liabilities, longterm_debt" at bounding box center [80, 235] width 125 height 27
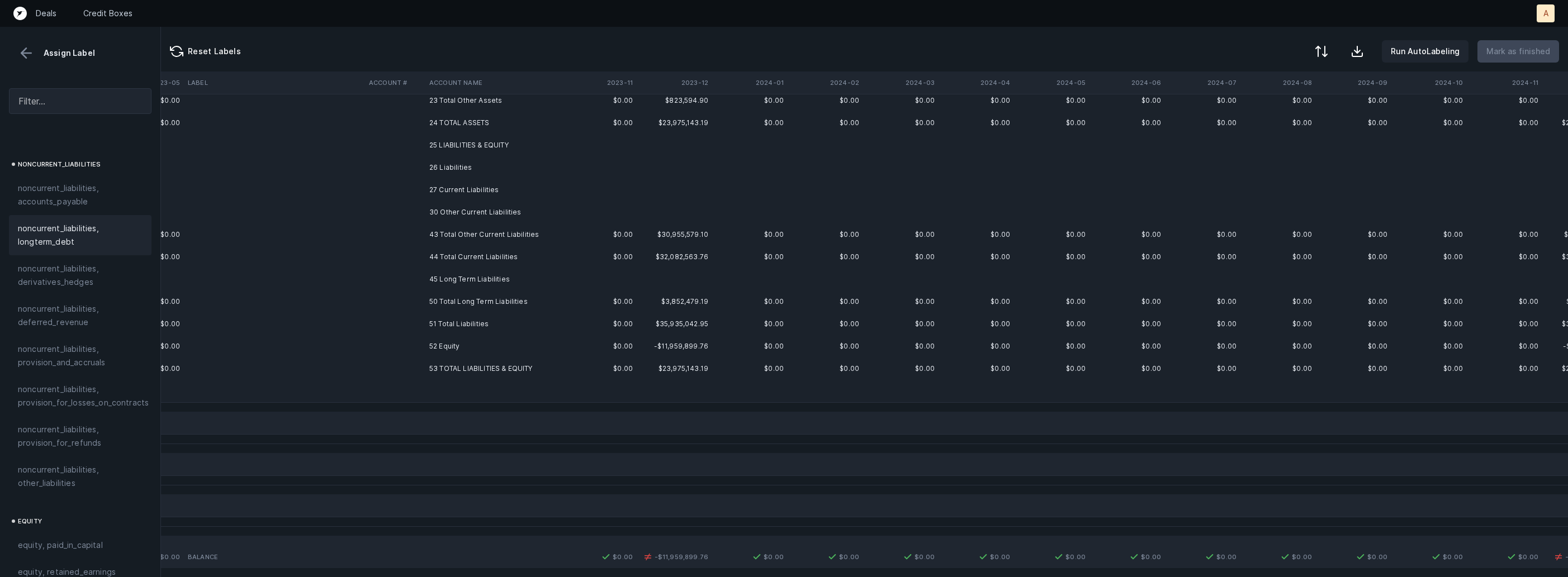
click at [433, 344] on td "52 Equity" at bounding box center [493, 346] width 137 height 23
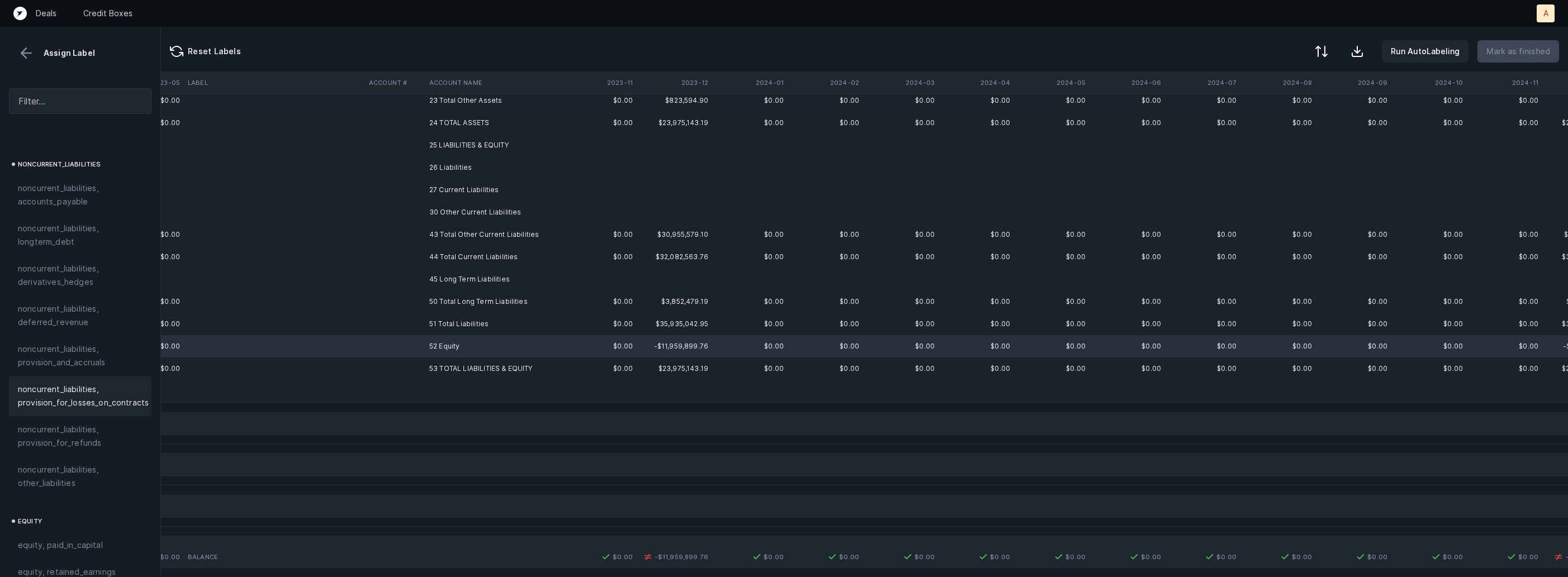
scroll to position [1229, 0]
click at [81, 390] on span "equity, paid_in_capital" at bounding box center [60, 397] width 85 height 13
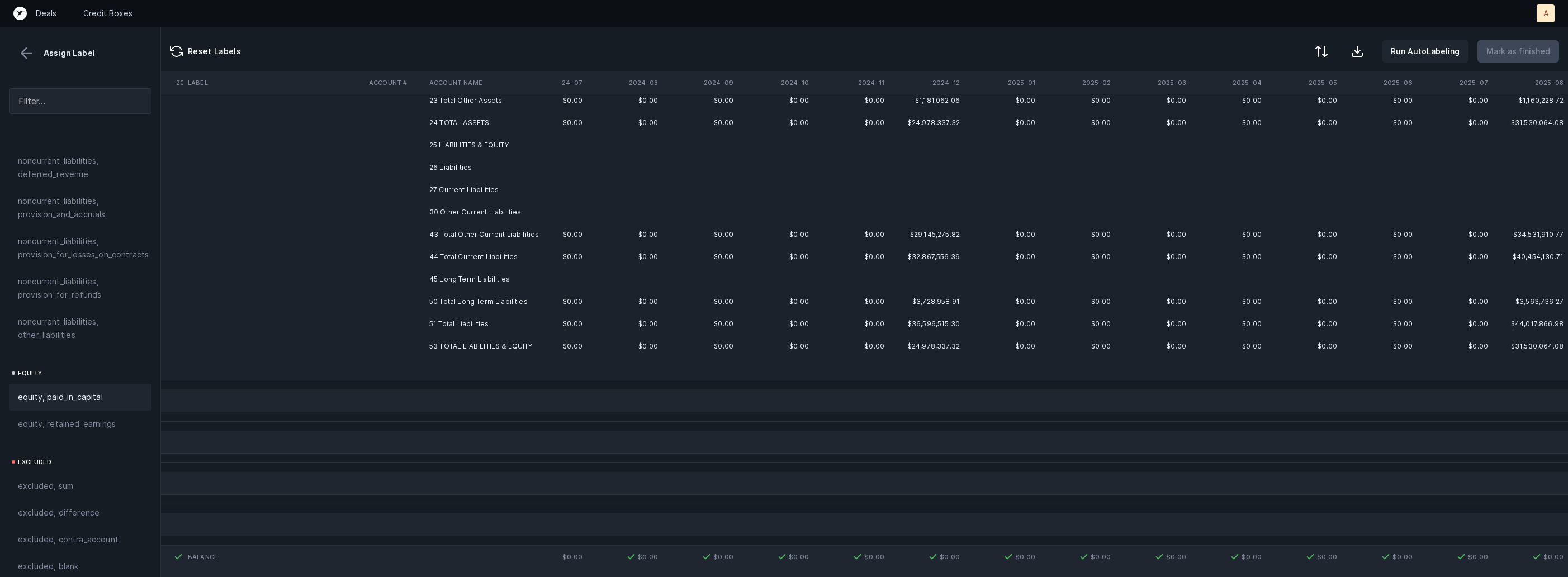
scroll to position [0, 1411]
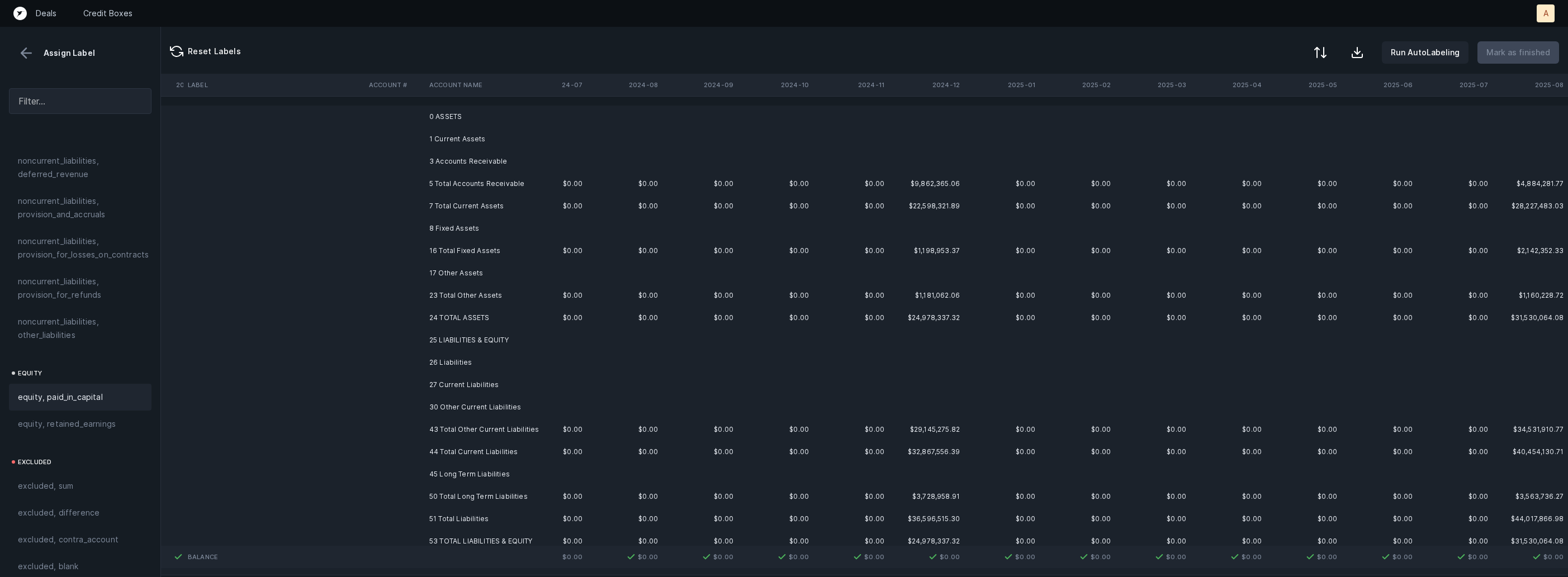
click at [1327, 50] on div at bounding box center [1321, 53] width 13 height 13
click at [1281, 105] on div "By original order" at bounding box center [1272, 96] width 112 height 23
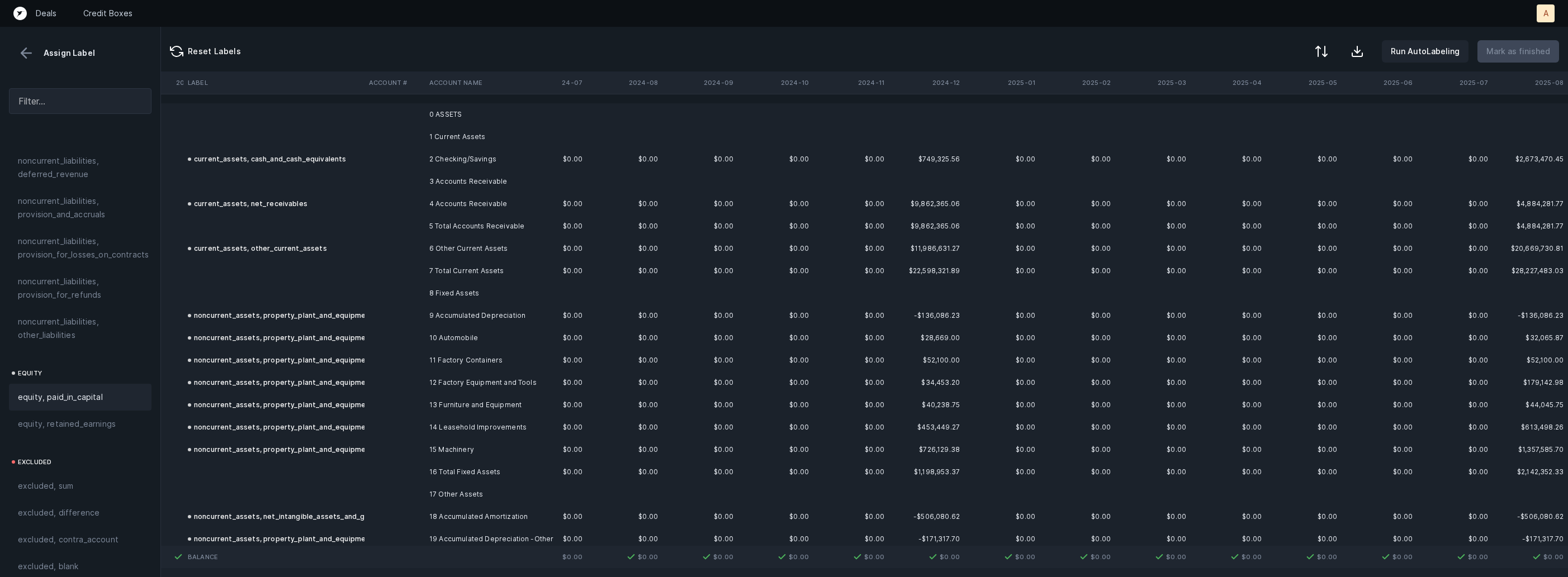
click at [545, 111] on td "0 ASSETS" at bounding box center [493, 115] width 137 height 23
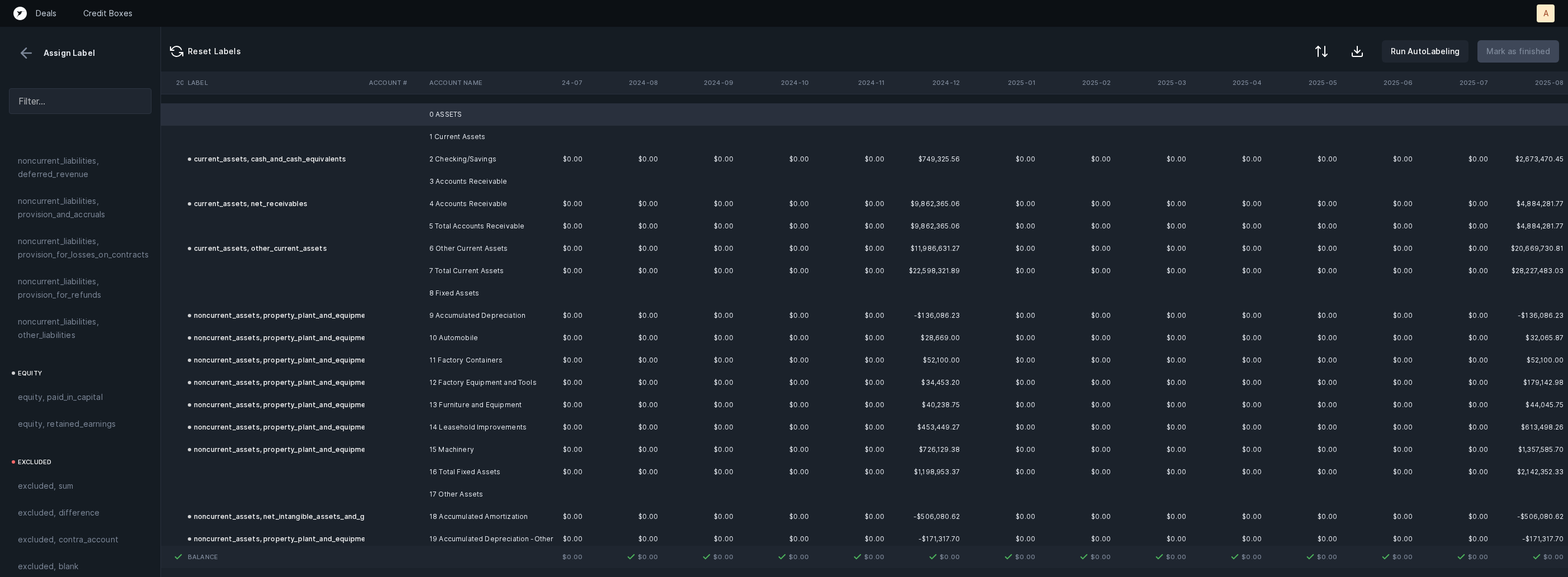
click at [445, 135] on td "1 Current Assets" at bounding box center [493, 137] width 137 height 23
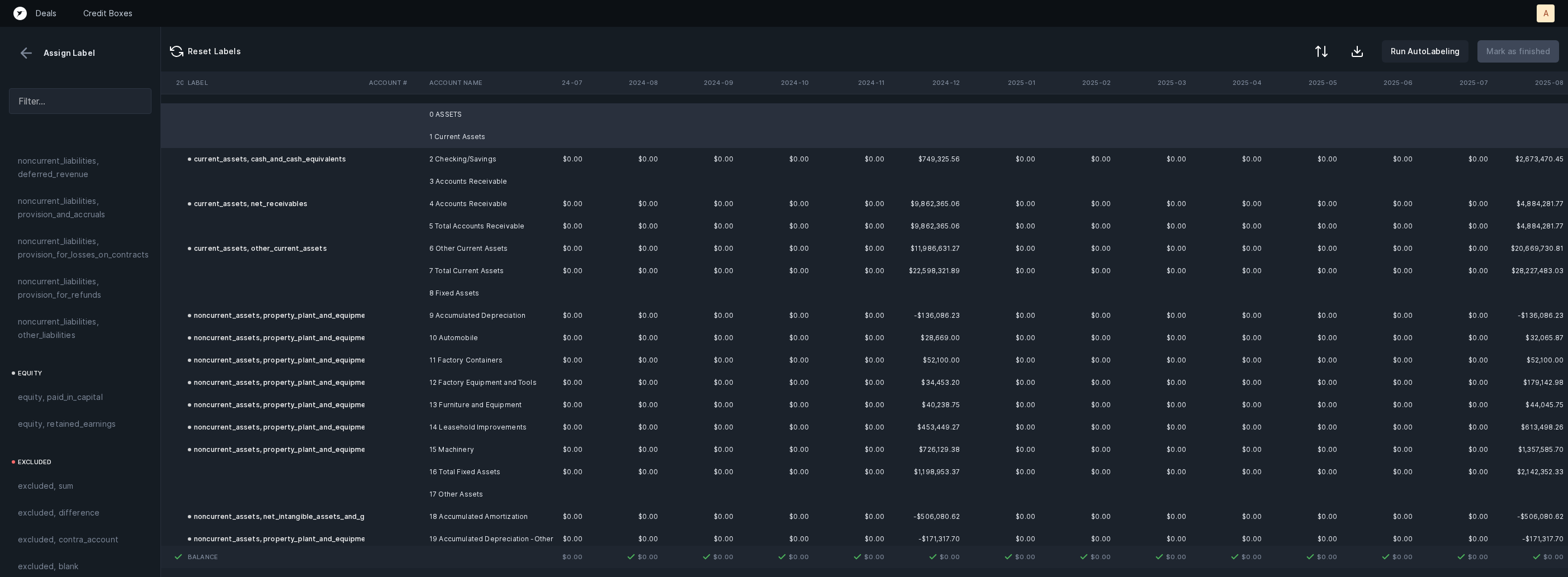
click at [1314, 50] on div "Reset Labels Run AutoLabeling Mark as finished" at bounding box center [865, 49] width 1407 height 45
click at [1320, 51] on div at bounding box center [1321, 53] width 13 height 13
click at [1281, 116] on div "By Hum label" at bounding box center [1272, 119] width 112 height 23
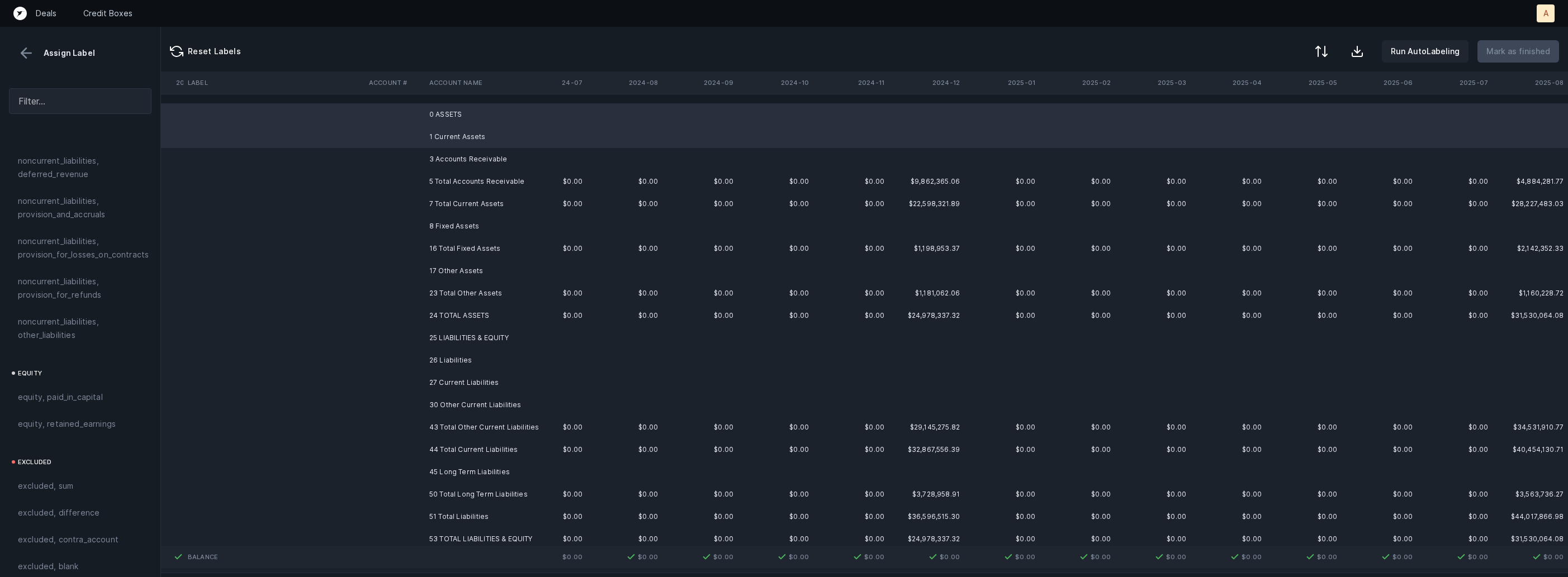
click at [479, 171] on td "5 Total Accounts Receivable" at bounding box center [493, 182] width 137 height 23
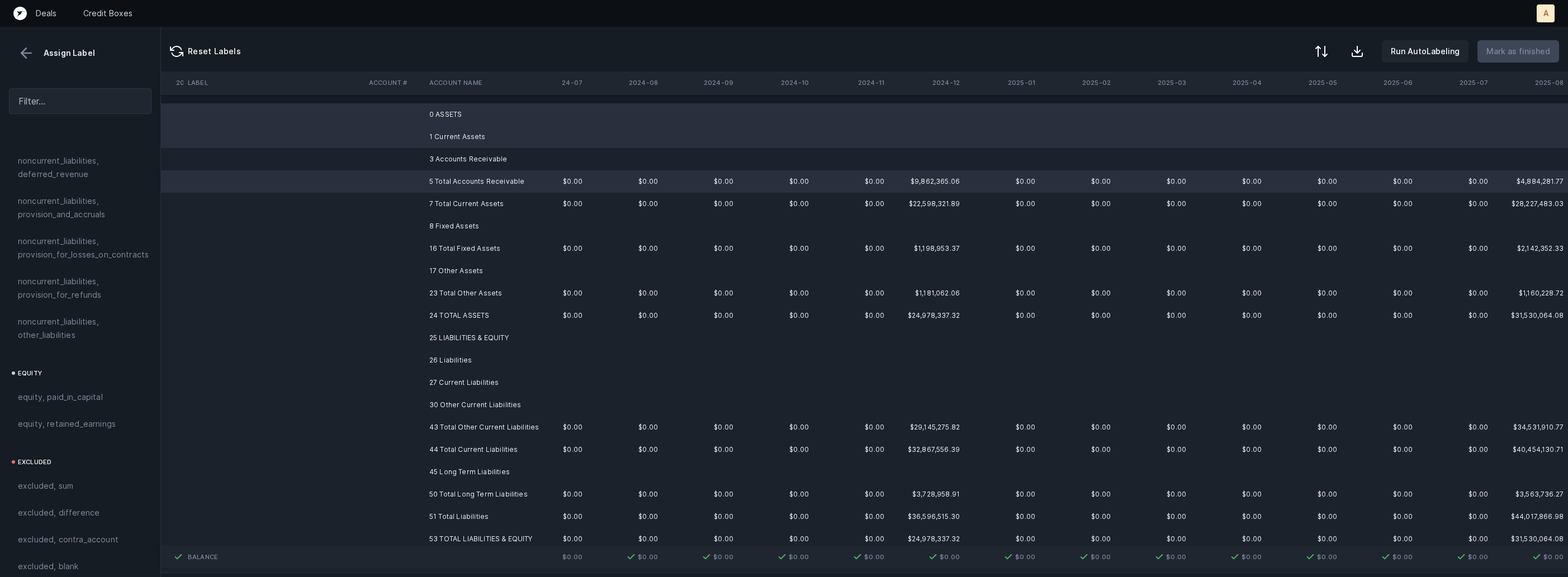
click at [471, 168] on td "3 Accounts Receivable" at bounding box center [493, 159] width 137 height 23
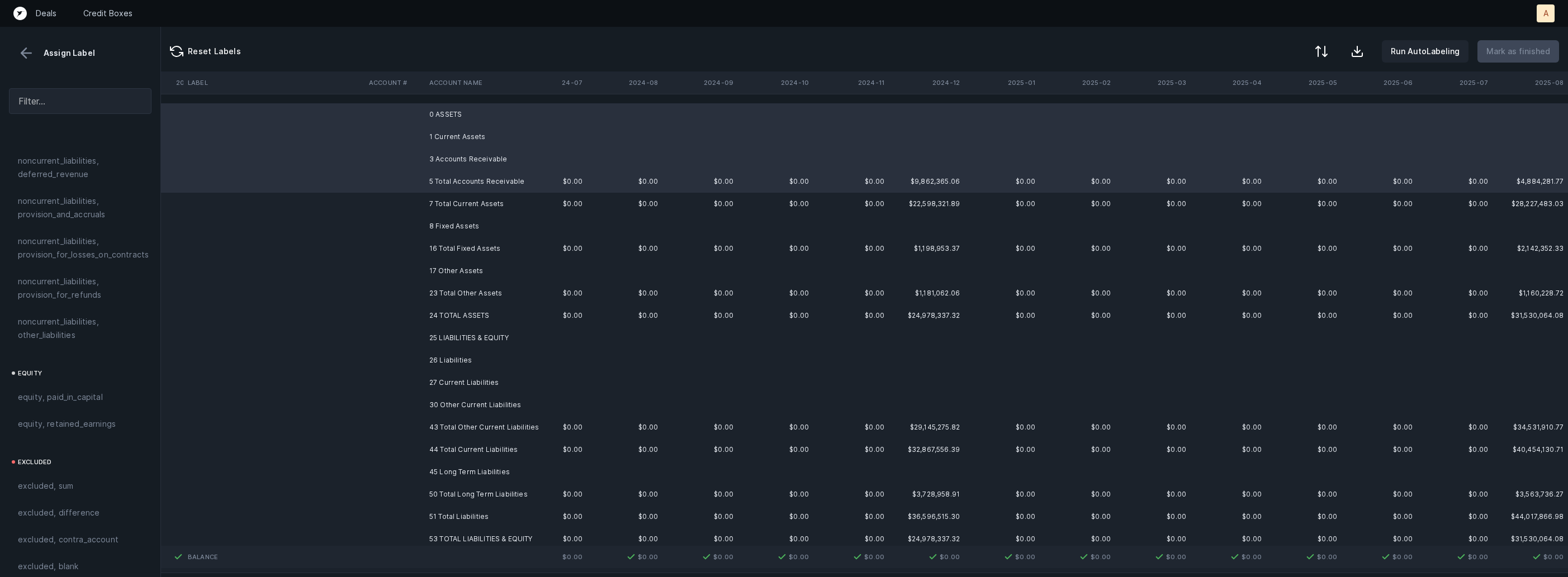
click at [461, 182] on td "5 Total Accounts Receivable" at bounding box center [493, 182] width 137 height 23
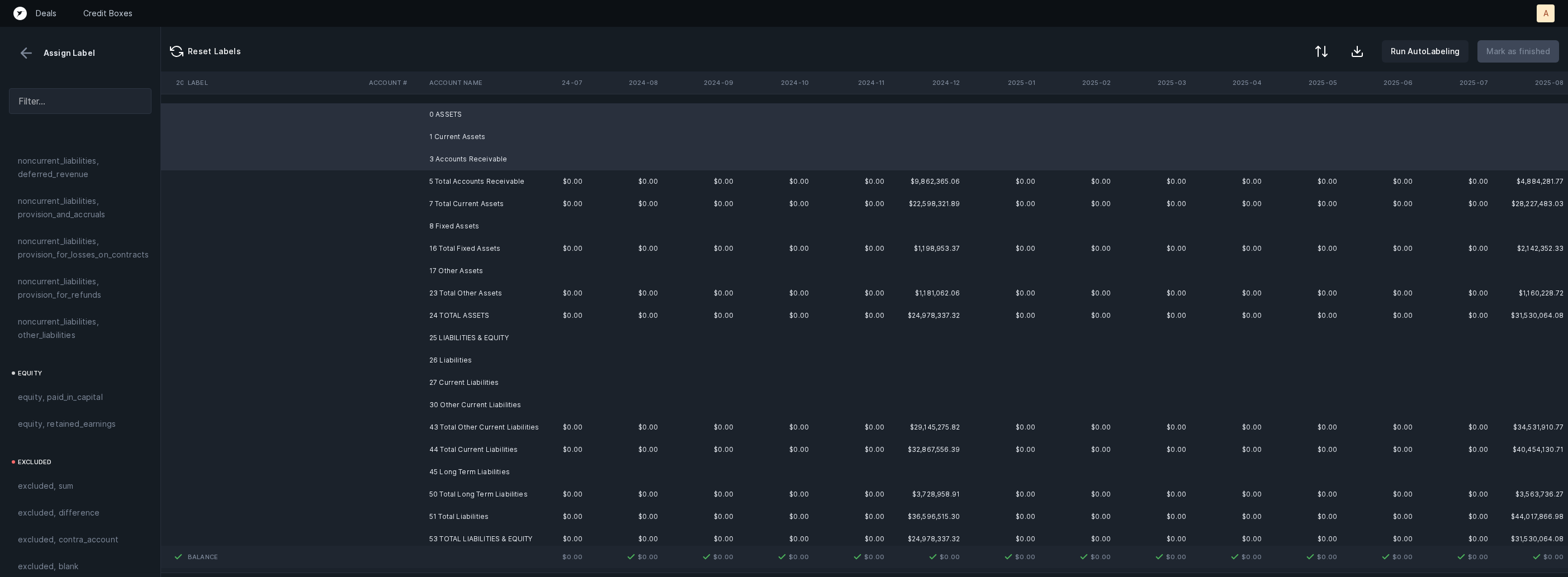
click at [445, 223] on td "8 Fixed Assets" at bounding box center [493, 227] width 137 height 23
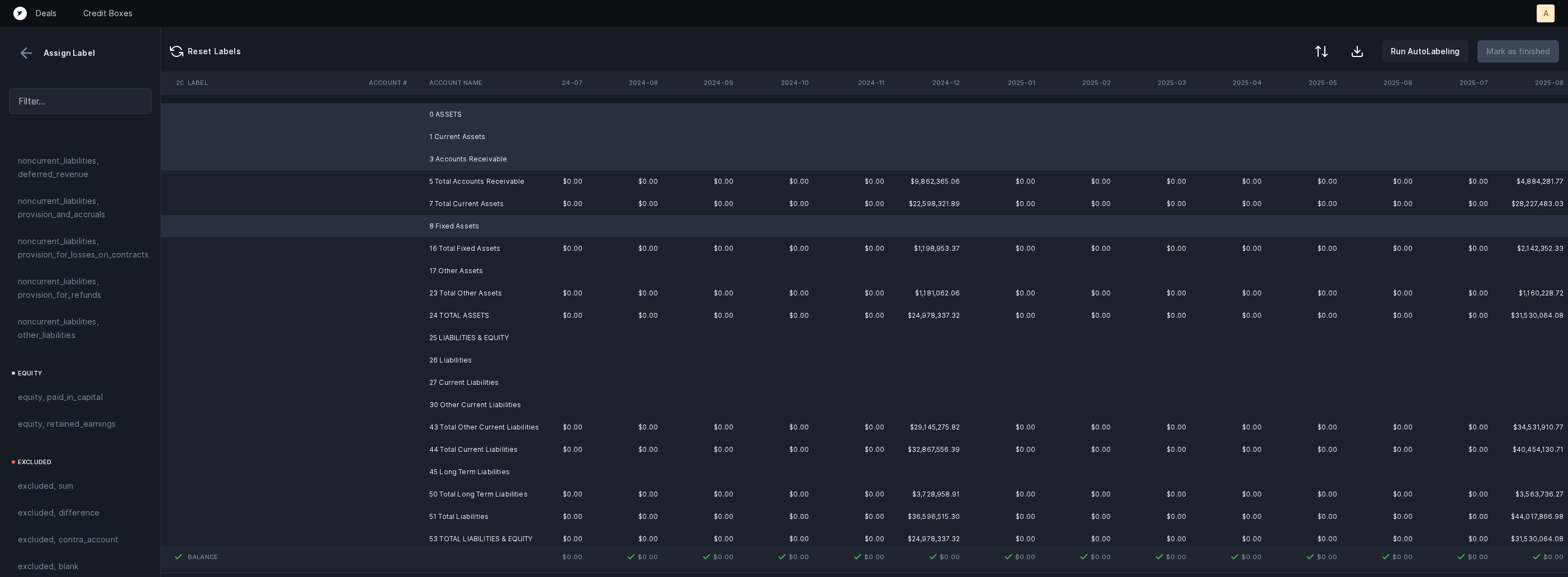
click at [454, 268] on td "17 Other Assets" at bounding box center [493, 271] width 137 height 23
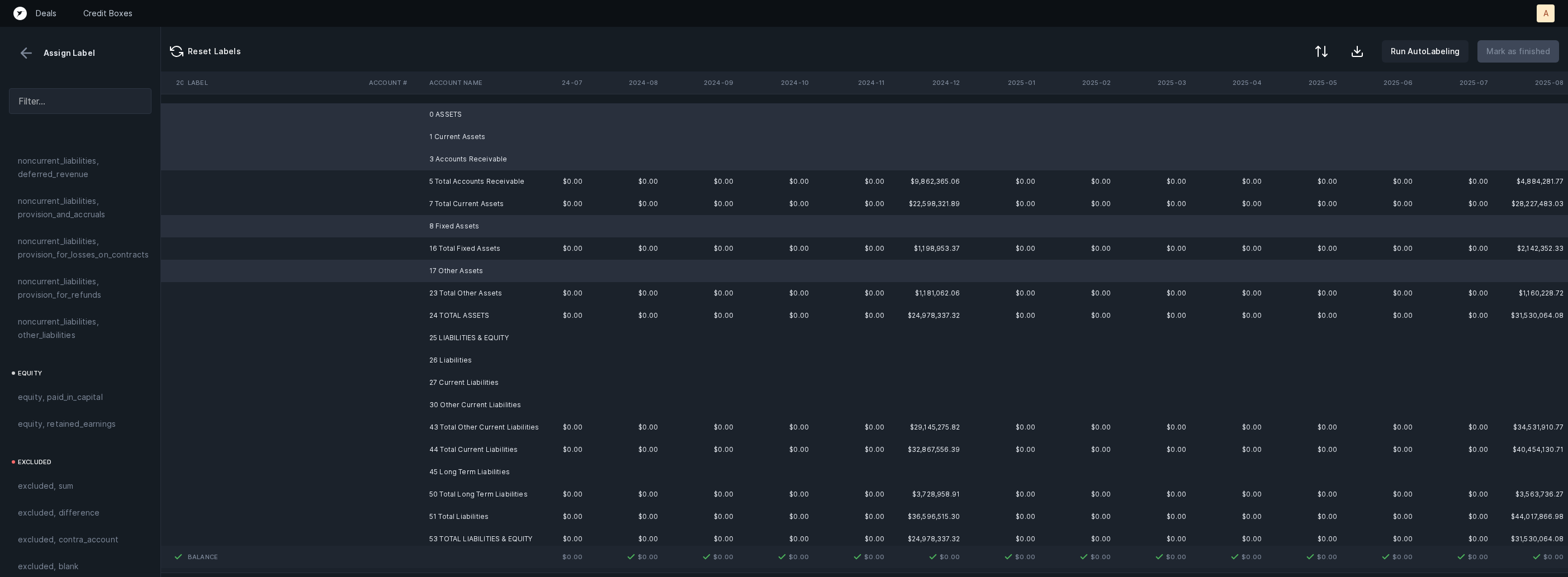
click at [455, 335] on td "25 LIABILITIES & EQUITY" at bounding box center [493, 338] width 137 height 23
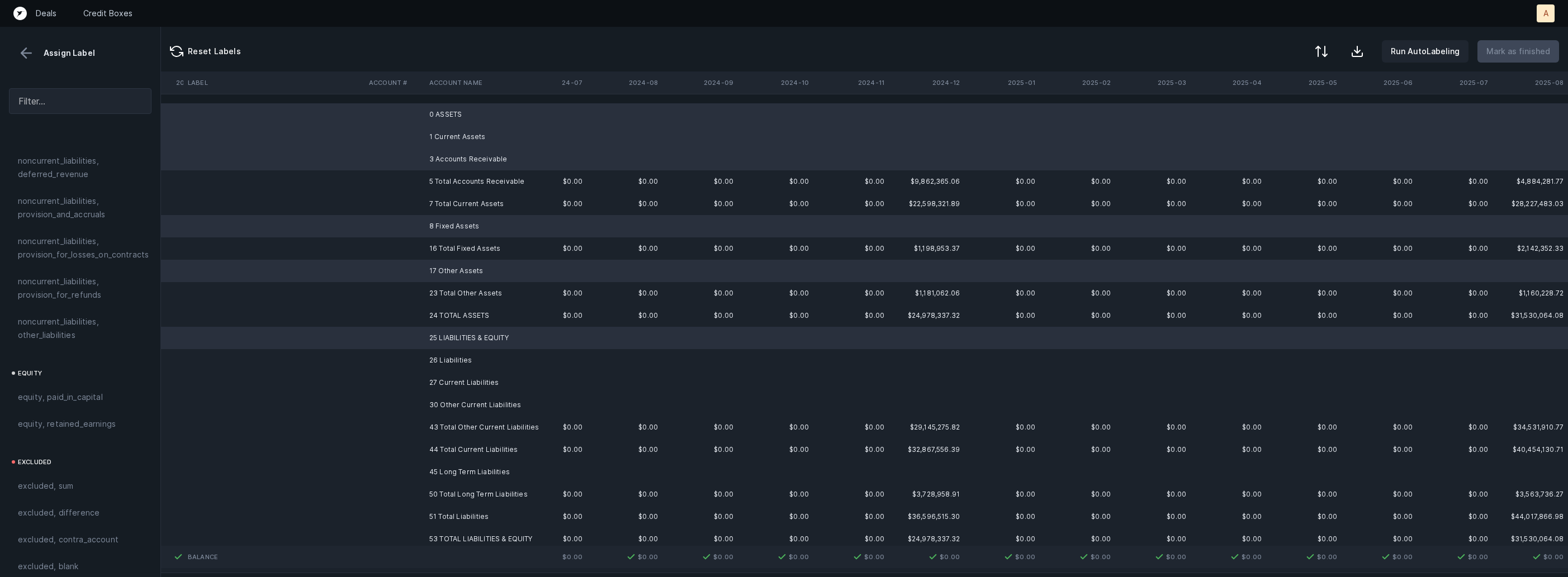
click at [445, 364] on td "26 Liabilities" at bounding box center [493, 360] width 137 height 23
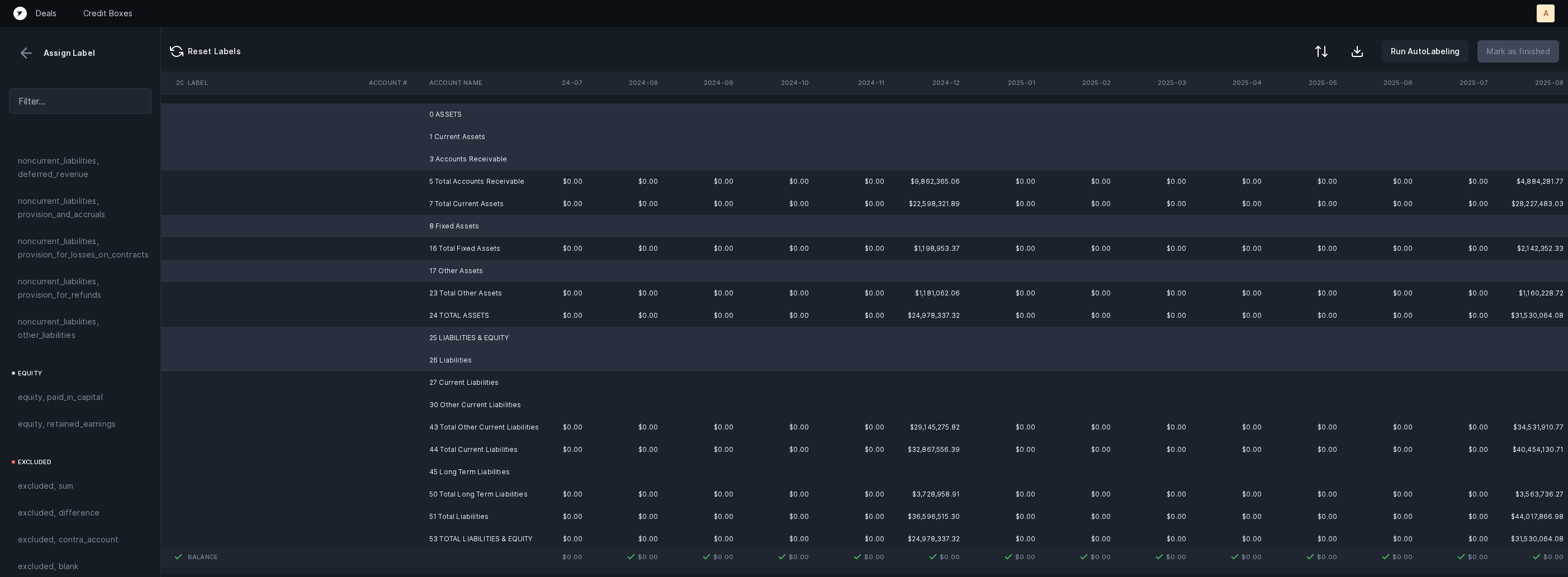
click at [445, 380] on td "27 Current Liabilities" at bounding box center [493, 383] width 137 height 23
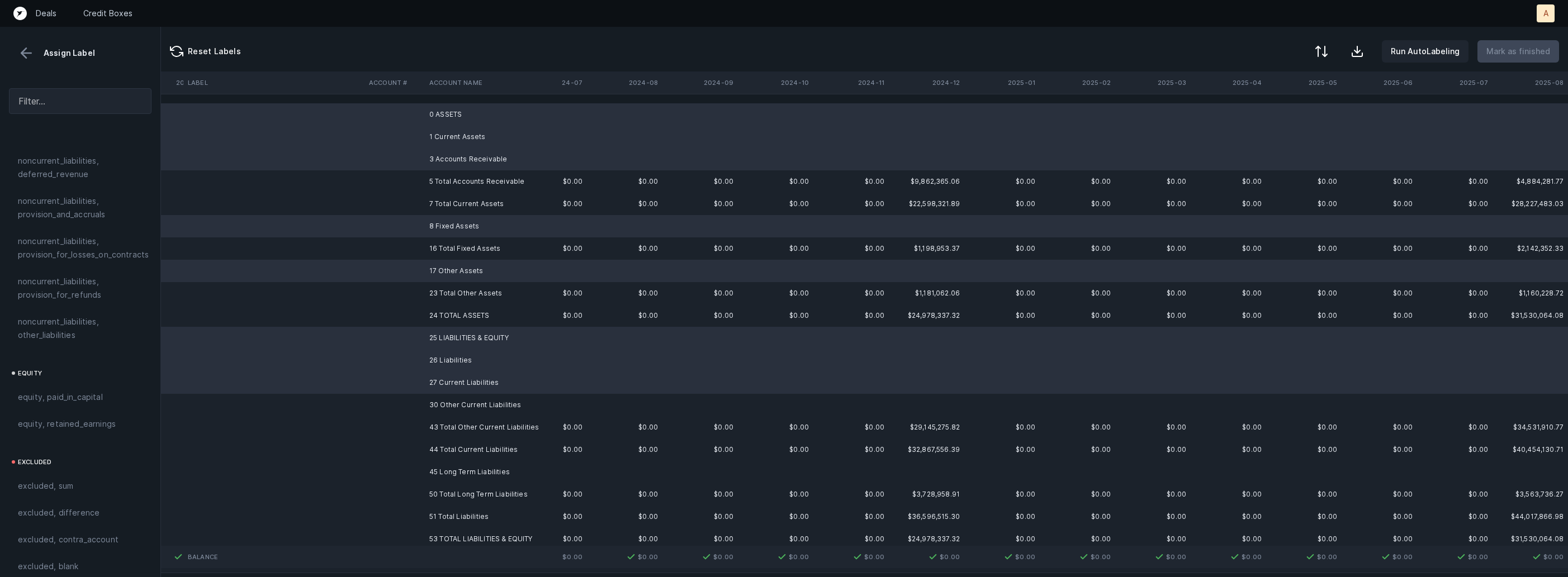
click at [444, 398] on td "30 Other Current Liabilities" at bounding box center [493, 405] width 137 height 23
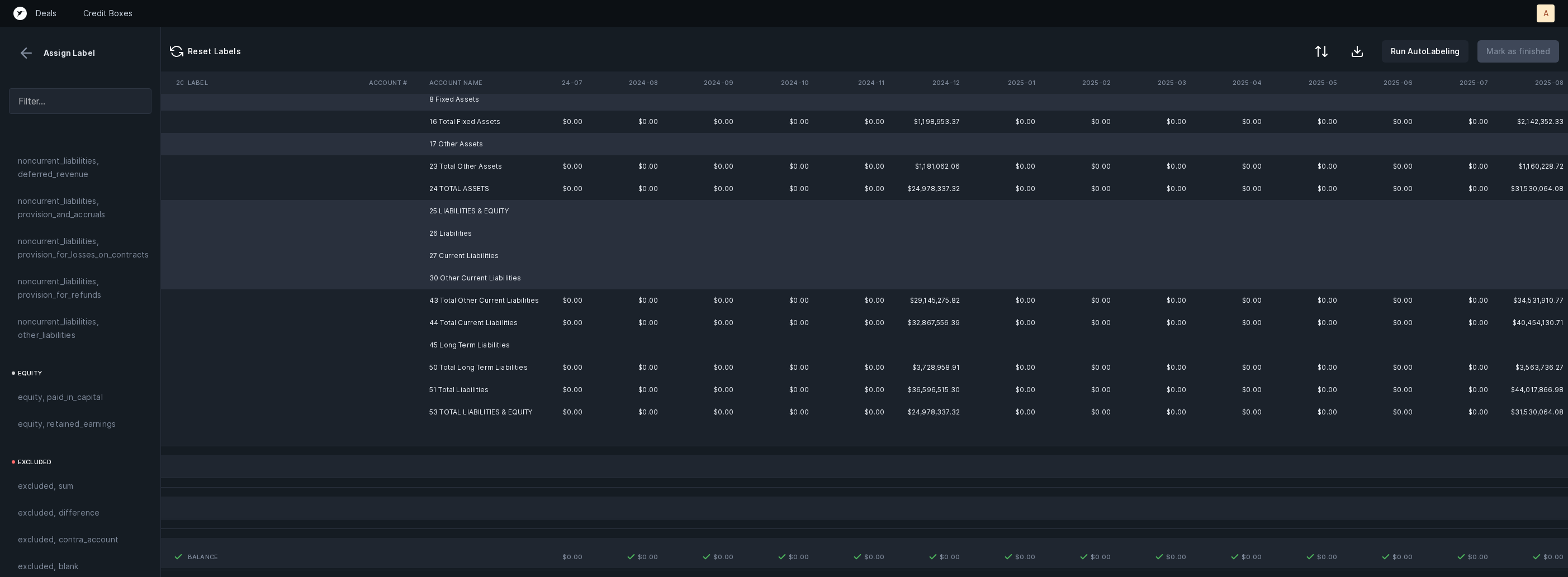
scroll to position [154, 1411]
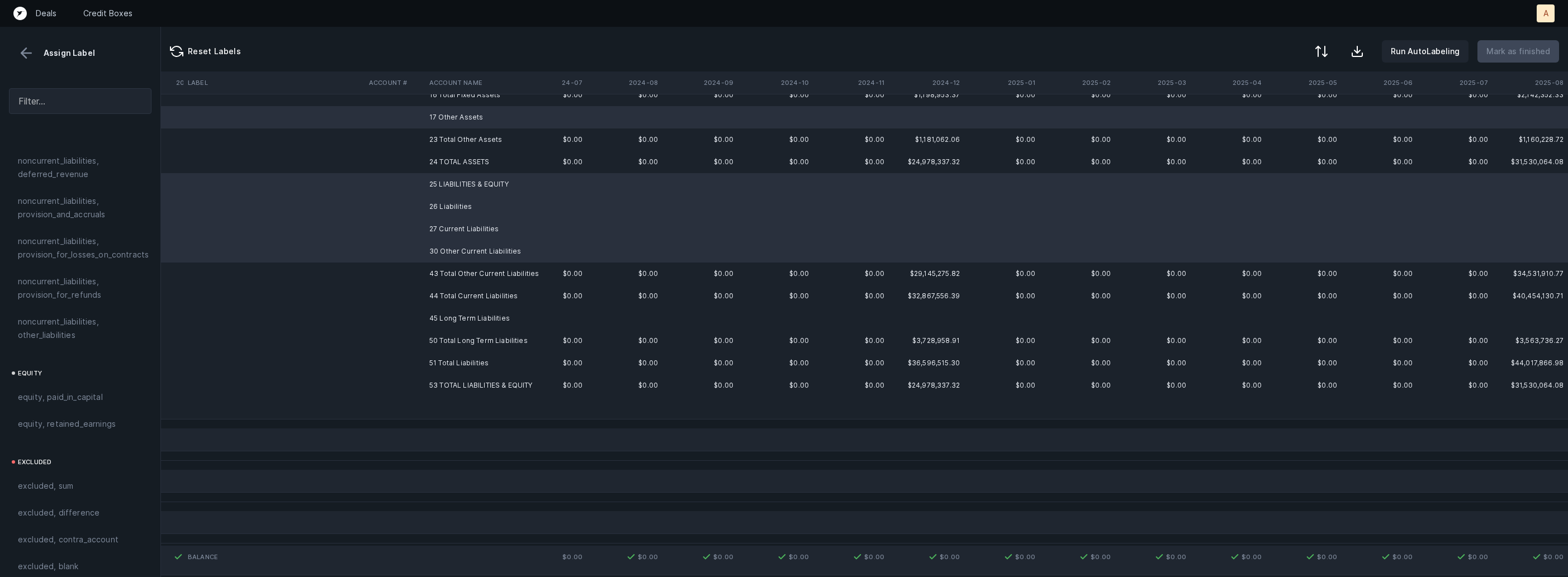
click at [462, 318] on td "45 Long Term Liabilities" at bounding box center [493, 318] width 137 height 23
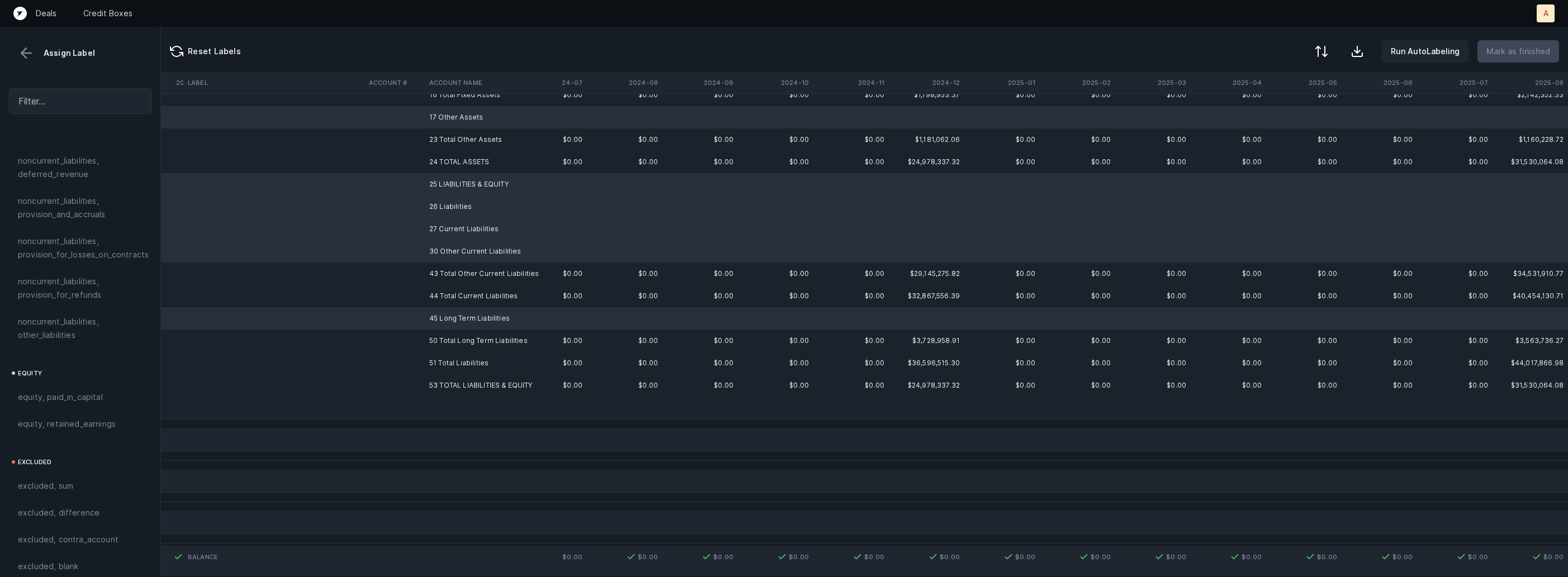
click at [466, 408] on td at bounding box center [493, 408] width 137 height 23
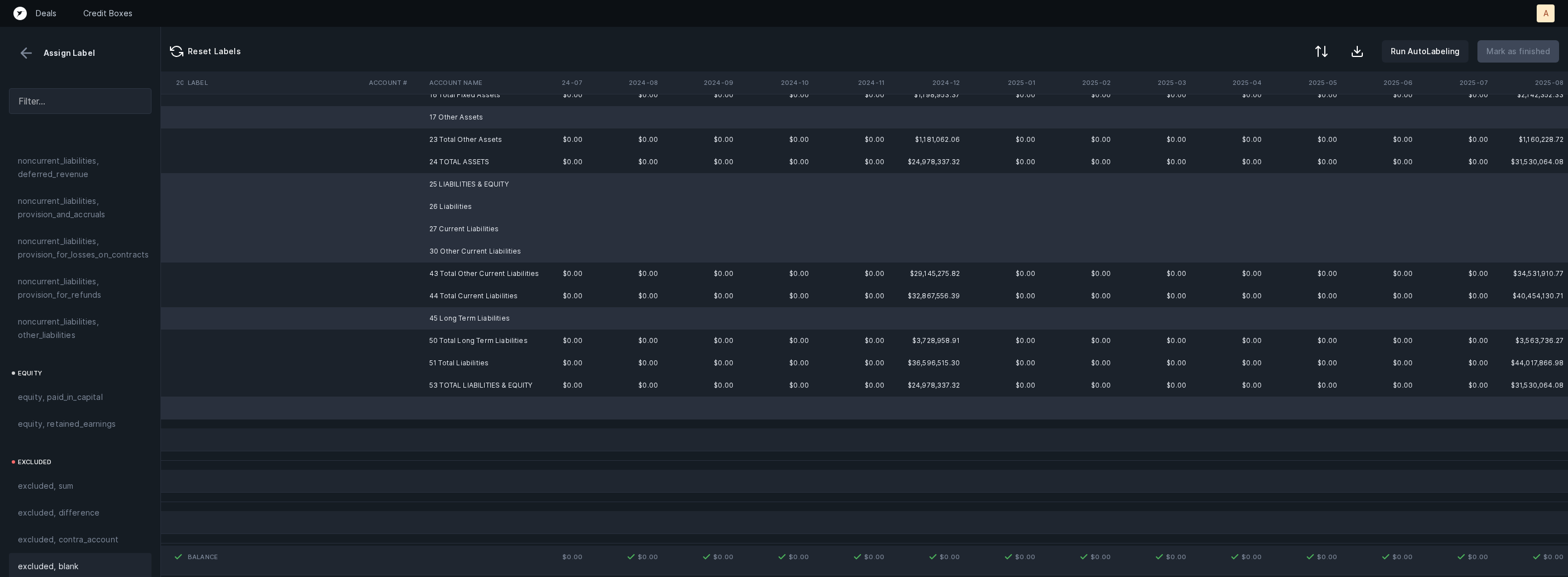
click at [81, 566] on div "excluded, blank" at bounding box center [80, 566] width 143 height 27
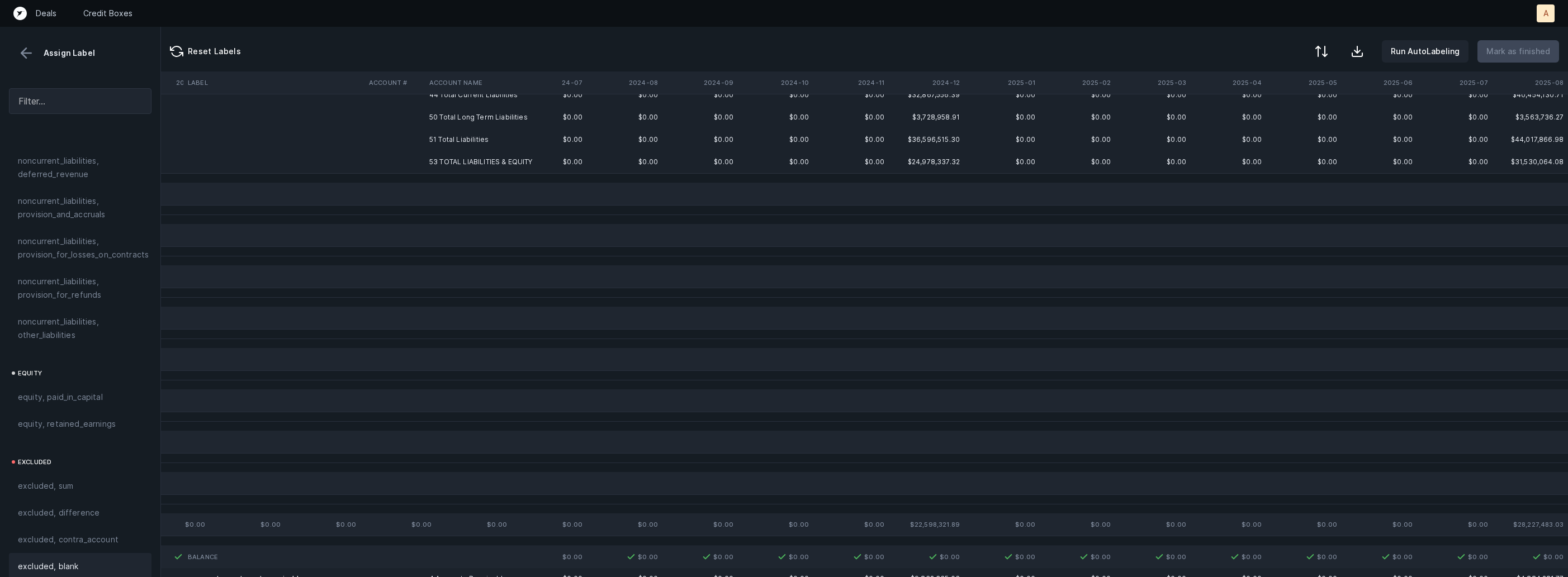
scroll to position [0, 1411]
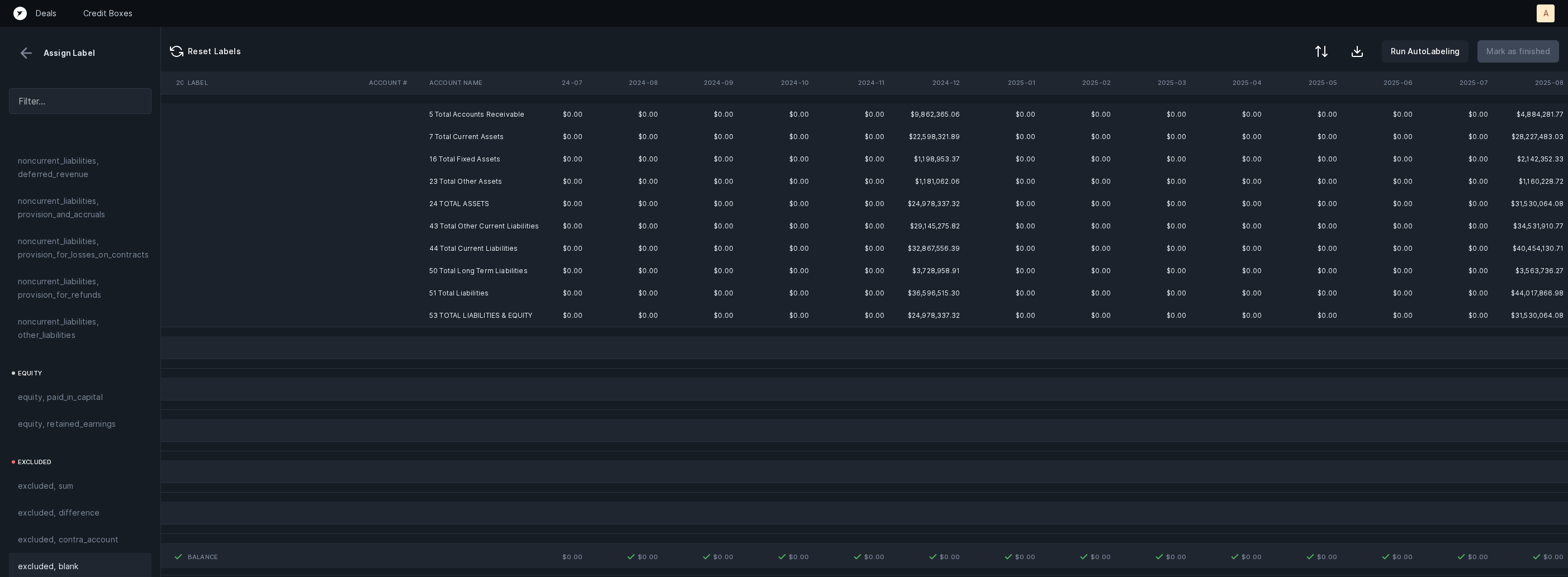
click at [479, 114] on td "5 Total Accounts Receivable" at bounding box center [493, 115] width 137 height 23
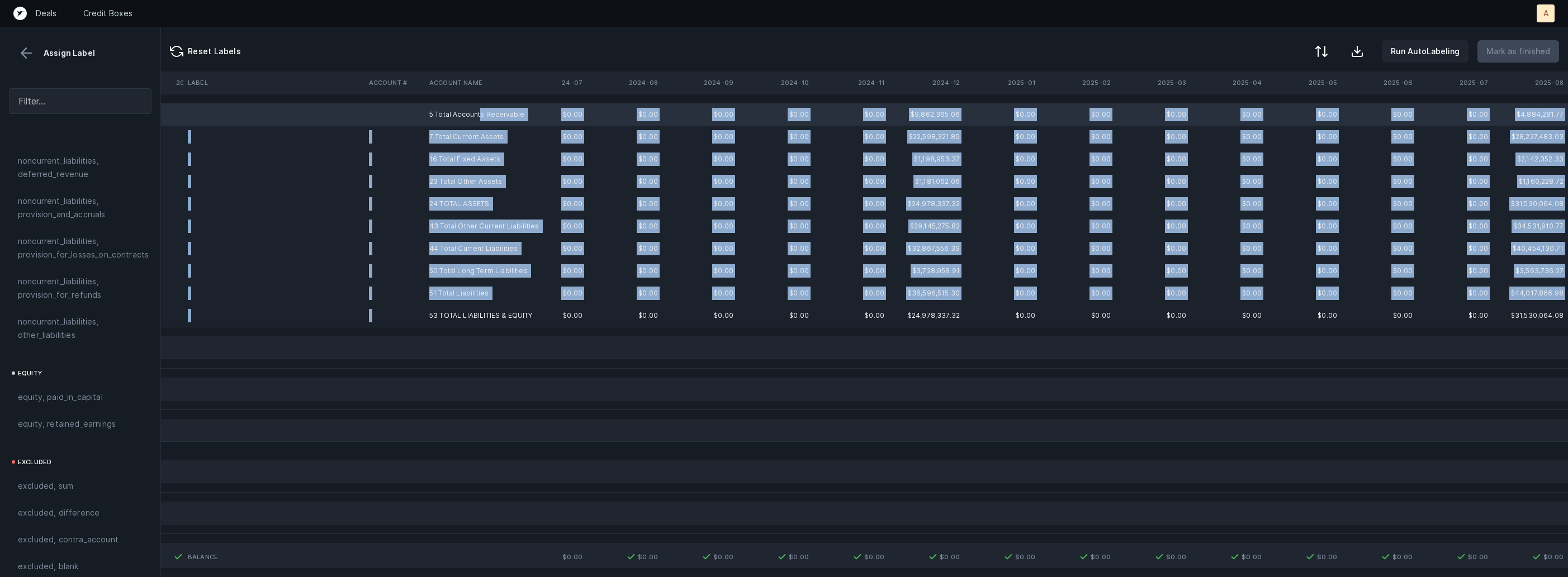
click at [460, 308] on td "53 TOTAL LIABILITIES & EQUITY" at bounding box center [493, 316] width 137 height 23
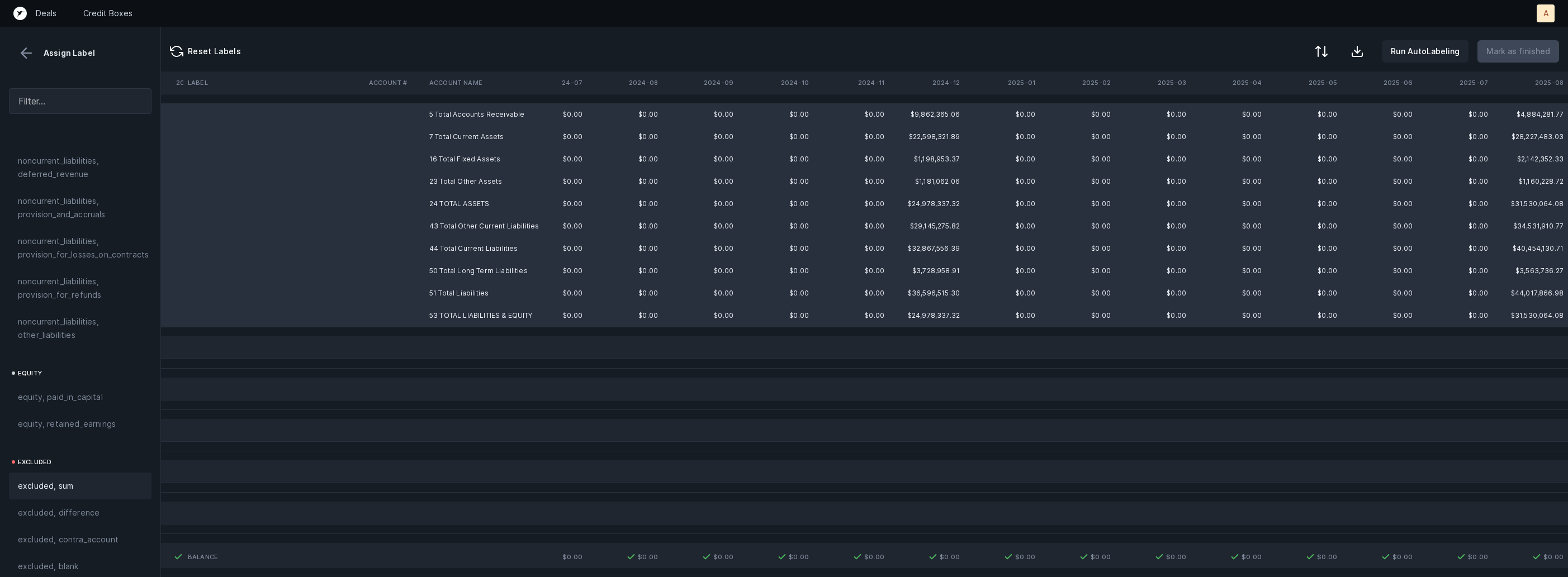
click at [38, 479] on span "excluded, sum" at bounding box center [45, 486] width 55 height 13
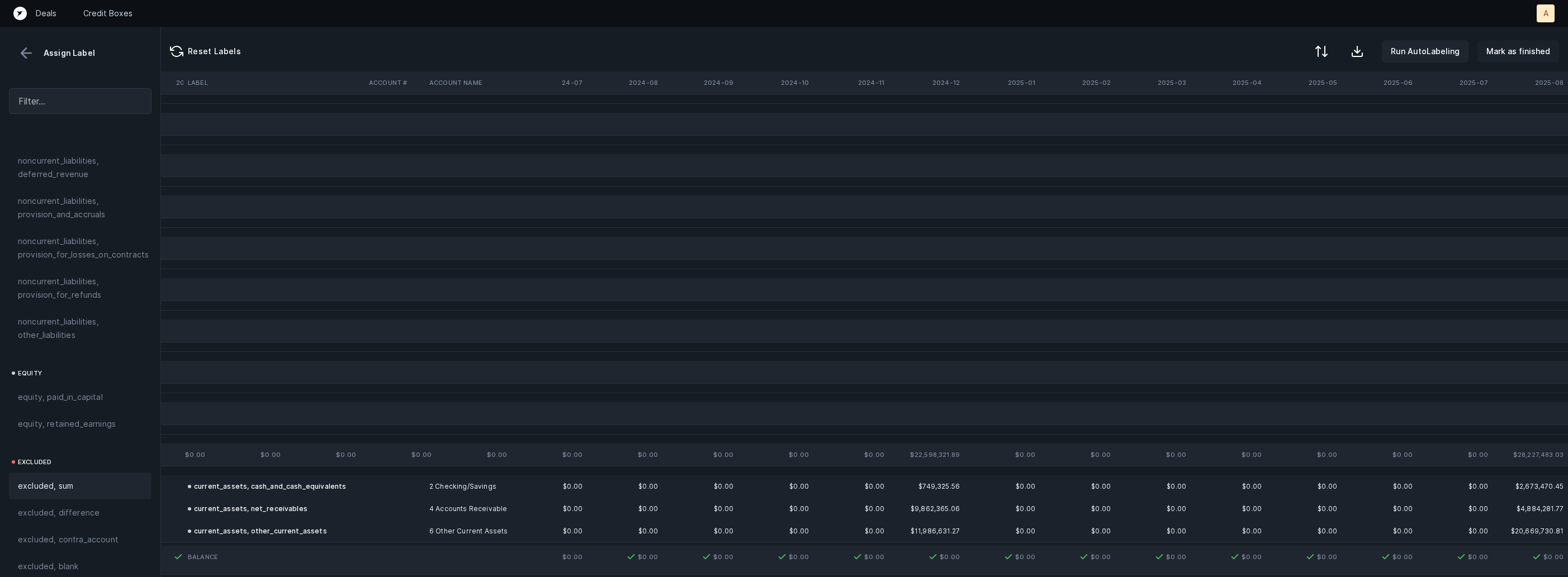
click at [1521, 59] on button "Mark as finished" at bounding box center [1518, 51] width 81 height 23
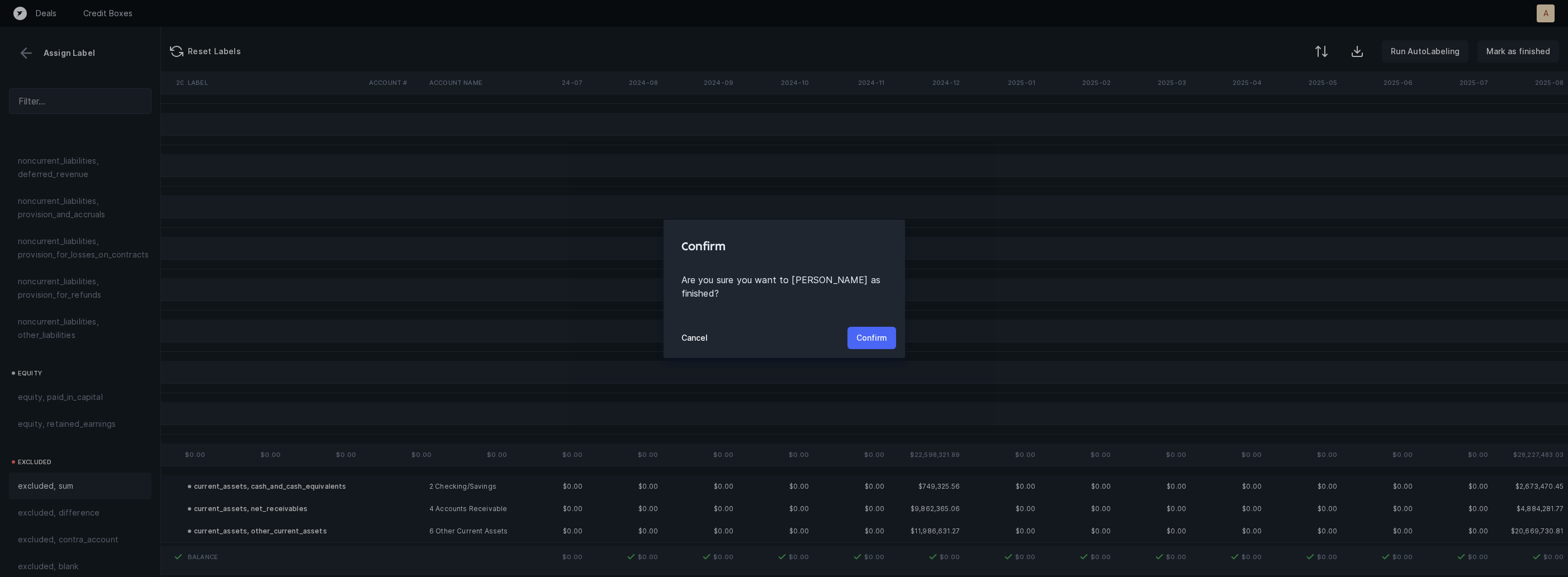
click at [873, 331] on p "Confirm" at bounding box center [872, 338] width 31 height 13
